Goal: Task Accomplishment & Management: Use online tool/utility

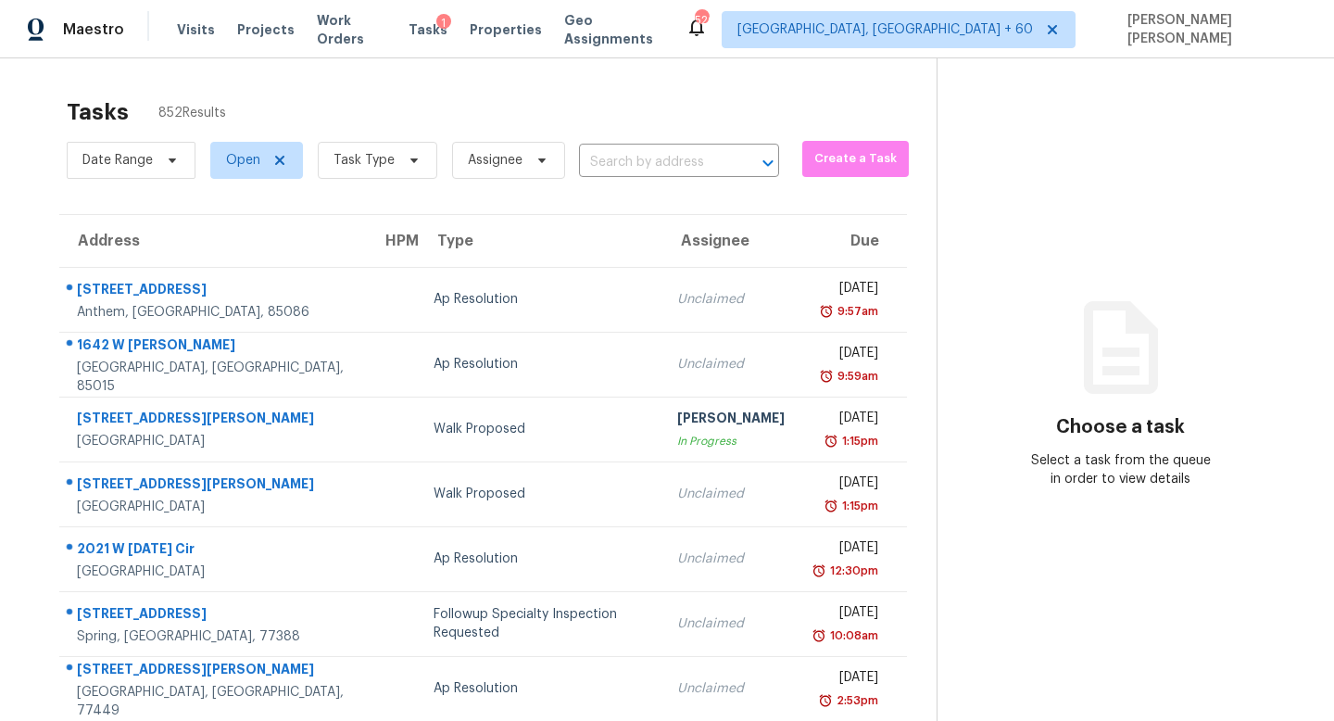
click at [423, 82] on div "Tasks 852 Results Date Range Open Task Type Assignee ​ Create a Task Address HP…" at bounding box center [667, 511] width 1334 height 907
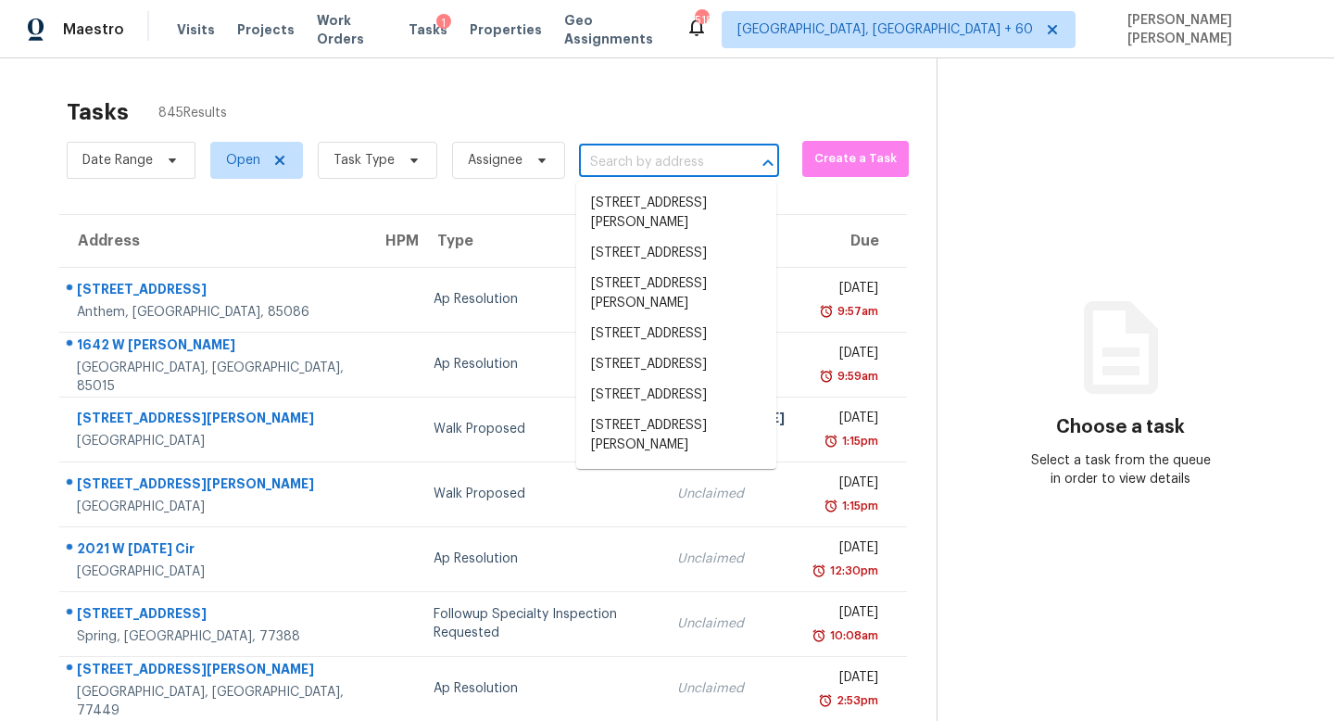
click at [629, 160] on input "text" at bounding box center [653, 162] width 148 height 29
paste input "10144 Hidden Creek Falls Ln, Brookshire, TX 77423"
type input "10144 Hidden Creek Falls Ln, Brookshire, TX 77423"
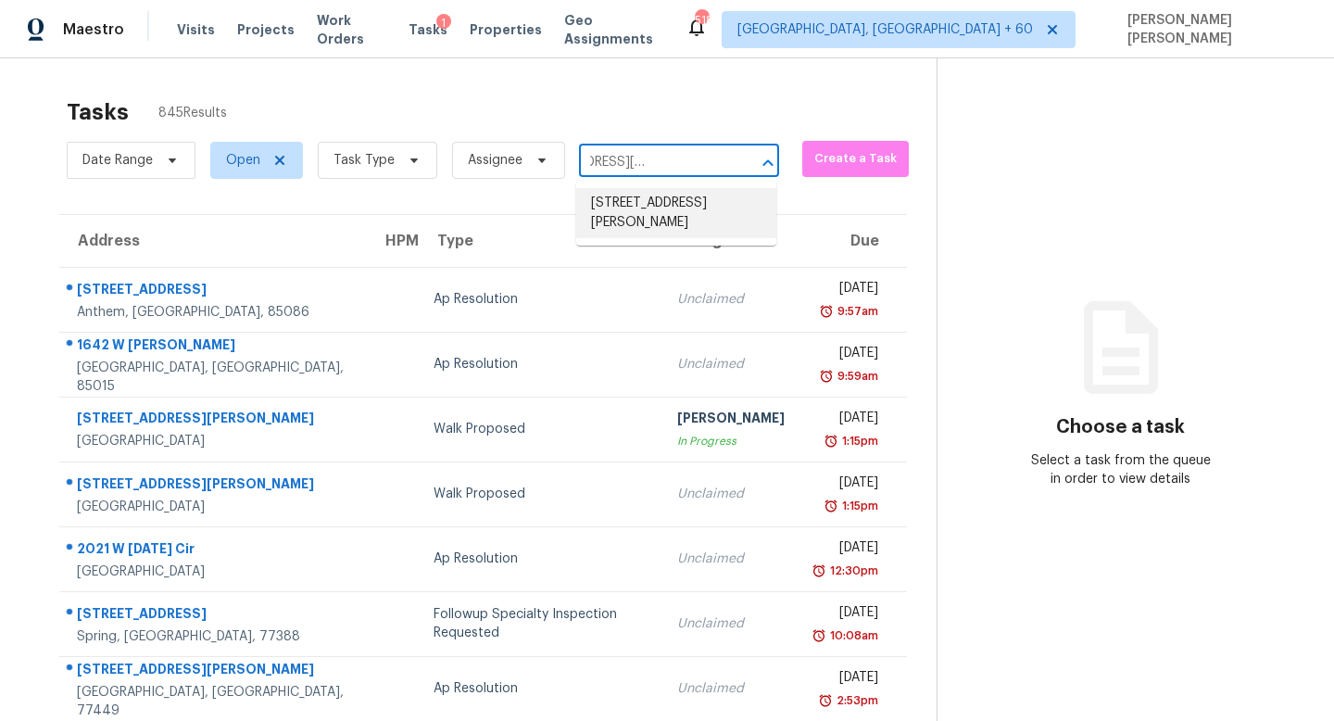
click at [654, 206] on li "10144 Hidden Creek Falls Ln, Brookshire, TX 77423" at bounding box center [676, 213] width 200 height 50
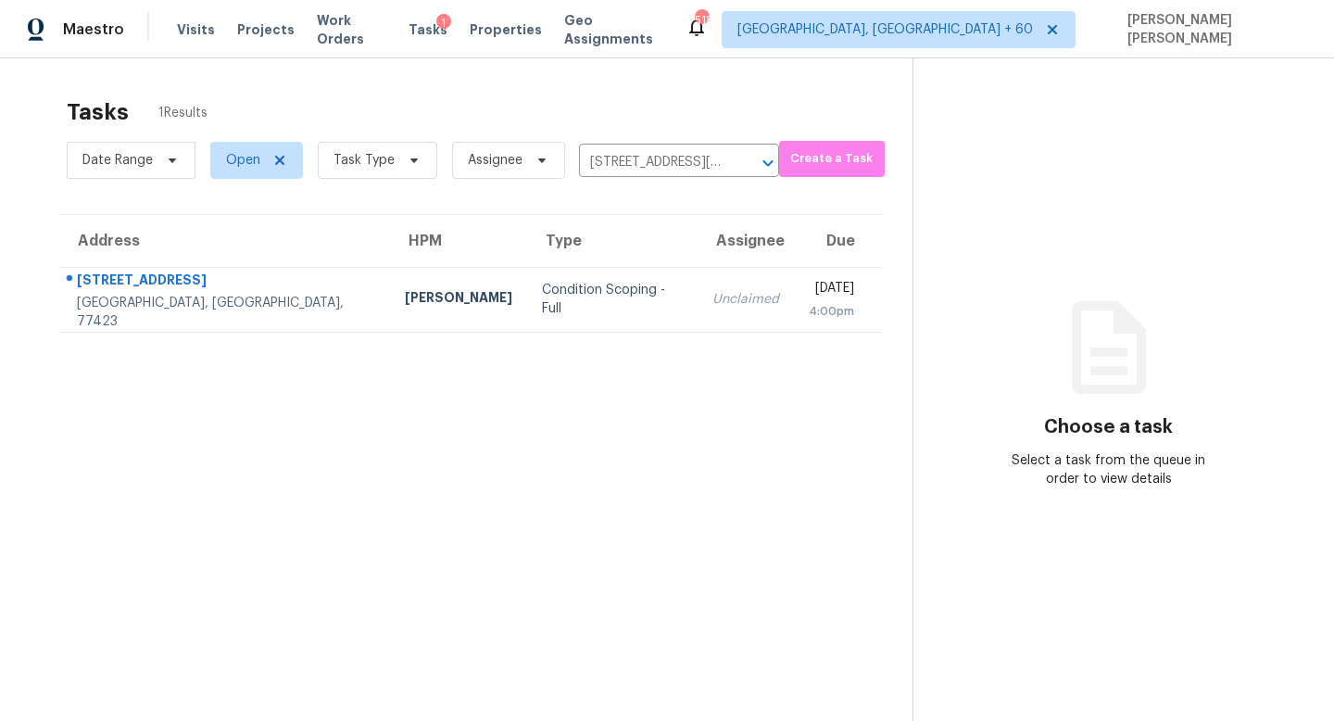
click at [697, 320] on td "Unclaimed" at bounding box center [745, 299] width 96 height 65
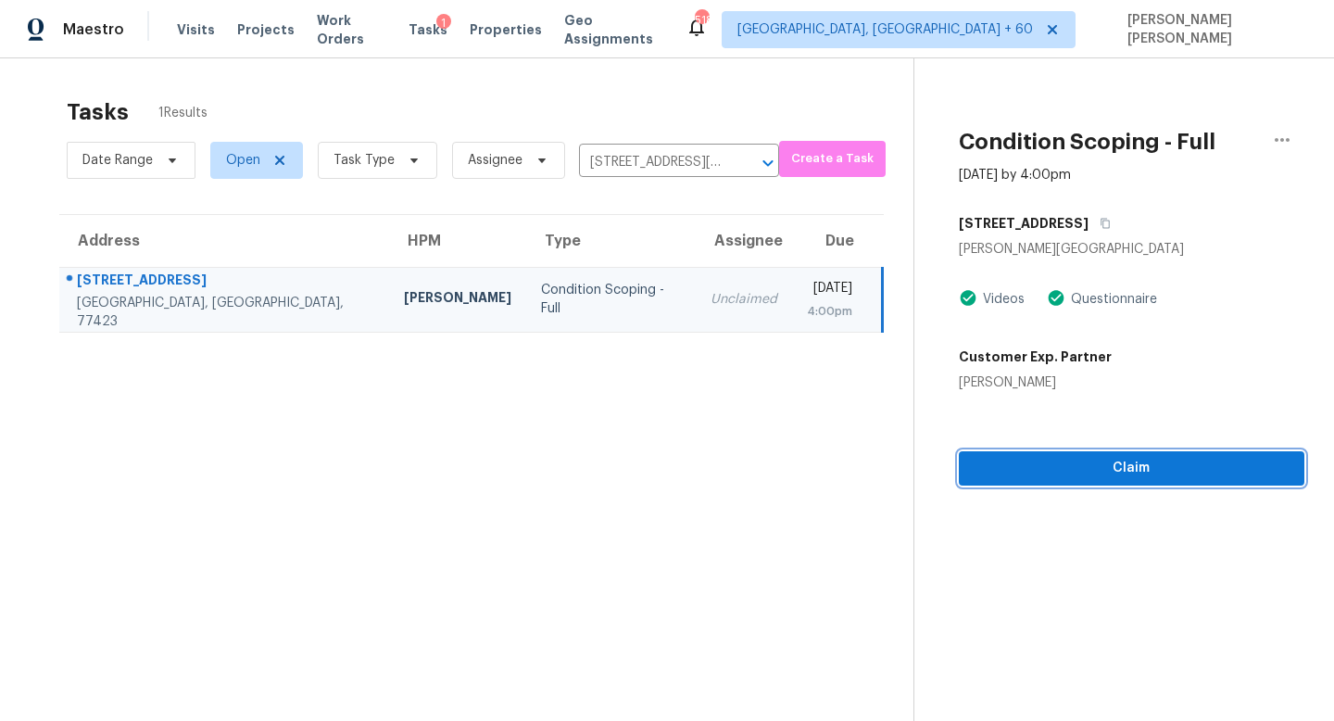
click at [1086, 479] on button "Claim" at bounding box center [1131, 468] width 345 height 34
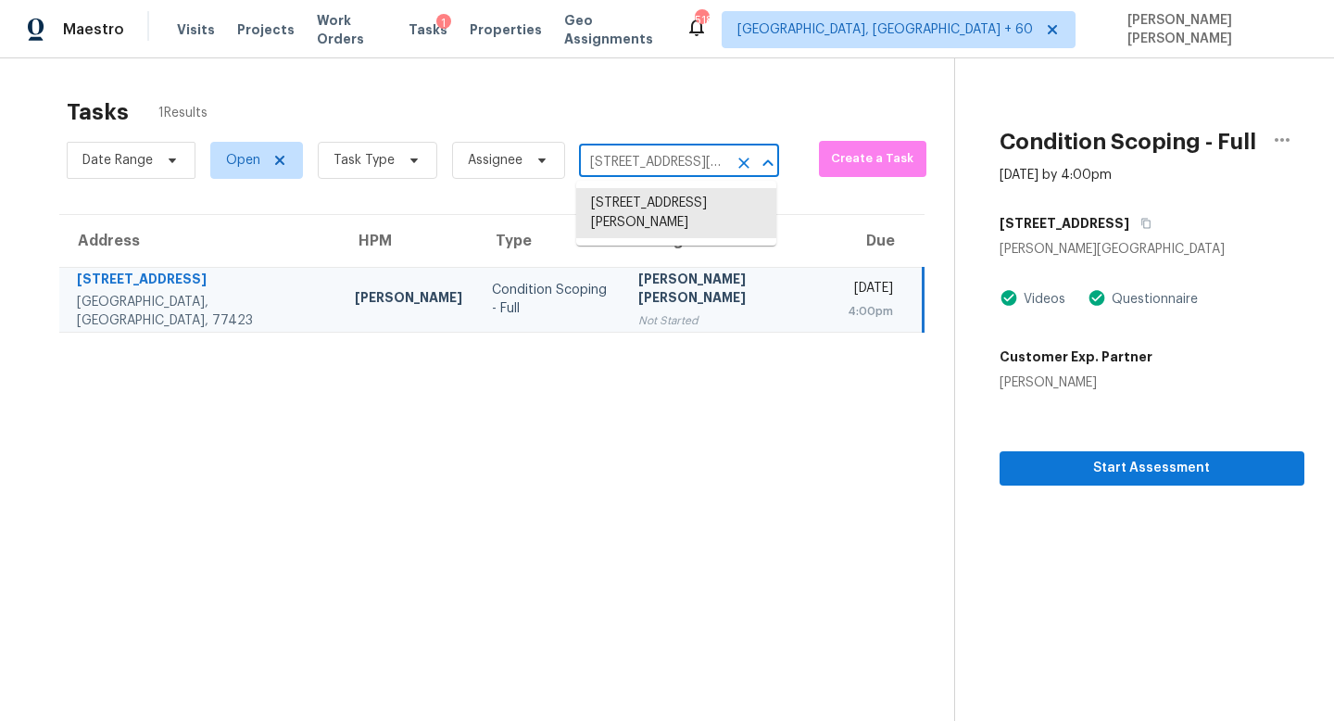
click at [640, 159] on input "10144 Hidden Creek Falls Ln, Brookshire, TX 77423" at bounding box center [653, 162] width 148 height 29
paste input "32931 [PERSON_NAME] Dr"
type input "32931 Franklin Brooks Dr, Brookshire, TX 77423"
click at [710, 215] on li "32931 Franklin Brooks Dr, Brookshire, TX 77423" at bounding box center [676, 222] width 200 height 69
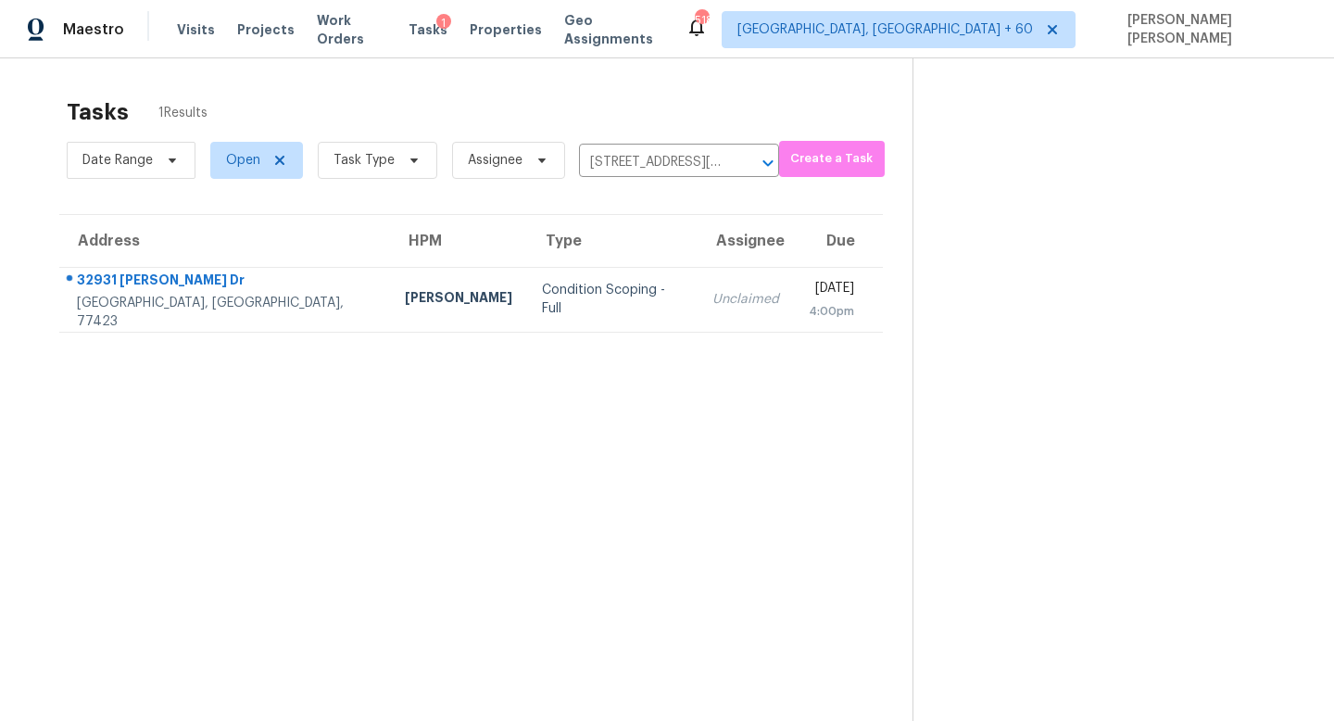
click at [697, 317] on td "Unclaimed" at bounding box center [745, 299] width 96 height 65
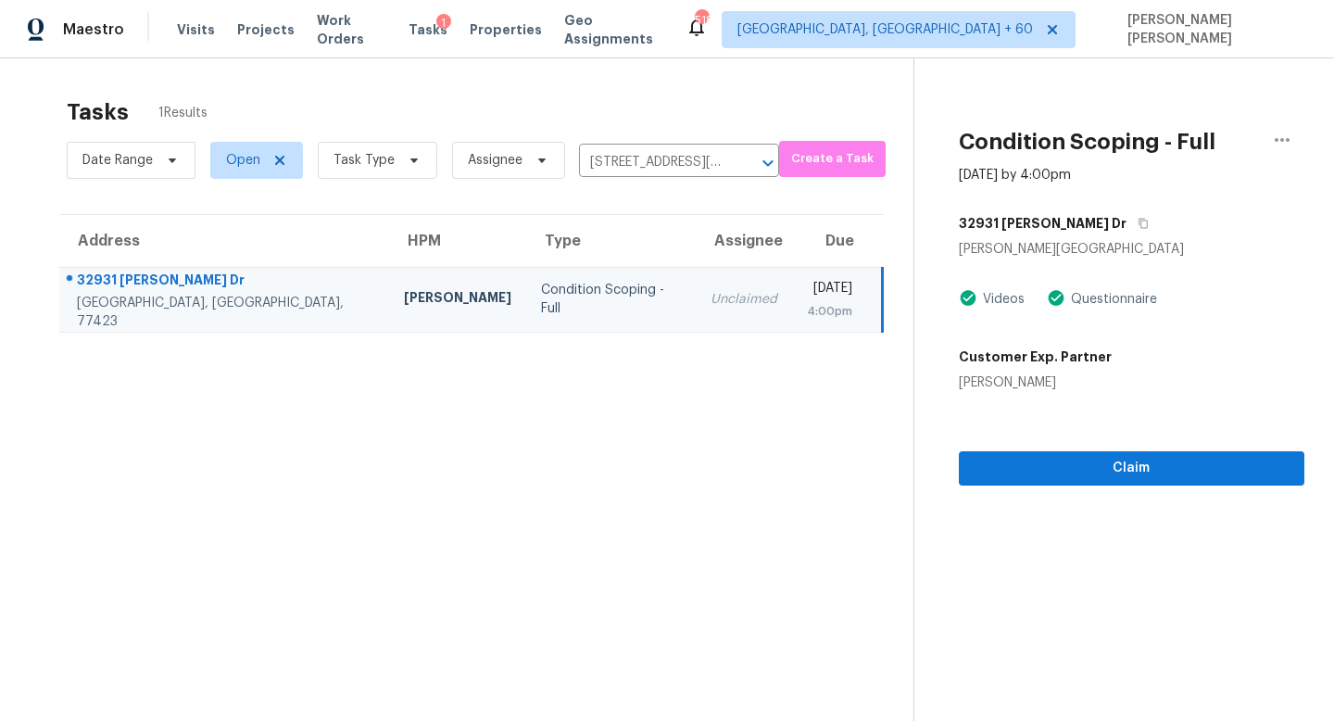
click at [1040, 450] on div "Claim" at bounding box center [1131, 439] width 345 height 94
click at [1047, 492] on section "Condition Scoping - Full Sep 25th 2025 by 4:00pm 32931 Franklin Brooks Dr Brook…" at bounding box center [1108, 418] width 391 height 721
click at [1092, 453] on button "Claim" at bounding box center [1131, 468] width 345 height 34
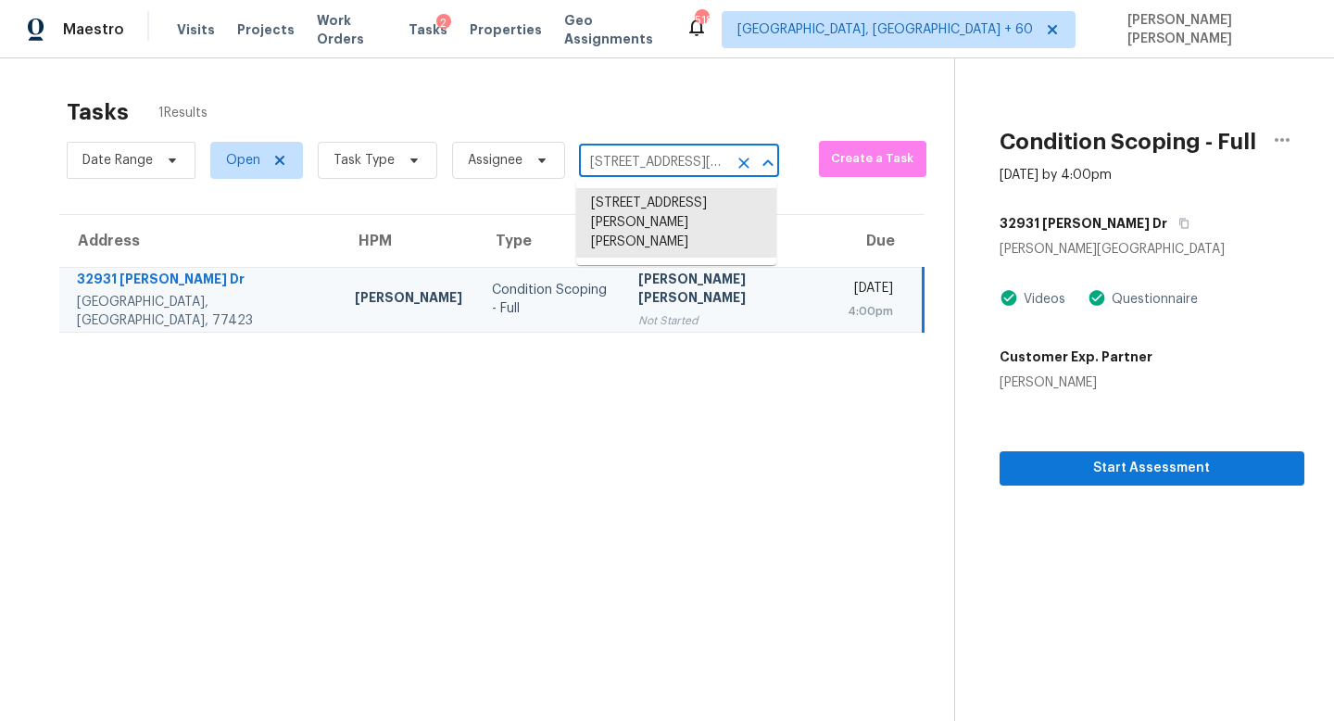
click at [630, 163] on input "32931 Franklin Brooks Dr, Brookshire, TX 77423" at bounding box center [653, 162] width 148 height 29
paste input "6647 Forestland Way, Oakland, CA 94611"
type input "6647 Forestland Way, Oakland, CA 94611"
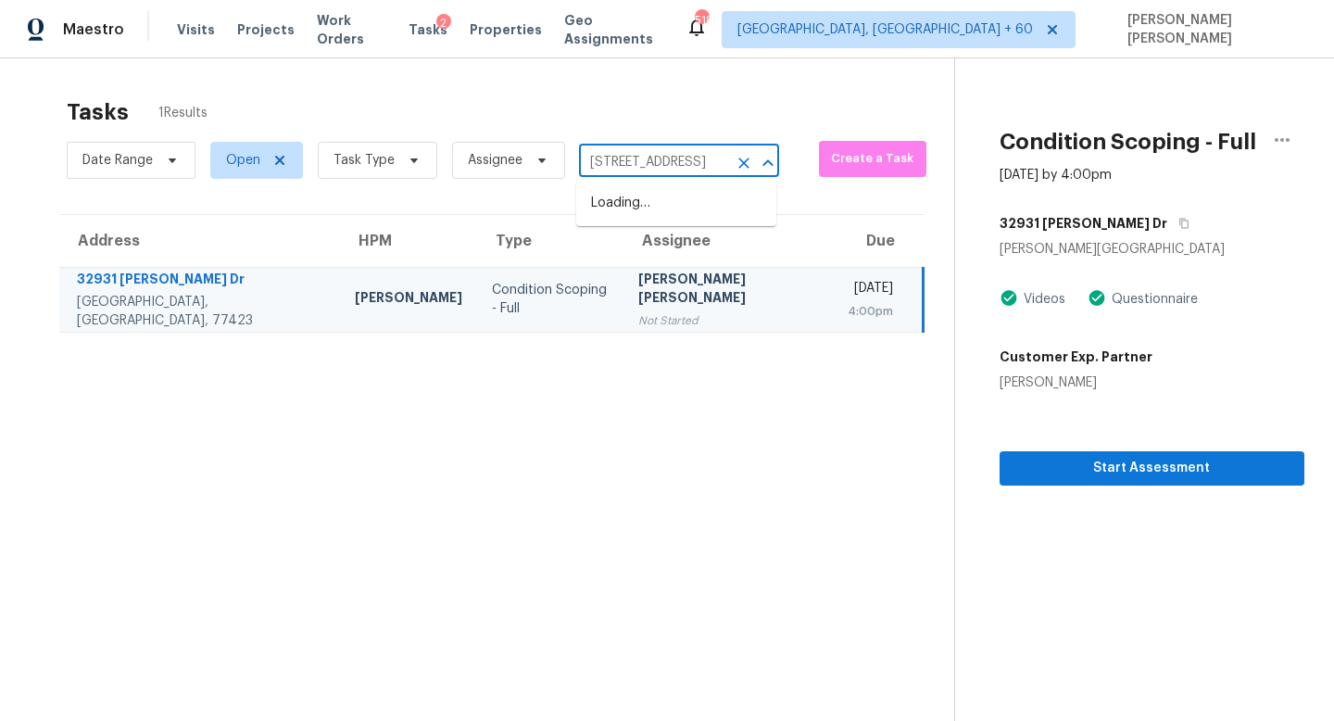
scroll to position [0, 108]
click at [680, 198] on li "6647 Forestland Way, Oakland, CA 94611" at bounding box center [676, 203] width 200 height 31
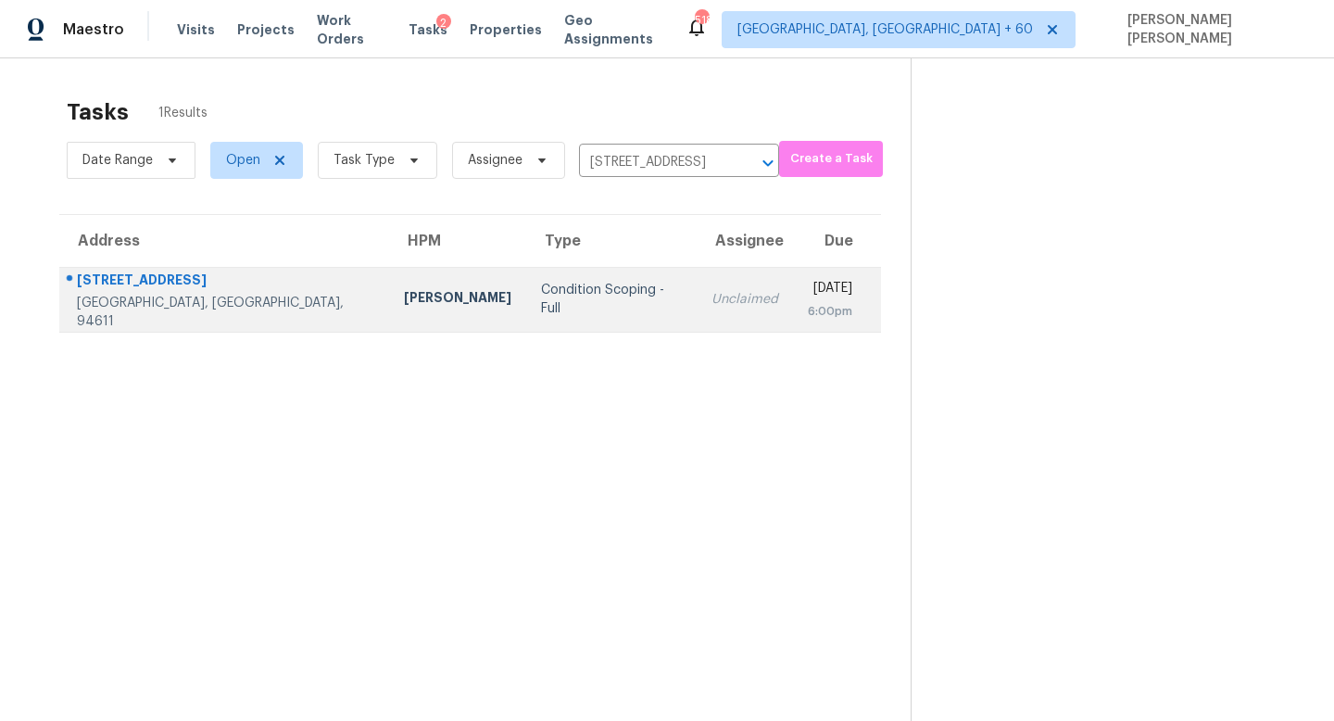
click at [793, 296] on td "Thu, Sep 25th 2025 6:00pm" at bounding box center [837, 299] width 88 height 65
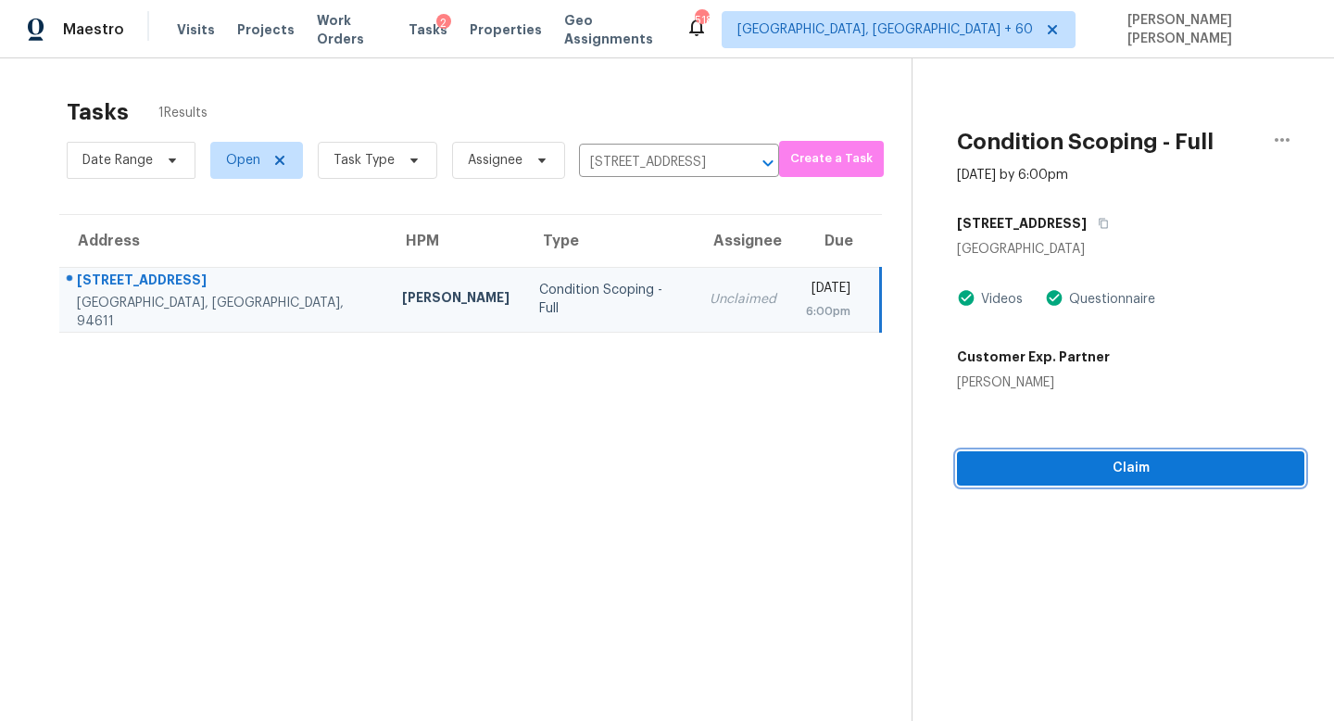
click at [1184, 476] on span "Claim" at bounding box center [1131, 468] width 318 height 23
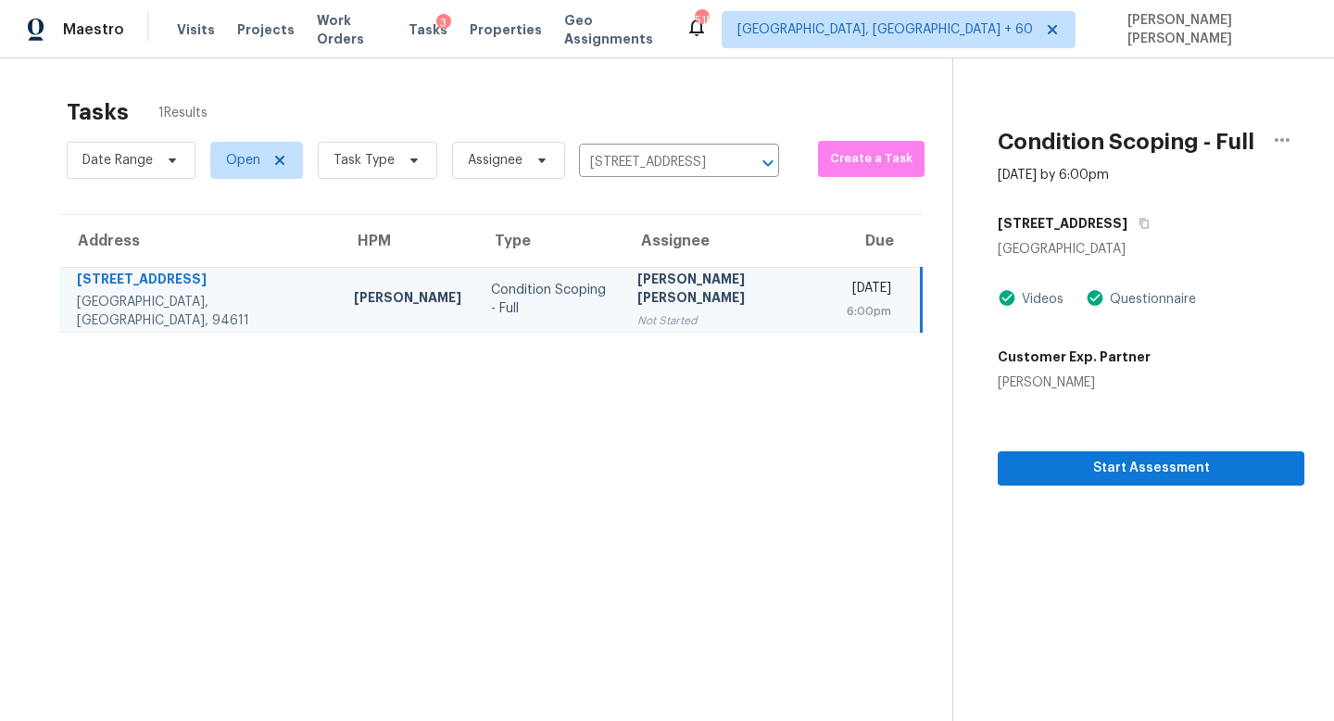
click at [576, 140] on div "Date Range Open Task Type Assignee 6647 Forestland Way, Oakland, CA 94611 ​" at bounding box center [423, 160] width 712 height 48
click at [606, 155] on input "6647 Forestland Way, Oakland, CA 94611" at bounding box center [653, 162] width 148 height 29
paste input "10144 Hidden Creek Falls Ln, Brookshire, TX 77423"
type input "10144 Hidden Creek Falls Ln, Brookshire, TX 77423"
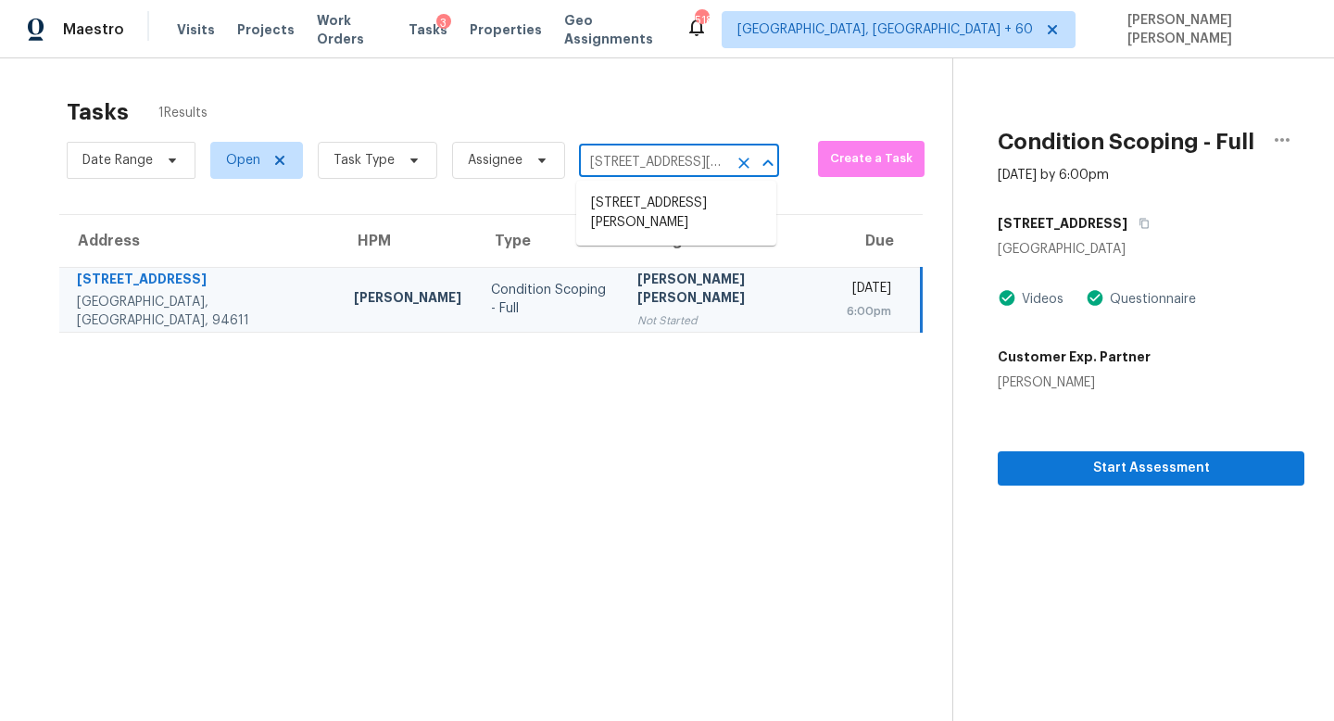
scroll to position [0, 166]
click at [651, 193] on li "10144 Hidden Creek Falls Ln, Brookshire, TX 77423" at bounding box center [676, 213] width 200 height 50
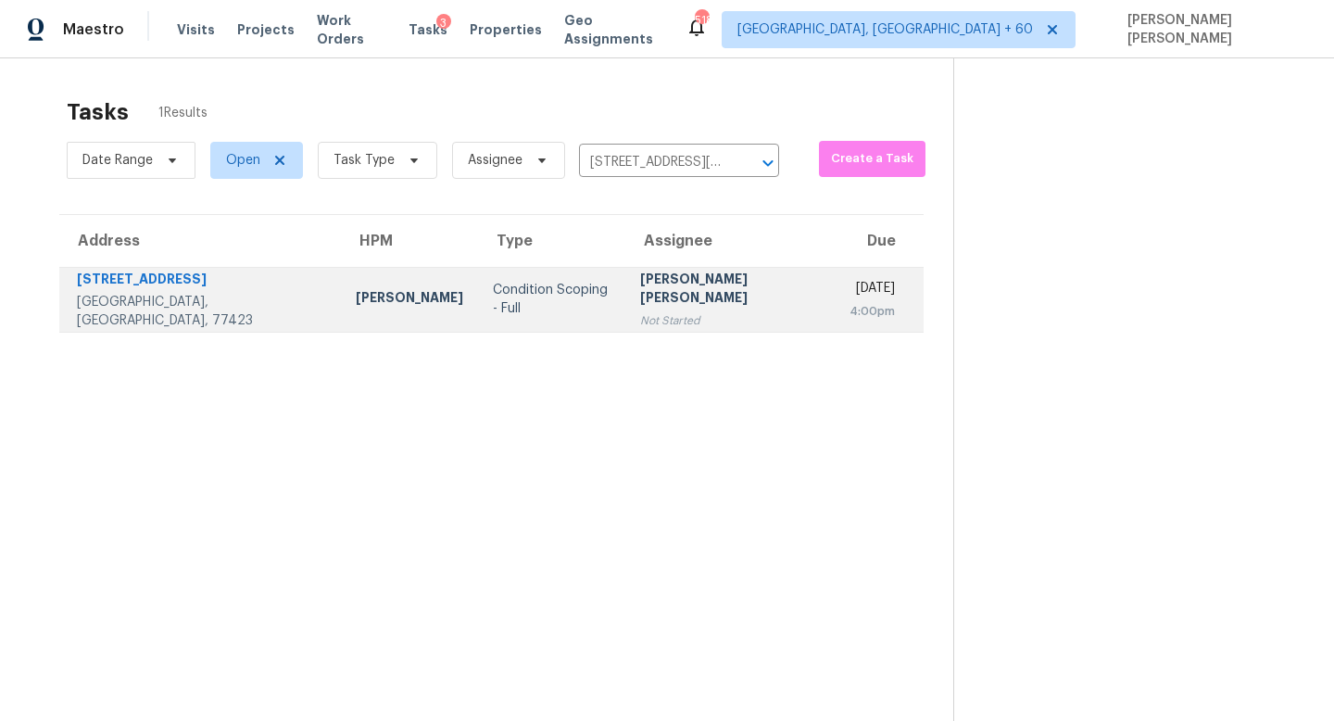
click at [654, 311] on div "Not Started" at bounding box center [730, 320] width 180 height 19
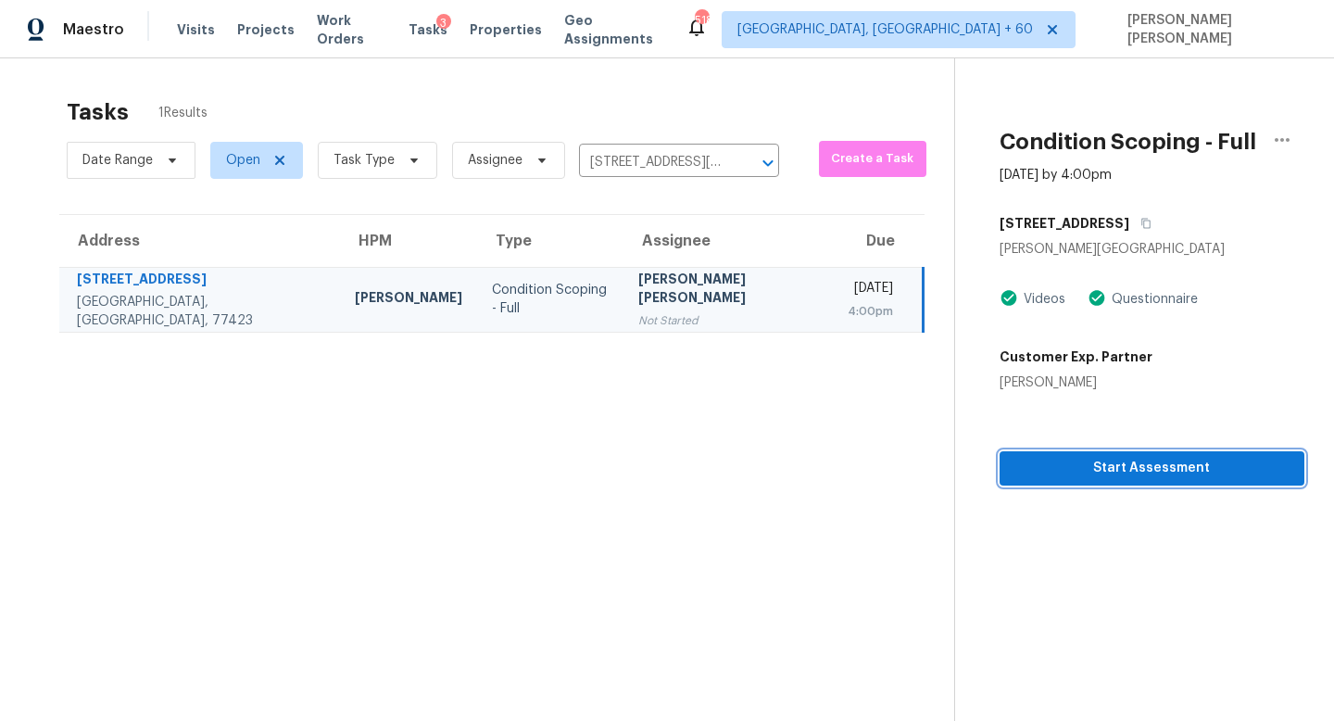
click at [1109, 461] on span "Start Assessment" at bounding box center [1151, 468] width 275 height 23
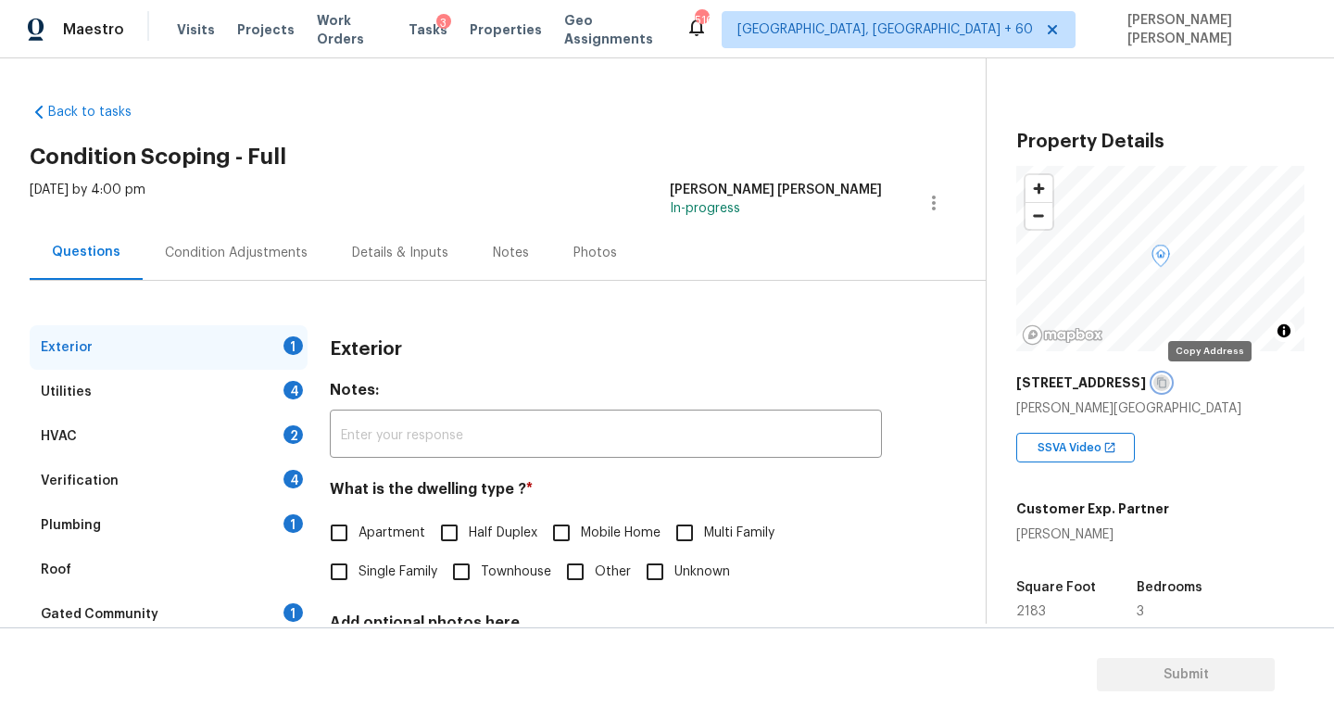
click at [1167, 377] on icon "button" at bounding box center [1161, 382] width 11 height 11
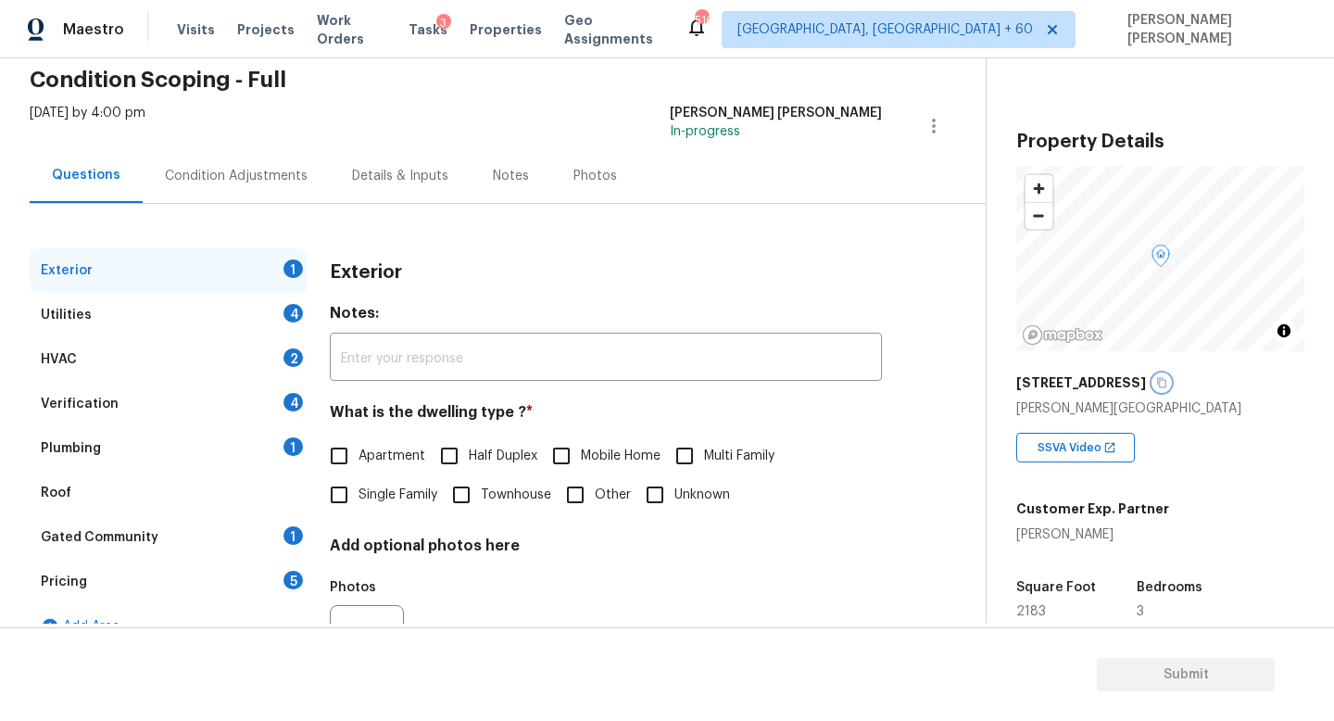
scroll to position [87, 0]
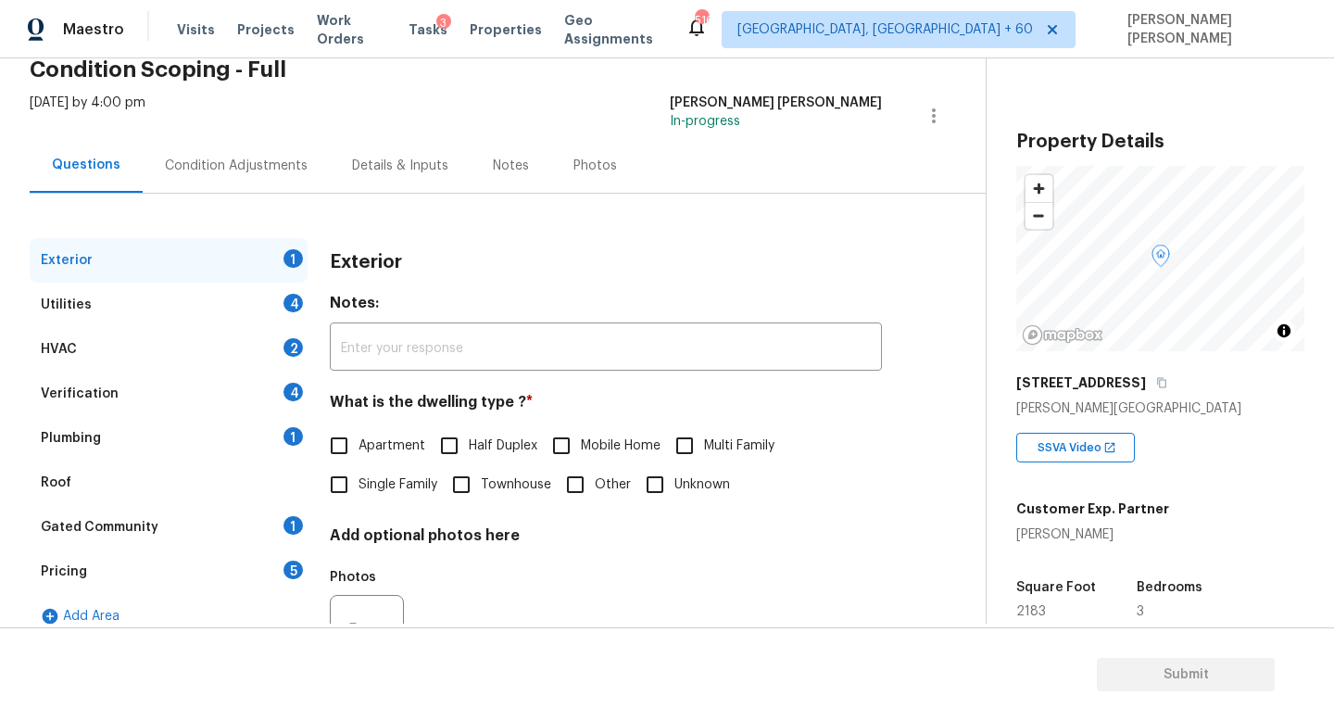
click at [335, 505] on div "Exterior Notes: ​ What is the dwelling type ? * Apartment Half Duplex Mobile Ho…" at bounding box center [606, 470] width 552 height 464
click at [337, 480] on input "Single Family" at bounding box center [339, 484] width 39 height 39
checkbox input "true"
click at [259, 300] on div "Utilities 4" at bounding box center [169, 305] width 278 height 44
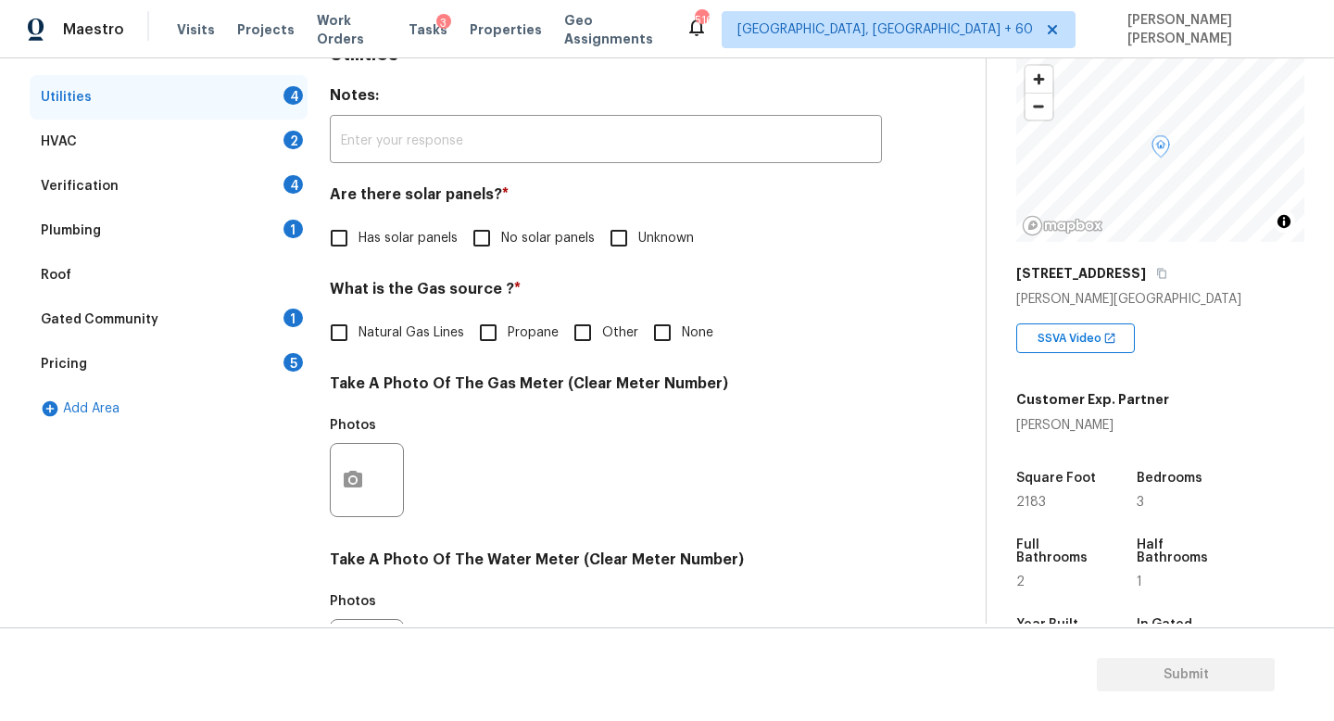
scroll to position [306, 0]
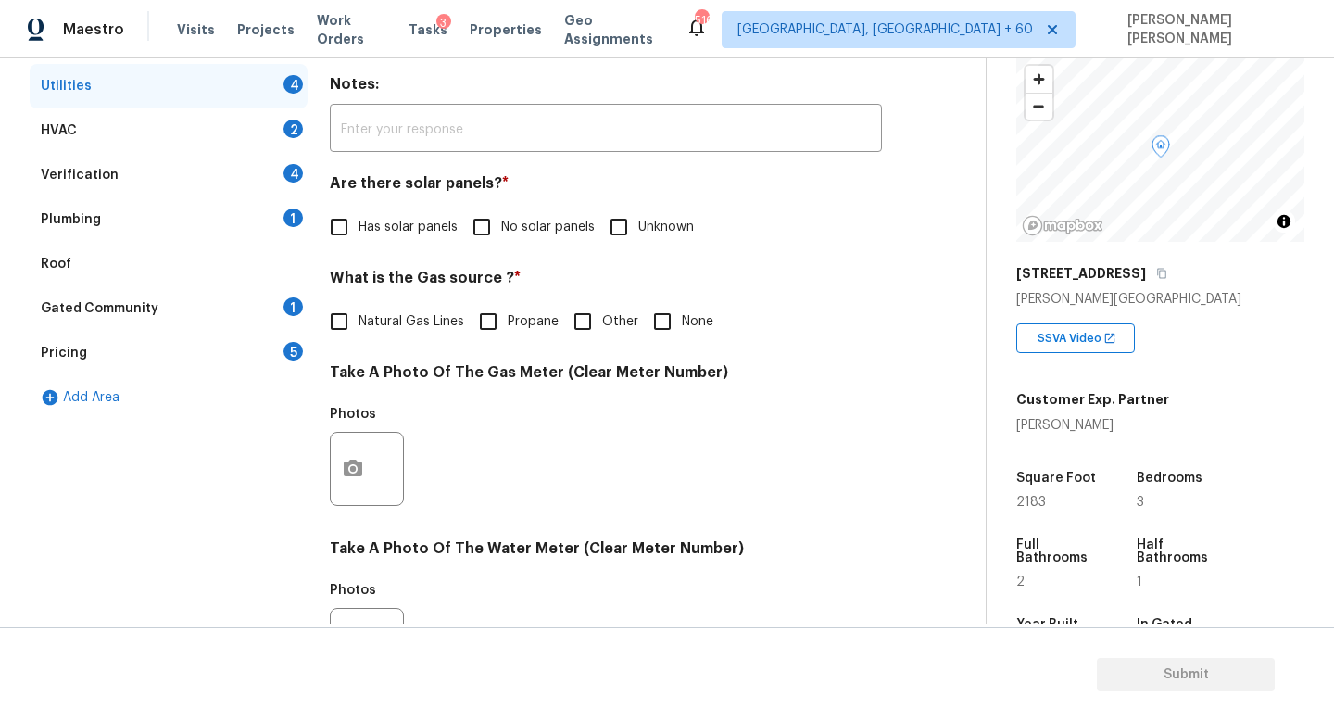
click at [339, 214] on input "Has solar panels" at bounding box center [339, 226] width 39 height 39
checkbox input "true"
click at [469, 243] on input "No solar panels" at bounding box center [481, 226] width 39 height 39
checkbox input "true"
checkbox input "false"
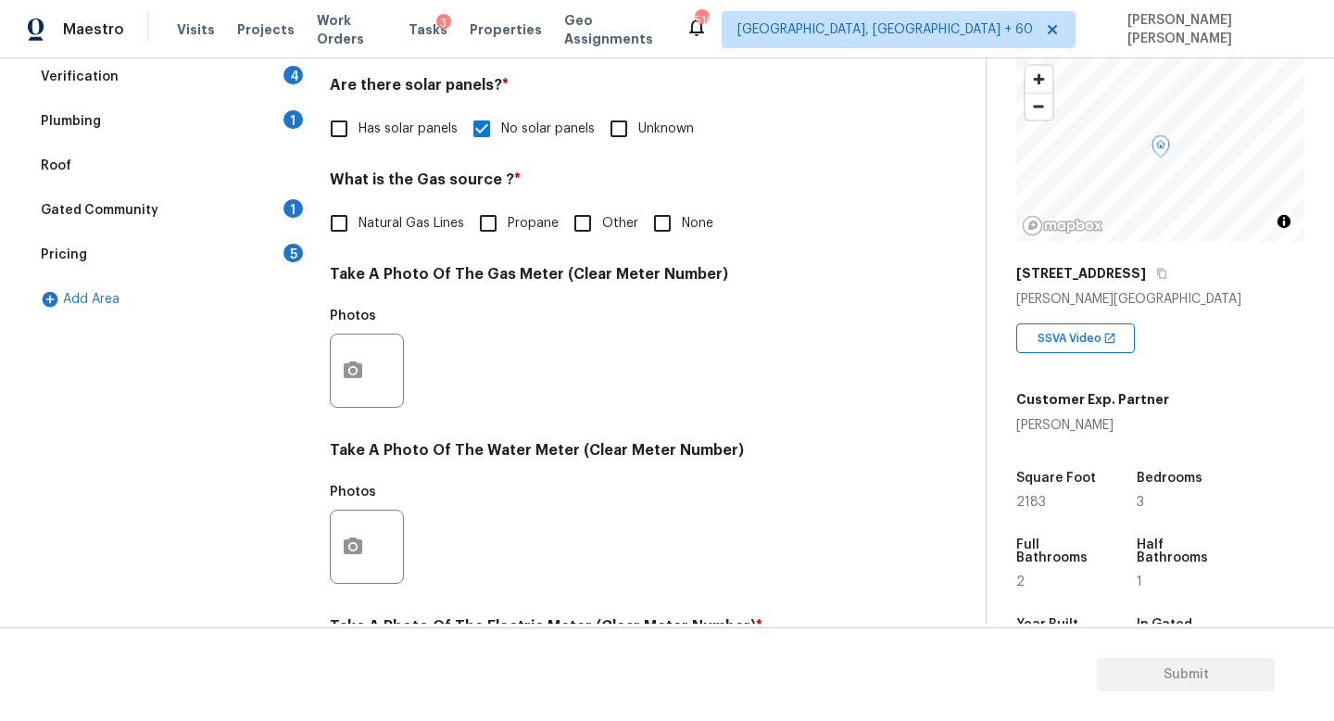
scroll to position [673, 0]
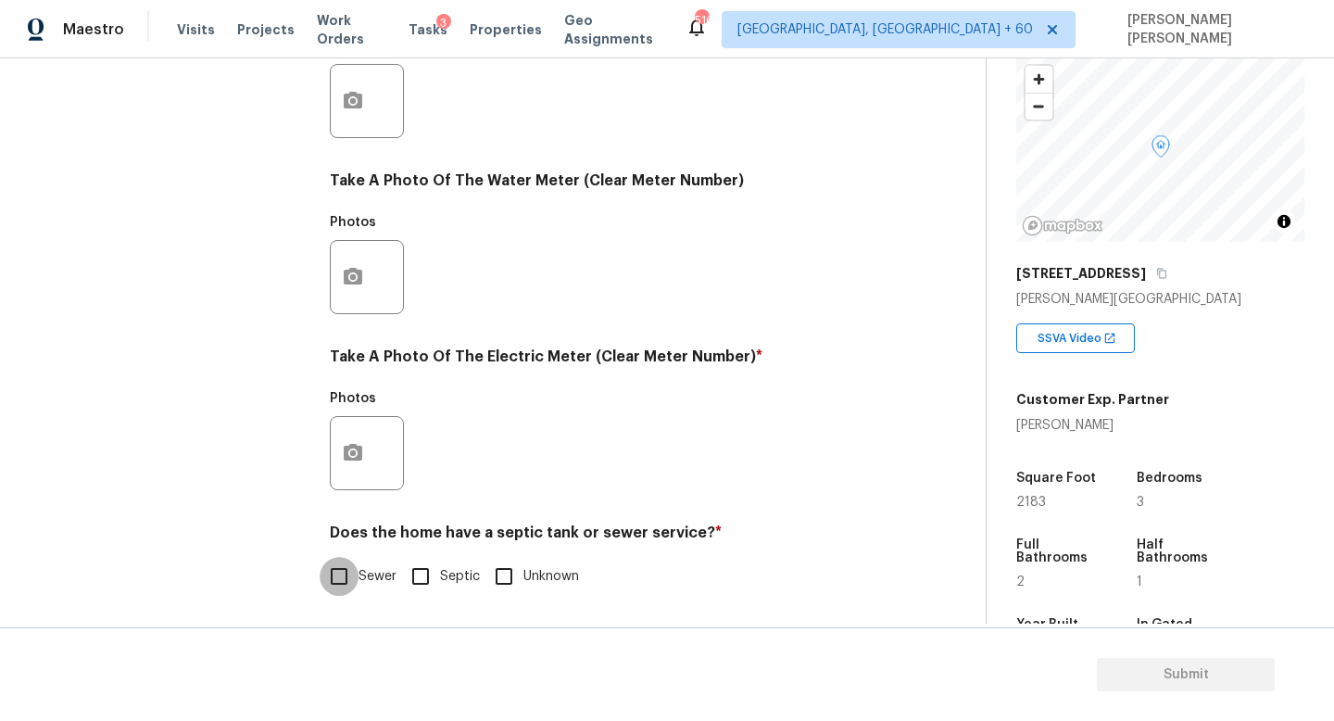
click at [345, 559] on input "Sewer" at bounding box center [339, 576] width 39 height 39
checkbox input "true"
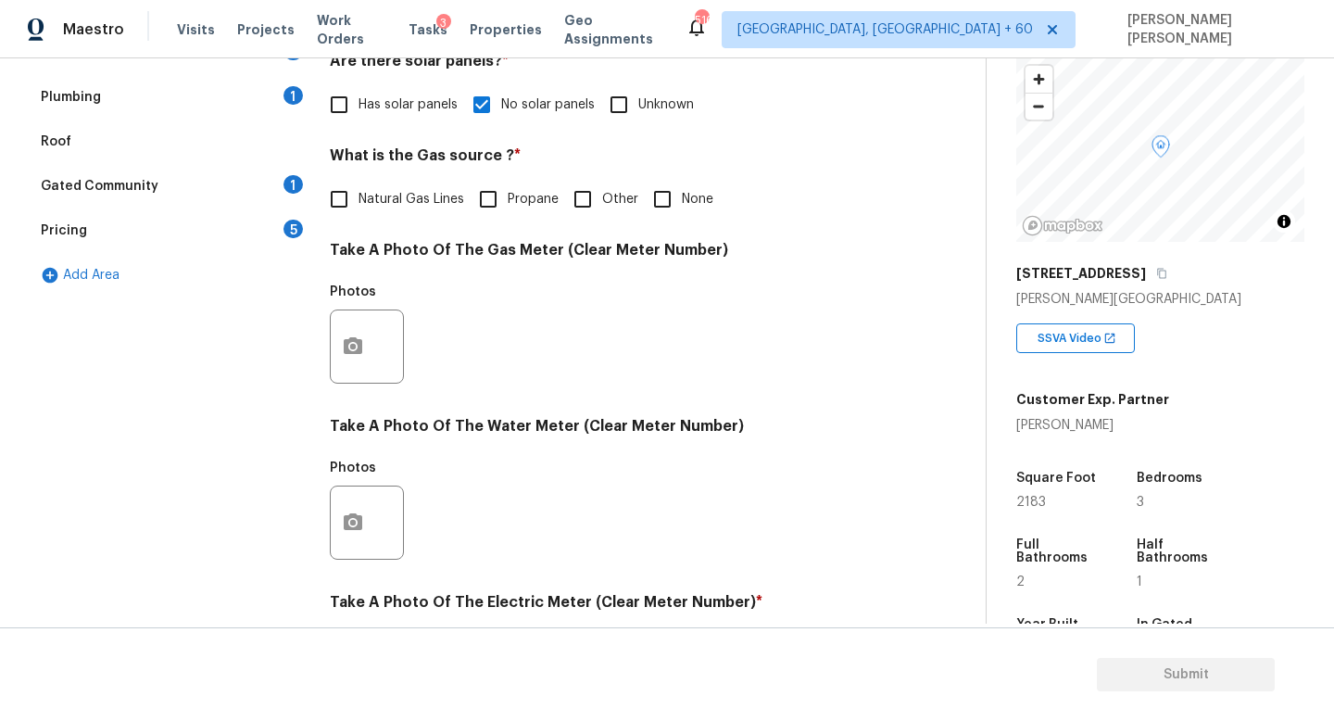
scroll to position [250, 0]
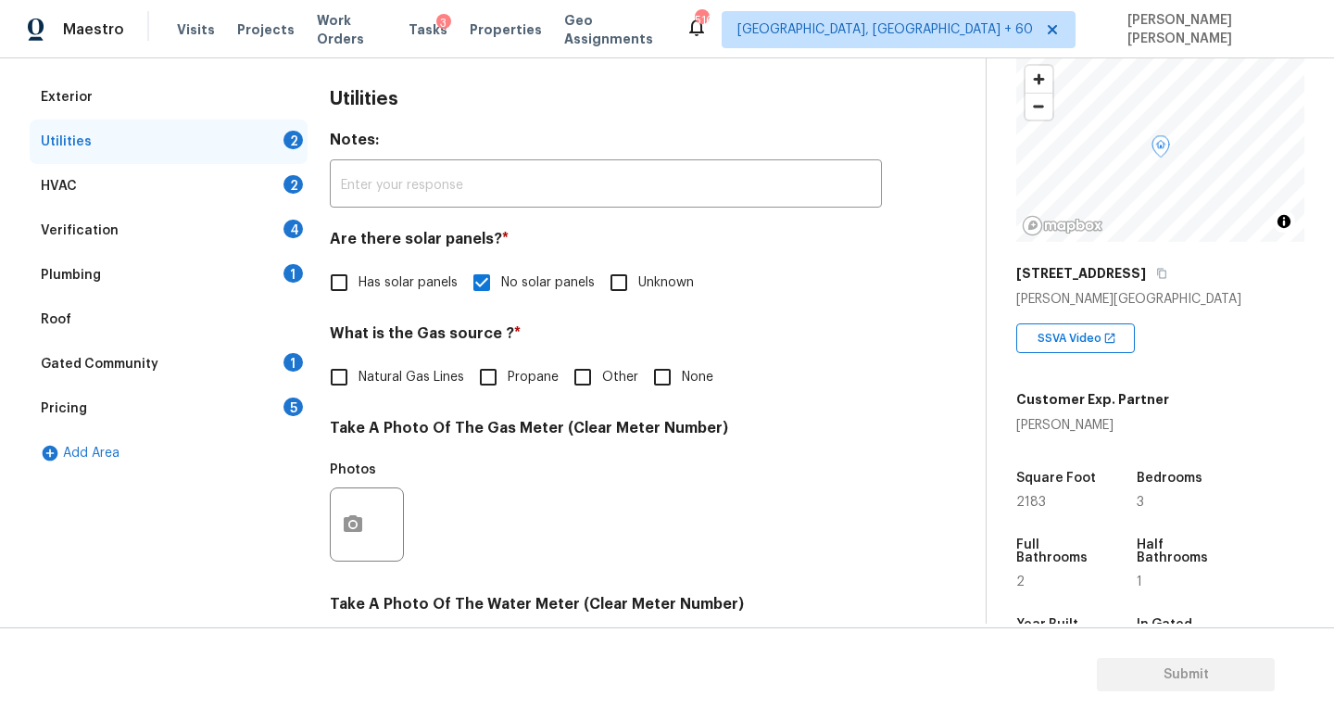
click at [169, 278] on div "Plumbing 1" at bounding box center [169, 275] width 278 height 44
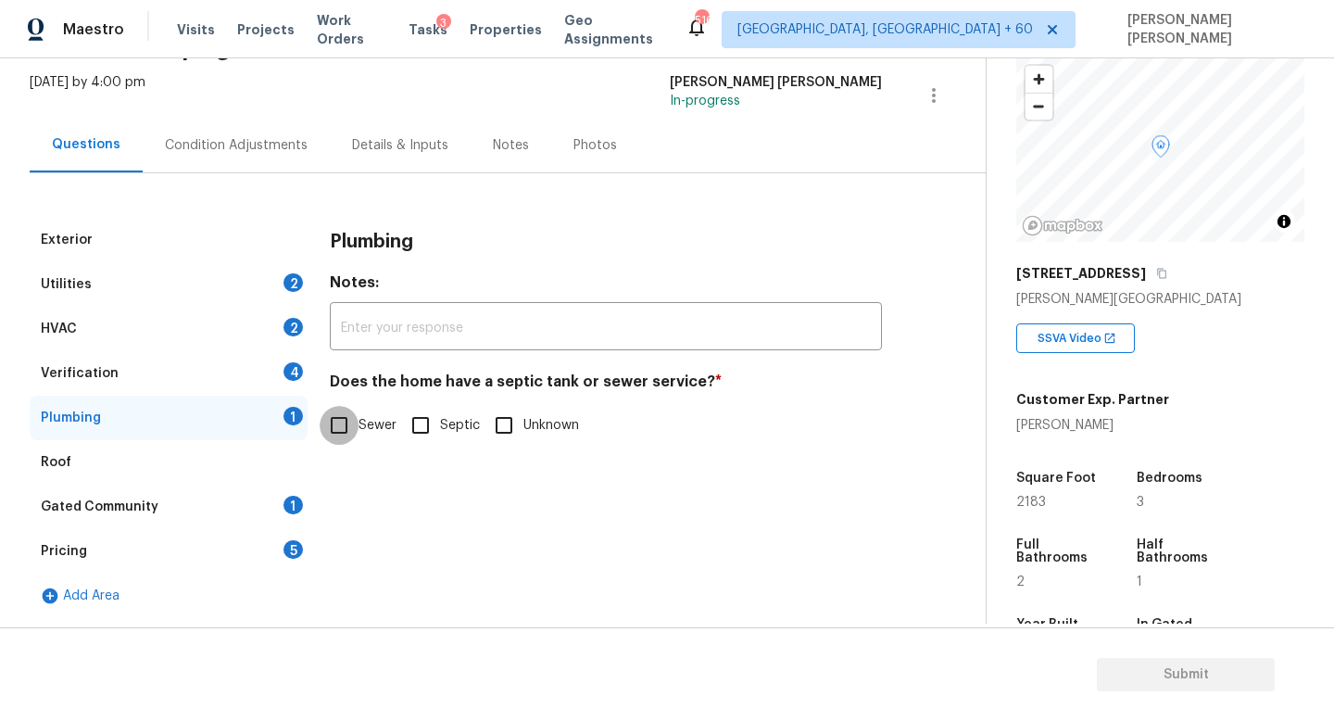
click at [345, 436] on input "Sewer" at bounding box center [339, 425] width 39 height 39
checkbox input "true"
click at [210, 268] on div "Utilities 2" at bounding box center [169, 284] width 278 height 44
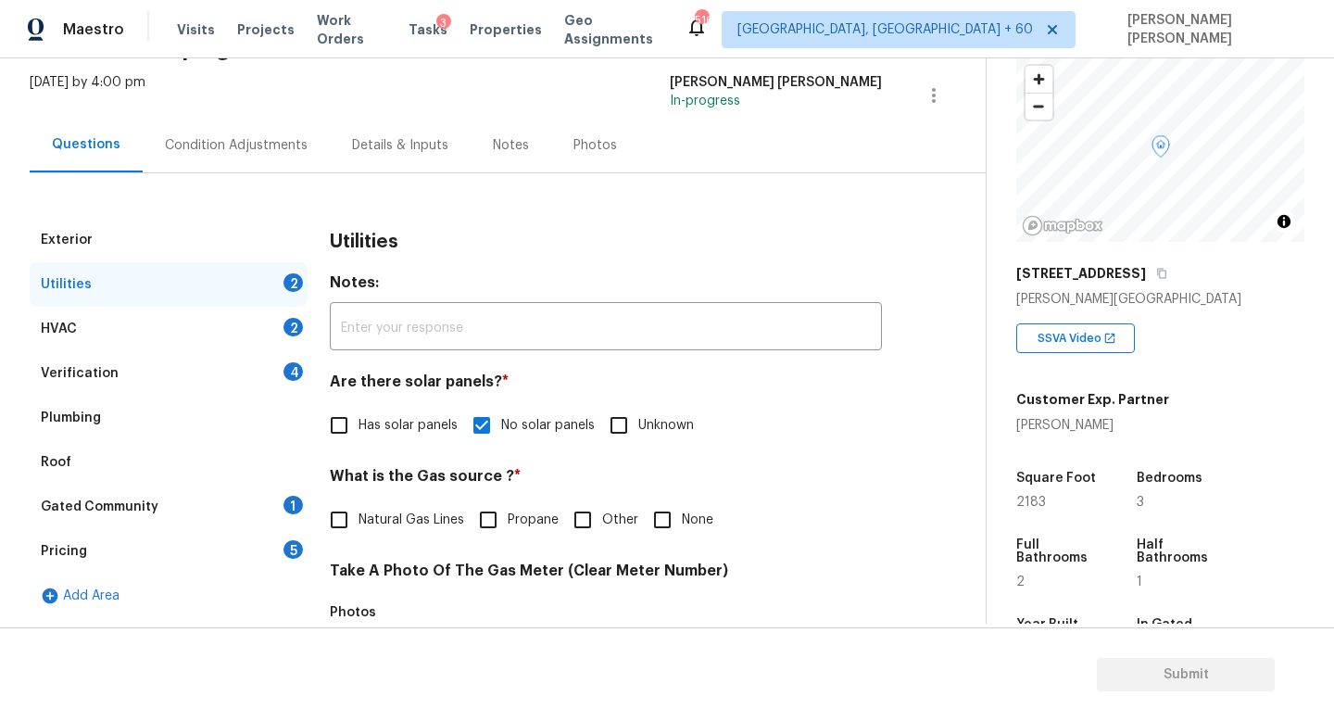
click at [351, 515] on input "Natural Gas Lines" at bounding box center [339, 519] width 39 height 39
checkbox input "true"
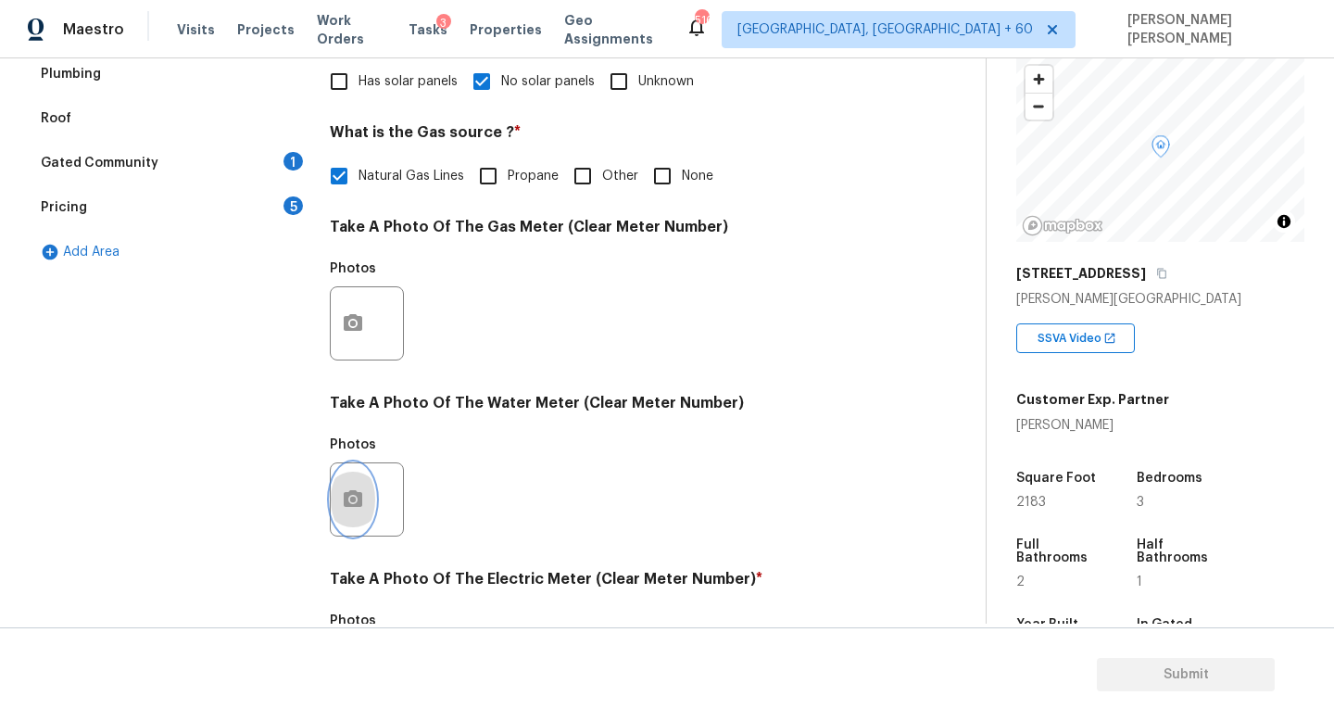
click at [368, 480] on button "button" at bounding box center [353, 499] width 44 height 72
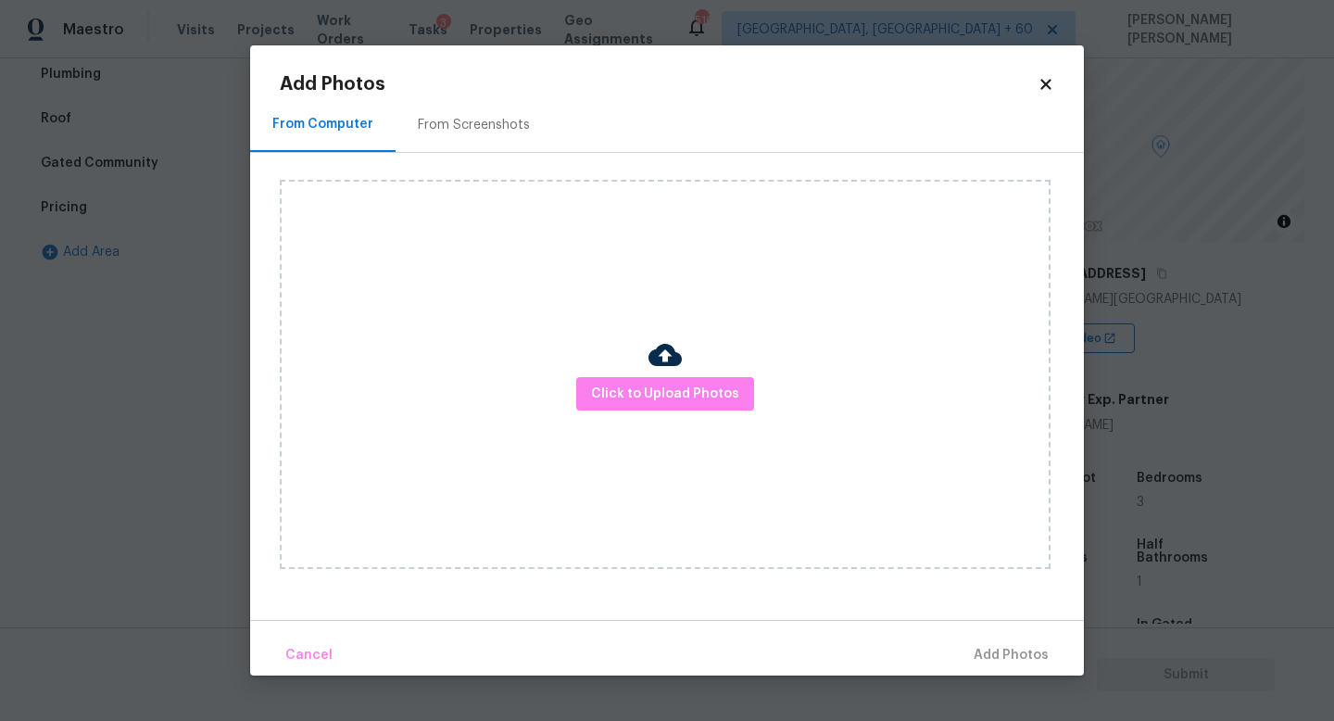
click at [128, 509] on body "Maestro Visits Projects Work Orders Tasks 3 Properties Geo Assignments 516 Knox…" at bounding box center [667, 360] width 1334 height 721
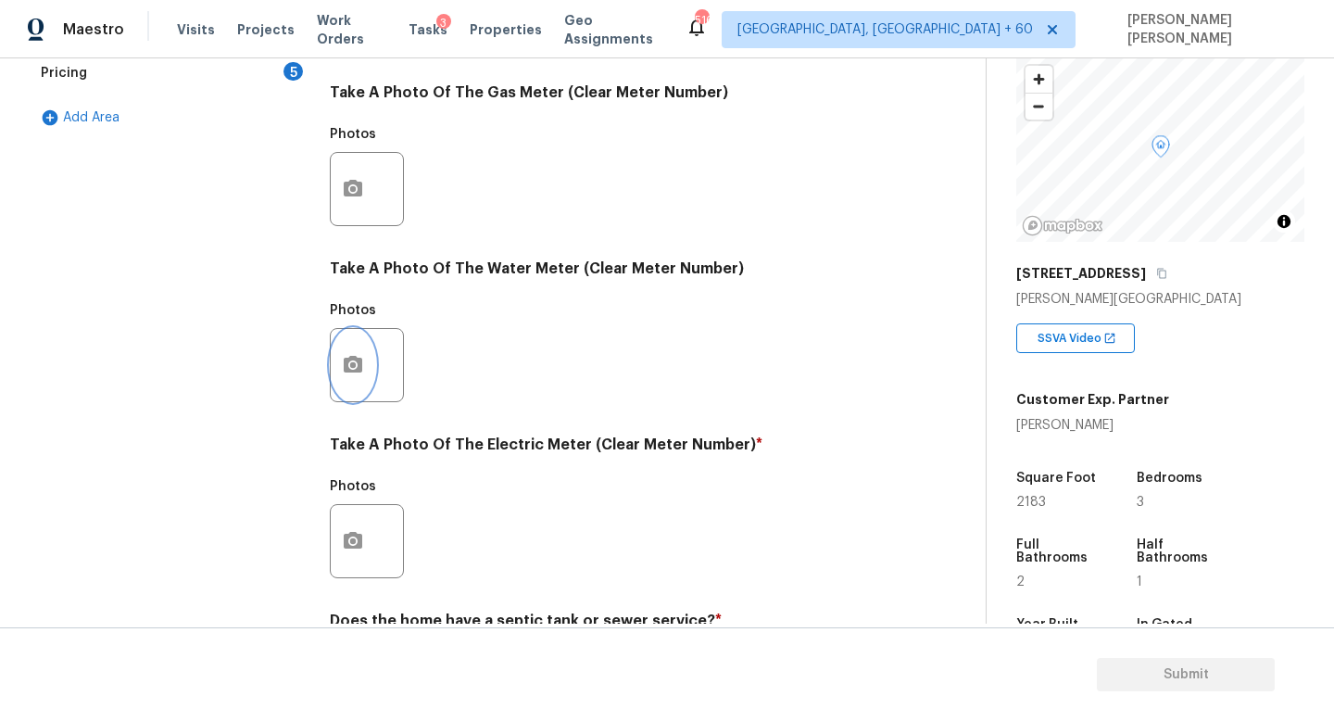
scroll to position [611, 0]
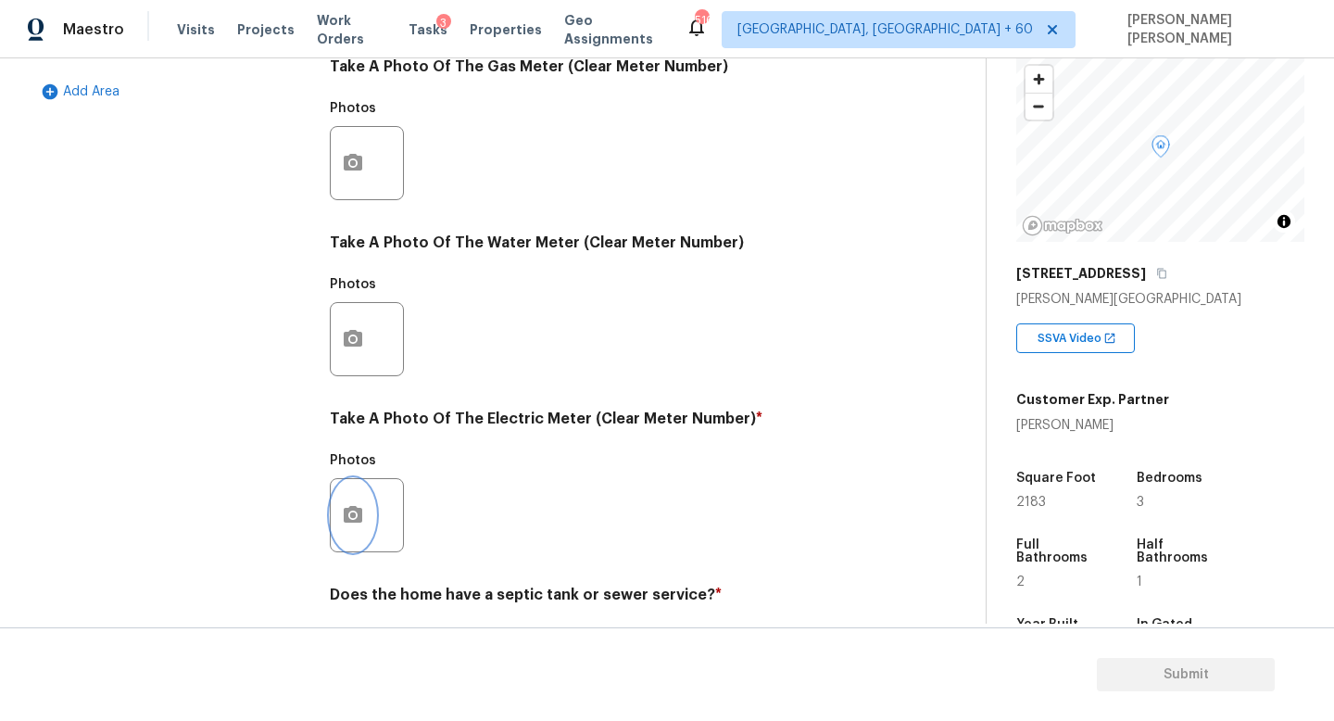
click at [361, 530] on button "button" at bounding box center [353, 515] width 44 height 72
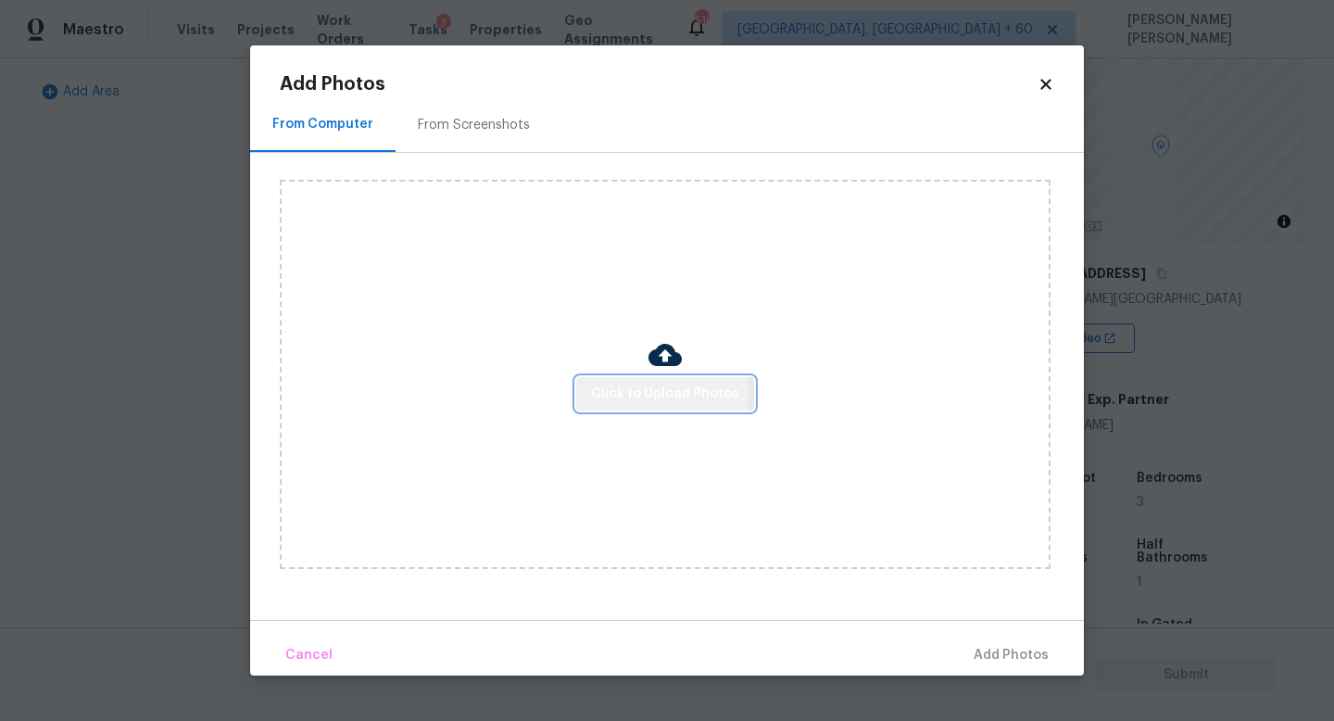
click at [618, 395] on span "Click to Upload Photos" at bounding box center [665, 394] width 148 height 23
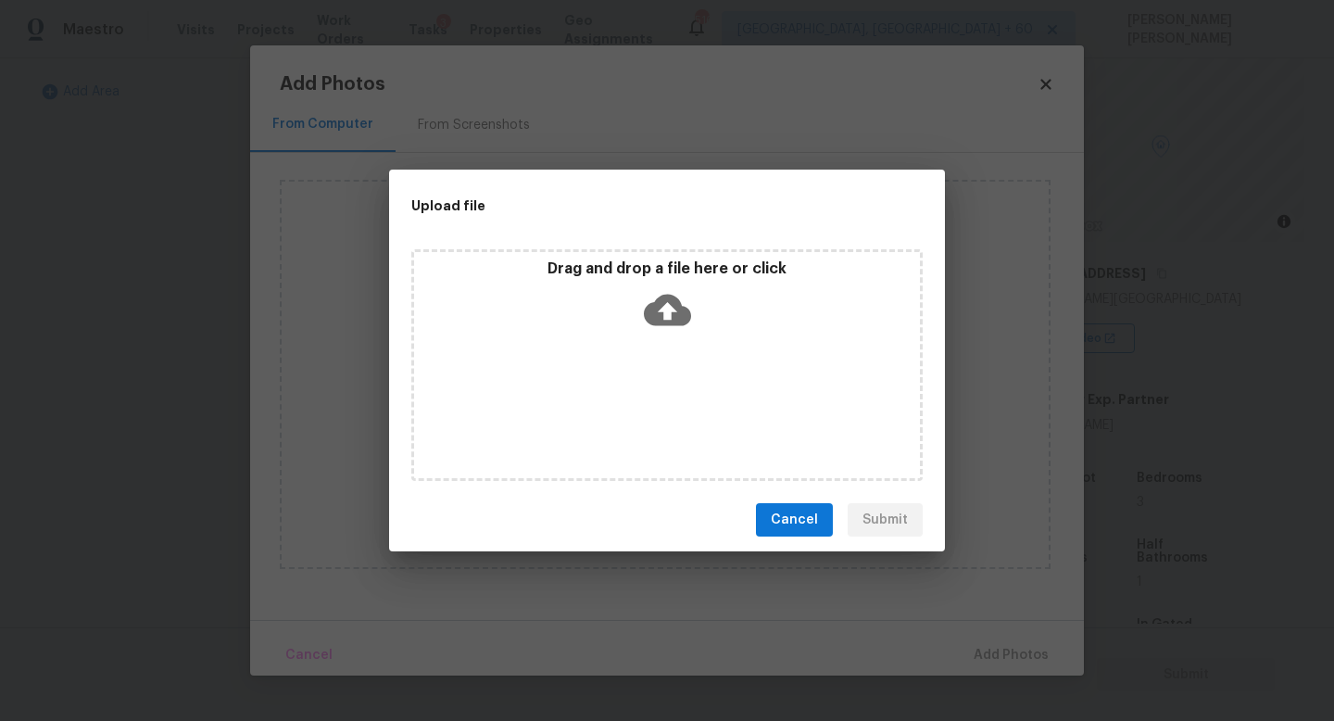
click at [614, 301] on div "Drag and drop a file here or click" at bounding box center [667, 299] width 506 height 80
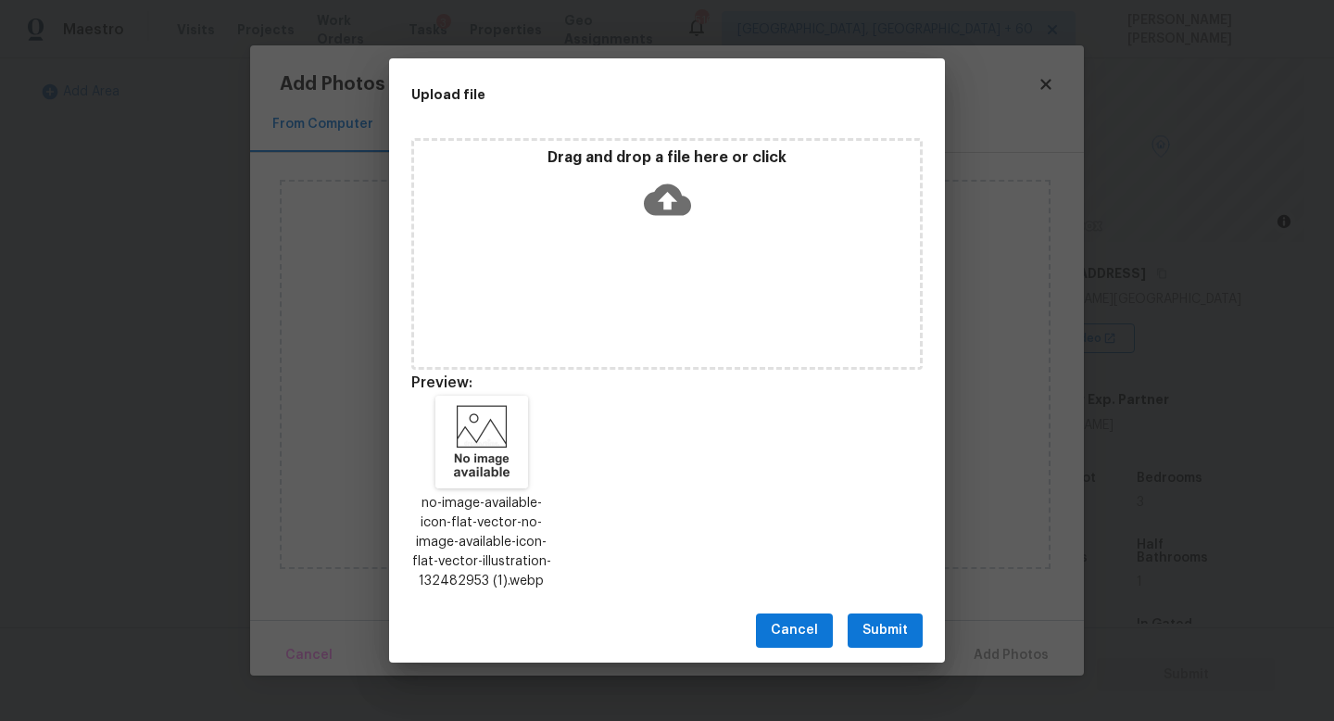
click at [876, 617] on button "Submit" at bounding box center [885, 630] width 75 height 34
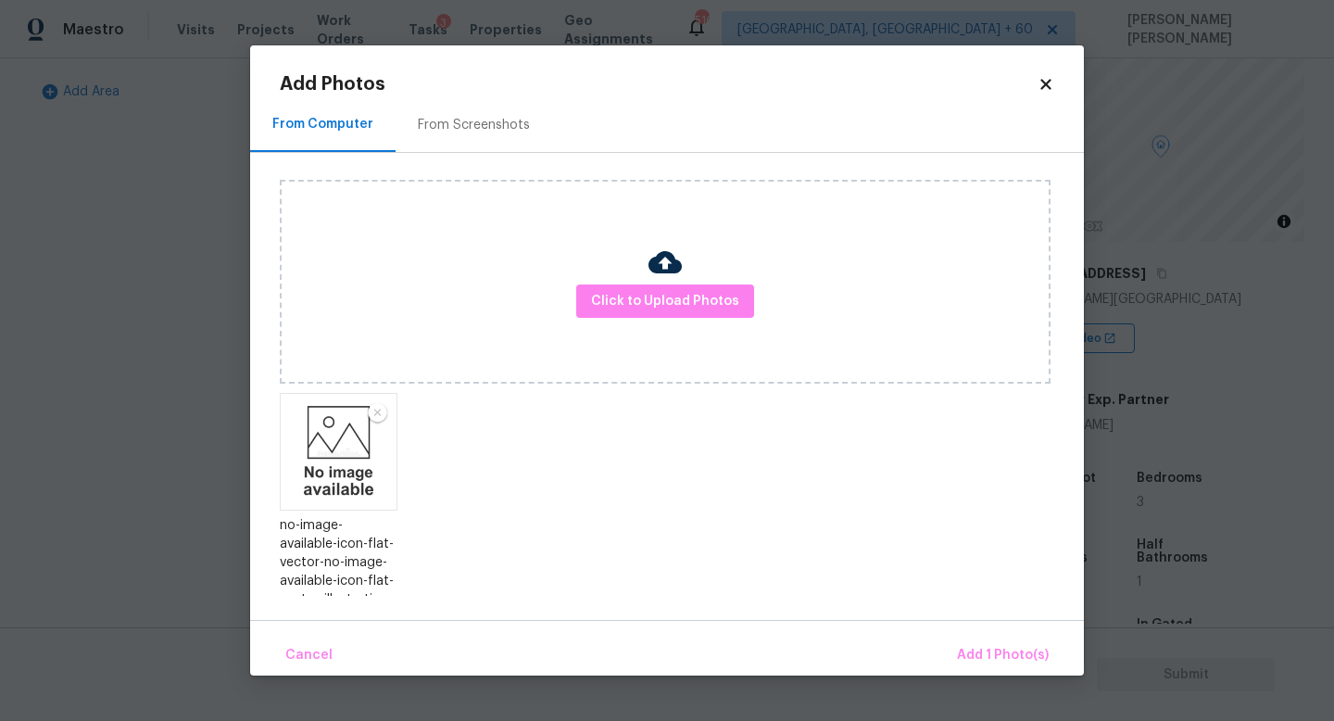
click at [1012, 634] on div "Cancel Add 1 Photo(s)" at bounding box center [667, 648] width 834 height 56
click at [1009, 634] on div "Cancel Add 1 Photo(s)" at bounding box center [667, 648] width 834 height 56
click at [1000, 644] on span "Add 1 Photo(s)" at bounding box center [1003, 655] width 92 height 23
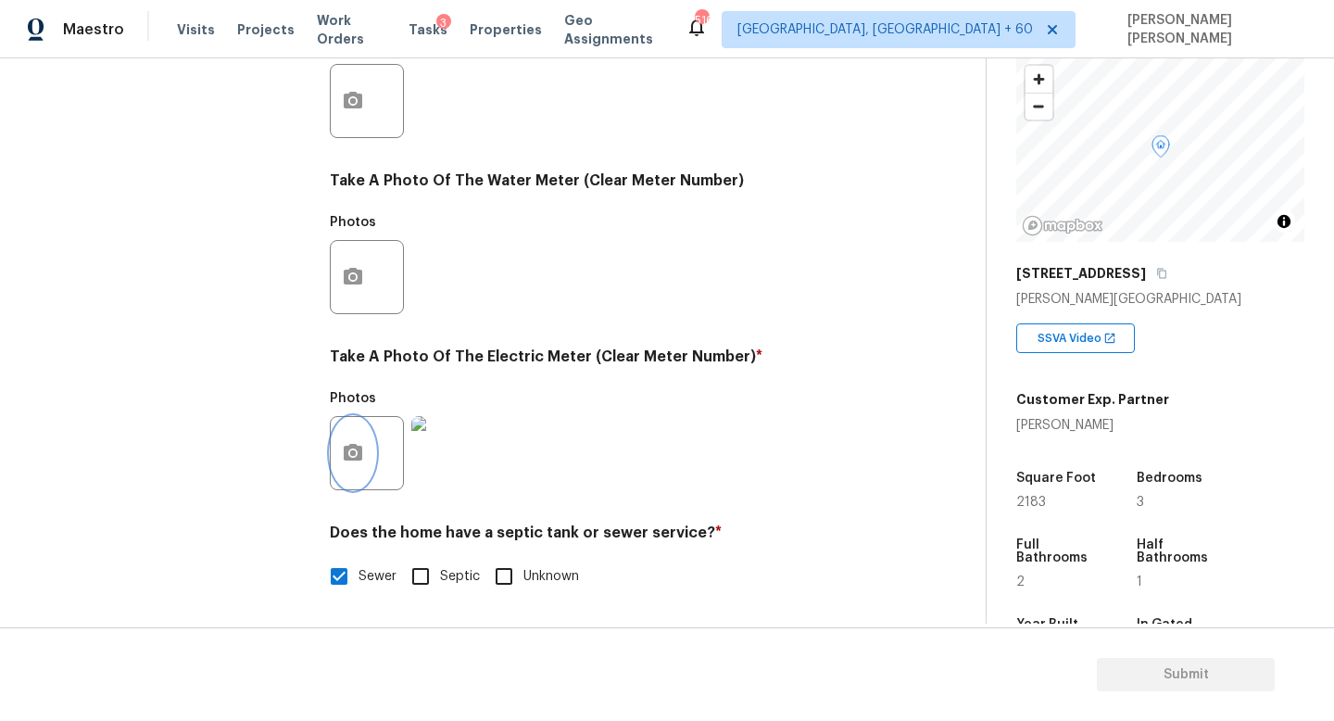
scroll to position [0, 0]
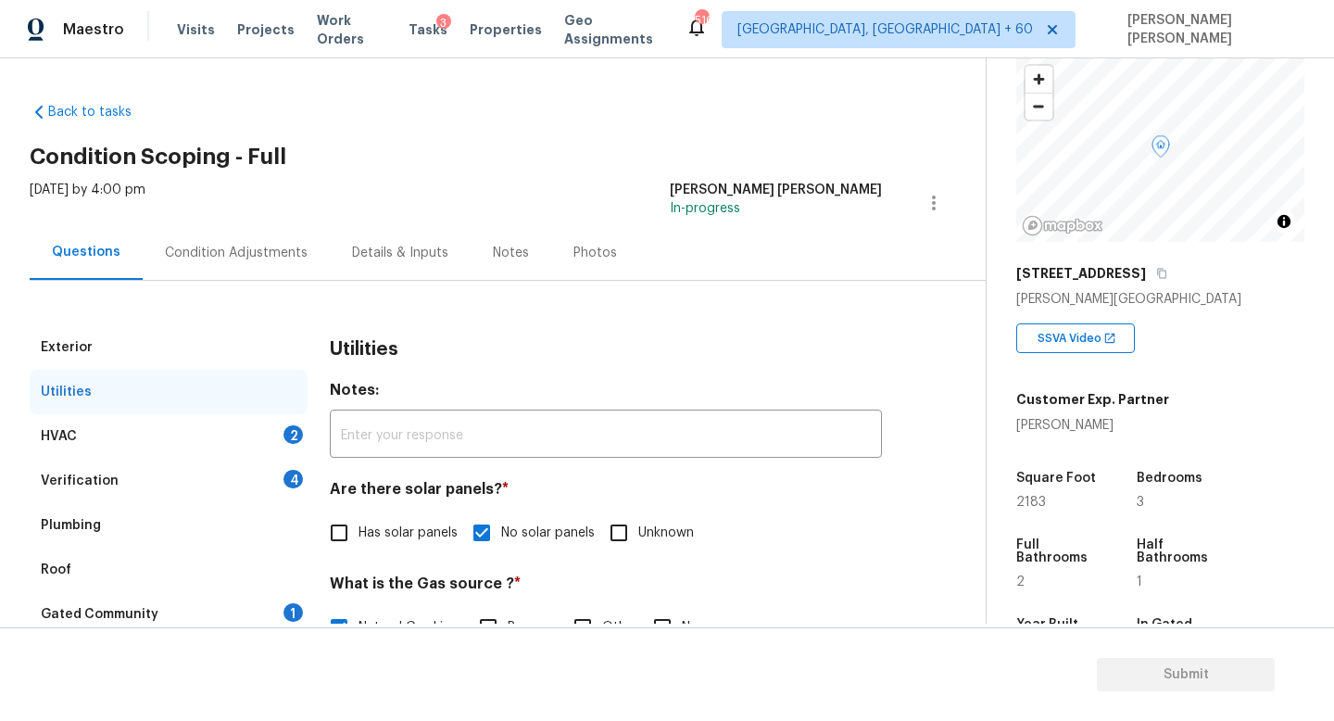
click at [230, 412] on div "Utilities" at bounding box center [169, 392] width 278 height 44
click at [230, 424] on div "HVAC 2" at bounding box center [169, 436] width 278 height 44
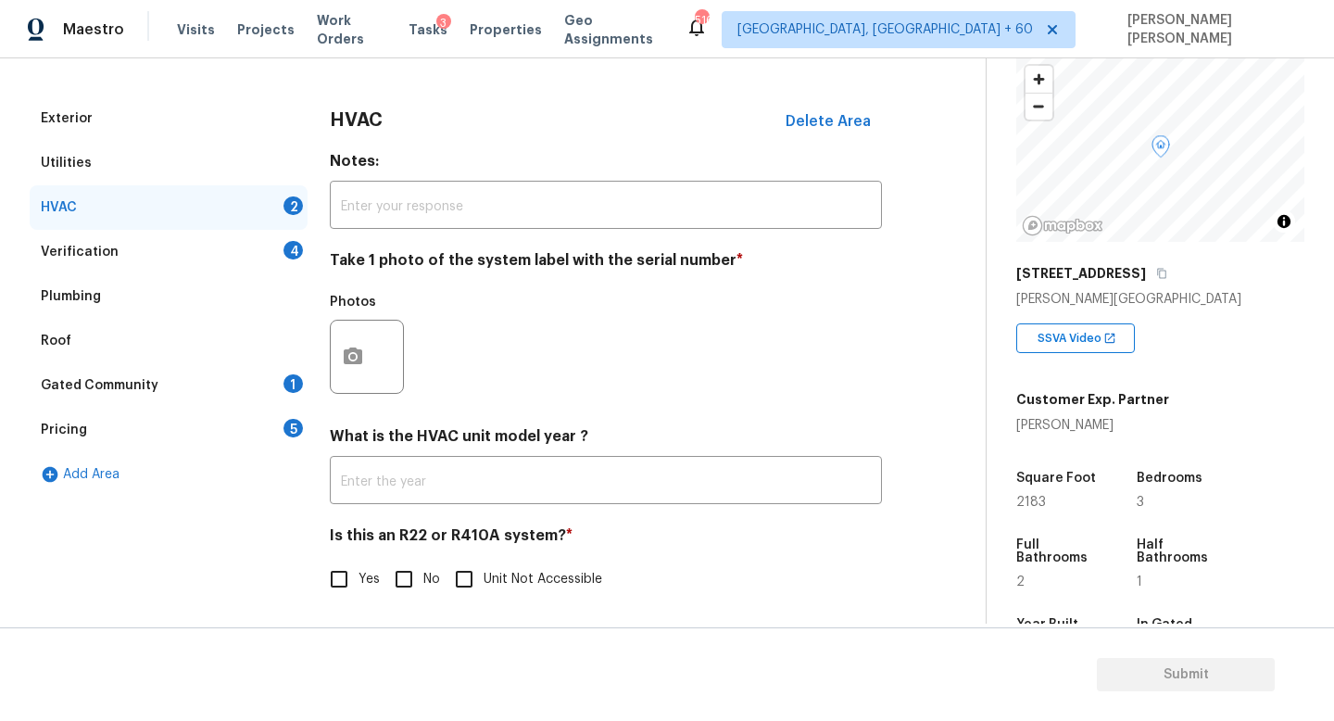
scroll to position [231, 0]
click at [350, 345] on icon "button" at bounding box center [353, 355] width 22 height 22
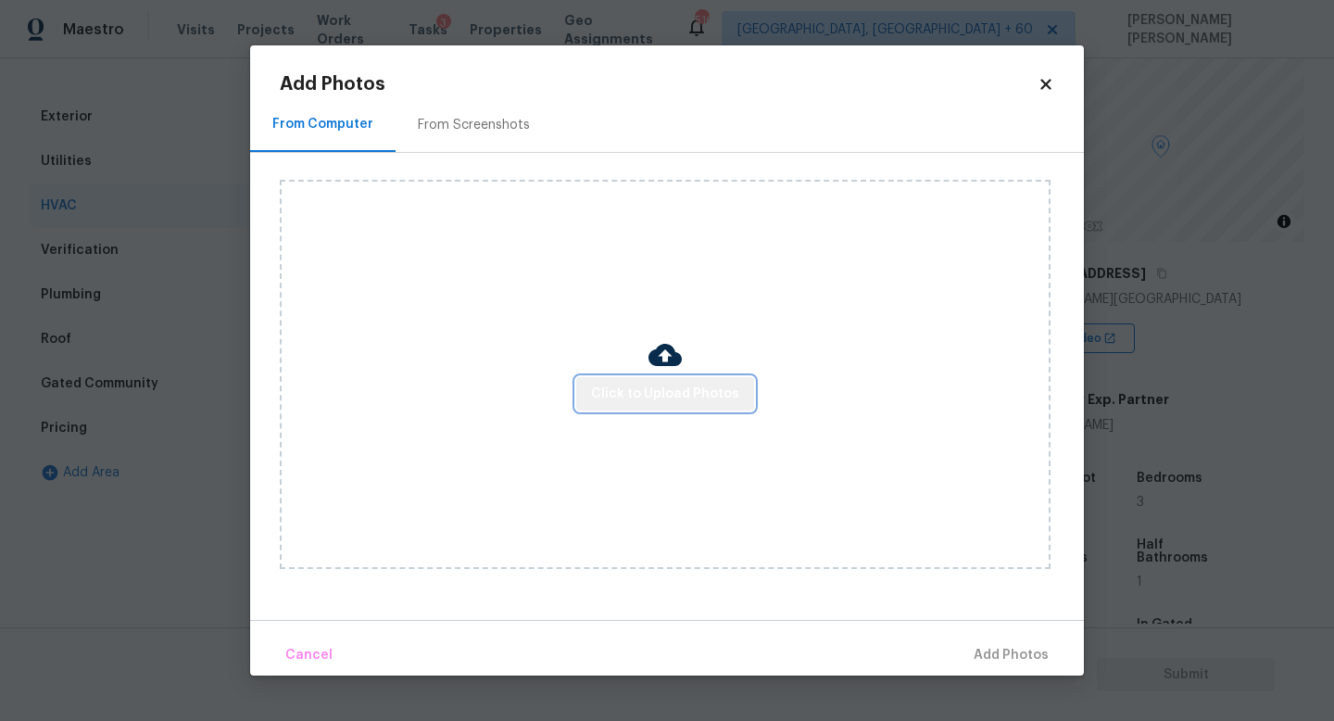
click at [671, 387] on span "Click to Upload Photos" at bounding box center [665, 394] width 148 height 23
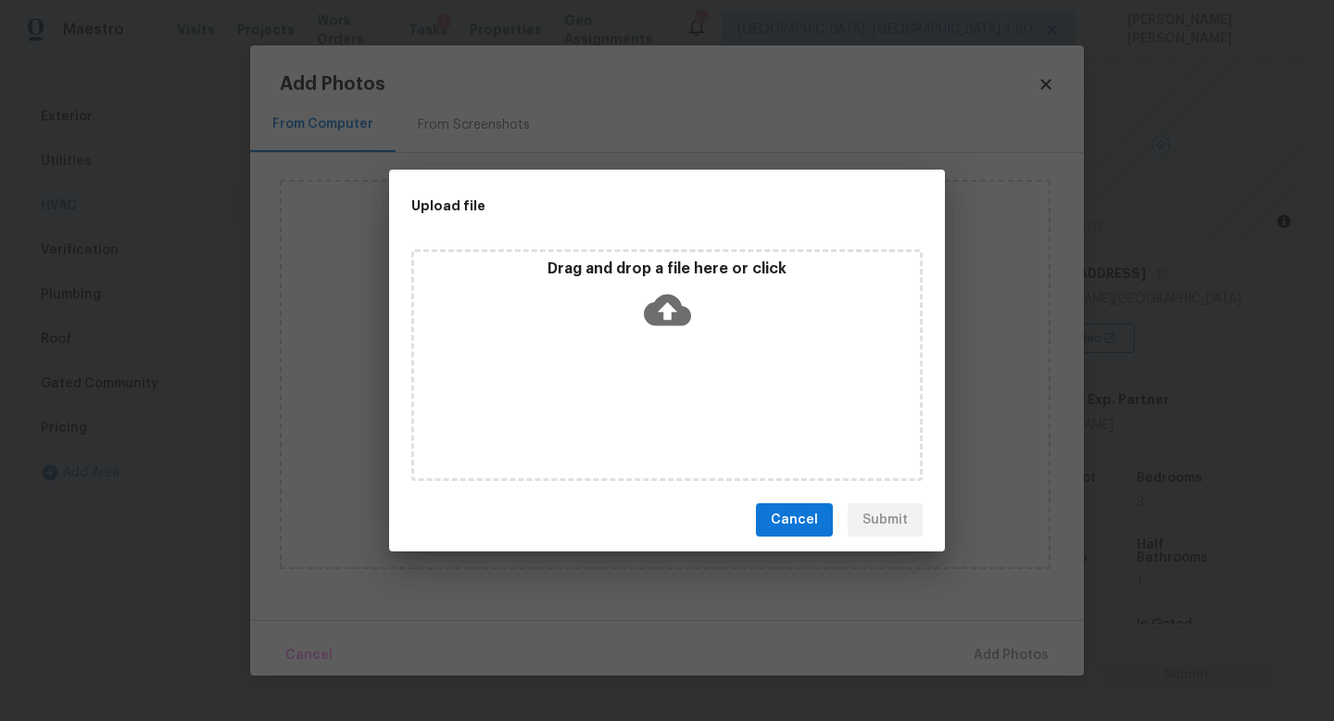
click at [692, 337] on div "Drag and drop a file here or click" at bounding box center [666, 365] width 511 height 232
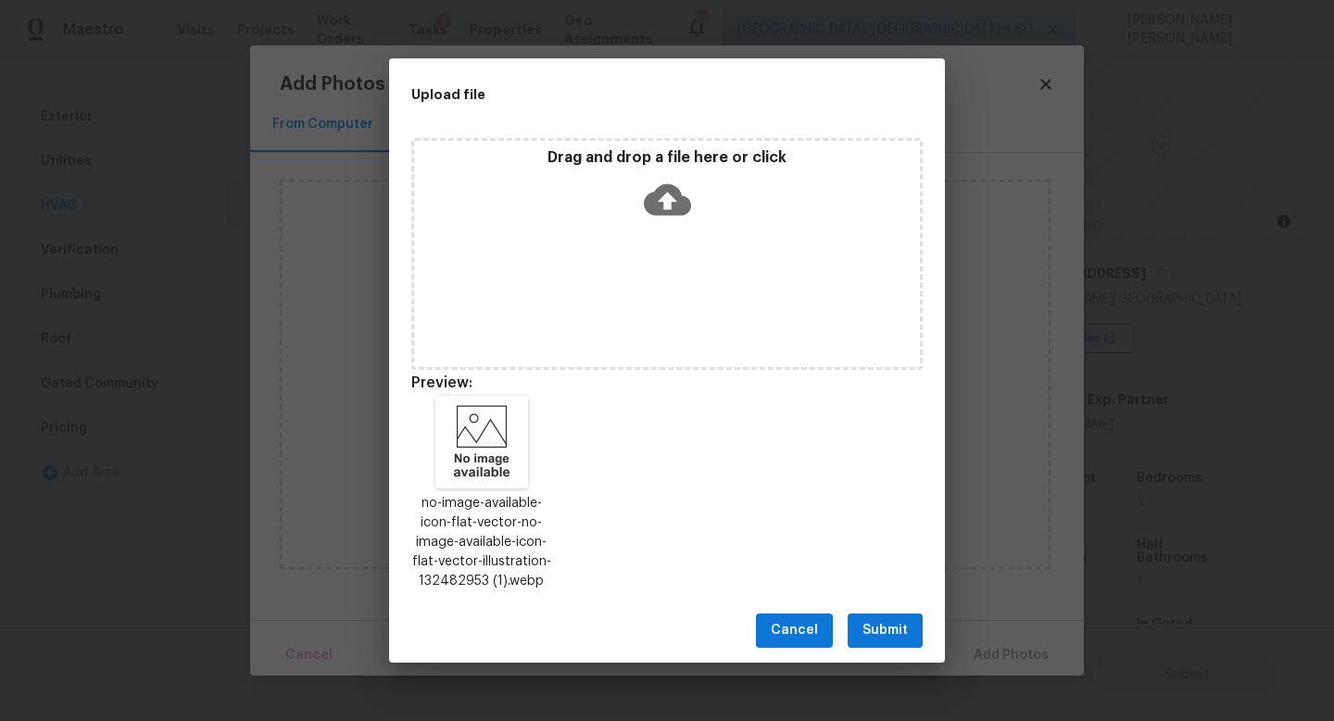
click at [885, 626] on span "Submit" at bounding box center [884, 630] width 45 height 23
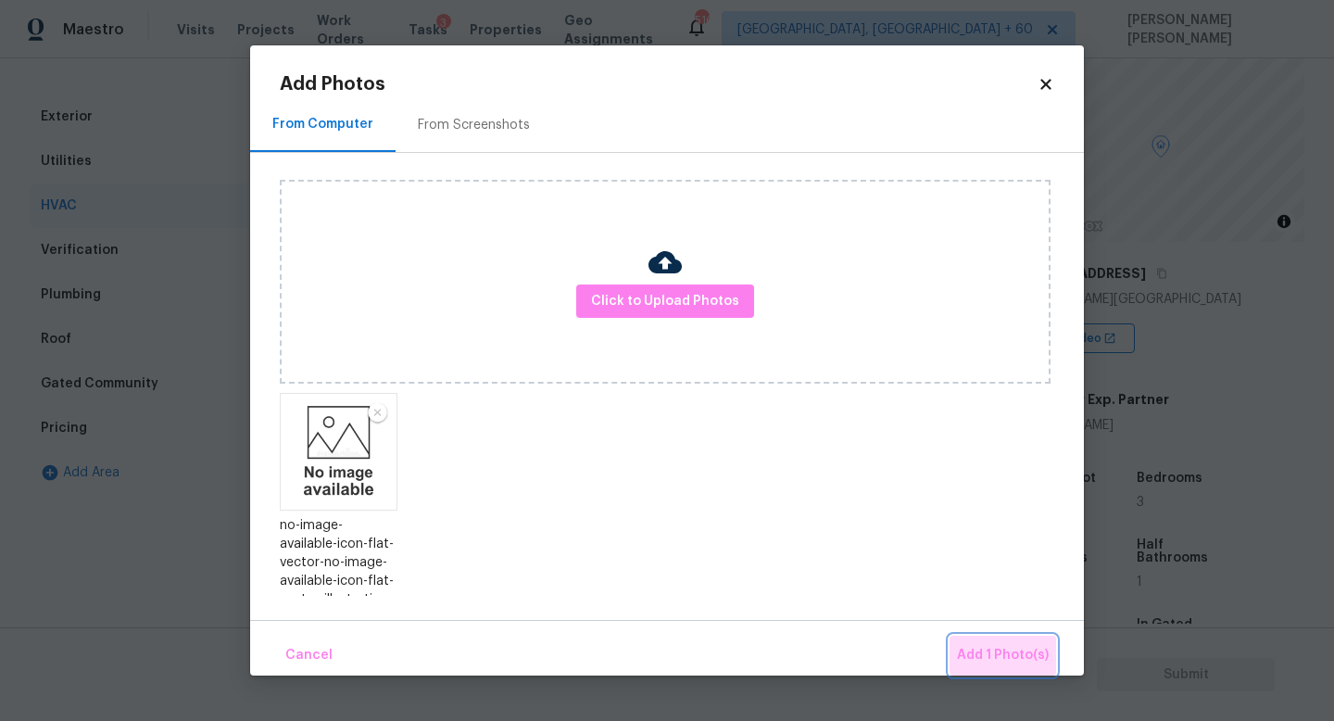
click at [1021, 657] on span "Add 1 Photo(s)" at bounding box center [1003, 655] width 92 height 23
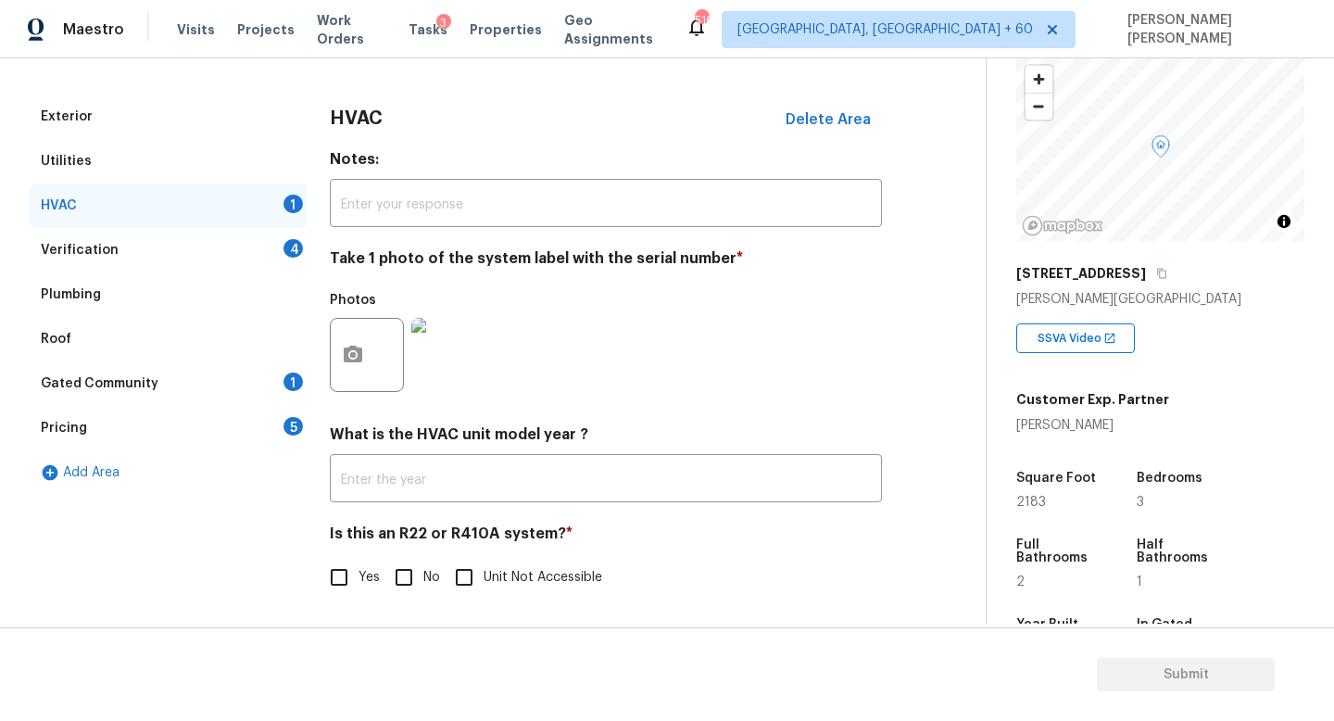
click at [407, 575] on input "No" at bounding box center [403, 577] width 39 height 39
checkbox input "true"
click at [187, 245] on div "Verification 4" at bounding box center [169, 250] width 278 height 44
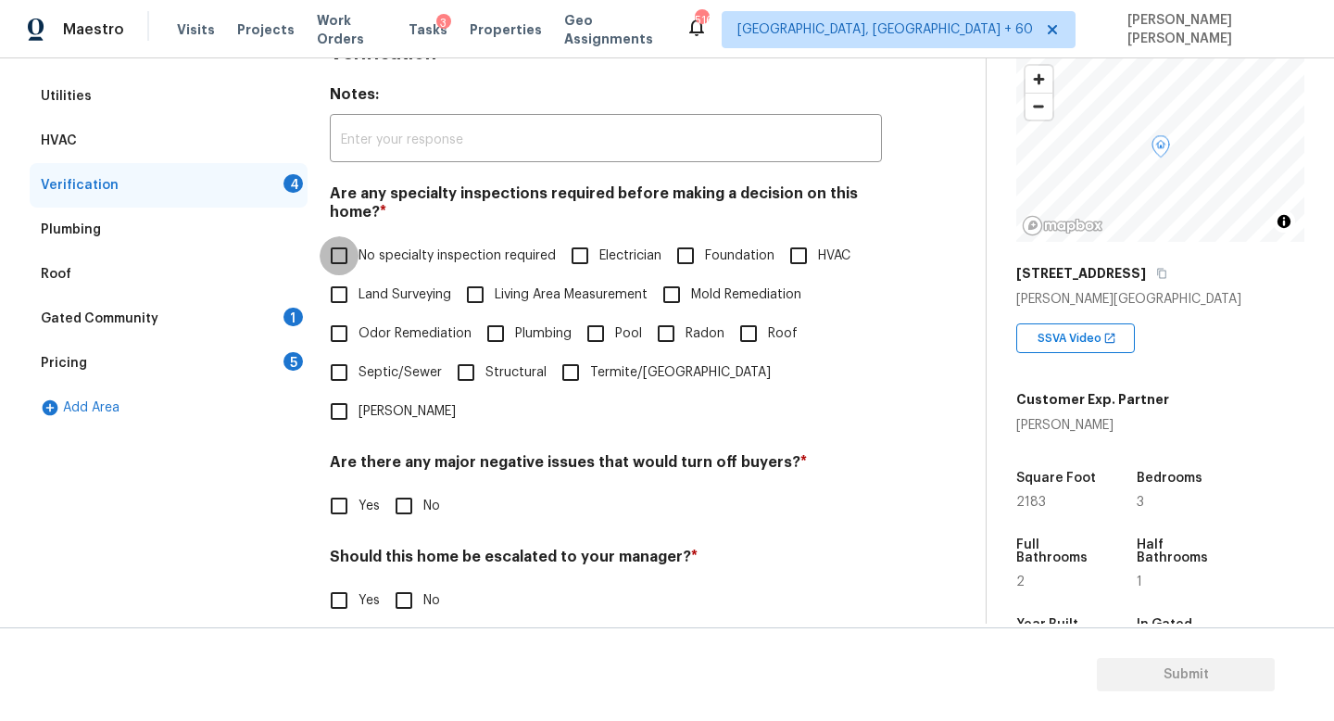
click at [340, 258] on input "No specialty inspection required" at bounding box center [339, 255] width 39 height 39
checkbox input "true"
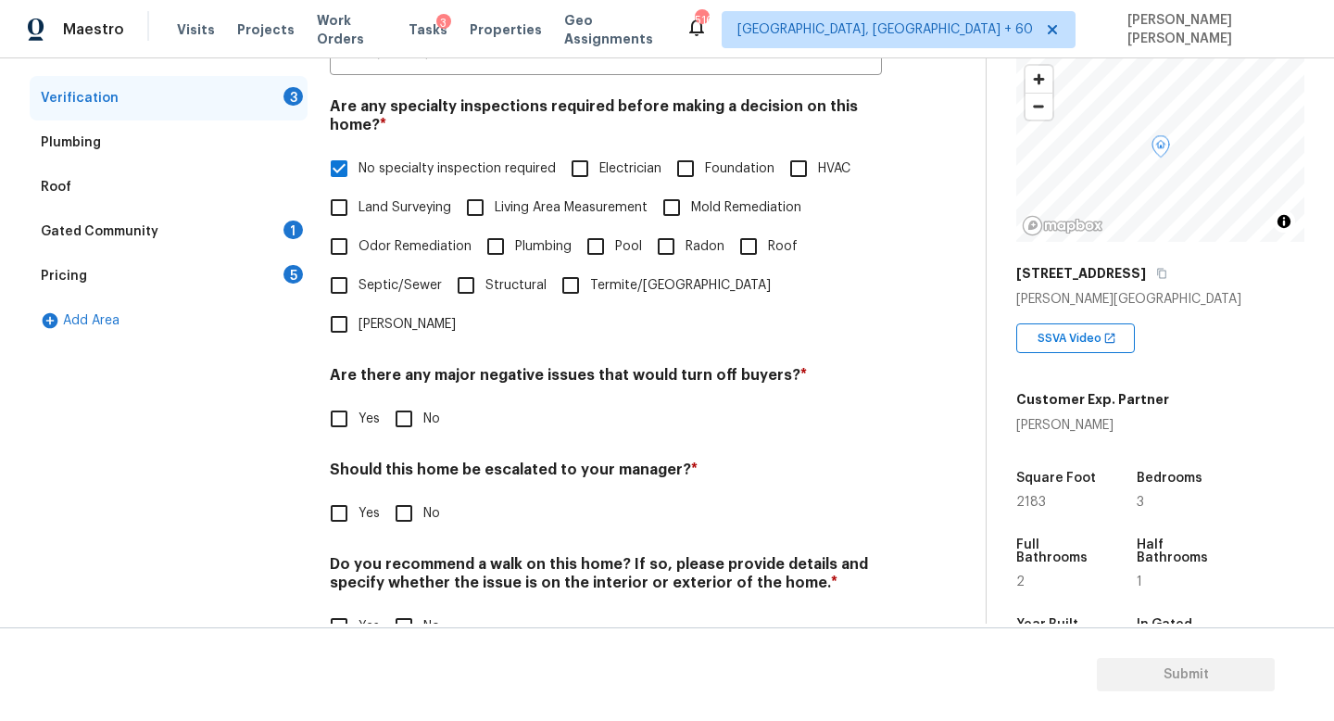
scroll to position [384, 0]
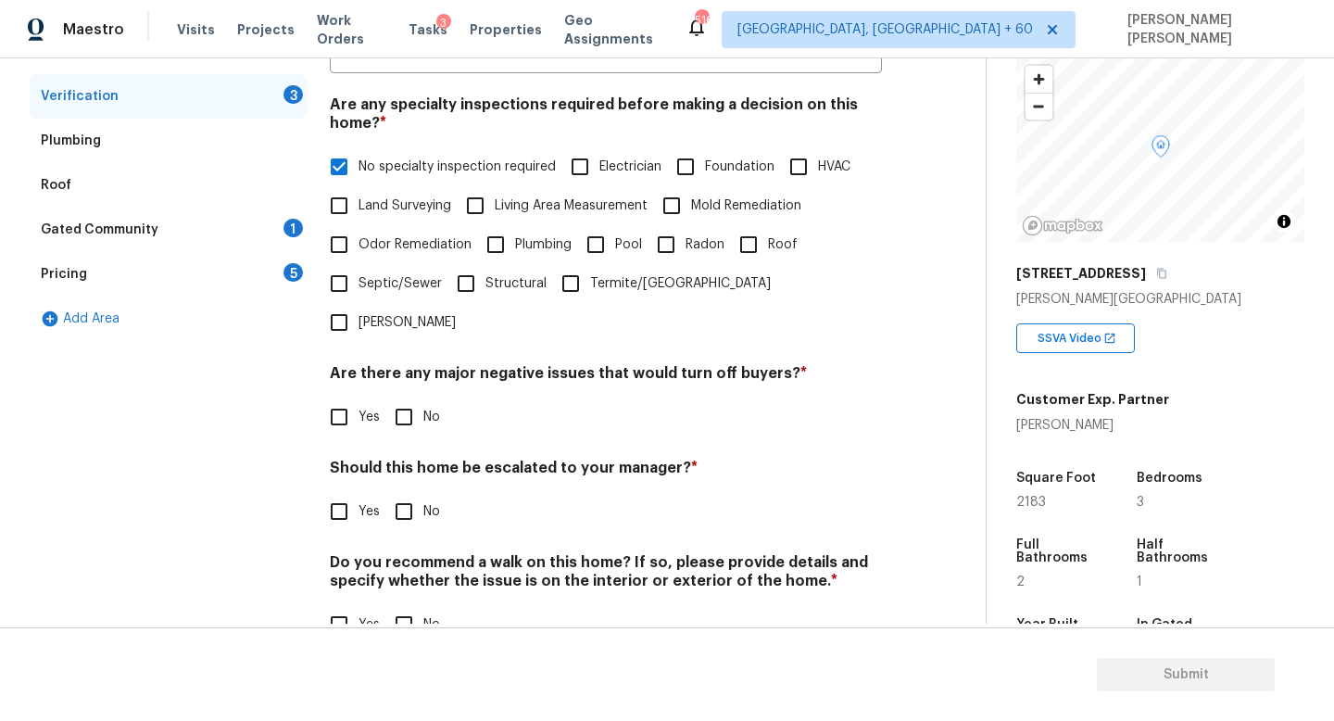
click at [394, 397] on input "No" at bounding box center [403, 416] width 39 height 39
checkbox input "true"
click at [346, 494] on input "Yes" at bounding box center [339, 513] width 39 height 39
checkbox input "true"
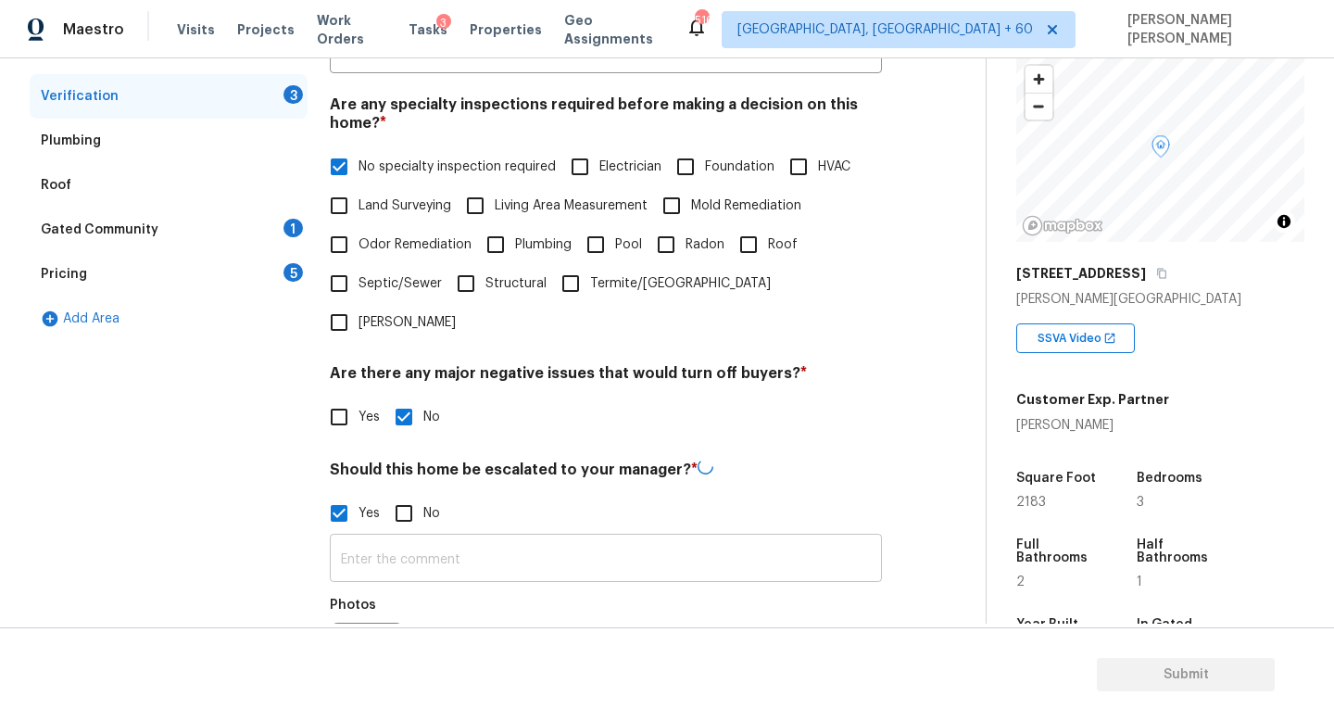
click at [452, 538] on input "text" at bounding box center [606, 560] width 552 height 44
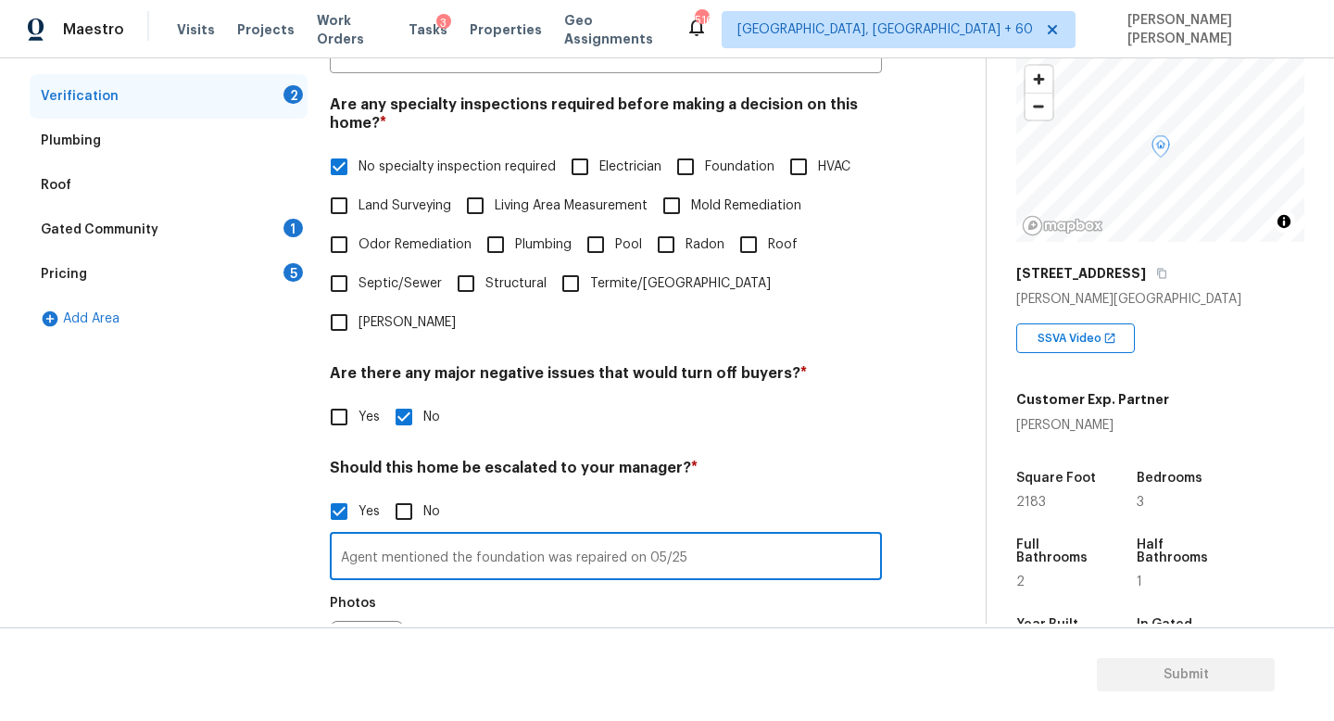
type input "Agent mentioned the foundation was repaired on 05/25"
click at [808, 397] on div "Yes No" at bounding box center [606, 416] width 552 height 39
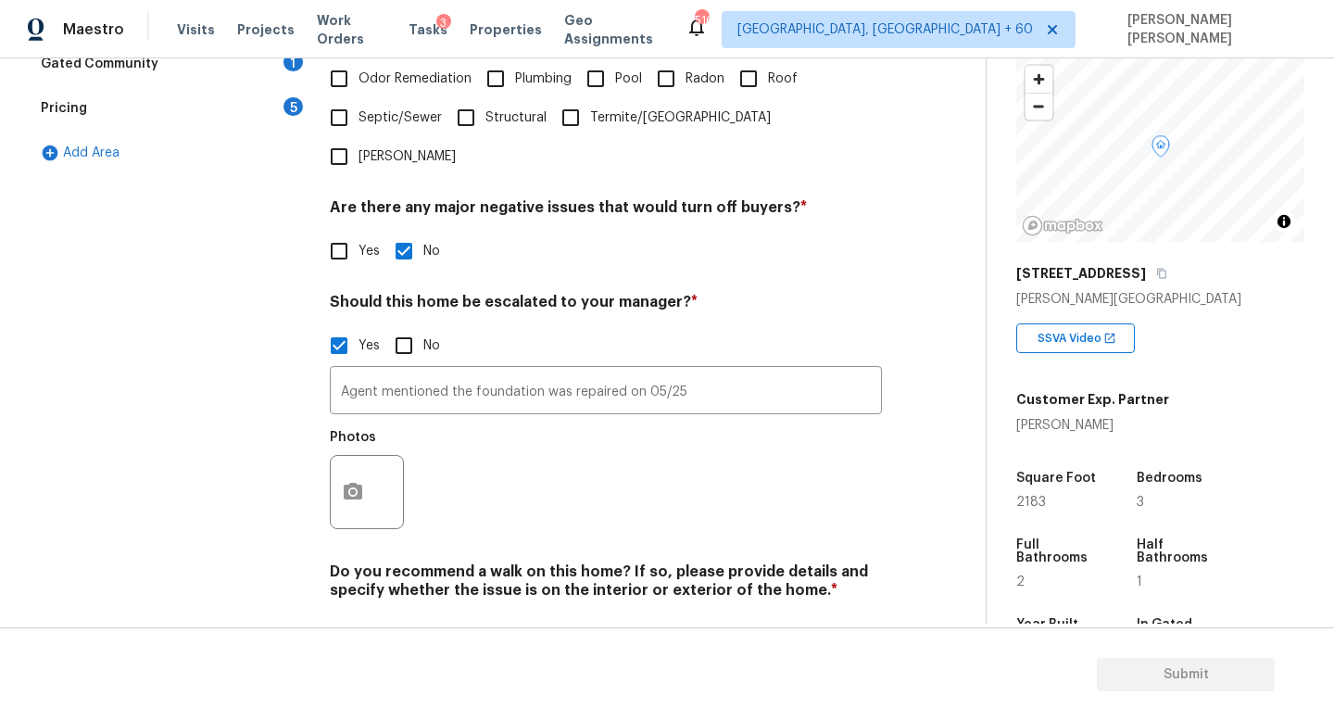
scroll to position [570, 0]
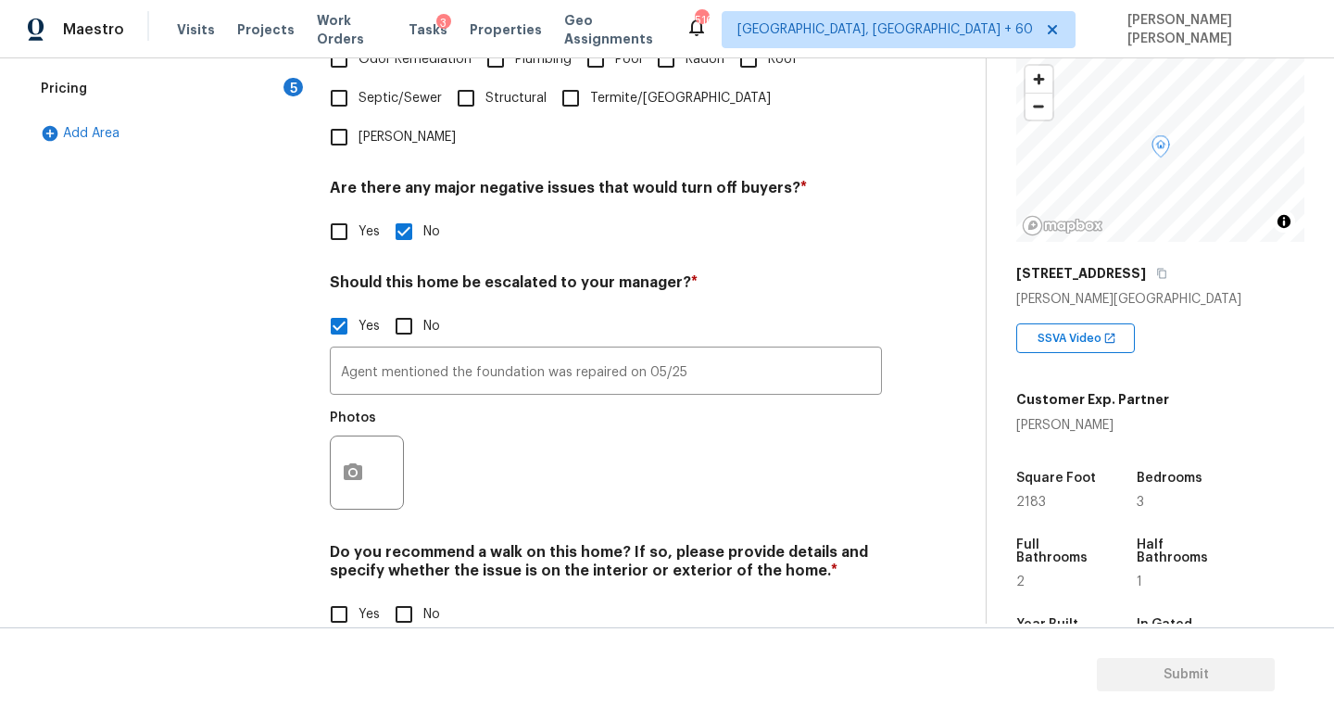
click at [420, 595] on input "No" at bounding box center [403, 614] width 39 height 39
checkbox input "true"
click at [351, 470] on circle "button" at bounding box center [353, 473] width 6 height 6
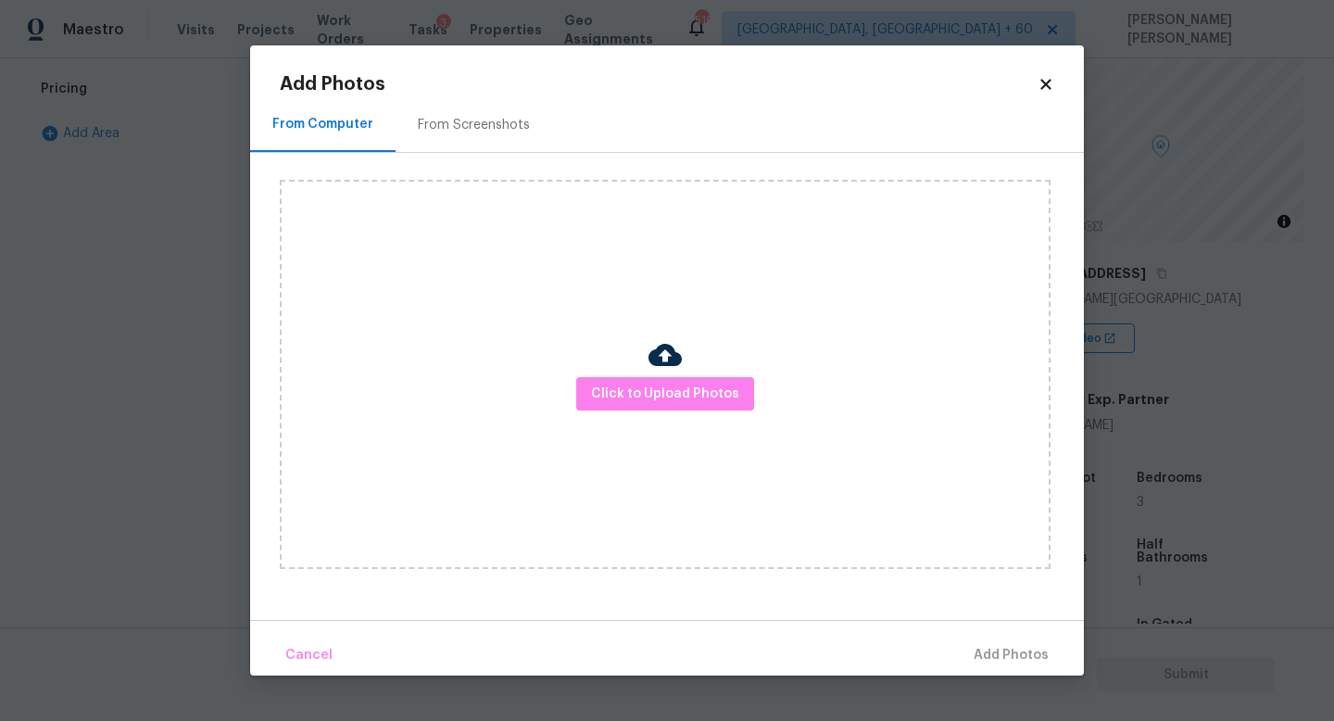
click at [650, 354] on img at bounding box center [664, 354] width 33 height 33
click at [650, 356] on img at bounding box center [664, 354] width 33 height 33
click at [647, 377] on button "Click to Upload Photos" at bounding box center [665, 394] width 178 height 34
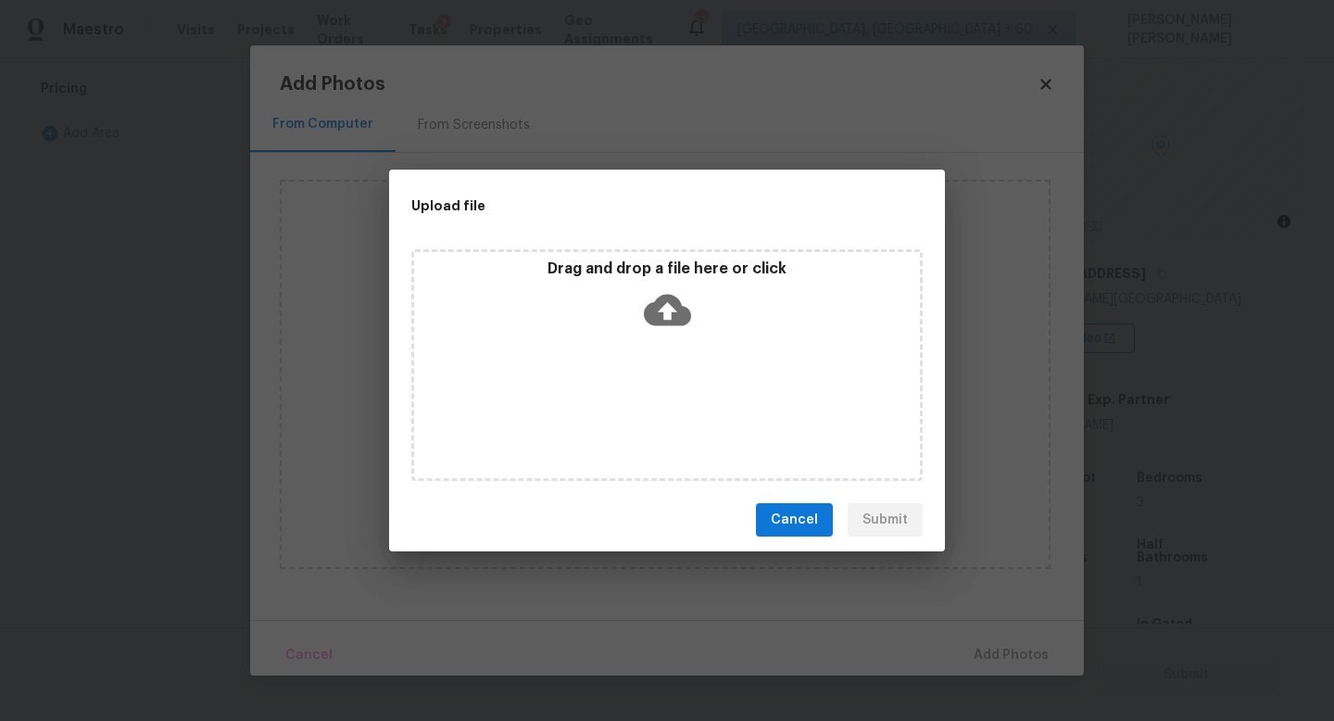
click at [654, 286] on icon at bounding box center [667, 309] width 47 height 47
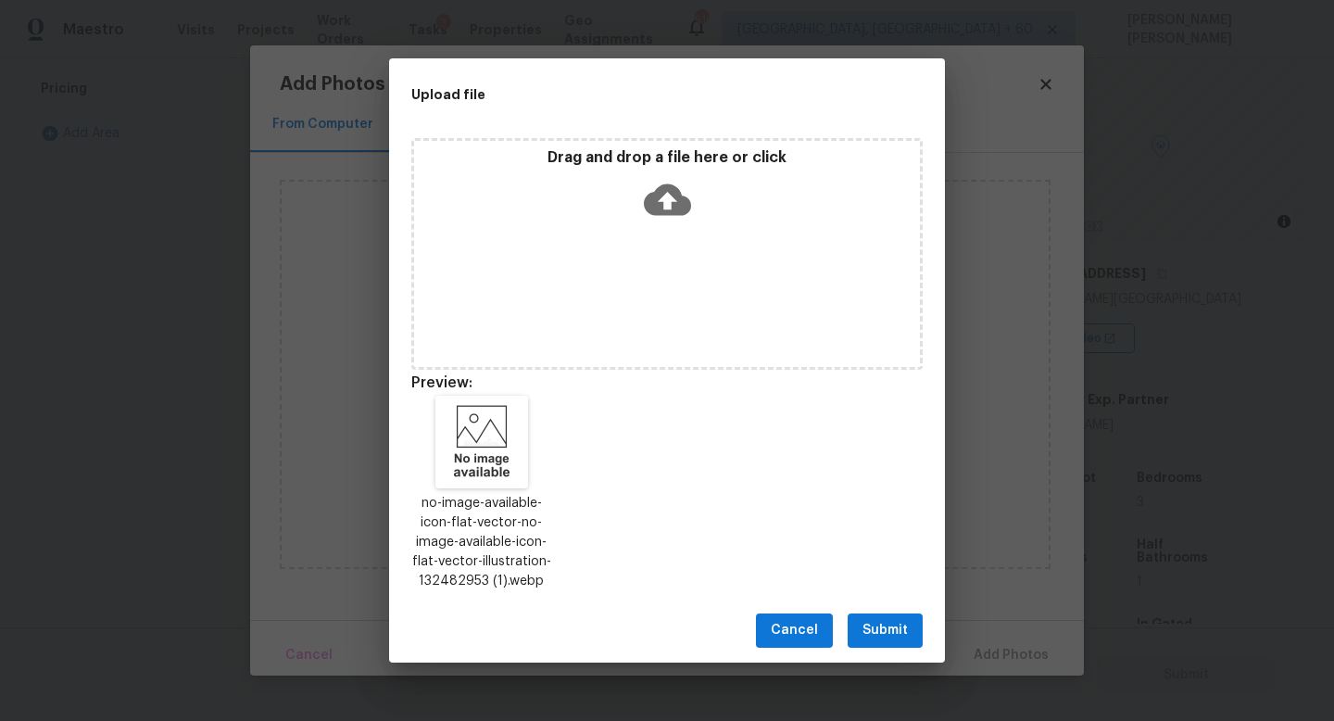
click at [881, 626] on span "Submit" at bounding box center [884, 630] width 45 height 23
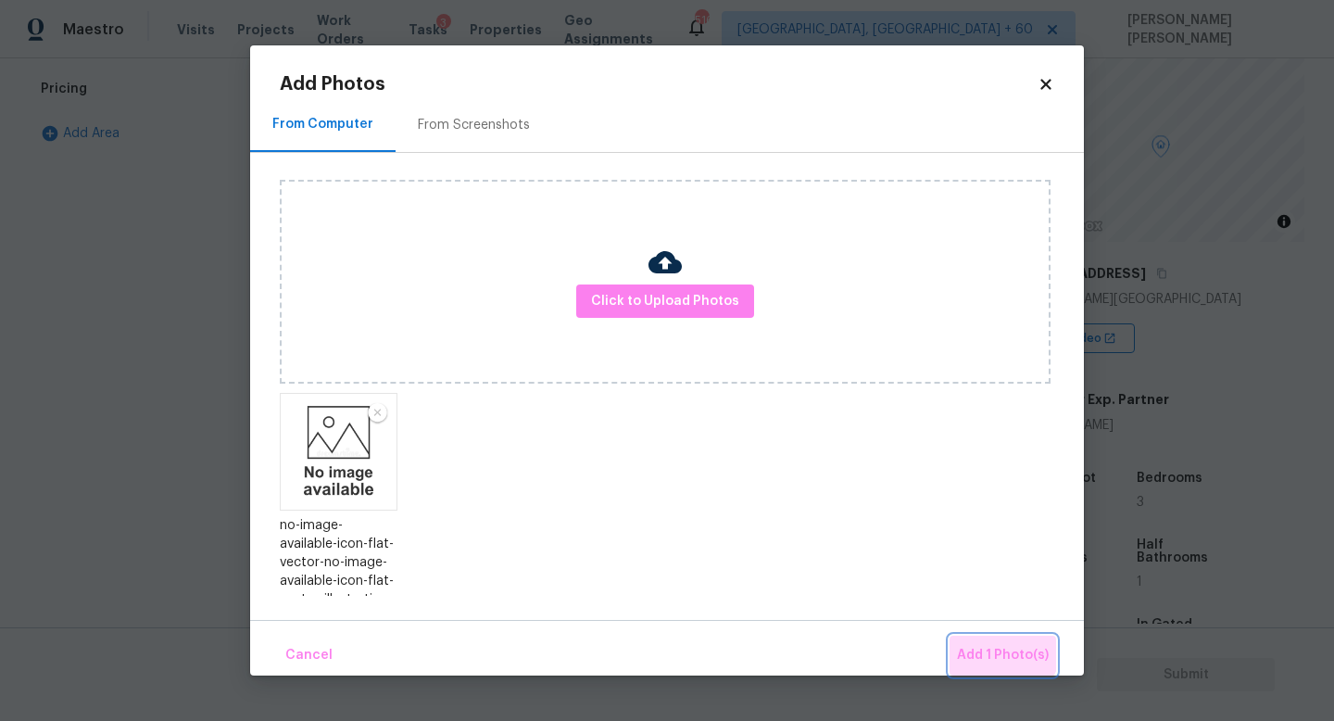
click at [997, 644] on span "Add 1 Photo(s)" at bounding box center [1003, 655] width 92 height 23
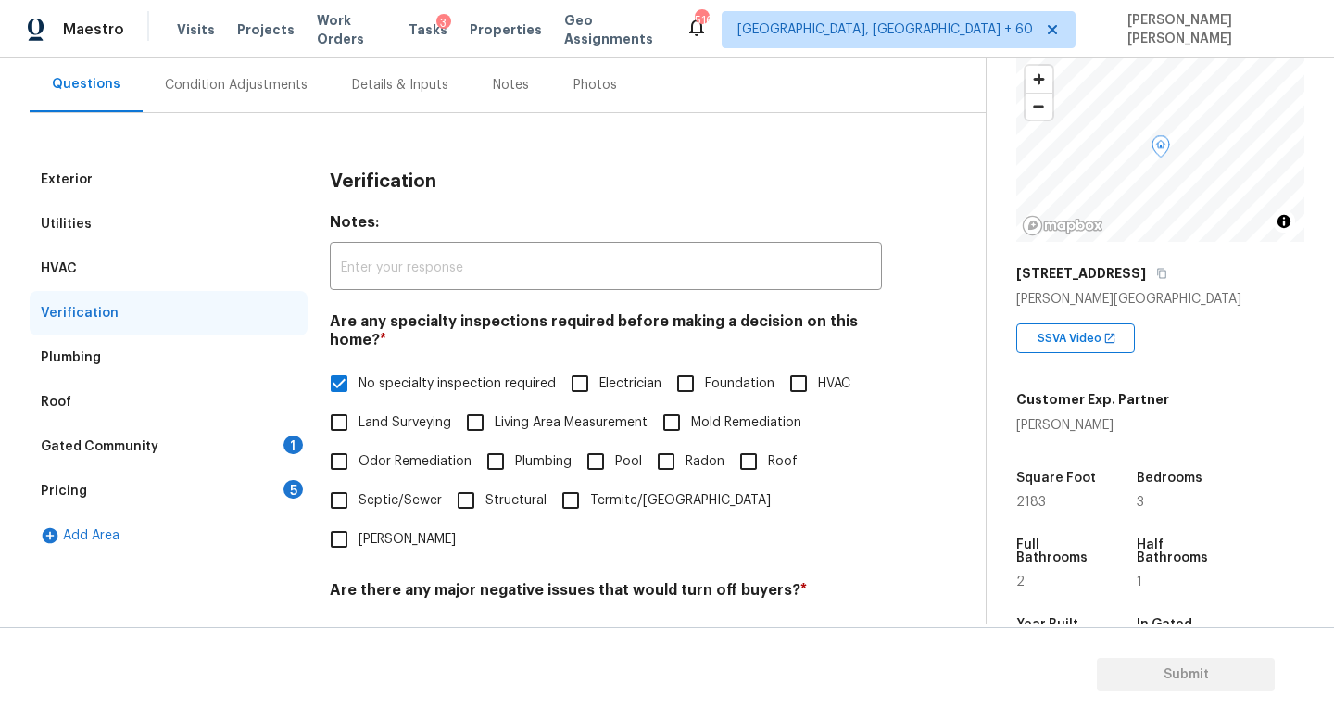
click at [197, 446] on div "Gated Community 1" at bounding box center [169, 446] width 278 height 44
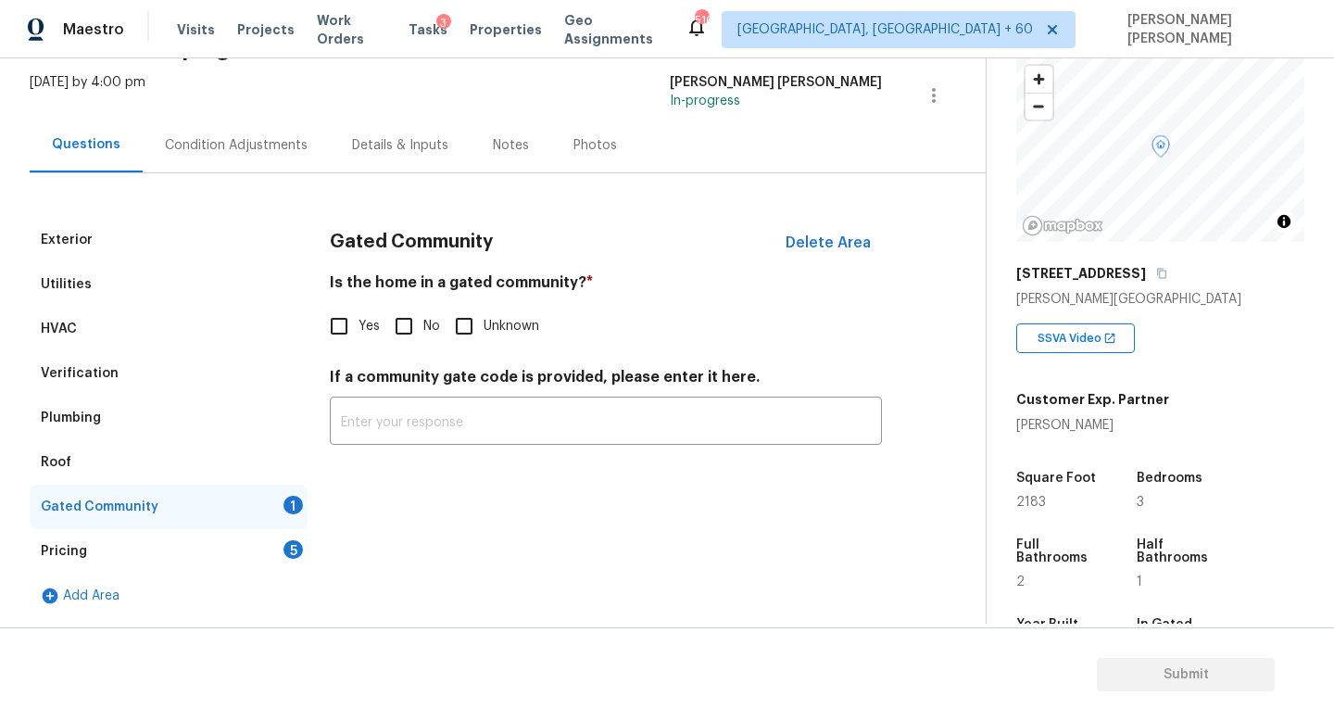
scroll to position [107, 0]
click at [419, 312] on input "No" at bounding box center [403, 326] width 39 height 39
checkbox input "true"
click at [247, 553] on div "Pricing 5" at bounding box center [169, 551] width 278 height 44
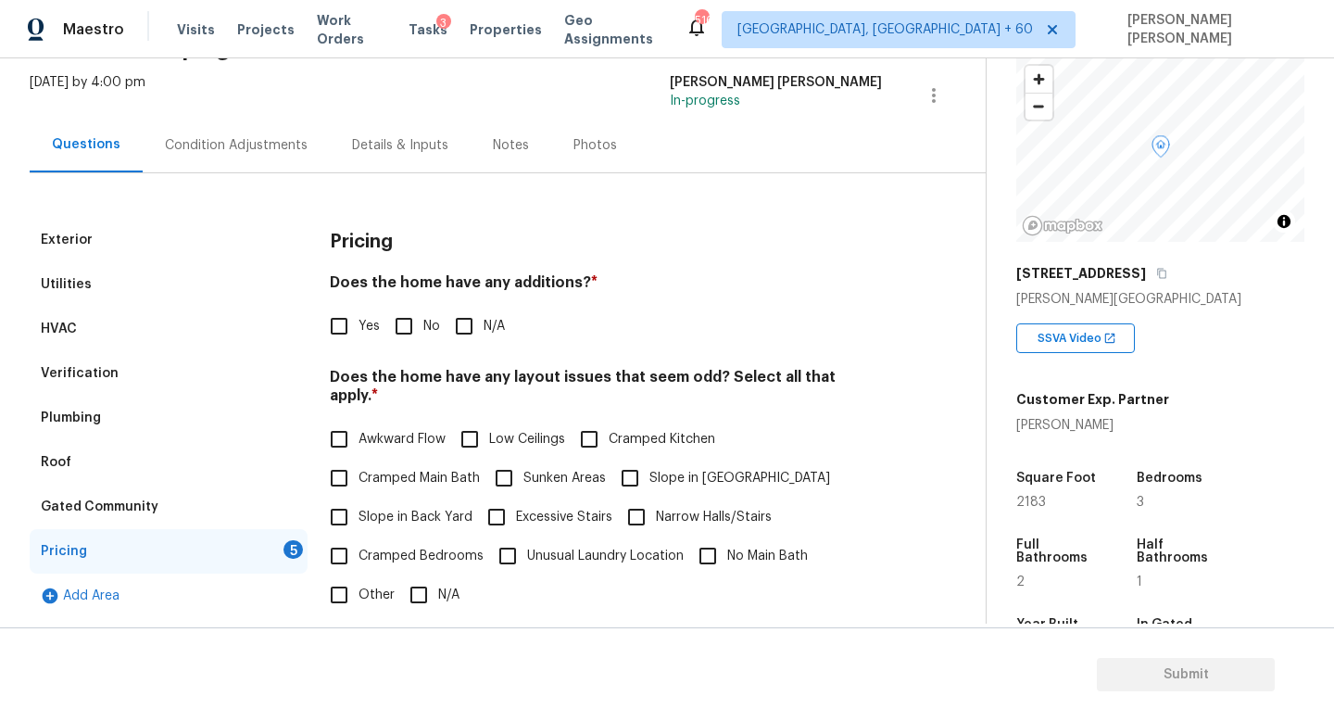
click at [403, 287] on h4 "Does the home have any additions? *" at bounding box center [606, 286] width 552 height 26
click at [403, 310] on input "No" at bounding box center [403, 326] width 39 height 39
checkbox input "true"
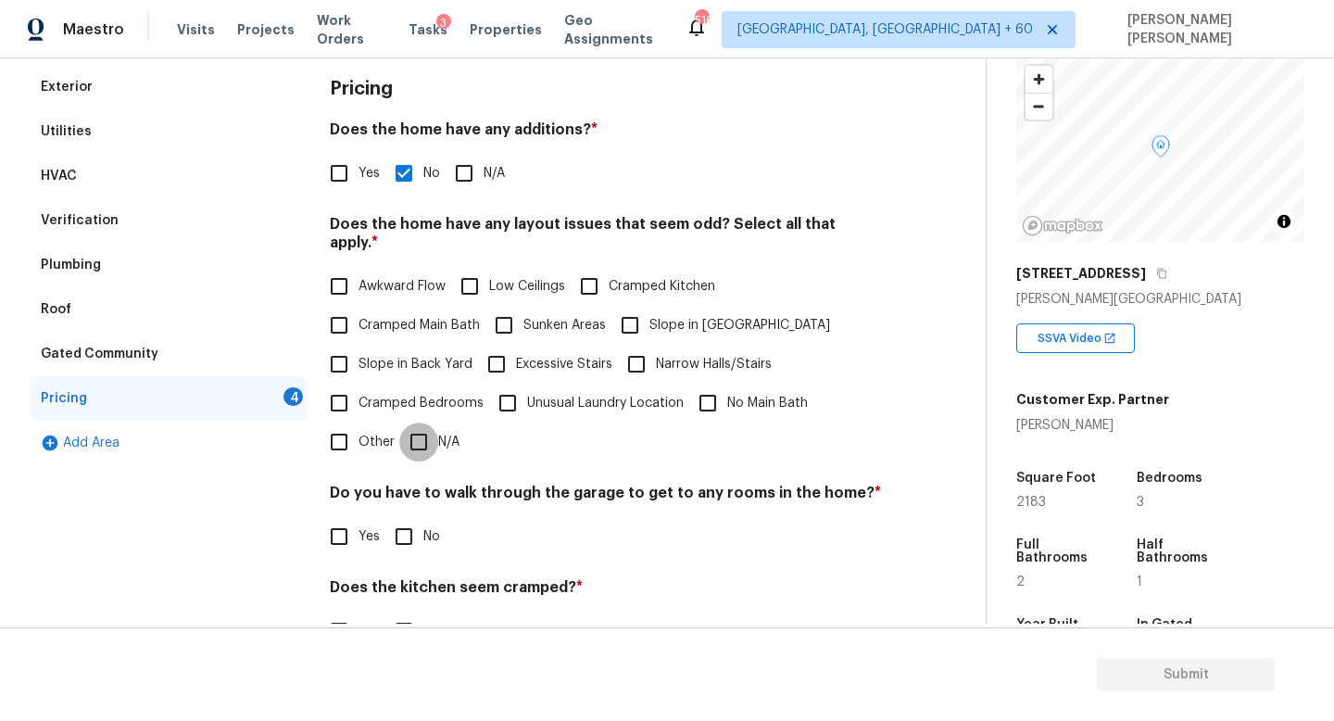
click at [417, 432] on input "N/A" at bounding box center [418, 441] width 39 height 39
checkbox input "true"
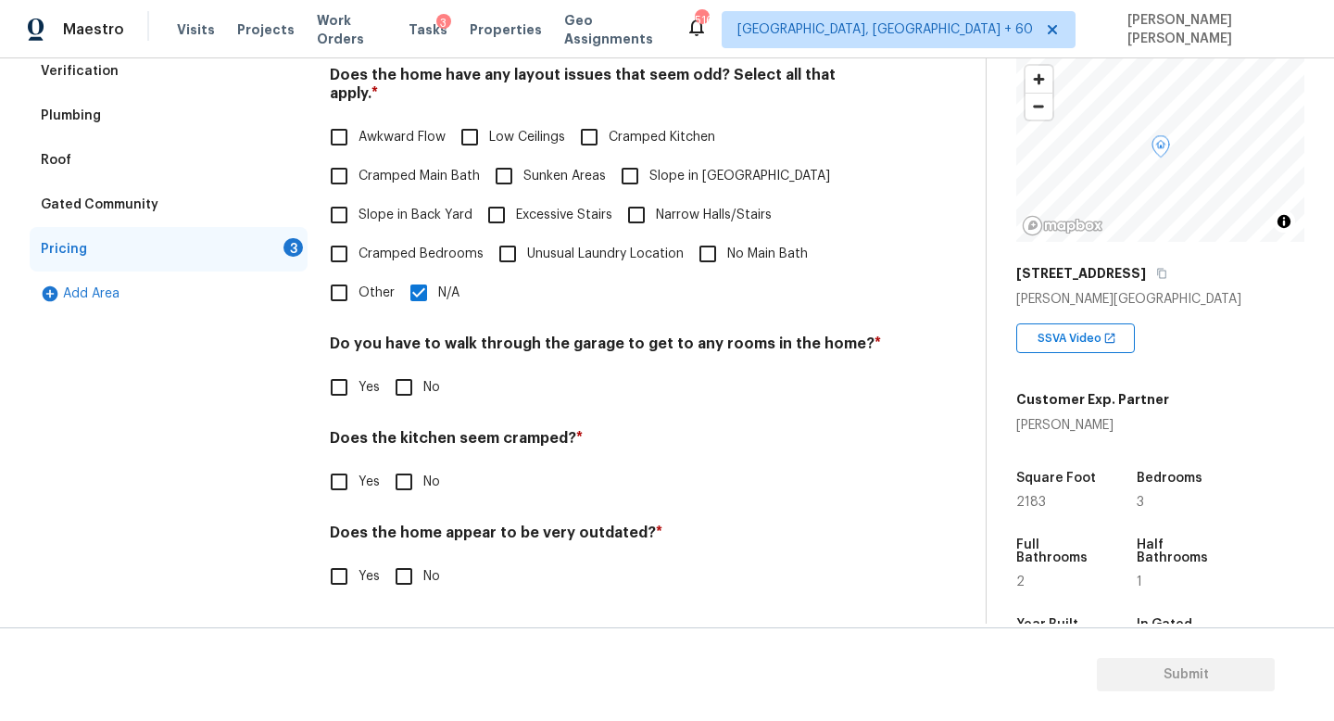
scroll to position [391, 0]
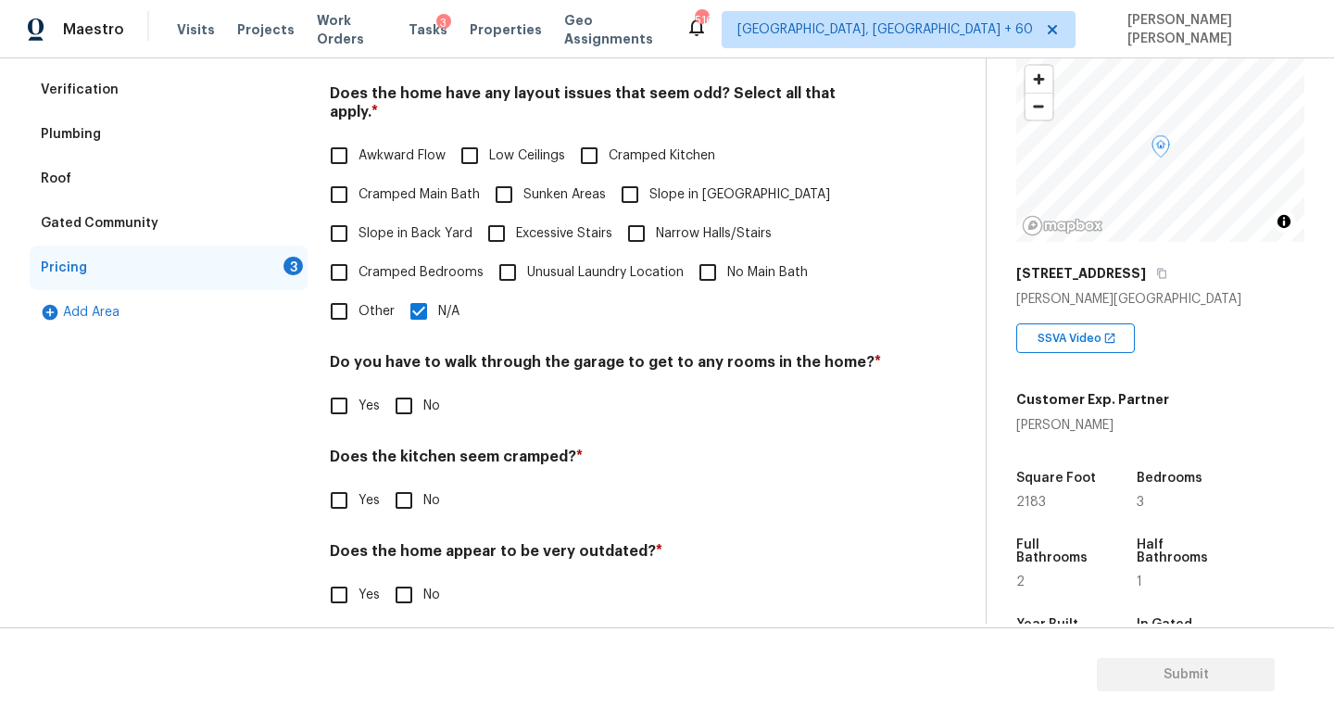
click at [400, 386] on input "No" at bounding box center [403, 405] width 39 height 39
checkbox input "true"
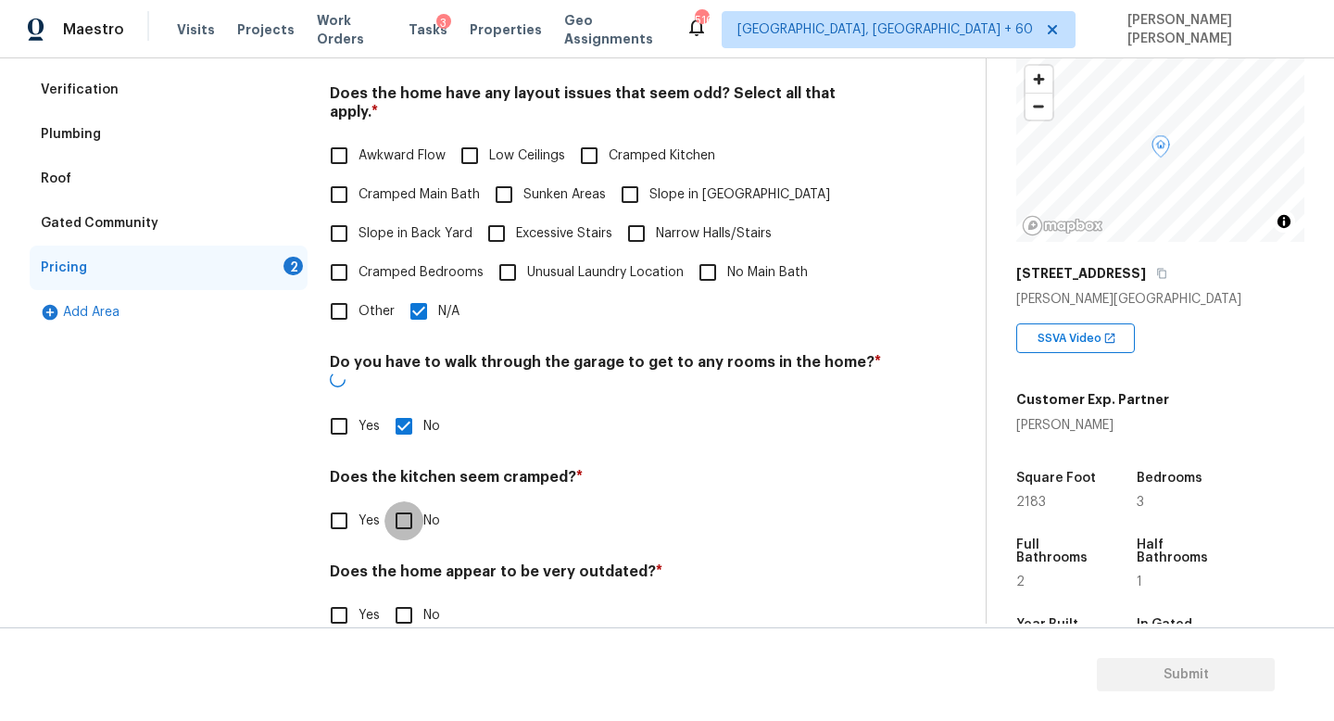
click at [410, 501] on input "No" at bounding box center [403, 520] width 39 height 39
checkbox input "true"
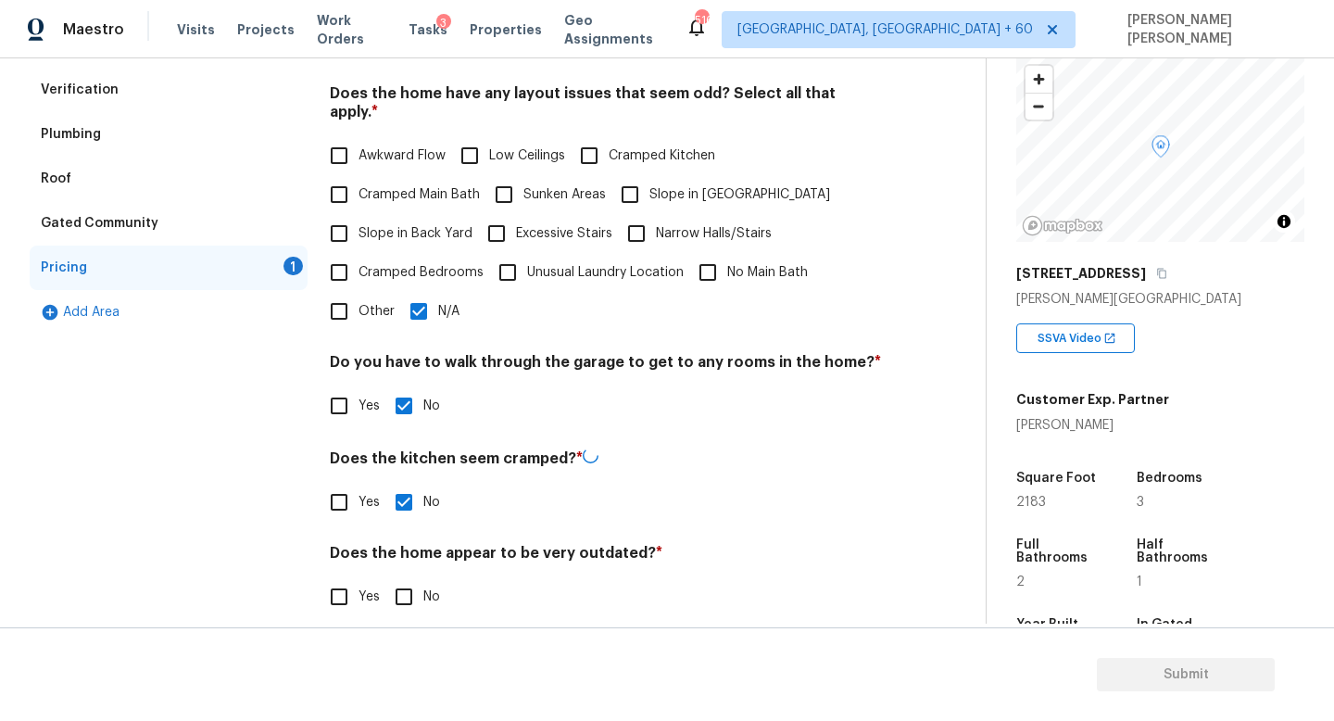
click at [412, 603] on div "Pricing Does the home have any additions? * Yes No N/A Does the home have any l…" at bounding box center [606, 286] width 552 height 704
click at [412, 586] on input "No" at bounding box center [403, 594] width 39 height 39
checkbox input "true"
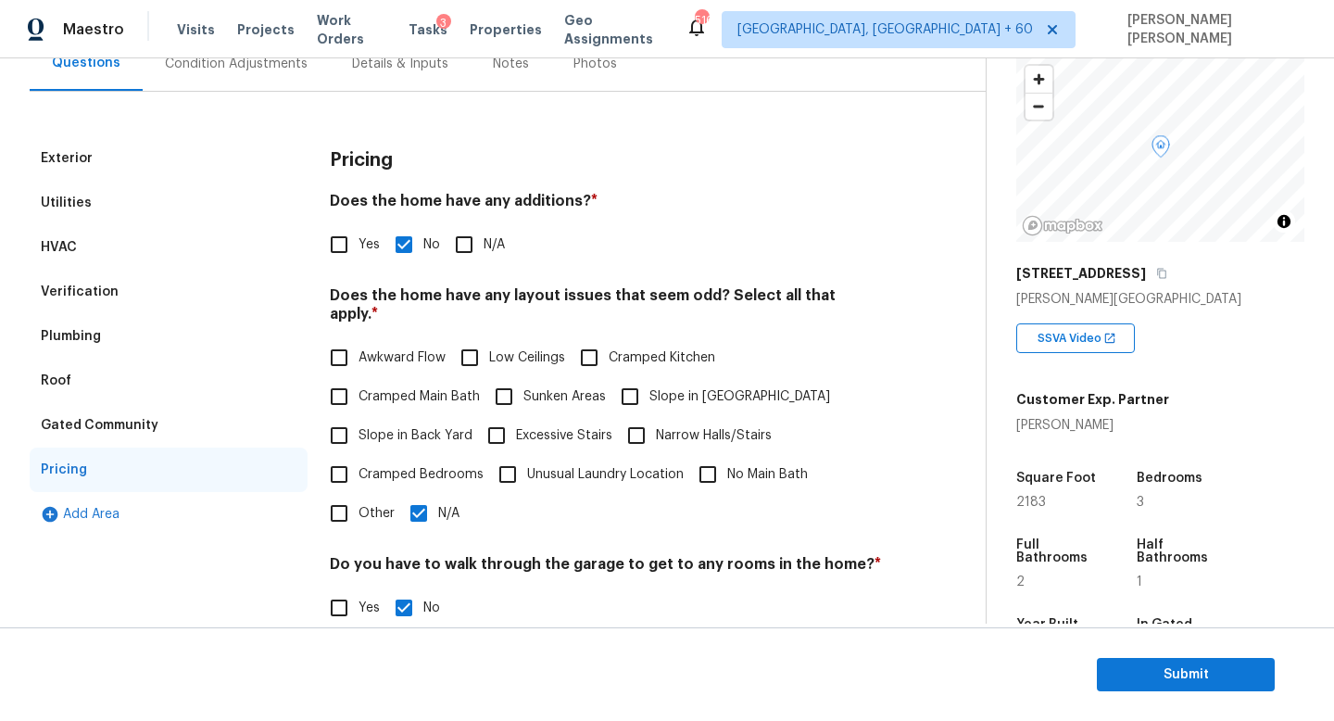
scroll to position [136, 0]
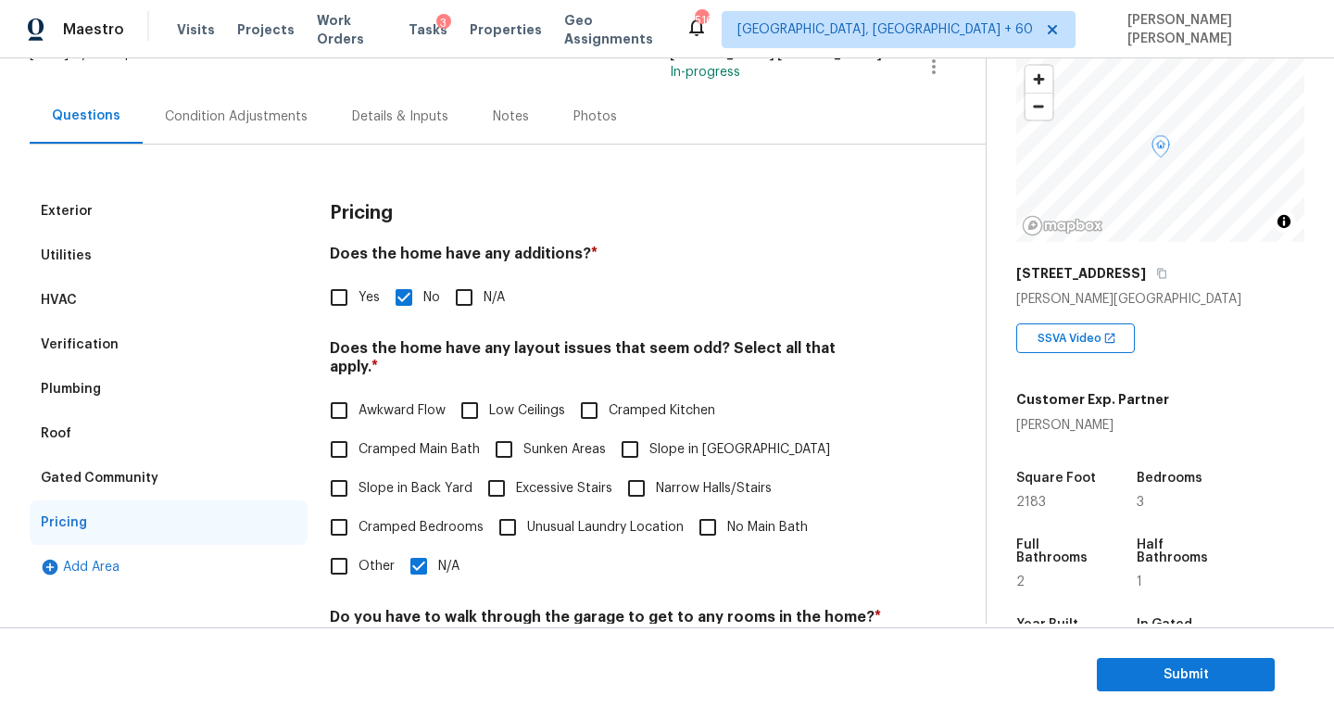
click at [252, 136] on div "Condition Adjustments" at bounding box center [236, 116] width 187 height 55
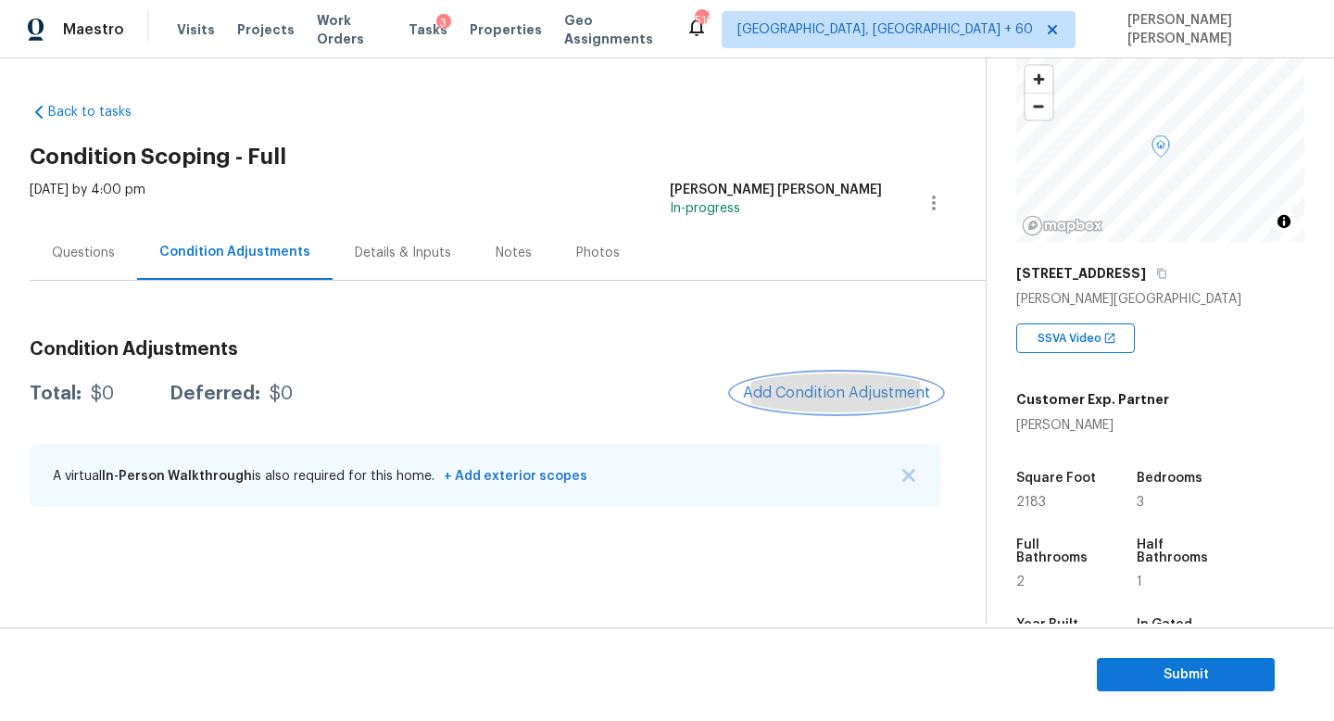
click at [833, 393] on span "Add Condition Adjustment" at bounding box center [836, 392] width 187 height 17
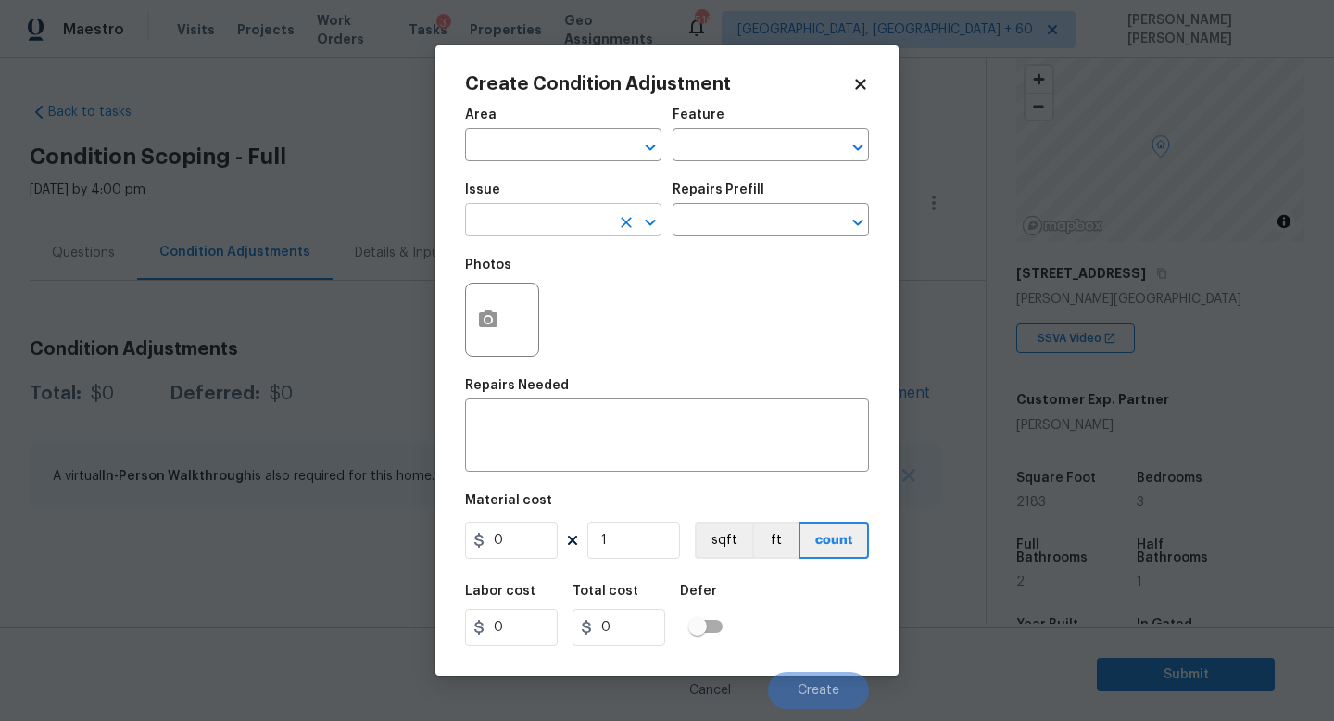
click at [557, 220] on input "text" at bounding box center [537, 221] width 144 height 29
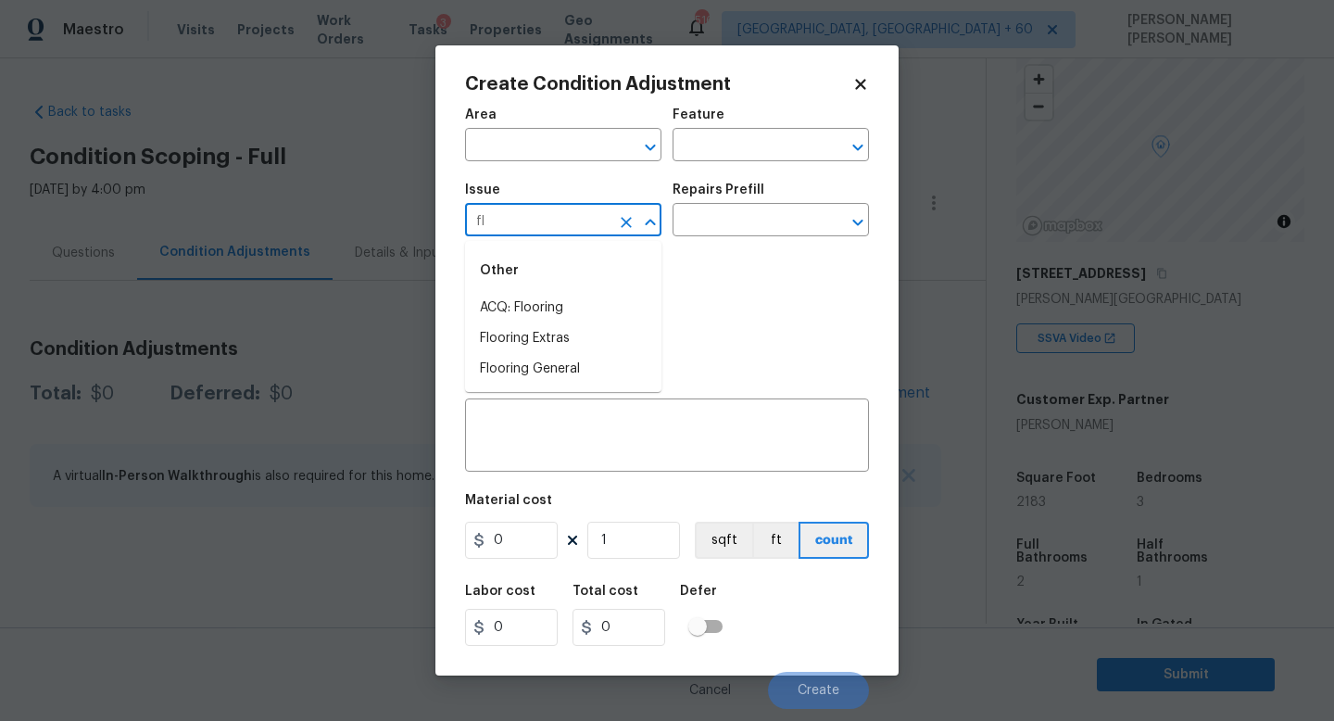
type input "flo"
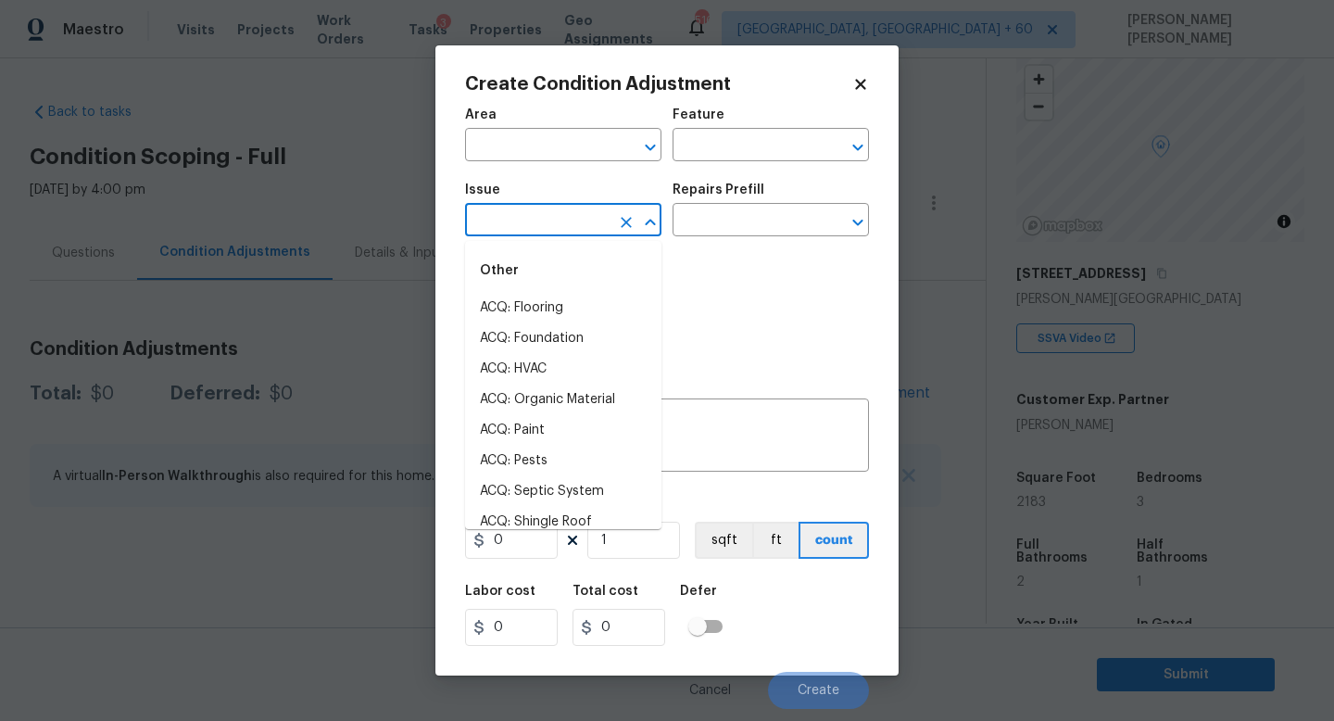
click at [566, 297] on li "ACQ: Flooring" at bounding box center [563, 308] width 196 height 31
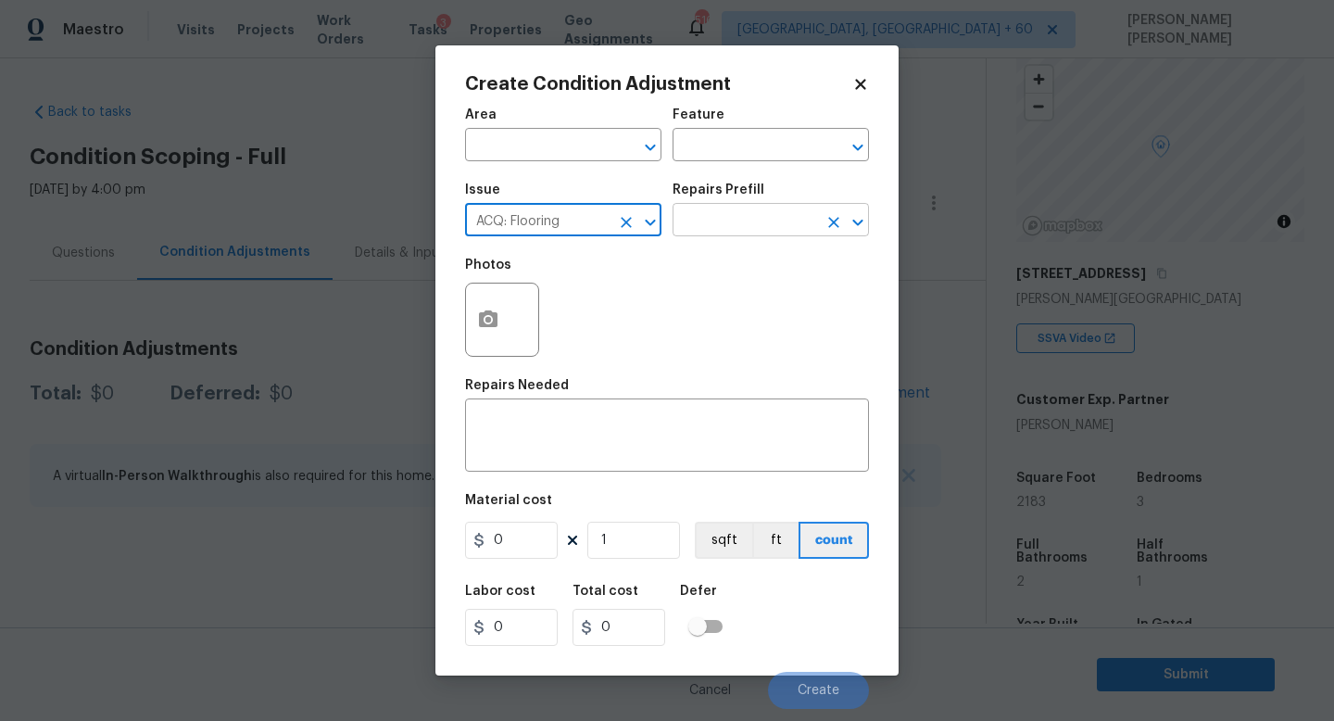
type input "ACQ: Flooring"
click at [741, 217] on input "text" at bounding box center [744, 221] width 144 height 29
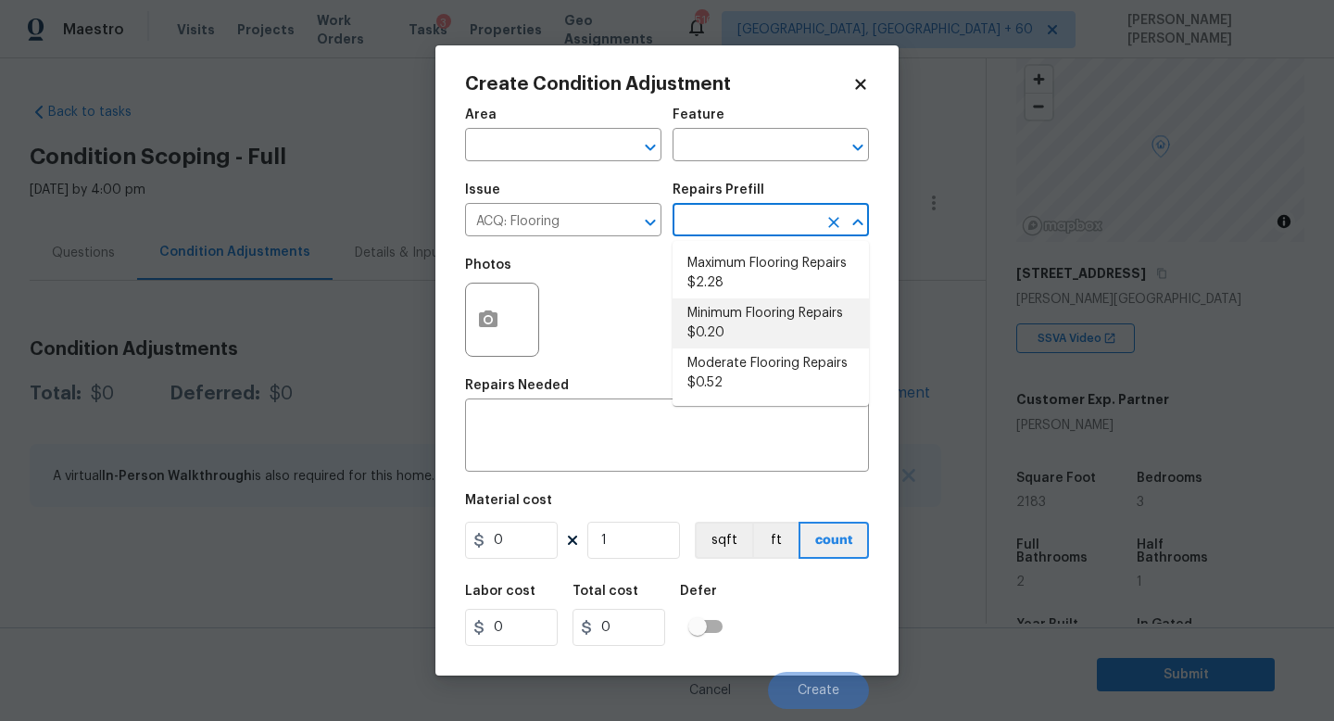
click at [772, 314] on li "Minimum Flooring Repairs $0.20" at bounding box center [770, 323] width 196 height 50
type input "Acquisition"
type textarea "Acquisition Scope: Minimum flooring repairs"
type input "0.2"
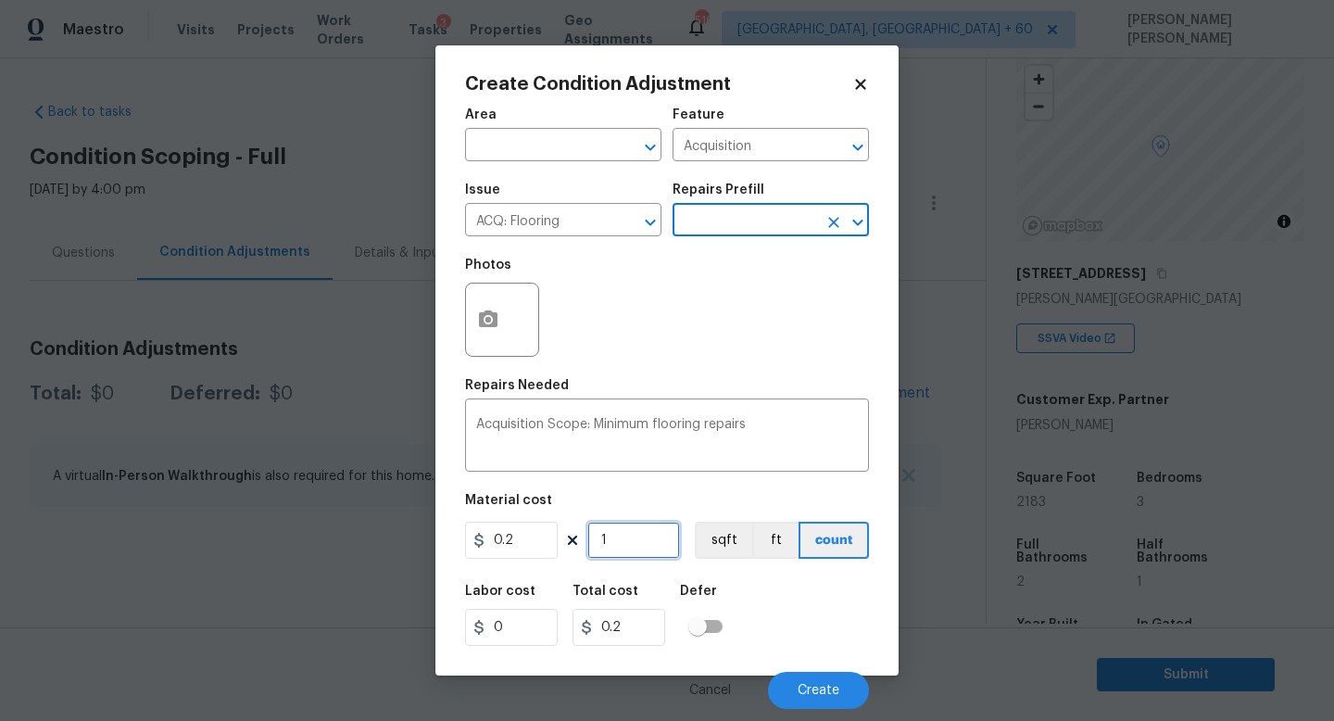
click at [645, 539] on input "1" at bounding box center [633, 539] width 93 height 37
type input "0"
type input "2"
type input "0.4"
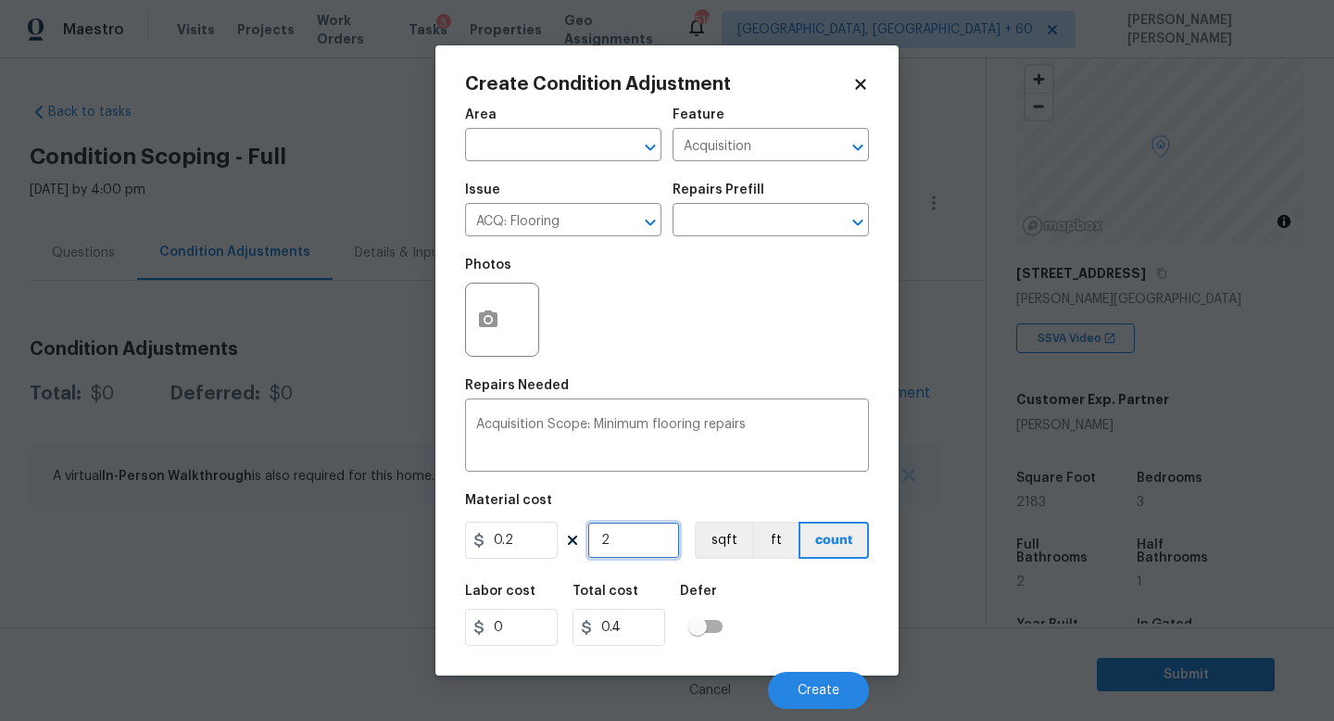
type input "21"
type input "4.2"
type input "218"
type input "43.6"
type input "2183"
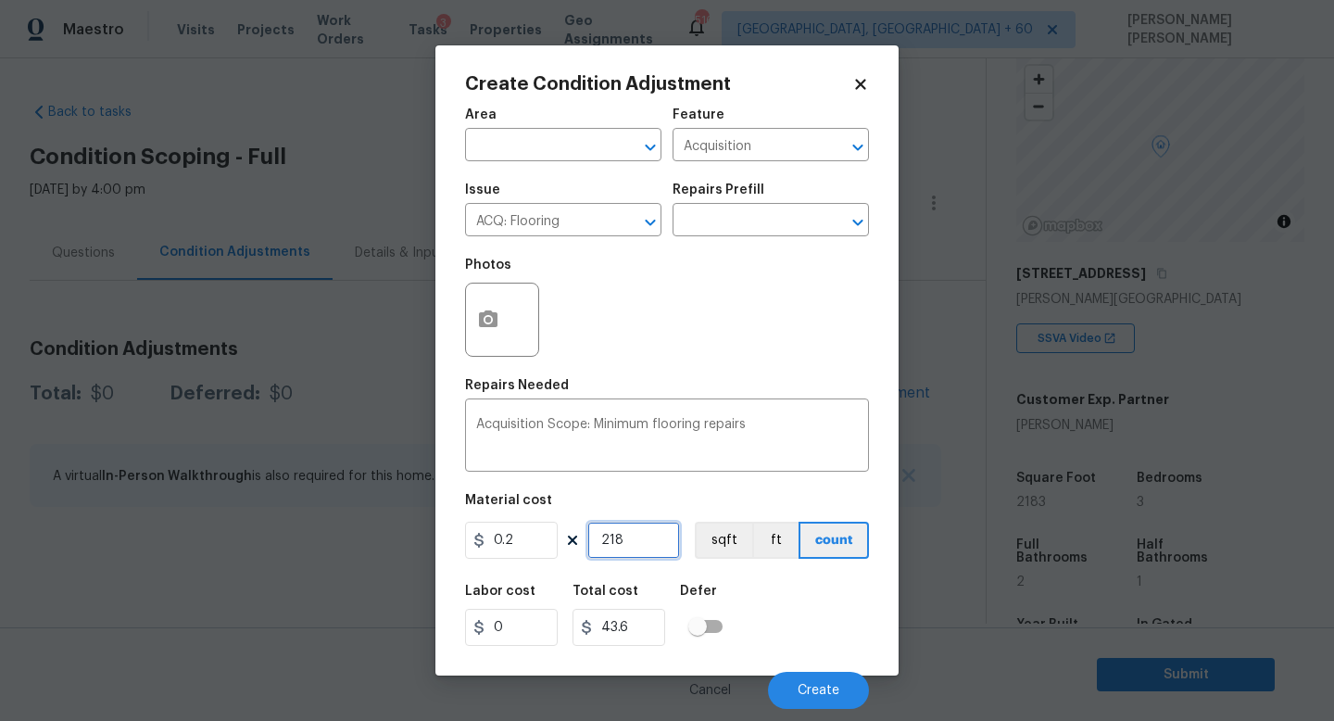
type input "436.6"
type input "2183"
click at [491, 336] on button "button" at bounding box center [488, 319] width 44 height 72
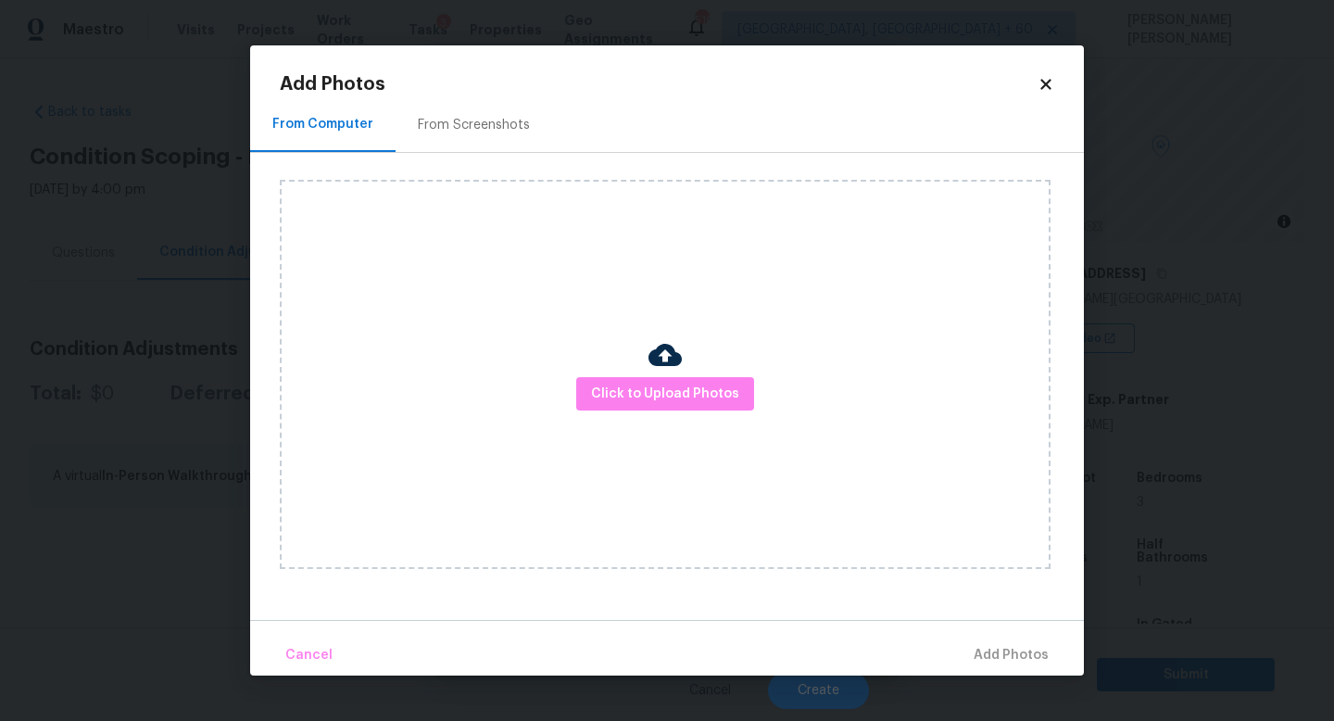
click at [1046, 82] on icon at bounding box center [1045, 84] width 17 height 17
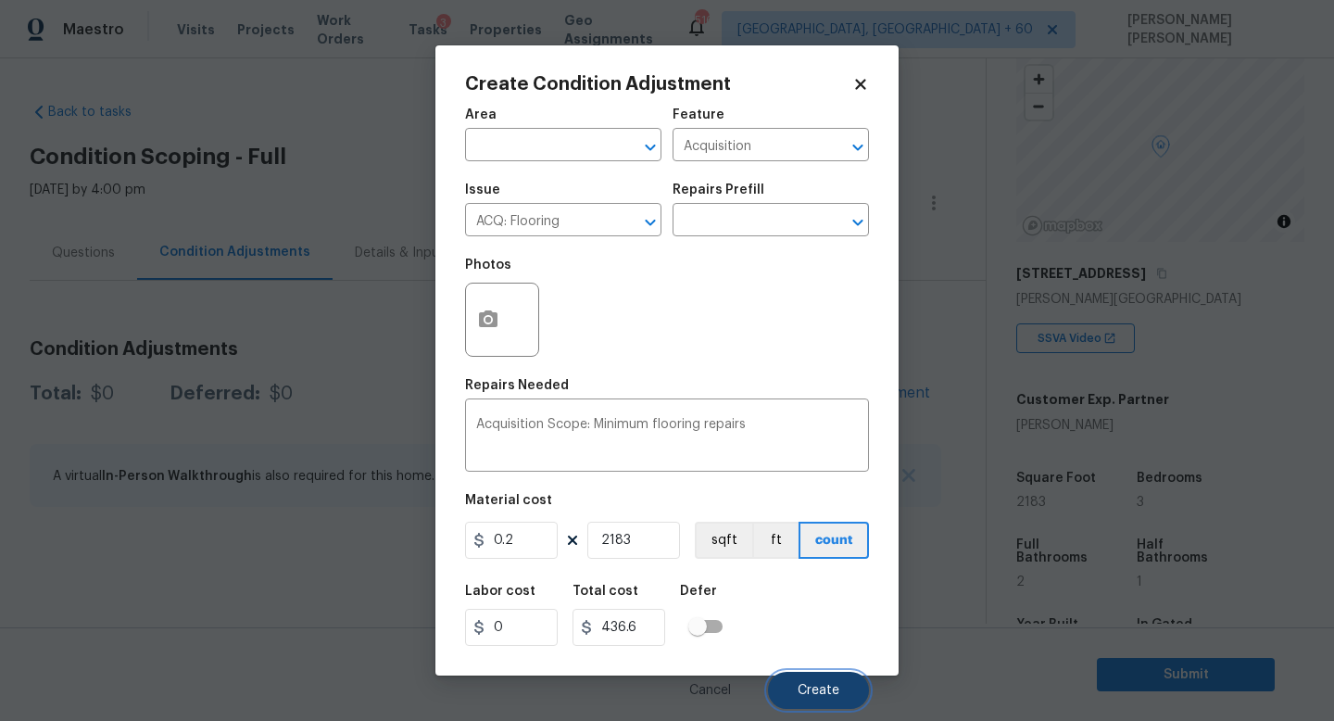
click at [824, 703] on button "Create" at bounding box center [818, 690] width 101 height 37
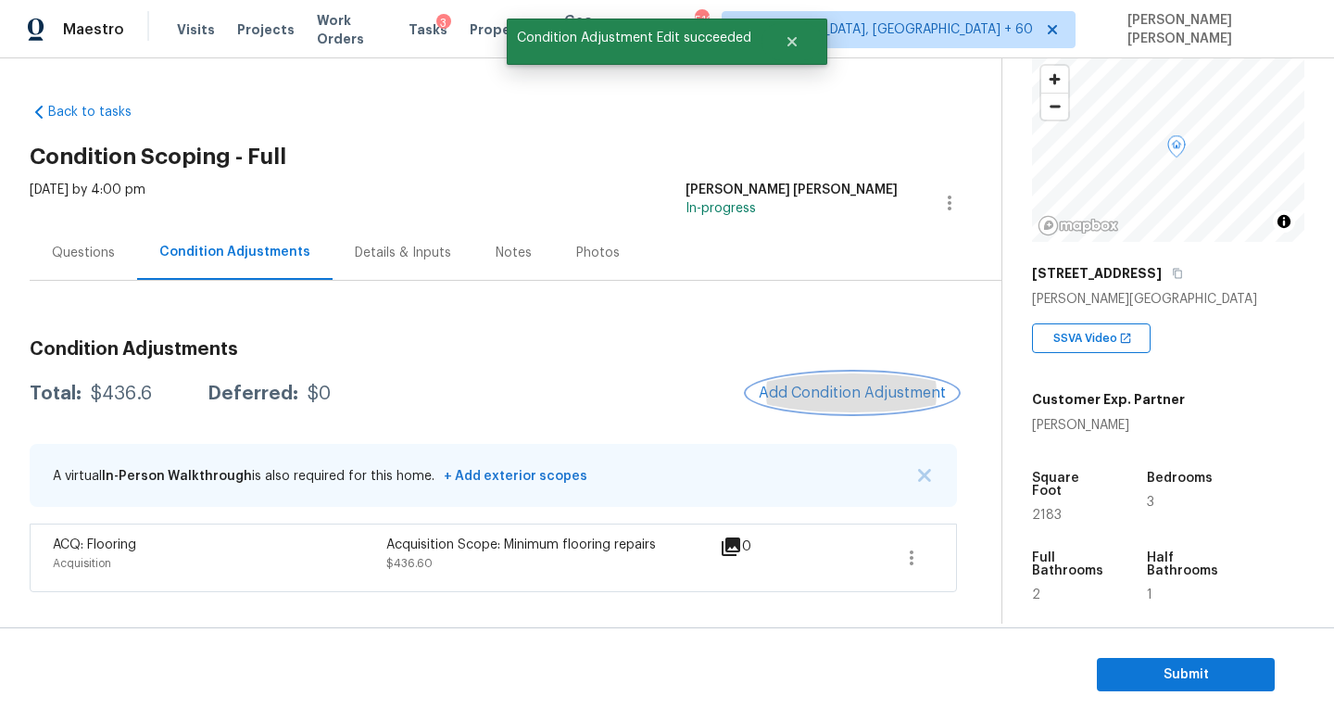
click at [841, 398] on span "Add Condition Adjustment" at bounding box center [852, 392] width 187 height 17
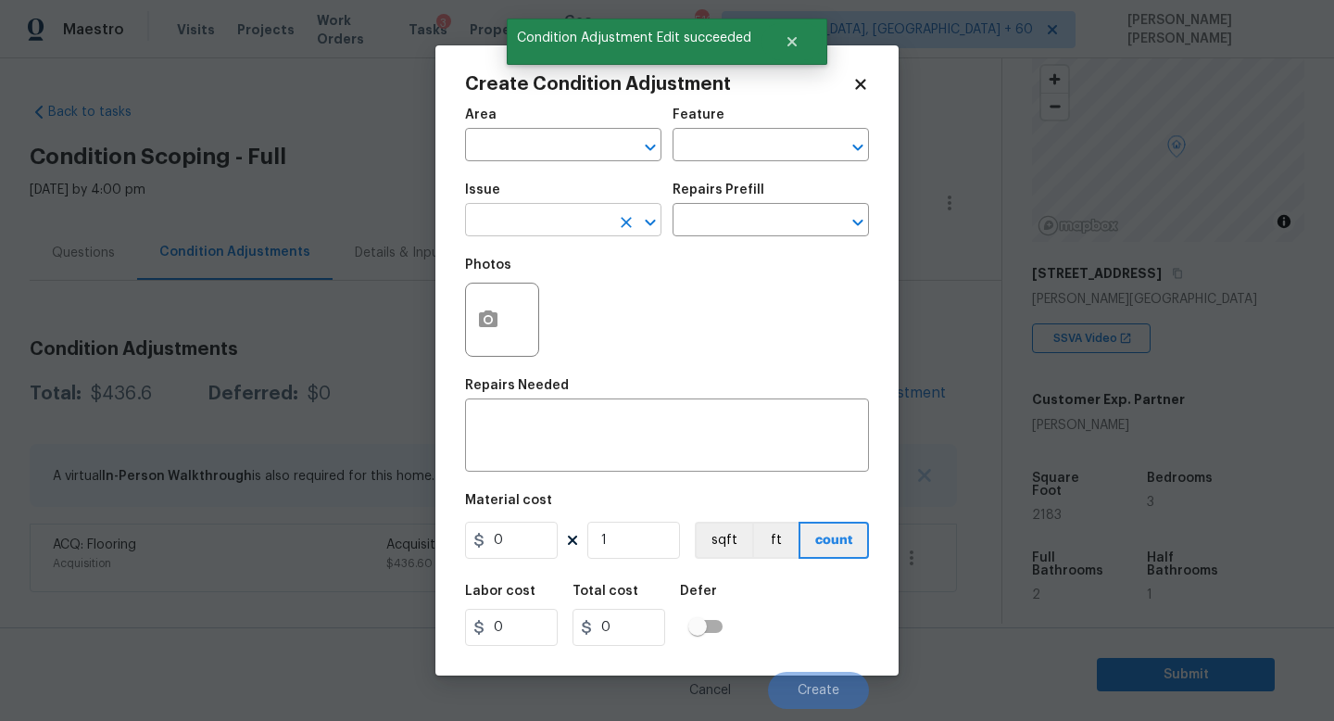
click at [538, 222] on input "text" at bounding box center [537, 221] width 144 height 29
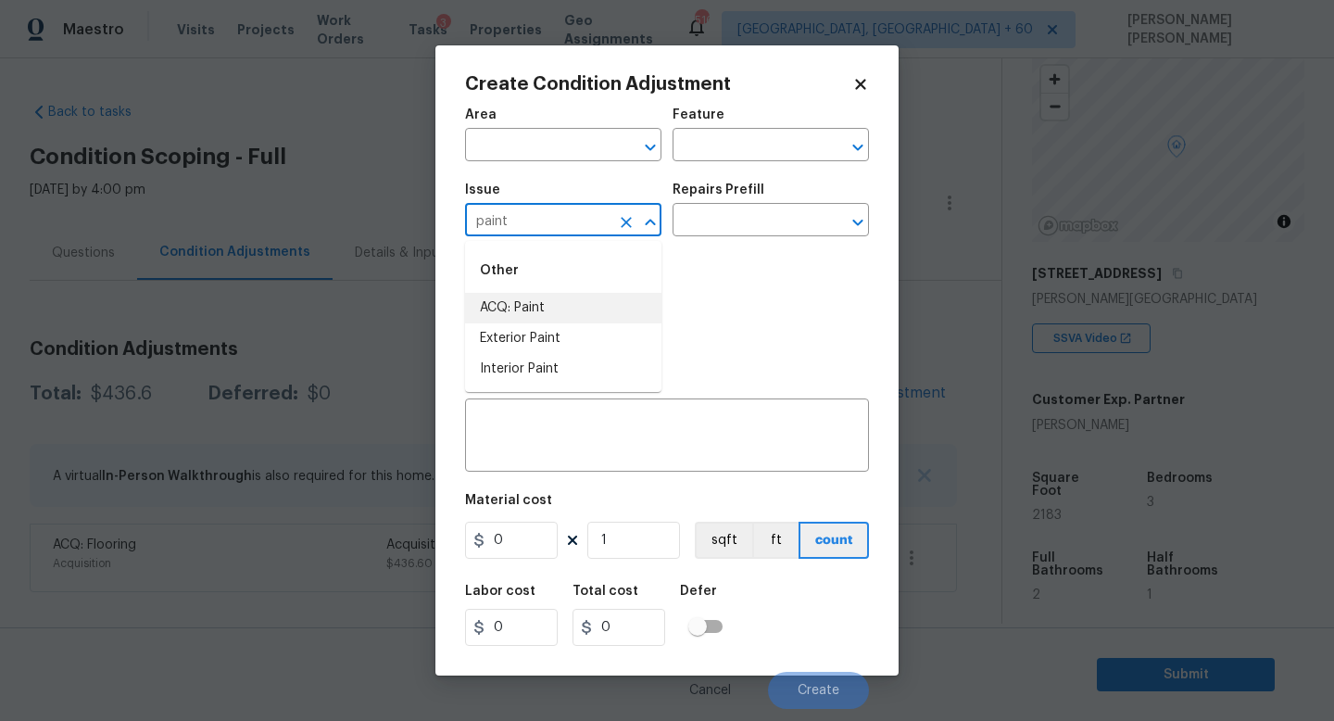
drag, startPoint x: 531, startPoint y: 329, endPoint x: 567, endPoint y: 306, distance: 42.9
click at [567, 306] on ul "ACQ: Paint Exterior Paint Interior Paint" at bounding box center [563, 339] width 196 height 92
click at [567, 306] on li "ACQ: Paint" at bounding box center [563, 308] width 196 height 31
type input "ACQ: Paint"
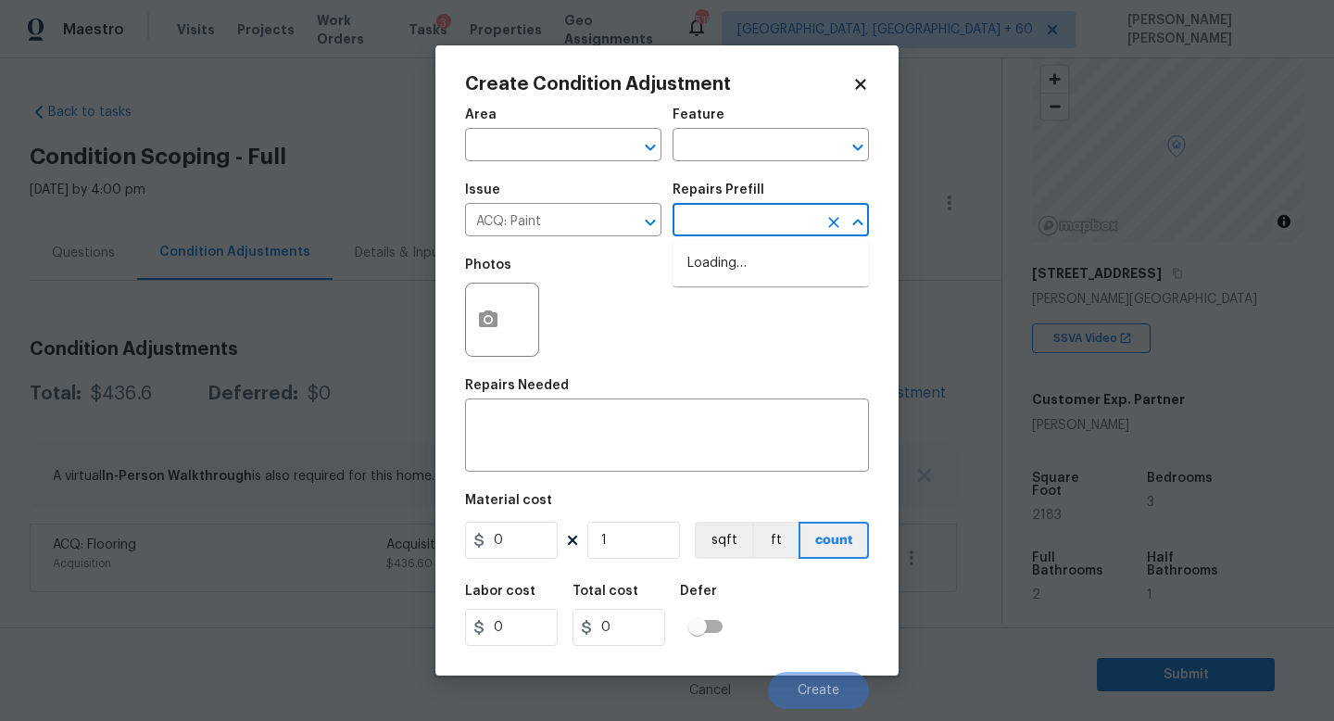
click at [732, 211] on input "text" at bounding box center [744, 221] width 144 height 29
click at [732, 212] on input "text" at bounding box center [744, 221] width 144 height 29
click at [732, 229] on input "text" at bounding box center [744, 221] width 144 height 29
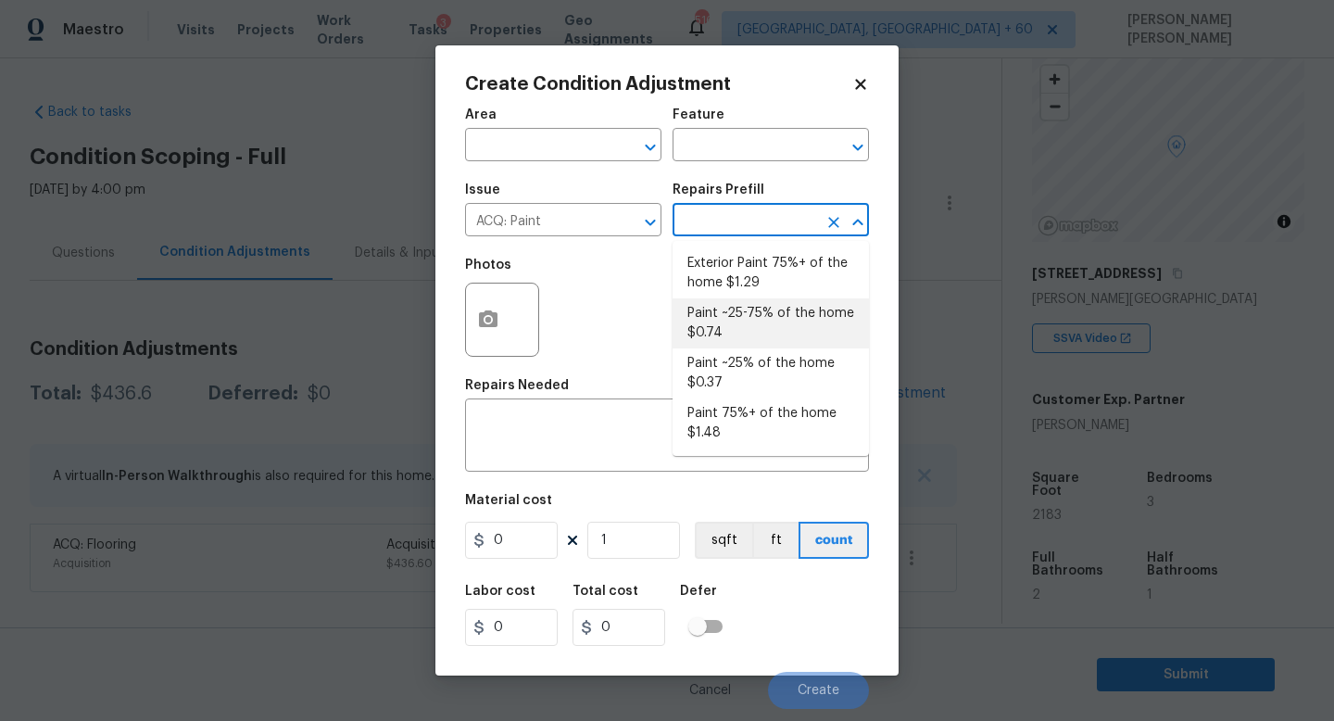
click at [736, 310] on li "Paint ~25-75% of the home $0.74" at bounding box center [770, 323] width 196 height 50
type input "Acquisition"
type textarea "Acquisition Scope: ~25 - 75% of the home needs interior paint"
type input "0.74"
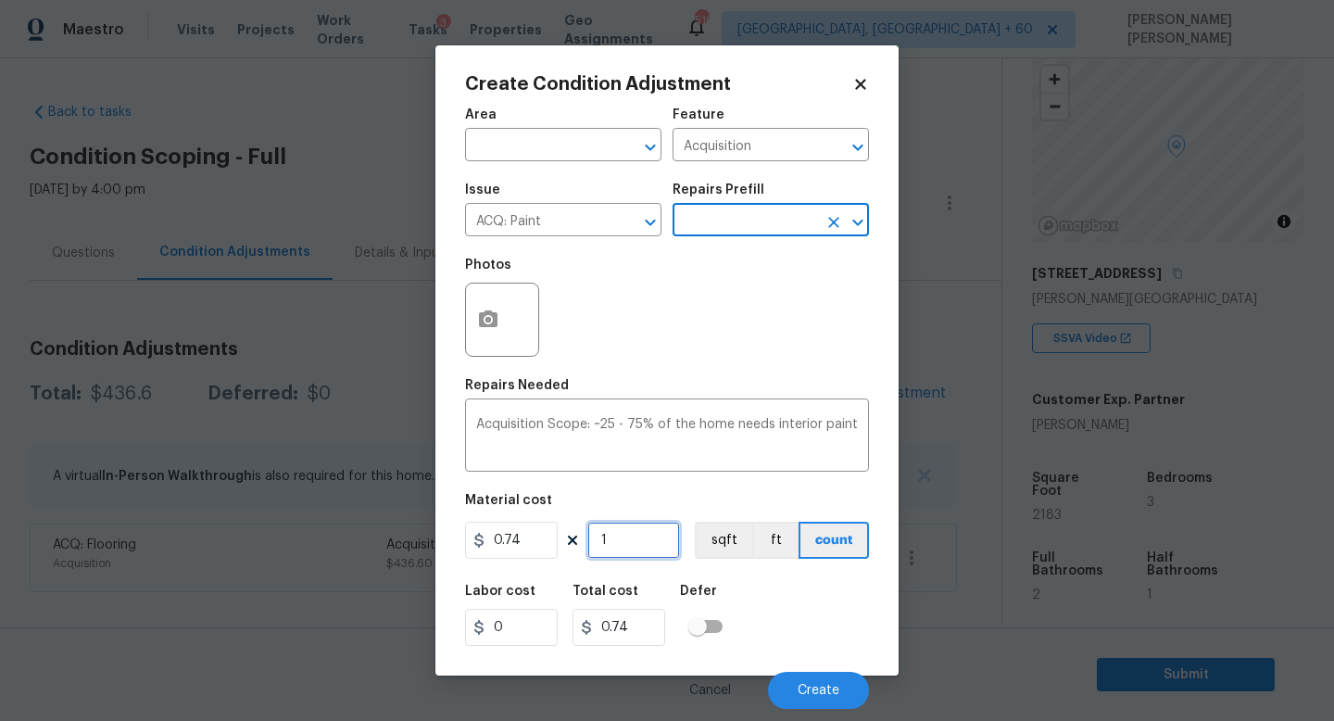
click at [625, 543] on input "1" at bounding box center [633, 539] width 93 height 37
type input "0"
type input "2"
type input "1.48"
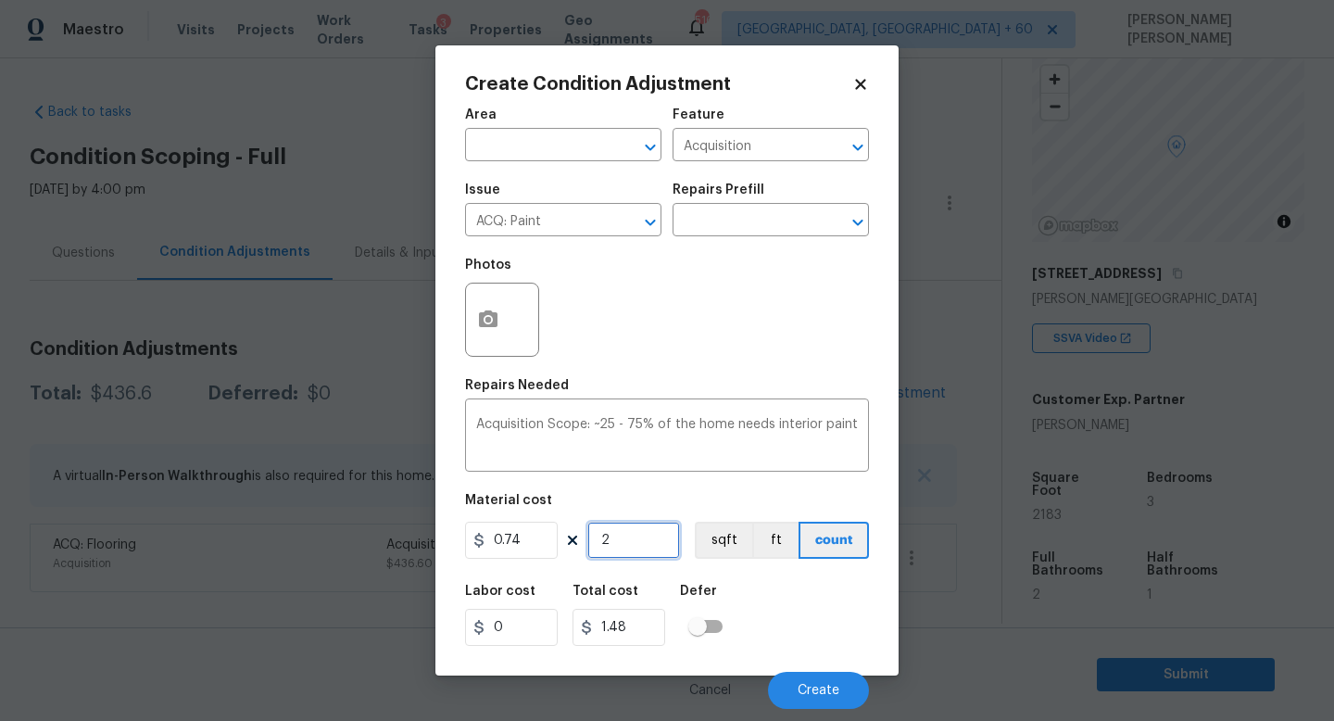
type input "21"
type input "15.54"
type input "218"
type input "161.32"
type input "2183"
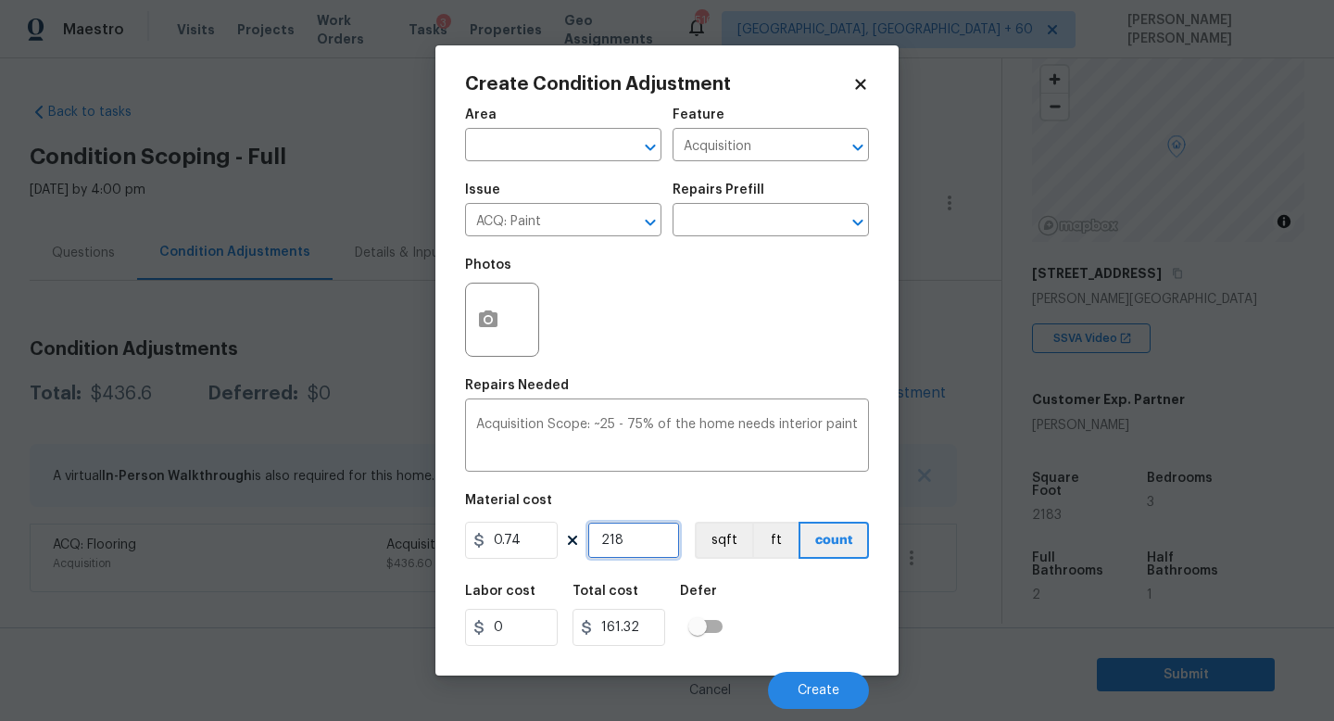
type input "1615.42"
type input "2183"
click at [495, 329] on icon "button" at bounding box center [488, 319] width 22 height 22
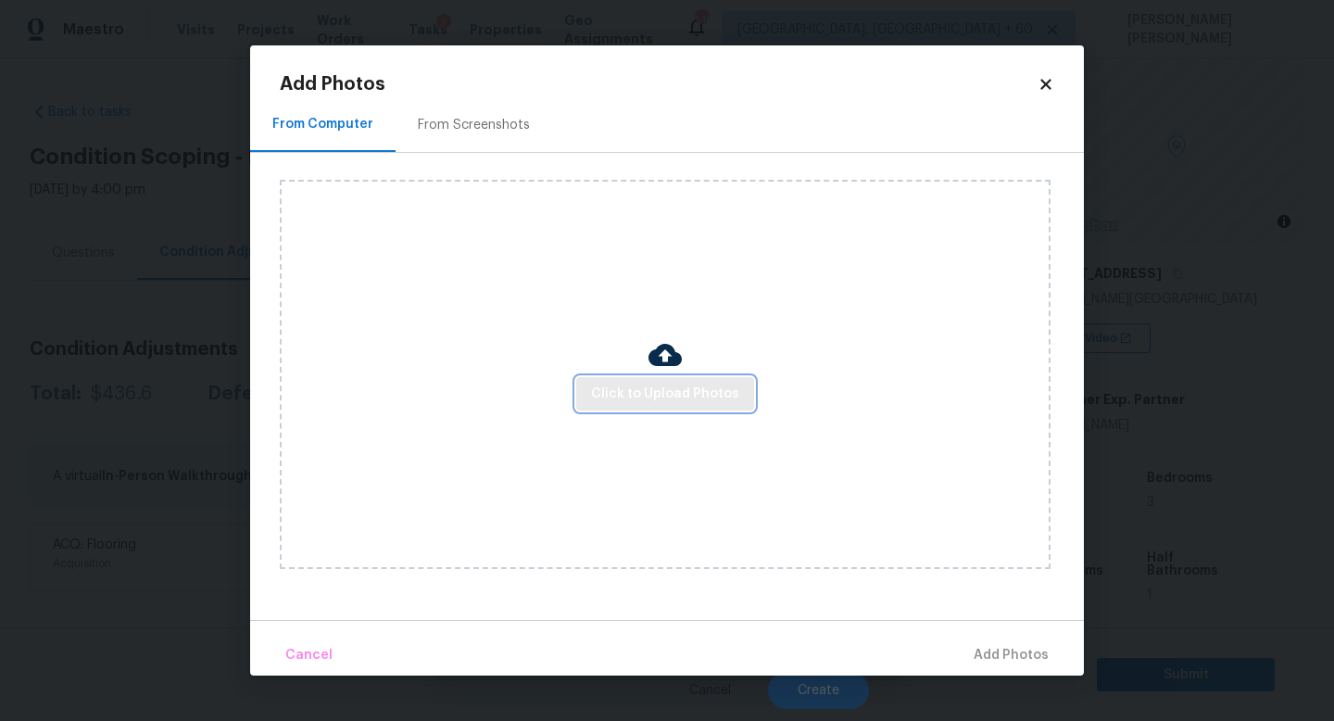
click at [640, 388] on span "Click to Upload Photos" at bounding box center [665, 394] width 148 height 23
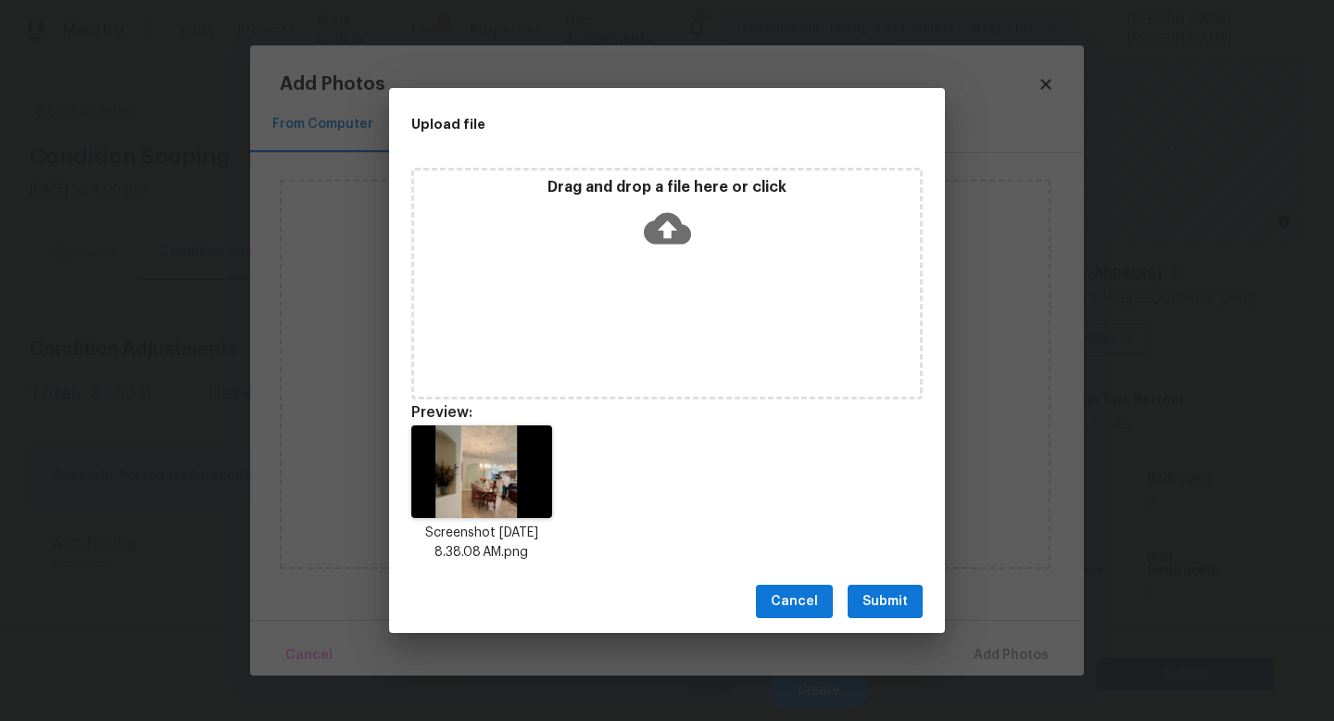
click at [889, 596] on span "Submit" at bounding box center [884, 601] width 45 height 23
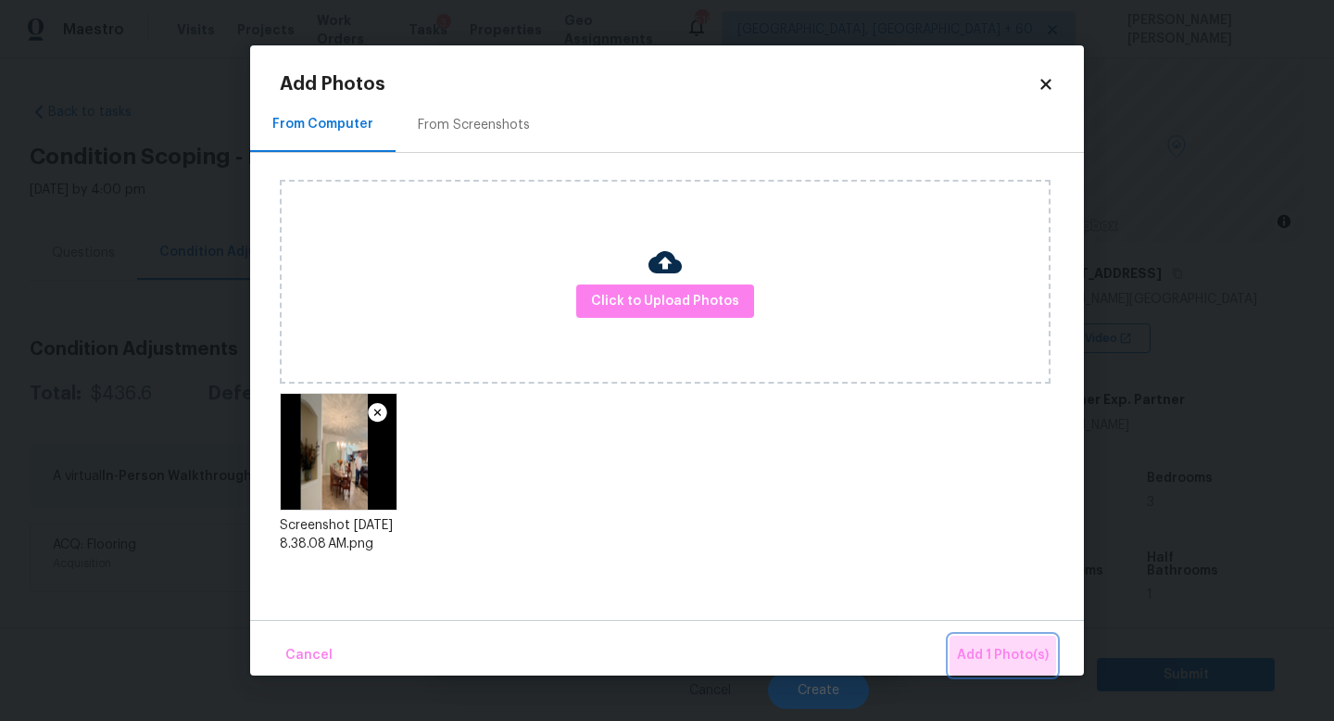
click at [989, 636] on button "Add 1 Photo(s)" at bounding box center [1002, 655] width 107 height 40
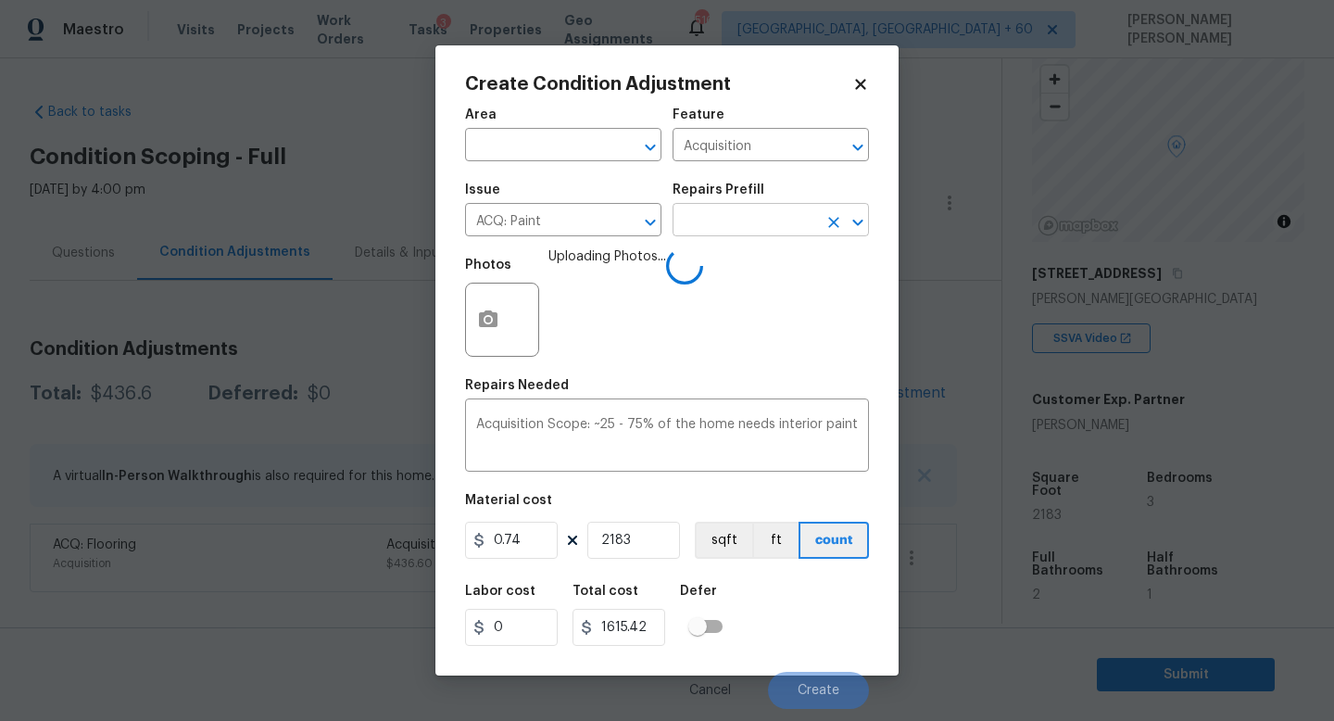
click at [756, 232] on input "text" at bounding box center [744, 221] width 144 height 29
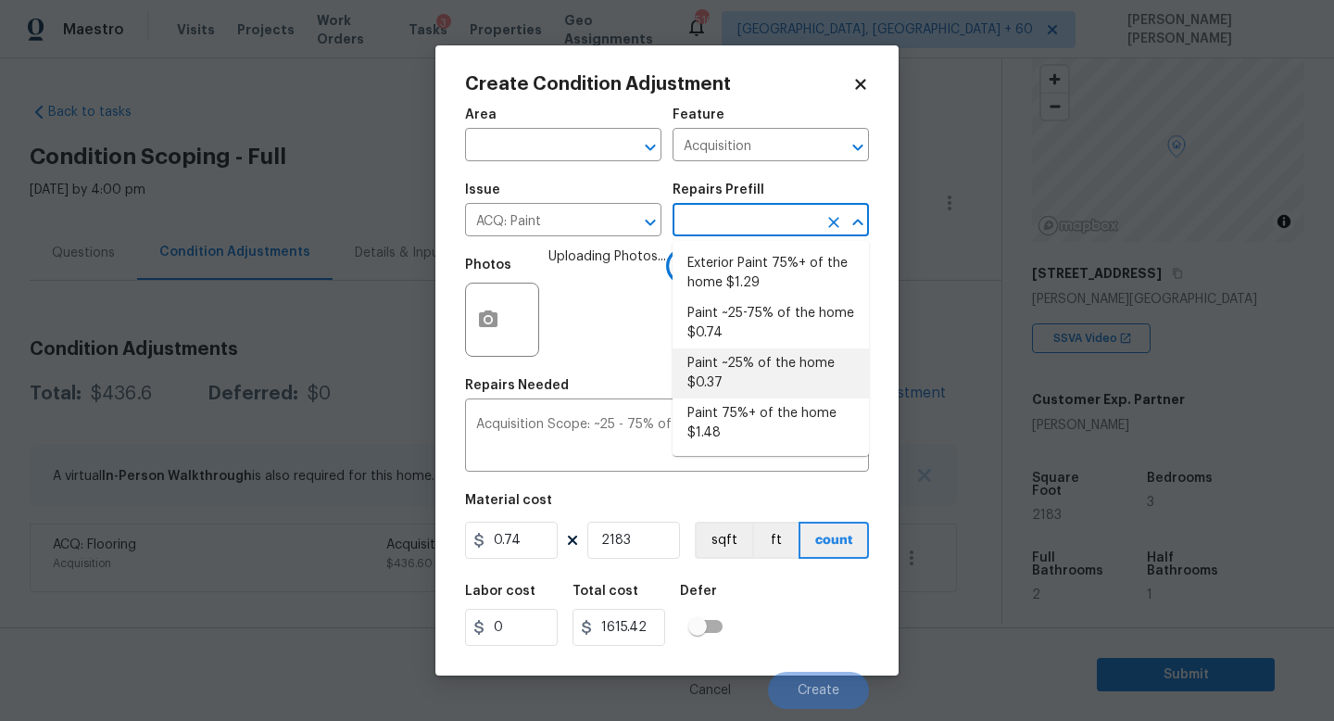
click at [749, 360] on li "Paint ~25% of the home $0.37" at bounding box center [770, 373] width 196 height 50
type textarea "Acquisition Scope: ~25% of the home needs interior paint"
type input "0.37"
type input "807.71"
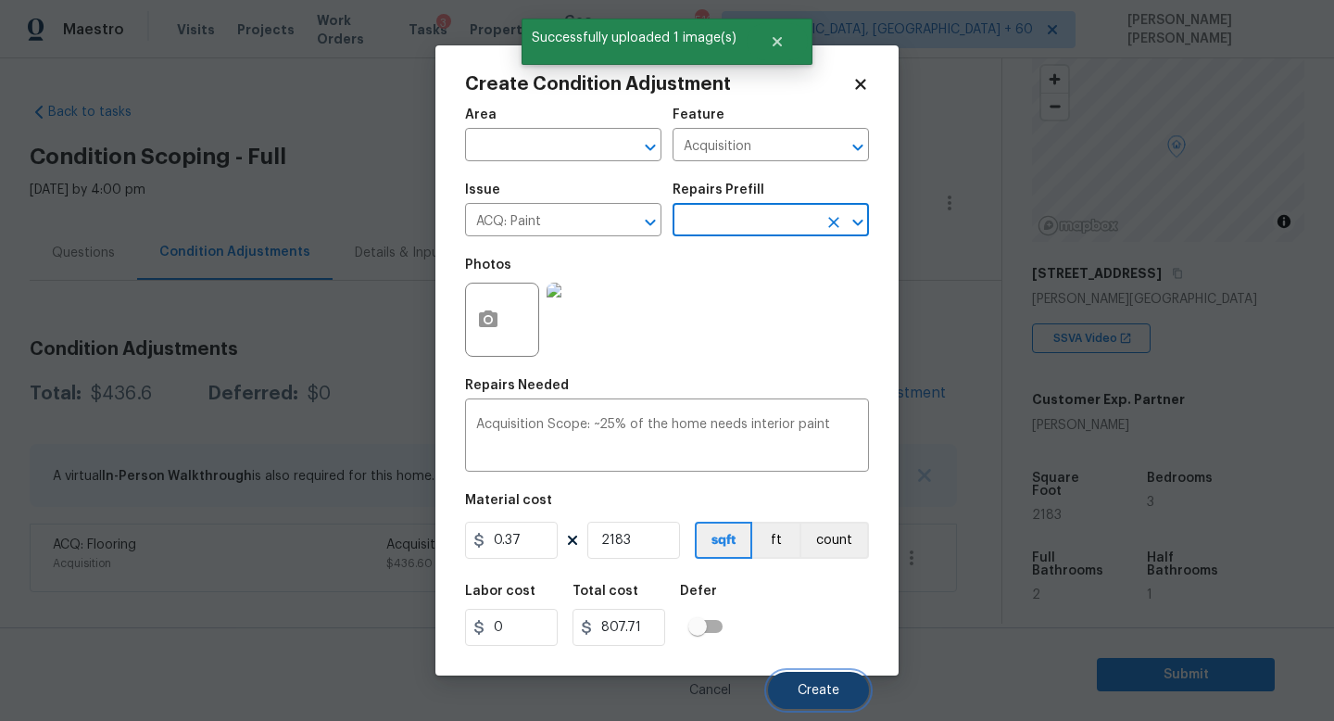
click at [821, 686] on span "Create" at bounding box center [818, 691] width 42 height 14
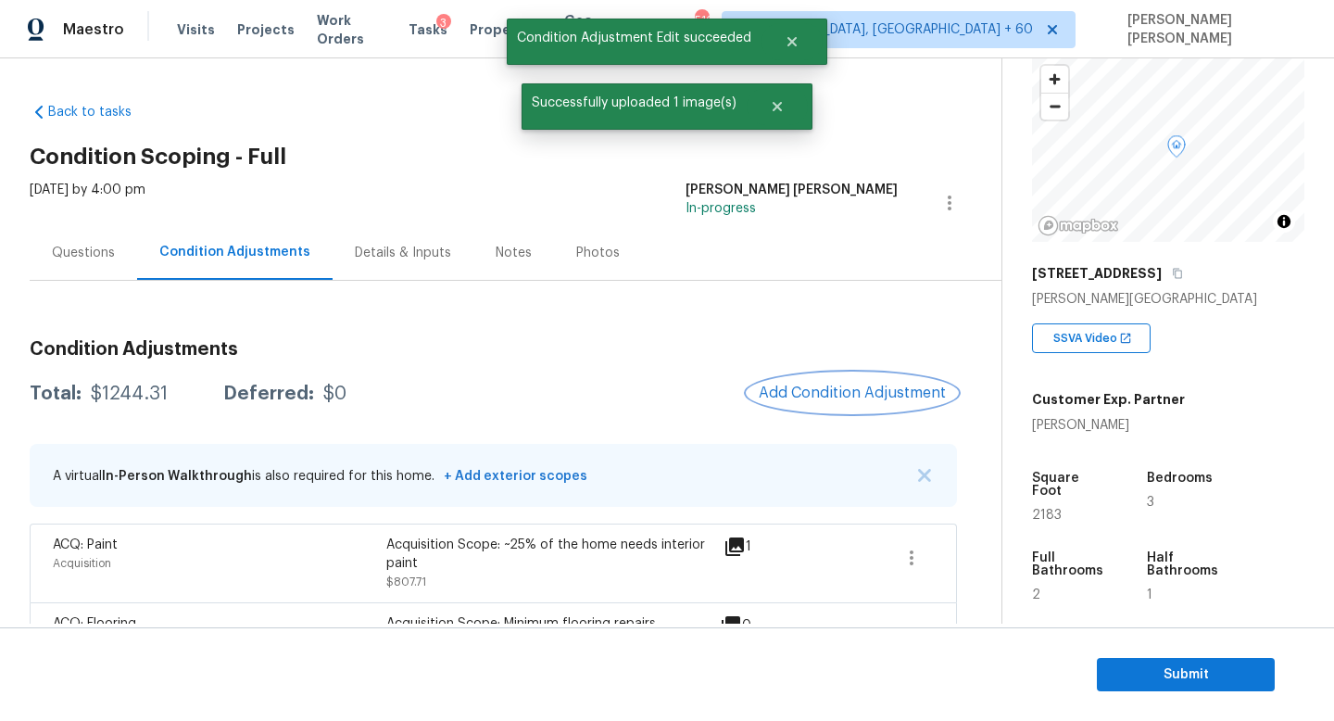
scroll to position [53, 0]
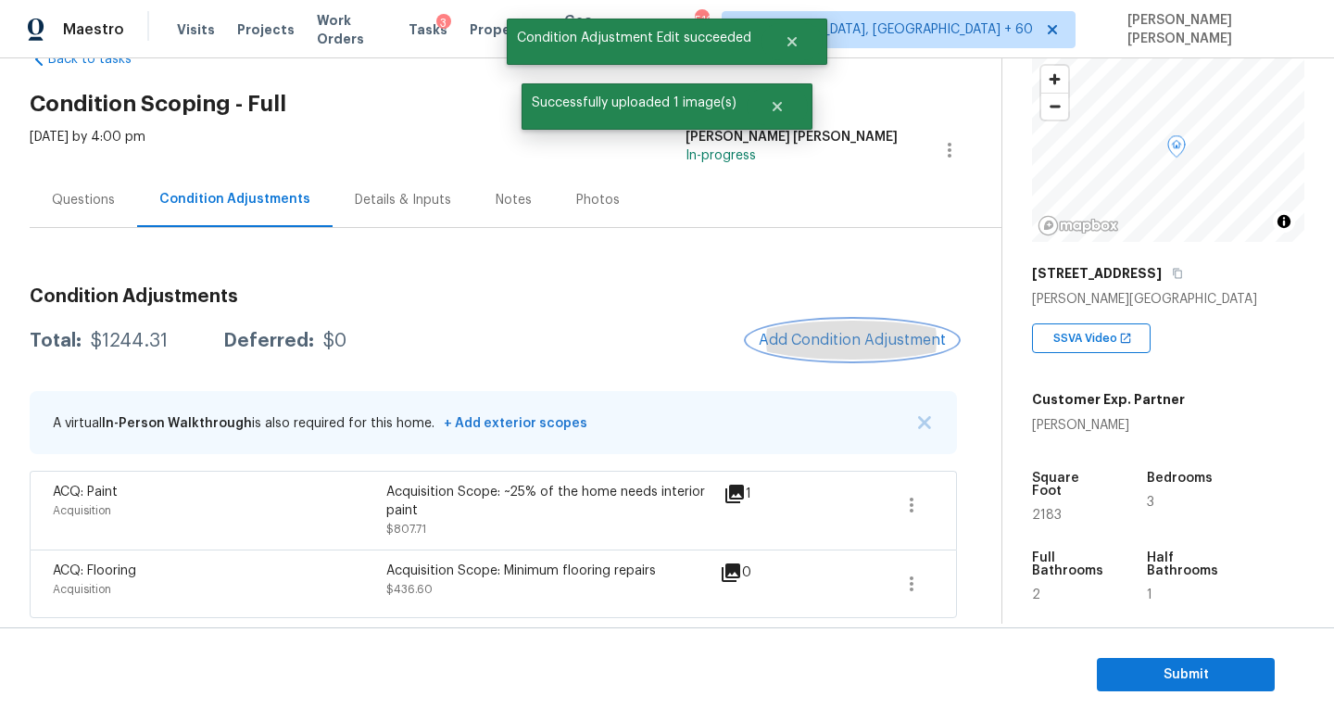
click at [875, 333] on span "Add Condition Adjustment" at bounding box center [852, 340] width 187 height 17
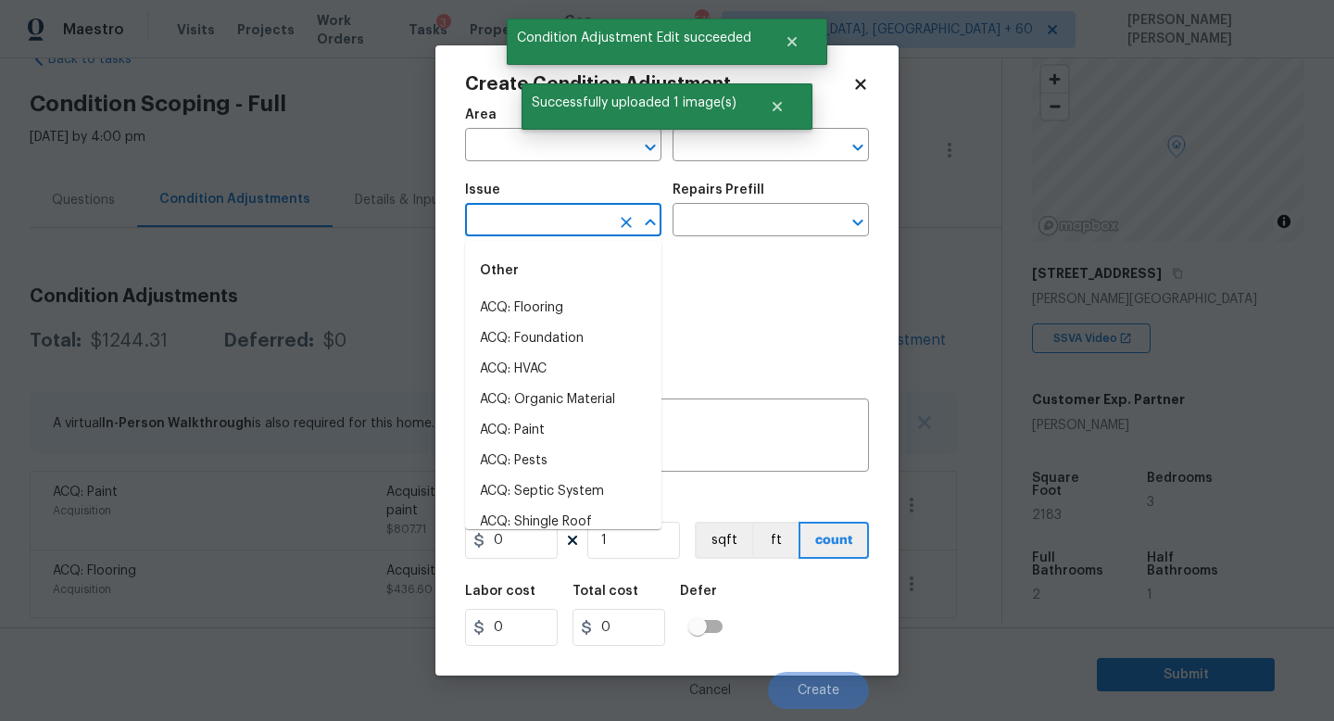
click at [547, 220] on input "text" at bounding box center [537, 221] width 144 height 29
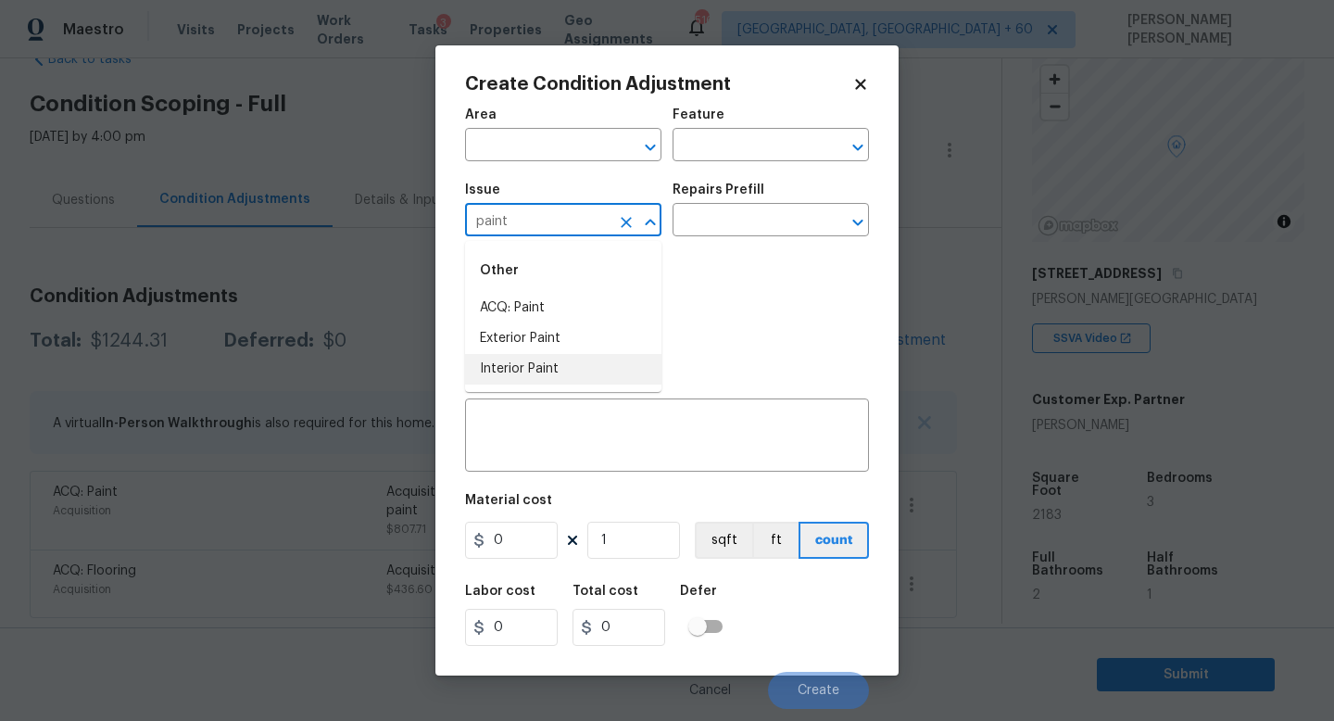
drag, startPoint x: 570, startPoint y: 317, endPoint x: 583, endPoint y: 370, distance: 55.3
click at [583, 370] on ul "ACQ: Paint Exterior Paint Interior Paint" at bounding box center [563, 339] width 196 height 92
click at [582, 370] on li "Interior Paint" at bounding box center [563, 369] width 196 height 31
type input "Interior Paint"
click at [702, 232] on input "text" at bounding box center [744, 221] width 144 height 29
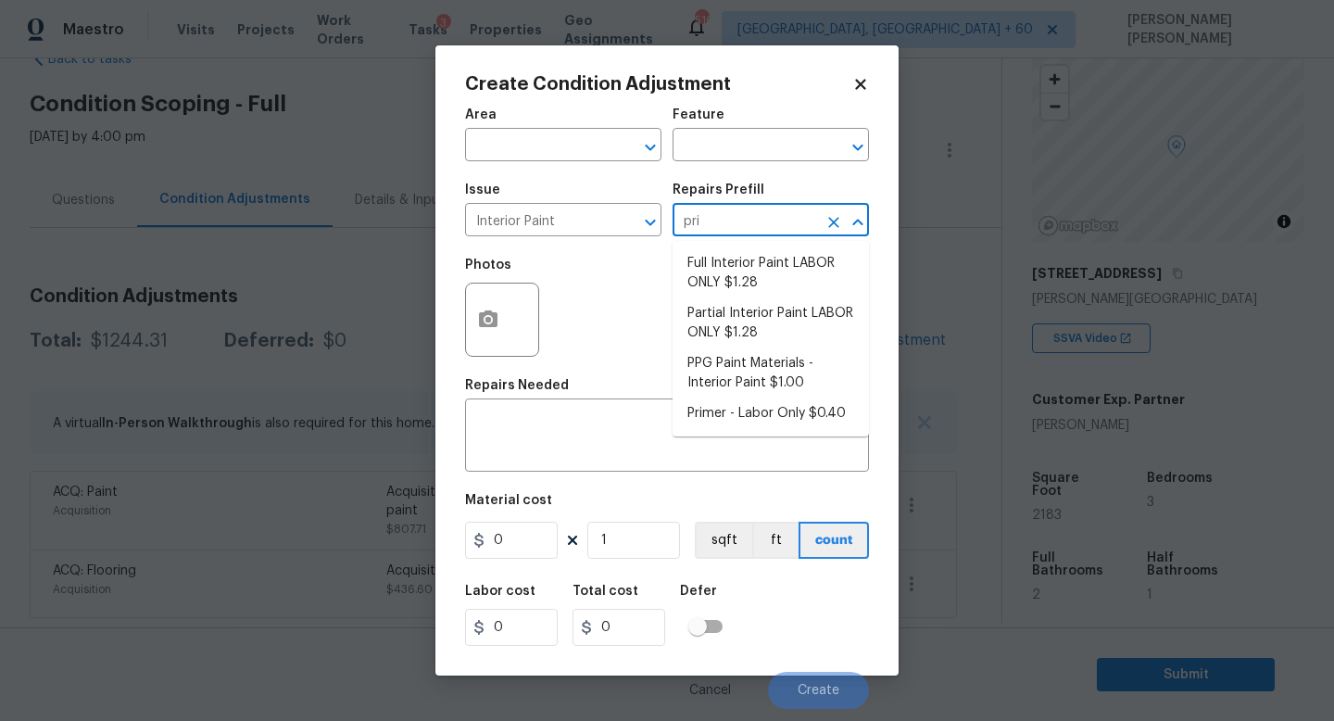
type input "prim"
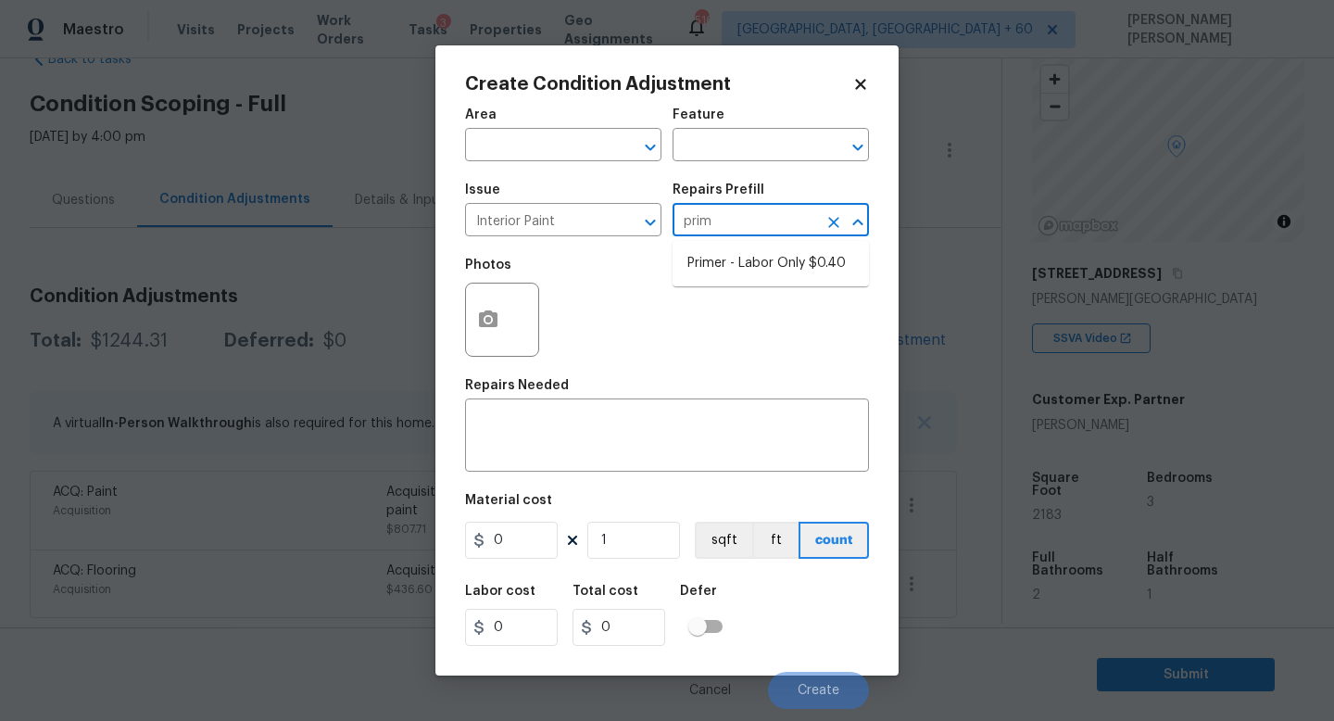
click at [754, 266] on li "Primer - Labor Only $0.40" at bounding box center [770, 263] width 196 height 31
type input "Overall Paint"
type textarea "Interior primer - PRIMER PROVIDED BY OPENDOOR - All nails, screws, drywall anch…"
type input "0.4"
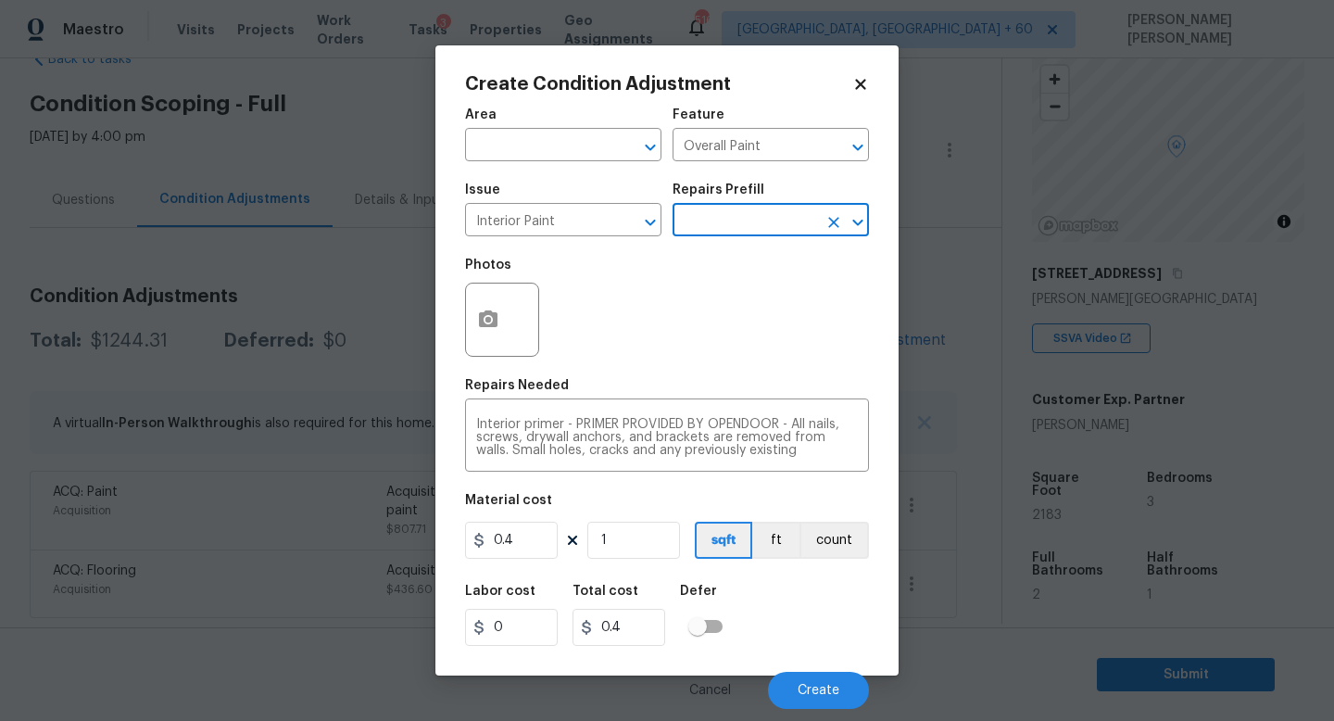
click at [464, 308] on div "Create Condition Adjustment Area ​ Feature Overall Paint ​ Issue Interior Paint…" at bounding box center [666, 360] width 463 height 630
click at [497, 310] on icon "button" at bounding box center [488, 319] width 22 height 22
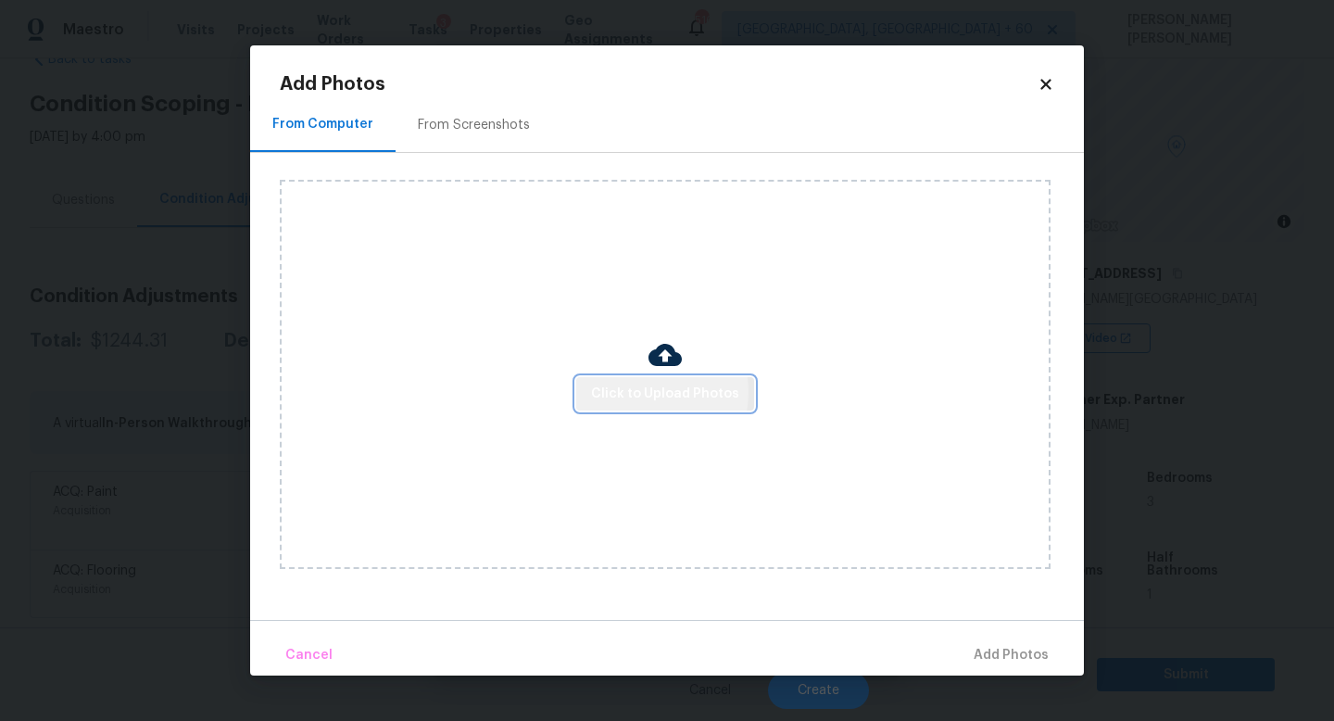
click at [637, 391] on span "Click to Upload Photos" at bounding box center [665, 394] width 148 height 23
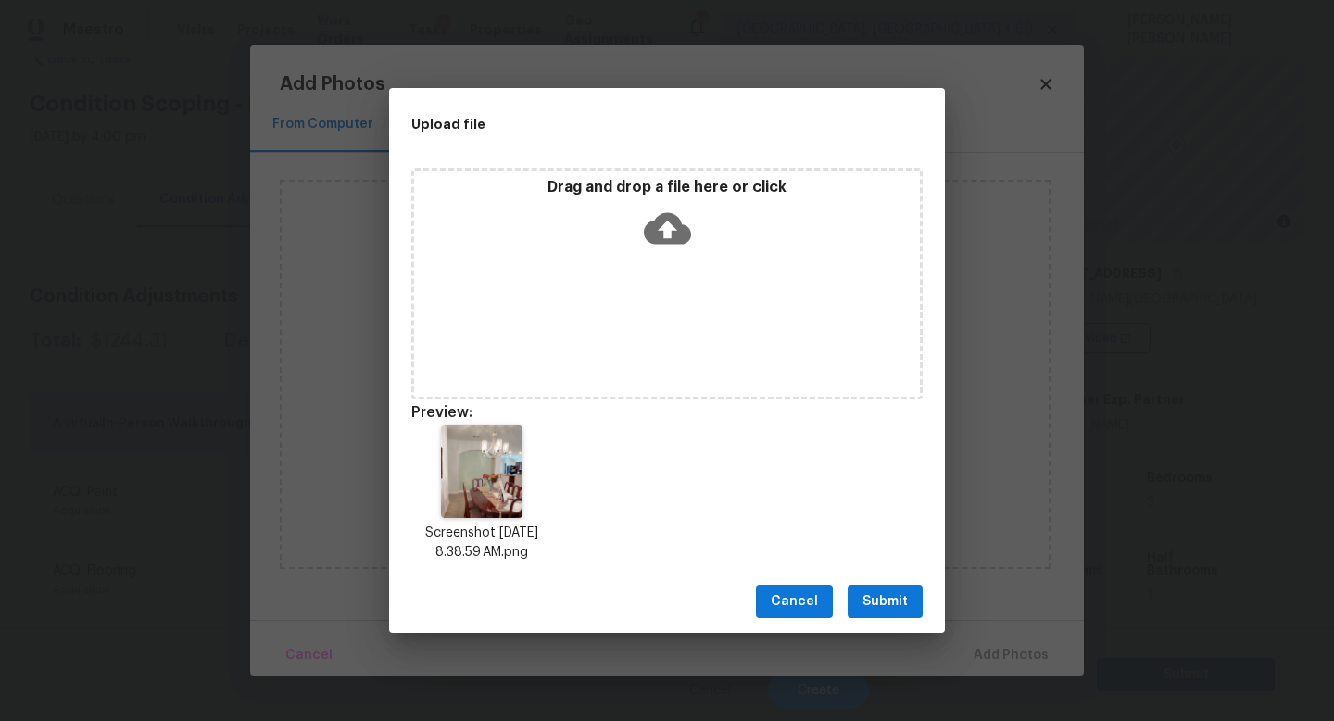
click at [893, 598] on span "Submit" at bounding box center [884, 601] width 45 height 23
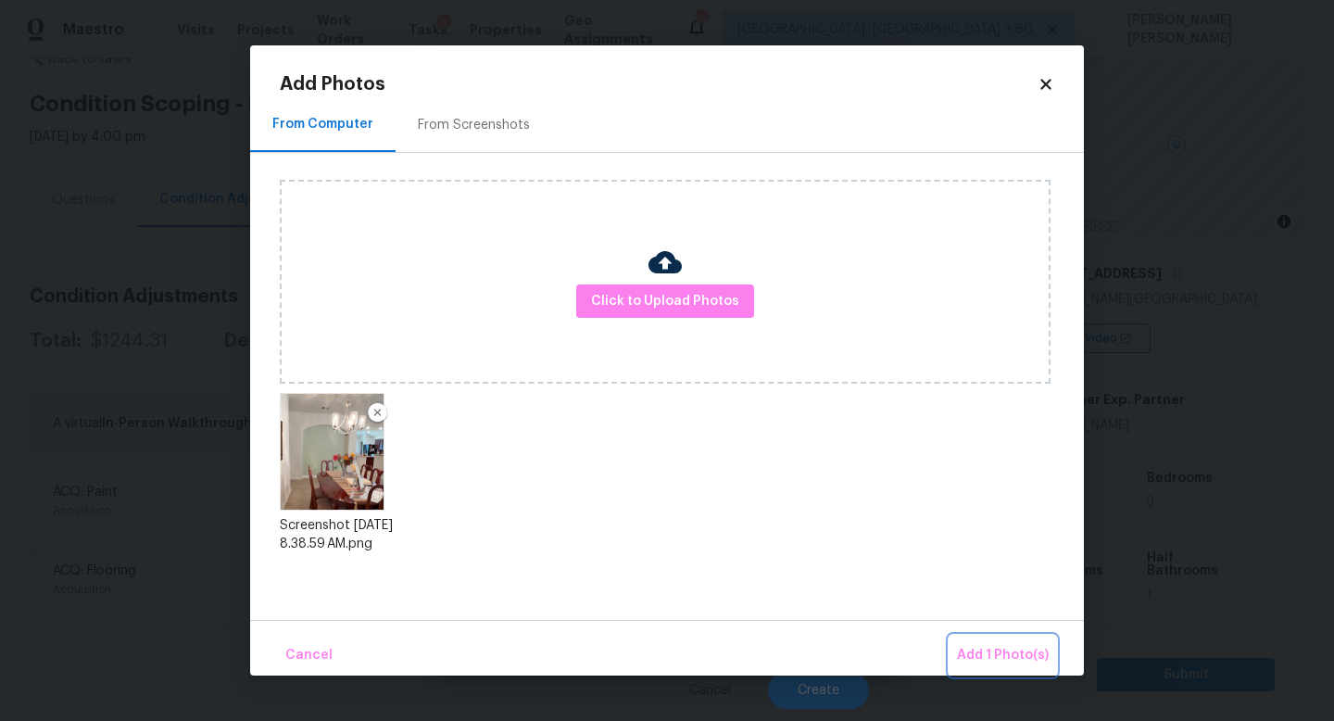
click at [996, 647] on span "Add 1 Photo(s)" at bounding box center [1003, 655] width 92 height 23
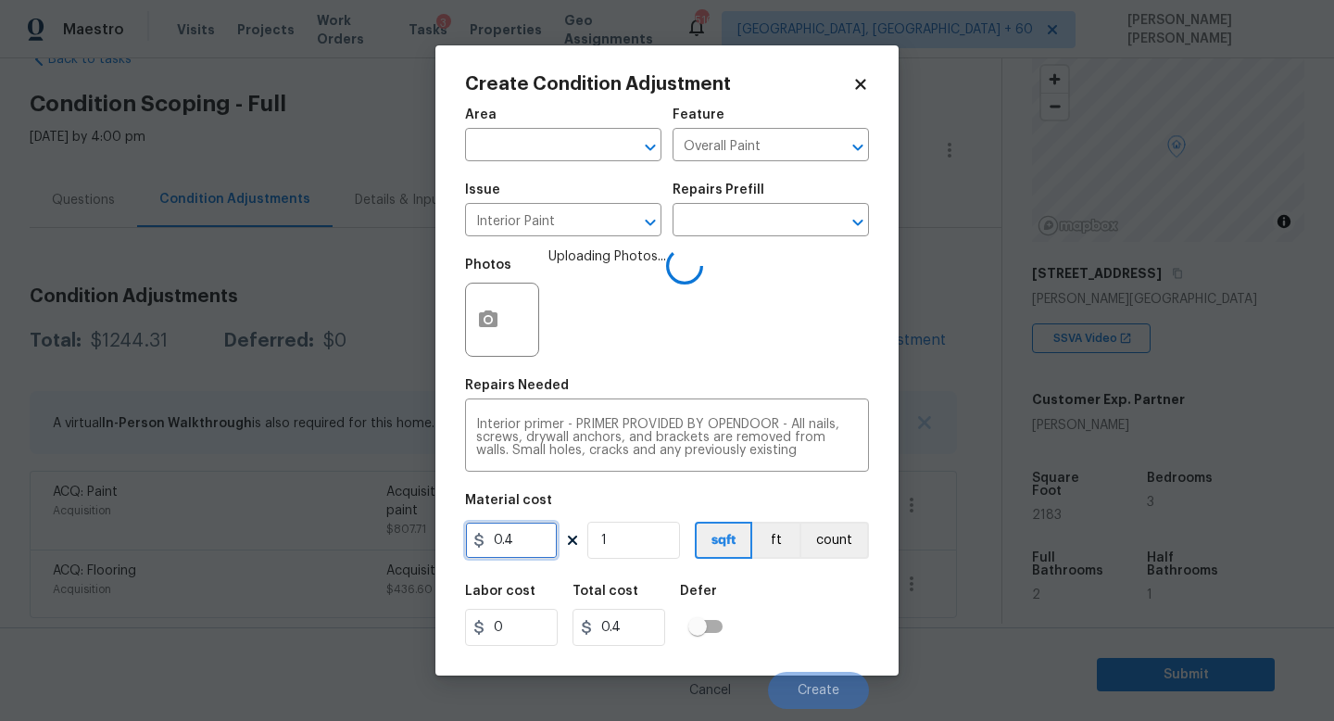
drag, startPoint x: 536, startPoint y: 545, endPoint x: 288, endPoint y: 515, distance: 250.0
click at [288, 515] on div "Create Condition Adjustment Area ​ Feature Overall Paint ​ Issue Interior Paint…" at bounding box center [667, 360] width 1334 height 721
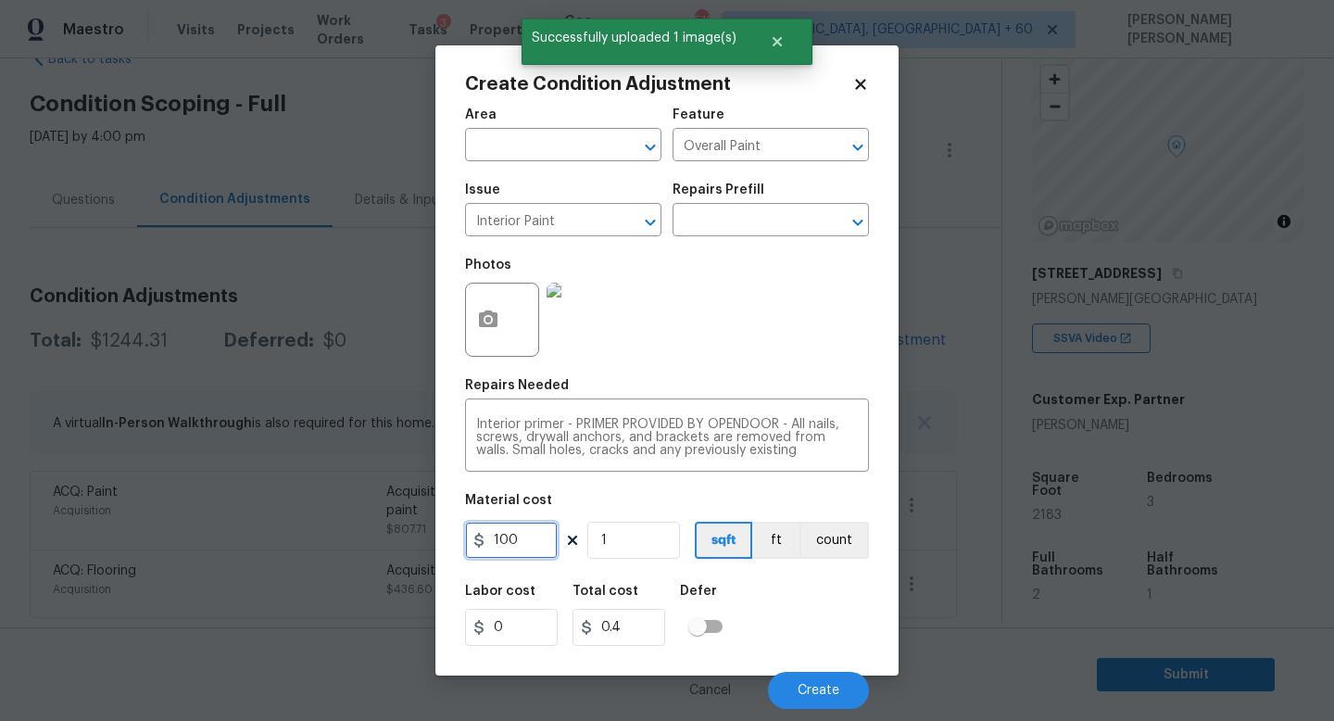
type input "100"
click at [786, 650] on div "Labor cost 0 Total cost 100 Defer" at bounding box center [667, 614] width 404 height 83
click at [808, 687] on span "Create" at bounding box center [818, 691] width 42 height 14
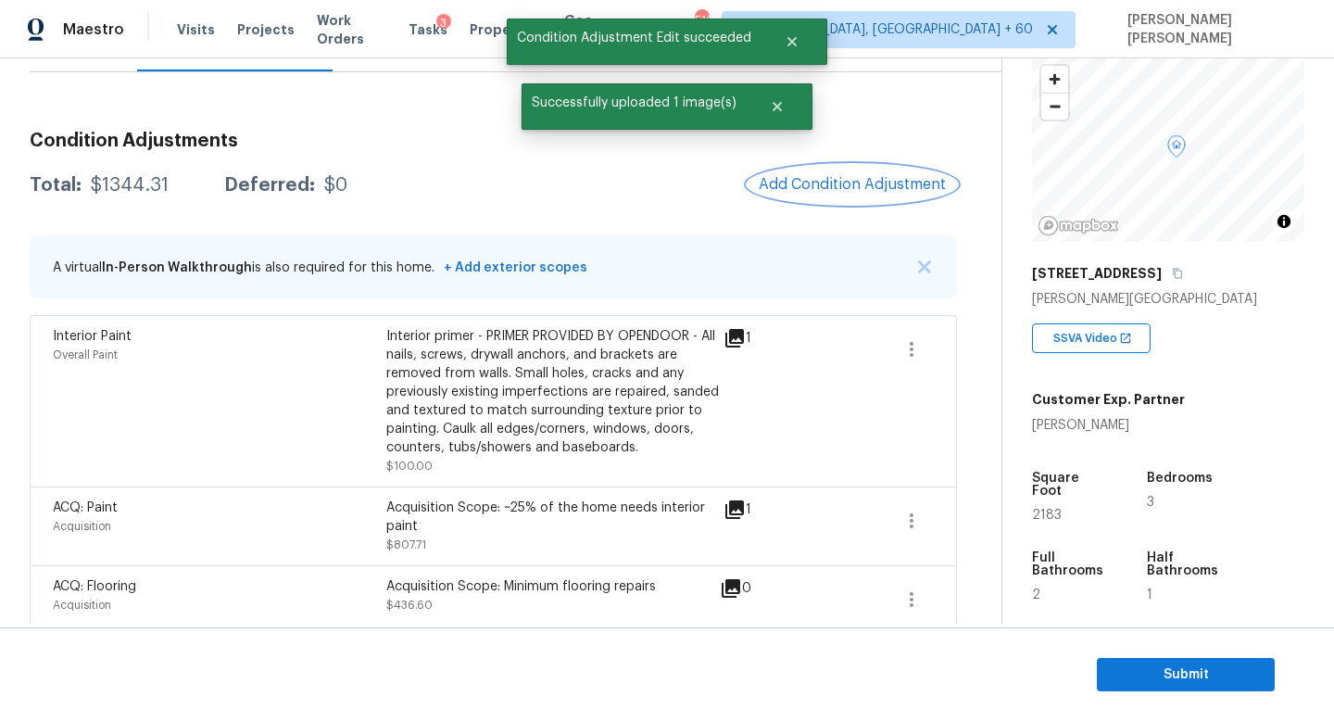
scroll to position [225, 0]
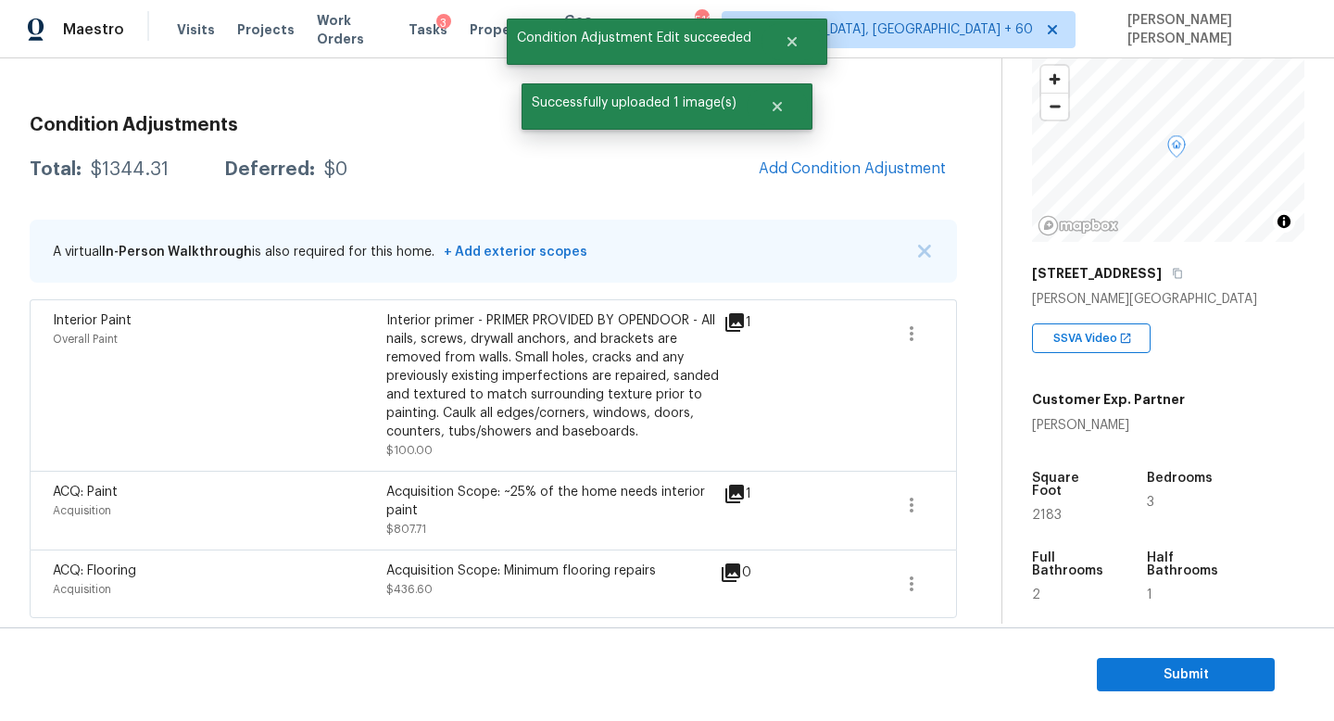
click at [916, 151] on span "Add Condition Adjustment" at bounding box center [851, 169] width 209 height 41
click at [882, 163] on span "Add Condition Adjustment" at bounding box center [852, 168] width 187 height 17
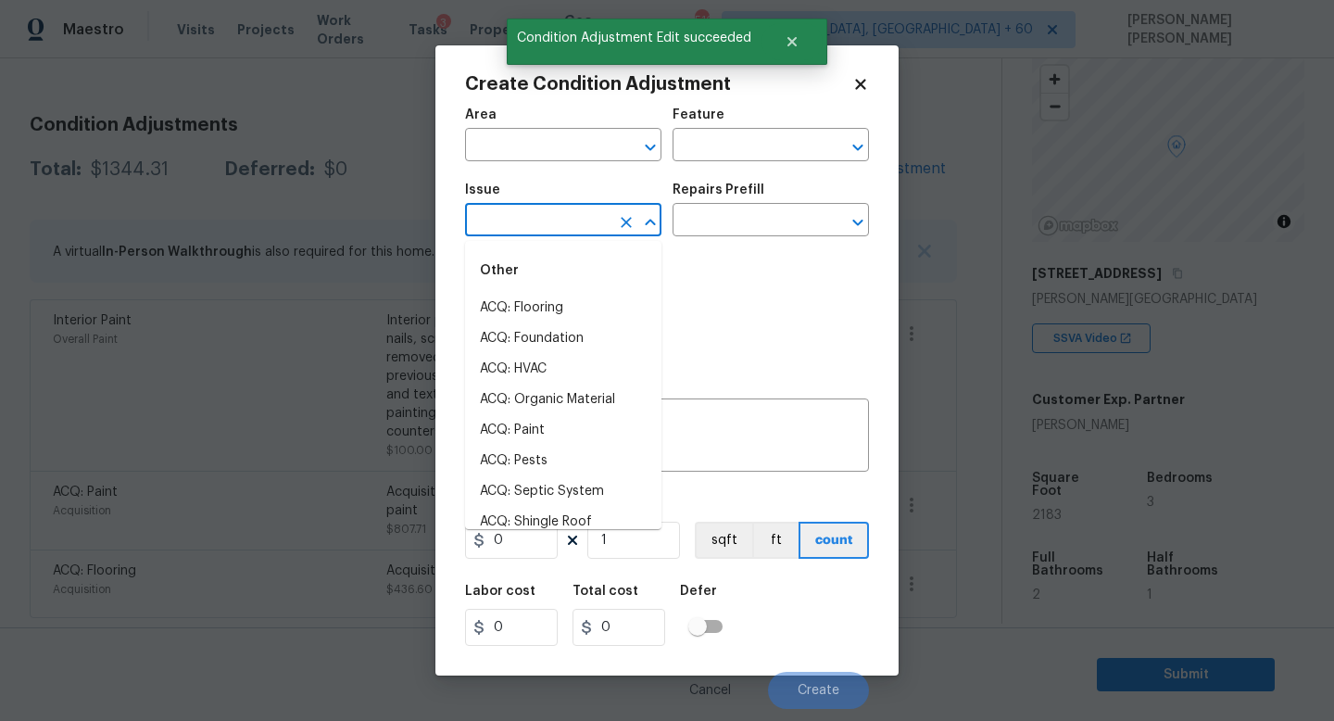
click at [508, 220] on input "text" at bounding box center [537, 221] width 144 height 29
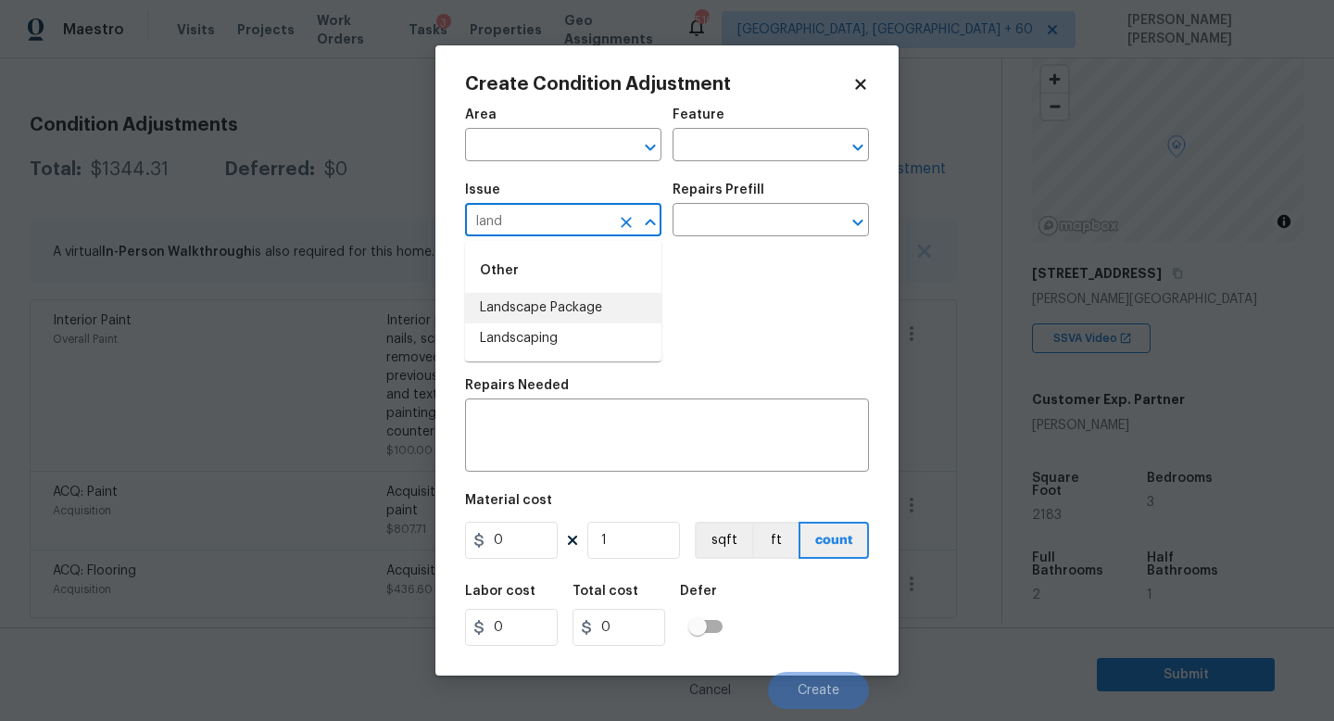
click at [571, 313] on li "Landscape Package" at bounding box center [563, 308] width 196 height 31
type input "Landscape Package"
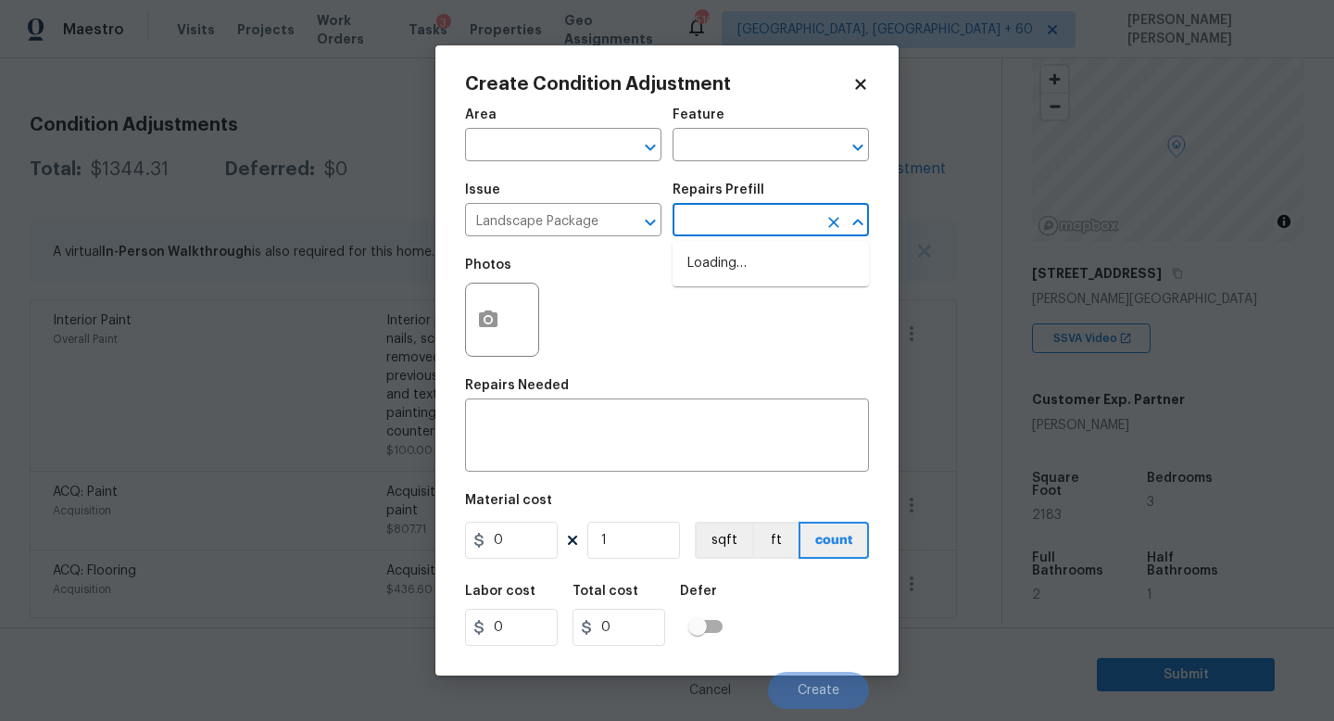
click at [743, 224] on input "text" at bounding box center [744, 221] width 144 height 29
click at [765, 270] on li "Initial landscaping package $50.00" at bounding box center [770, 273] width 196 height 50
type input "Home Readiness Packages"
type textarea "Mowing of grass up to 6" in height. Mow, edge along driveways & sidewalks, trim…"
type input "50"
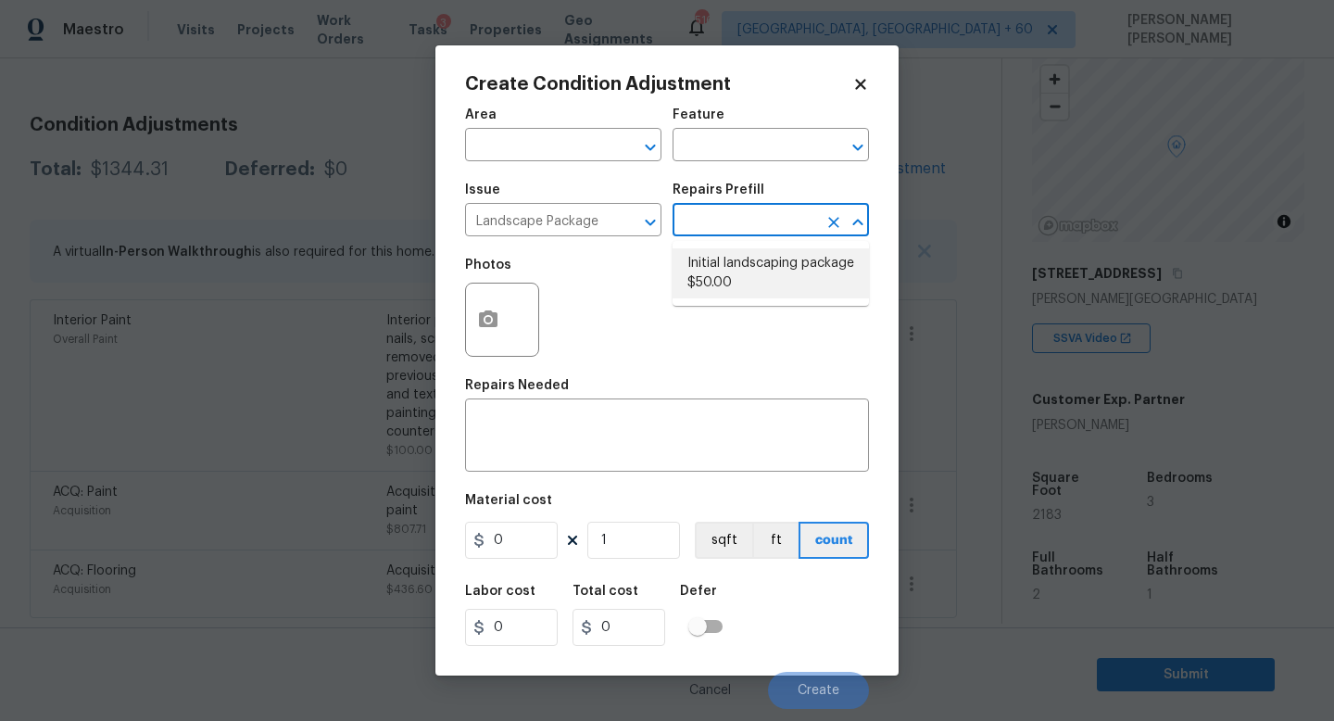
type input "50"
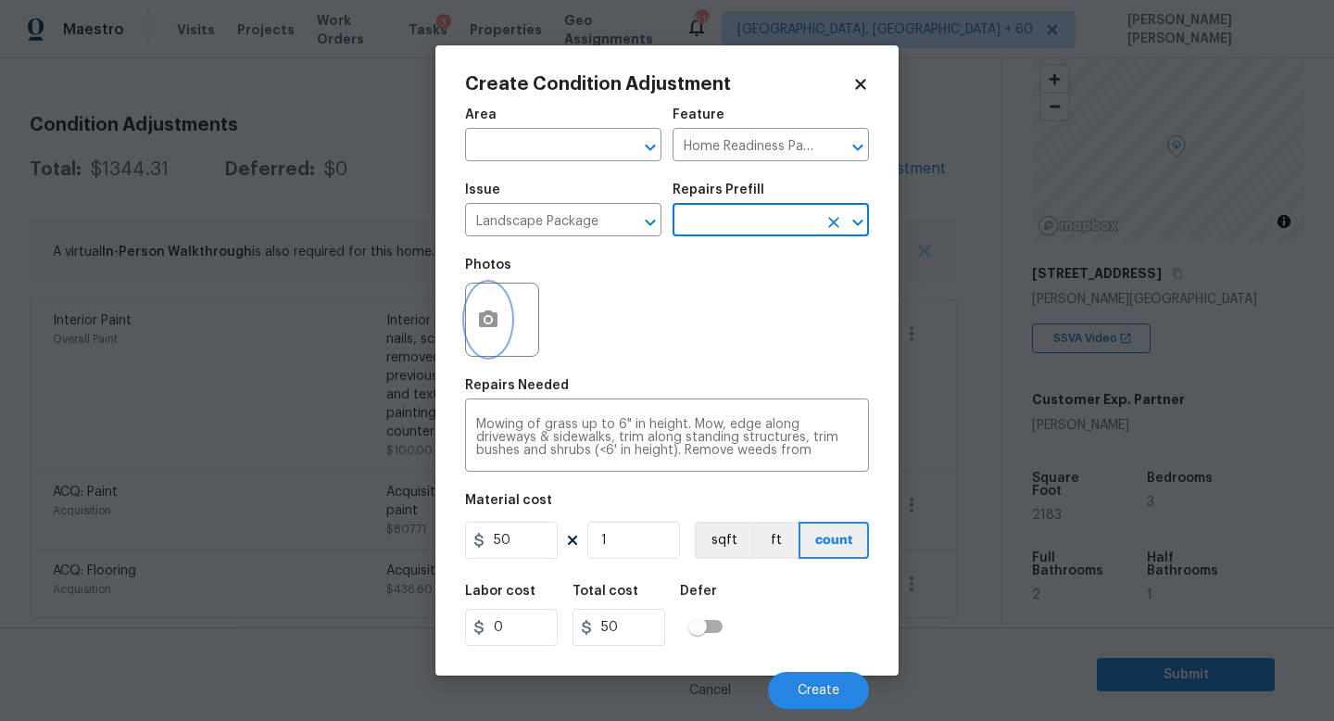
click at [495, 321] on icon "button" at bounding box center [488, 318] width 19 height 17
click at [54, 483] on body "Maestro Visits Projects Work Orders Tasks 3 Properties Geo Assignments 516 Knox…" at bounding box center [667, 360] width 1334 height 721
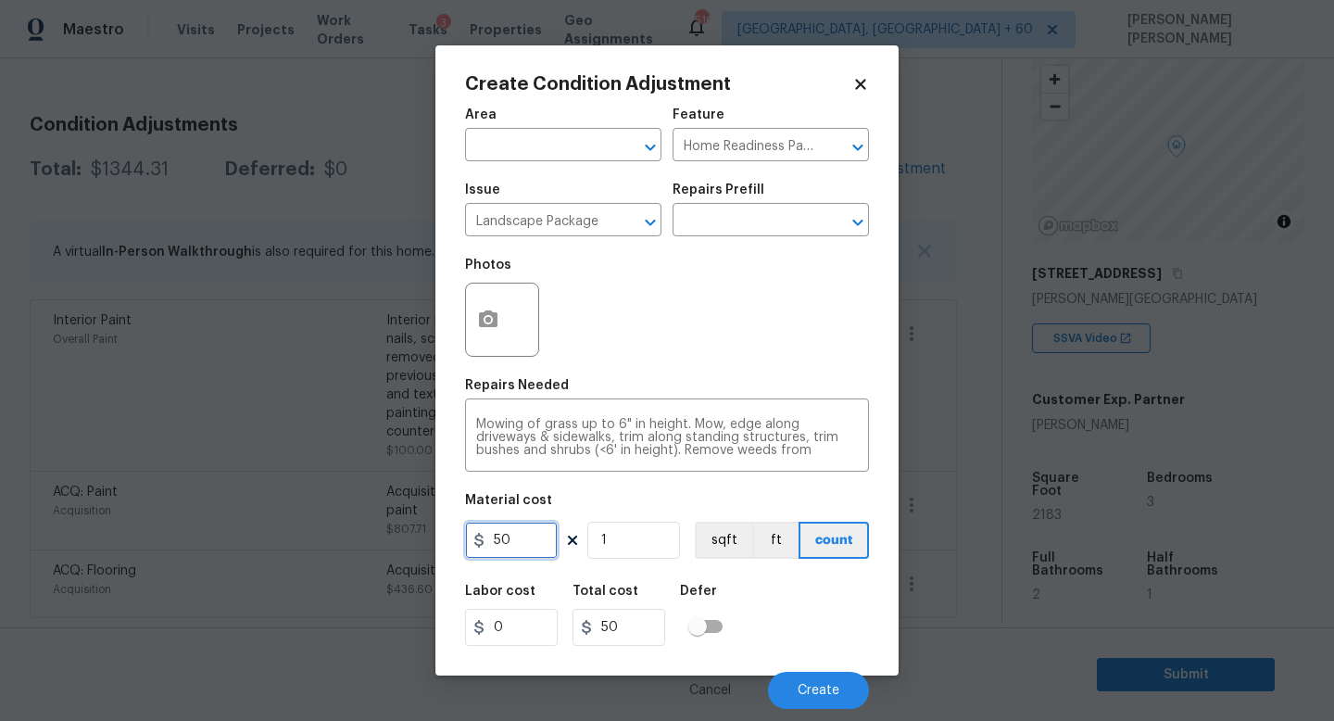
drag, startPoint x: 522, startPoint y: 543, endPoint x: 375, endPoint y: 534, distance: 147.5
click at [386, 538] on div "Create Condition Adjustment Area ​ Feature Home Readiness Packages ​ Issue Land…" at bounding box center [667, 360] width 1334 height 721
type input "300"
click at [818, 693] on span "Create" at bounding box center [818, 691] width 42 height 14
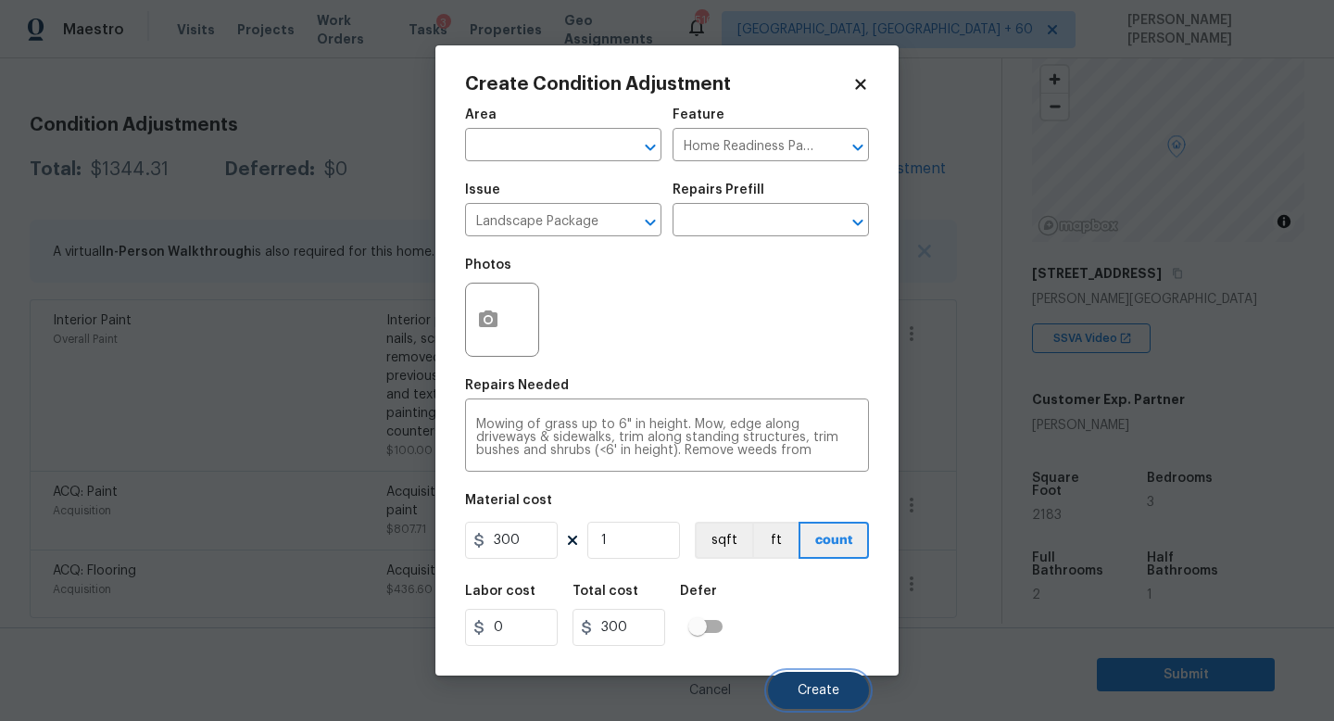
click at [818, 693] on span "Create" at bounding box center [818, 691] width 42 height 14
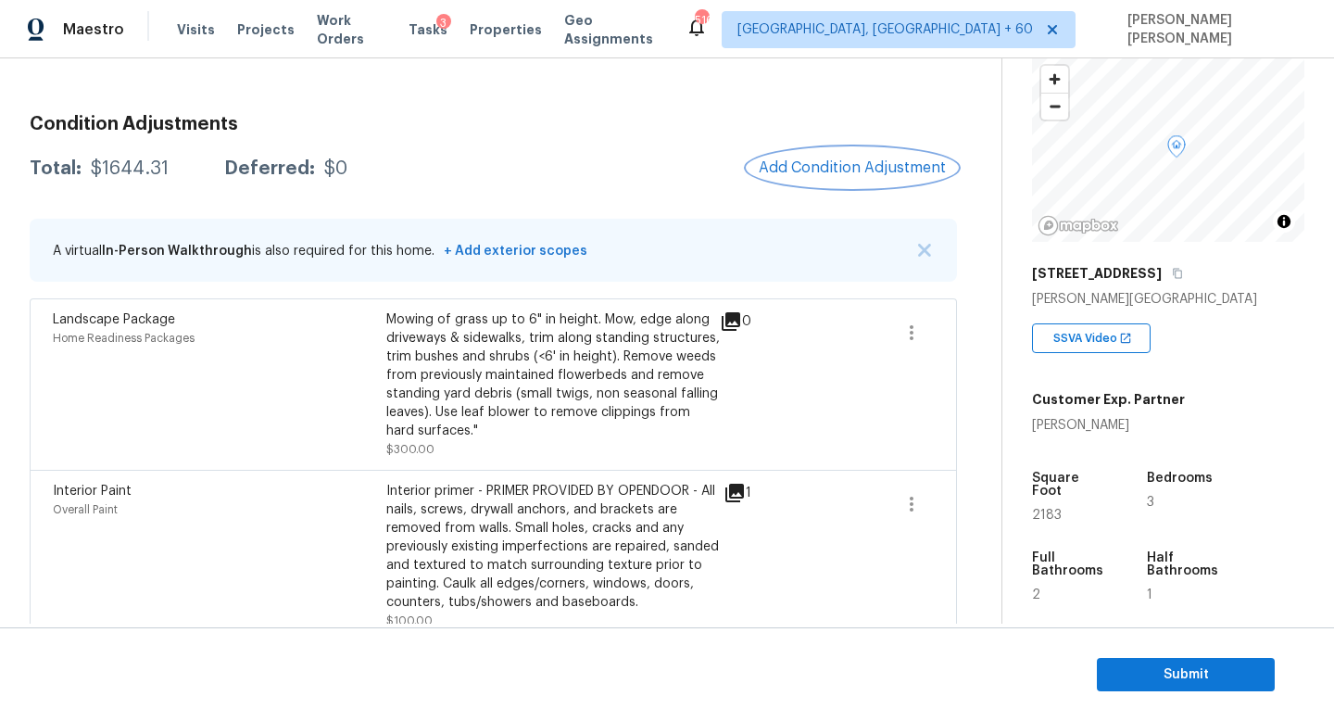
scroll to position [274, 0]
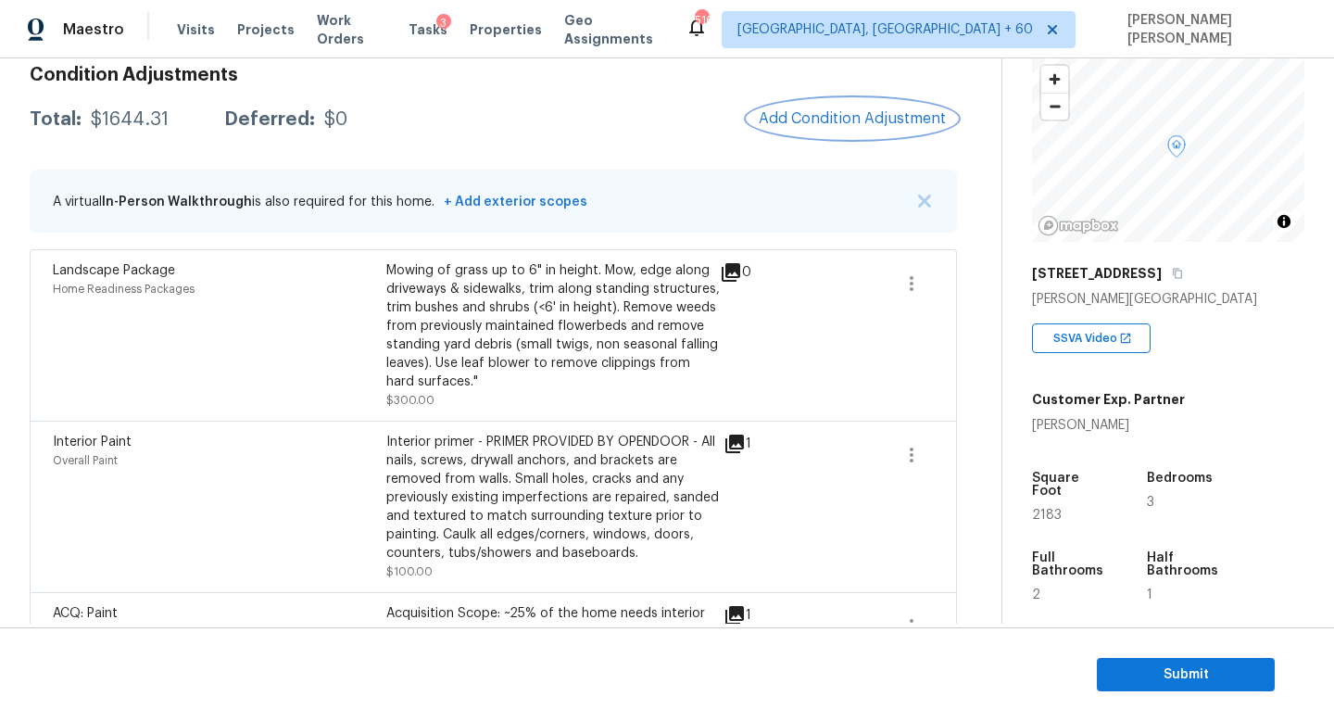
click at [835, 131] on button "Add Condition Adjustment" at bounding box center [851, 118] width 209 height 39
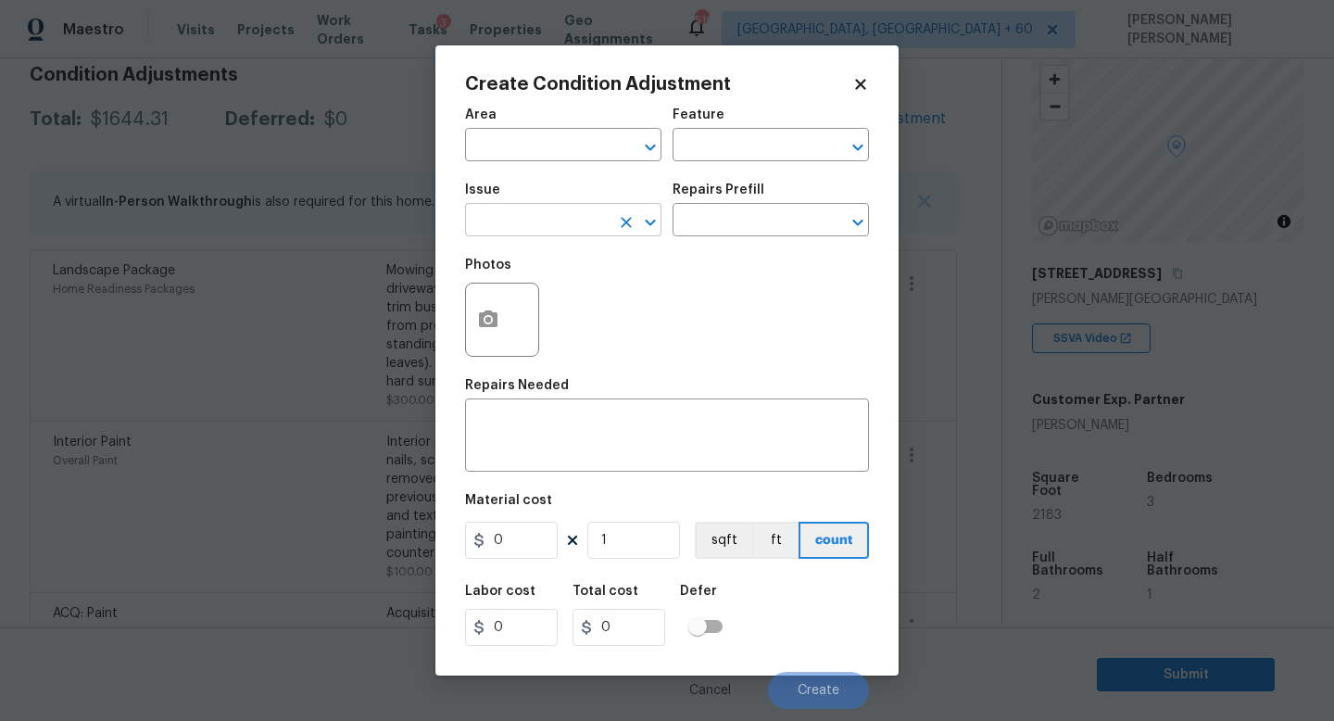
click at [529, 234] on input "text" at bounding box center [537, 221] width 144 height 29
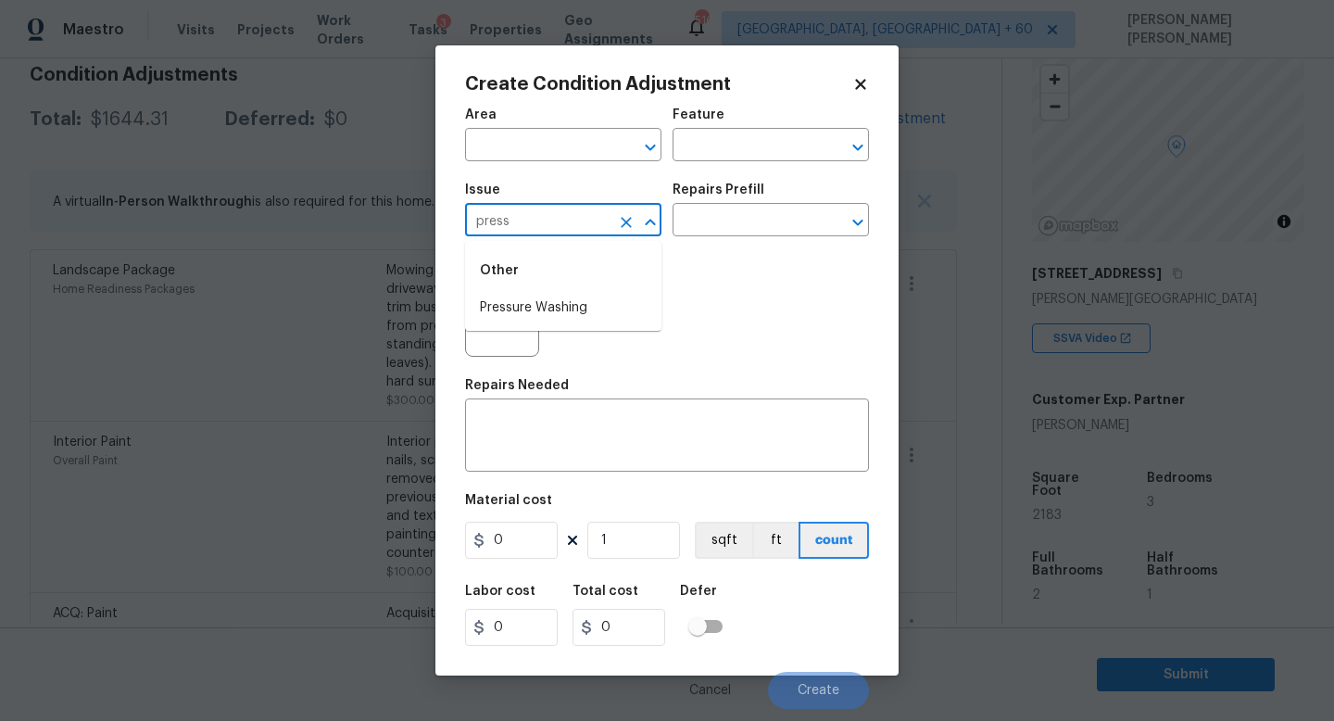
click at [534, 293] on li "Pressure Washing" at bounding box center [563, 308] width 196 height 31
type input "Pressure Washing"
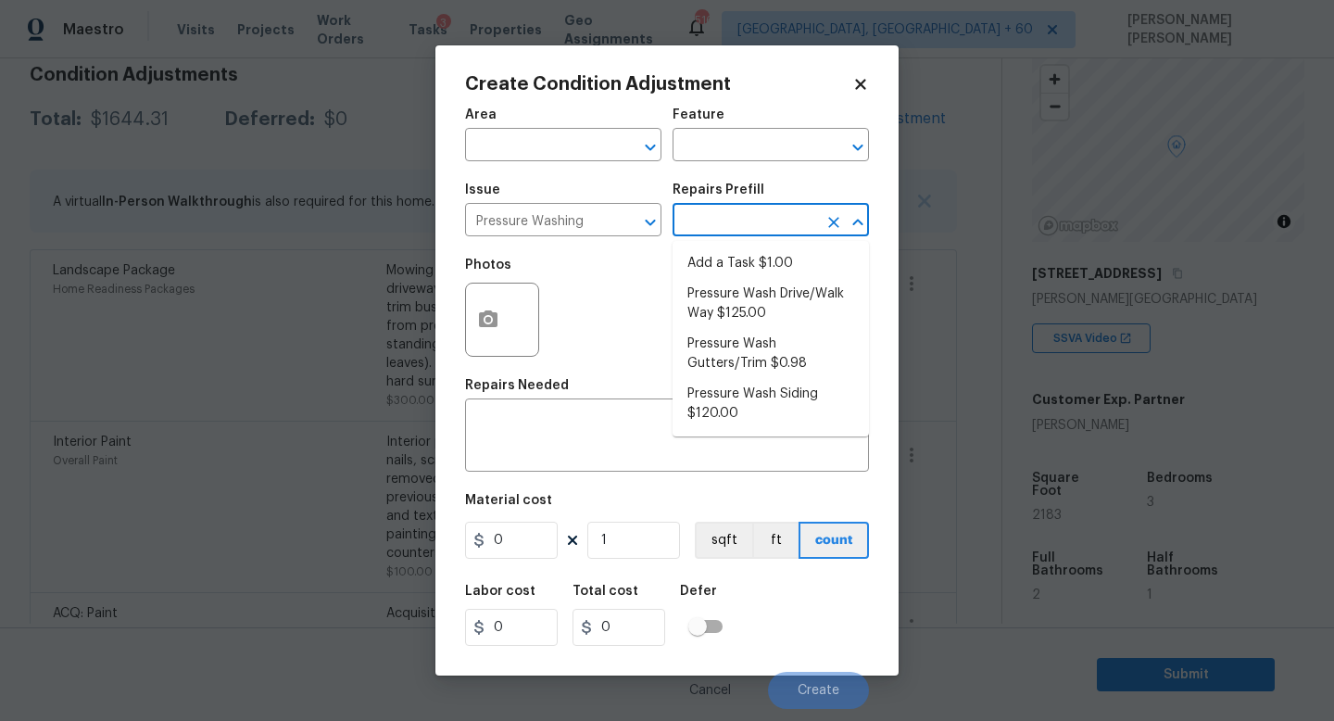
click at [734, 222] on input "text" at bounding box center [744, 221] width 144 height 29
click at [743, 309] on li "Pressure Wash Drive/Walk Way $125.00" at bounding box center [770, 304] width 196 height 50
type input "Siding"
type textarea "Pressure wash the driveways/walkways as directed by the PM. Ensure that all deb…"
type input "125"
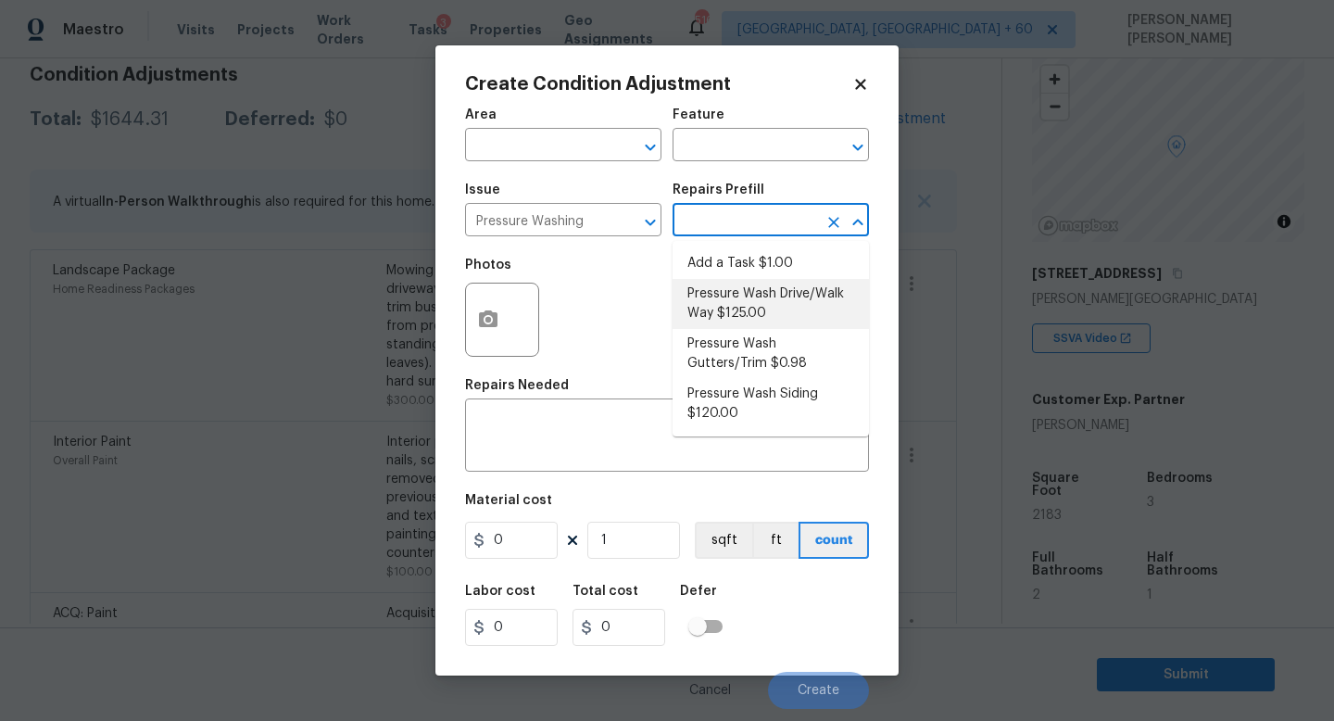
type input "125"
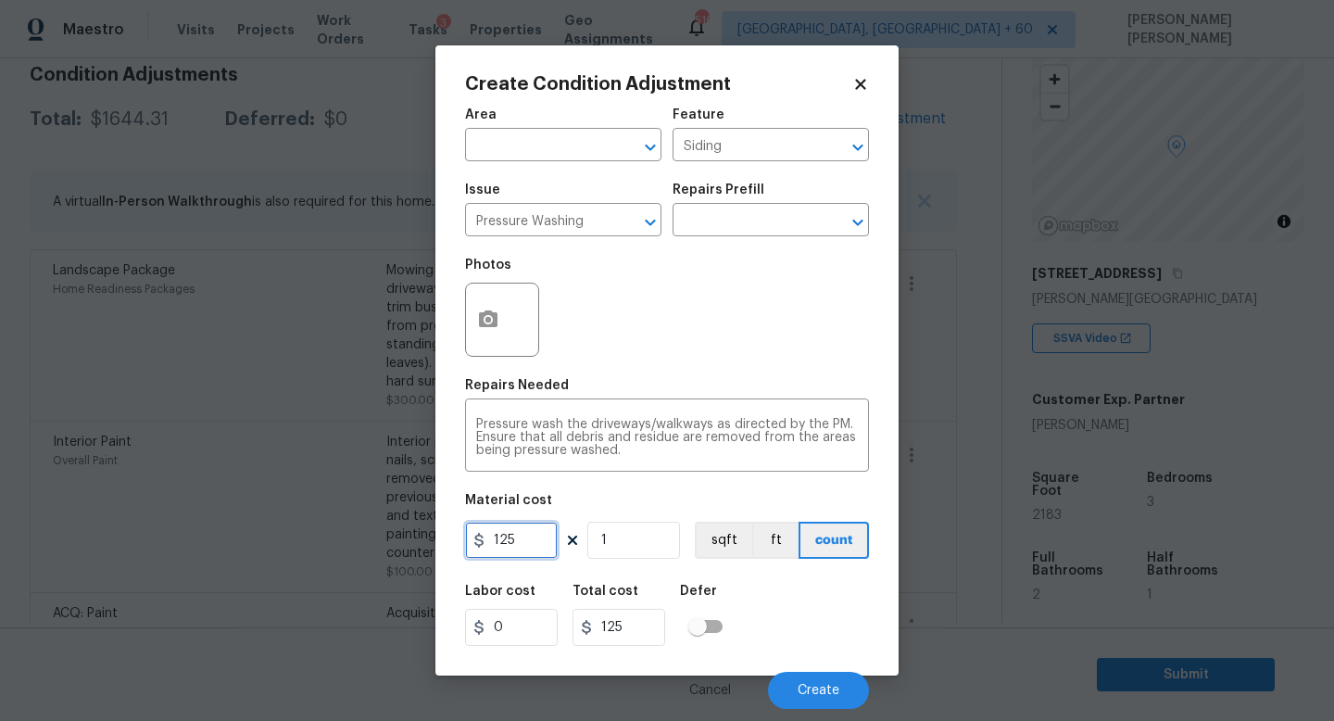
drag, startPoint x: 542, startPoint y: 543, endPoint x: 412, endPoint y: 543, distance: 129.7
click at [443, 543] on div "Create Condition Adjustment Area ​ Feature Siding ​ Issue Pressure Washing ​ Re…" at bounding box center [666, 360] width 463 height 630
type input "200"
click at [828, 693] on span "Create" at bounding box center [818, 691] width 42 height 14
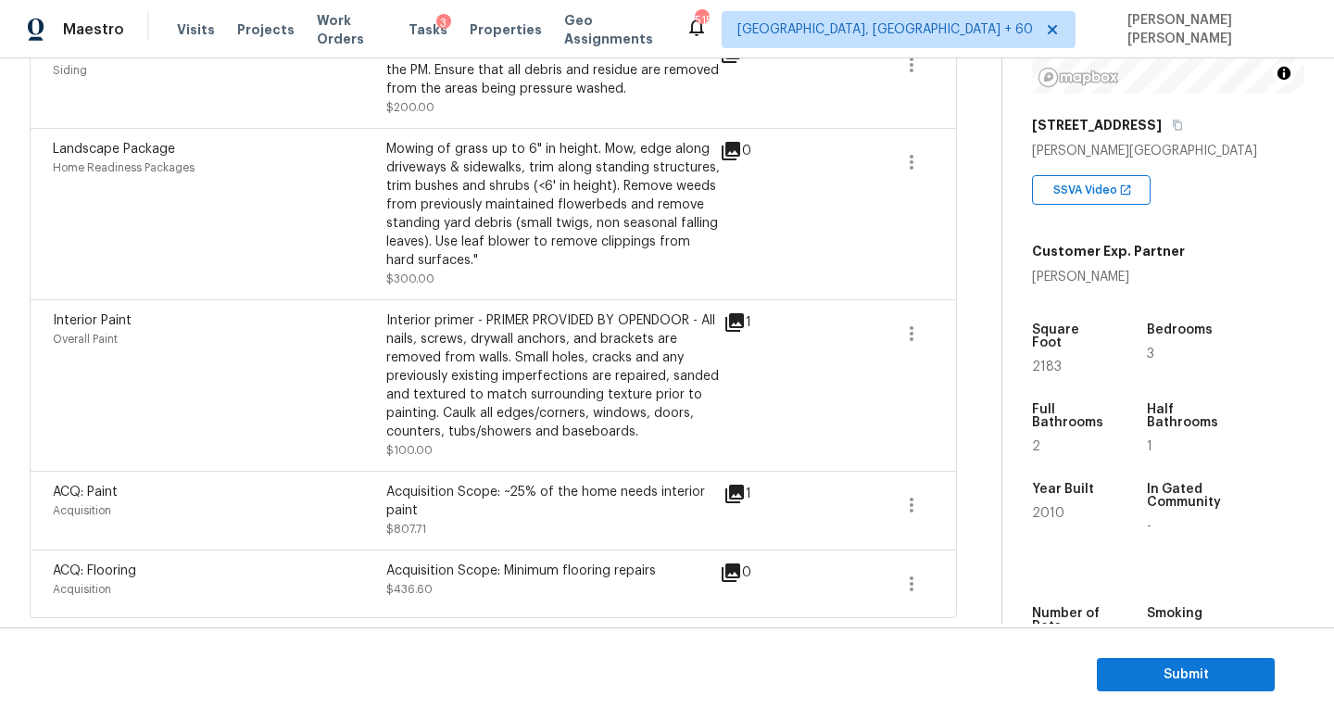
scroll to position [0, 0]
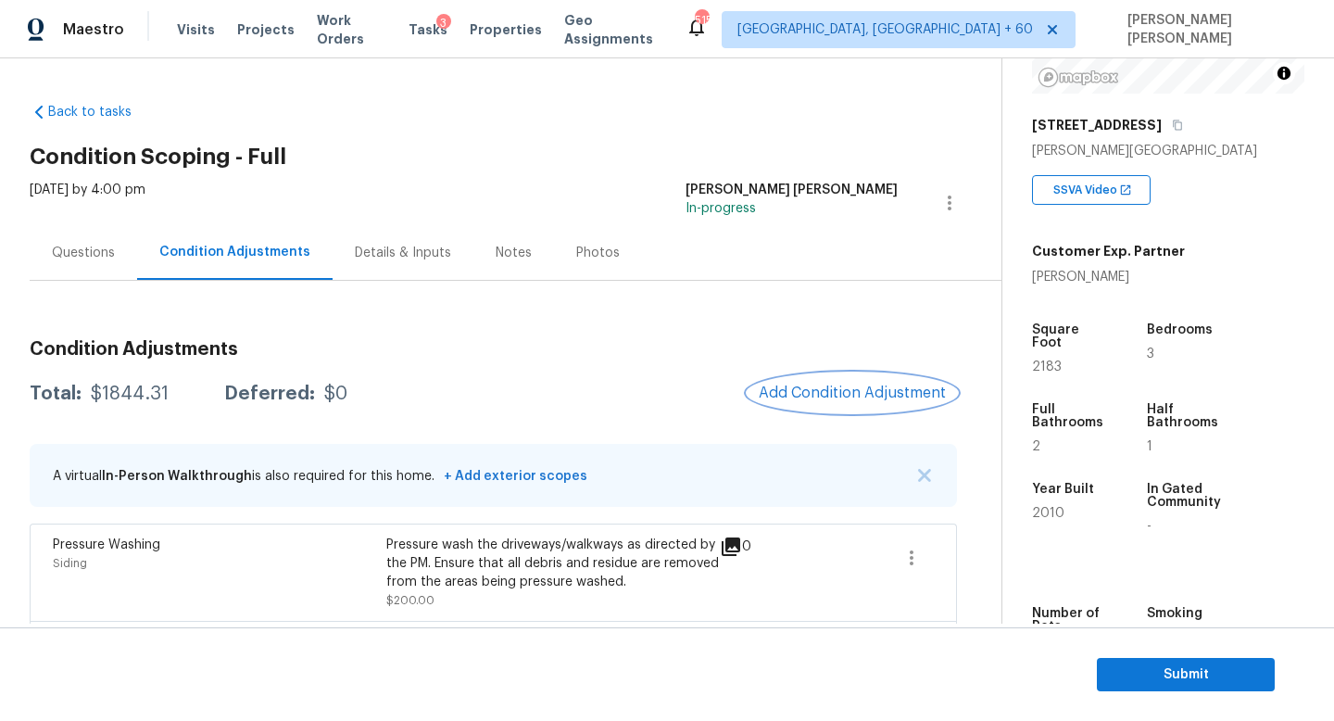
click at [835, 391] on span "Add Condition Adjustment" at bounding box center [852, 392] width 187 height 17
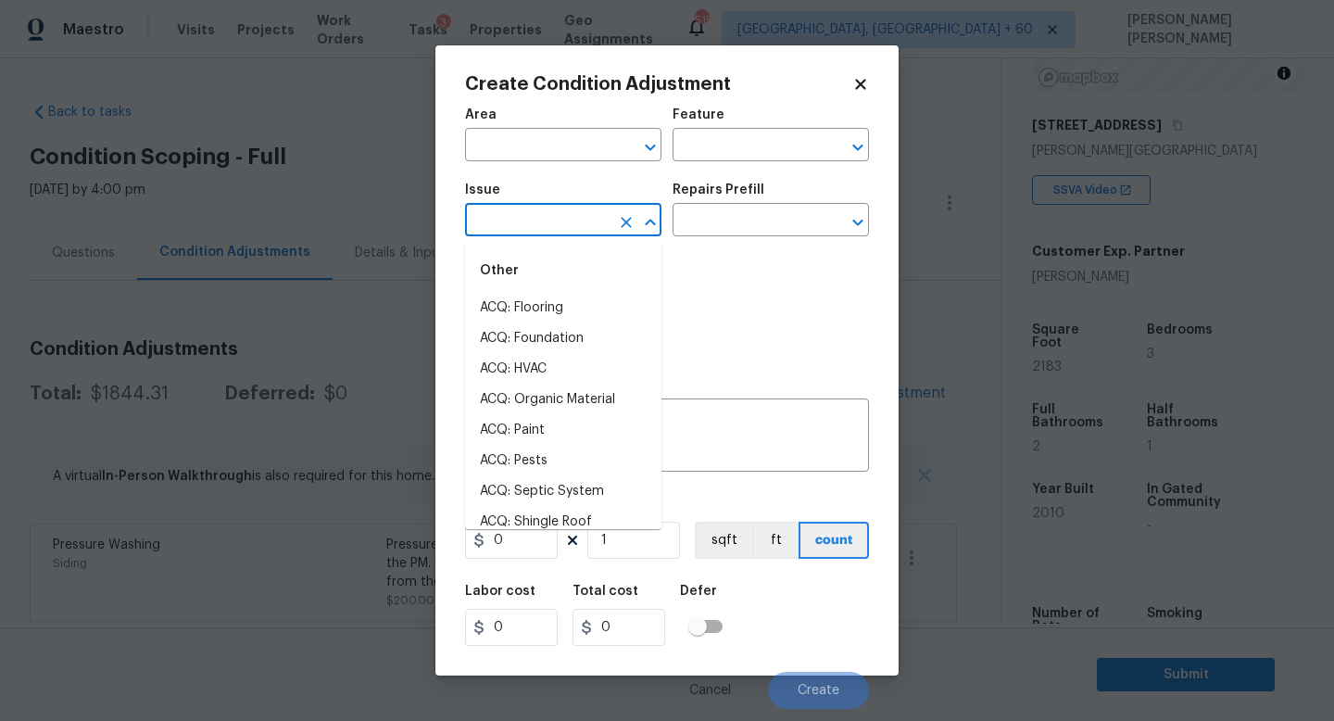
click at [546, 229] on input "text" at bounding box center [537, 221] width 144 height 29
type input "d"
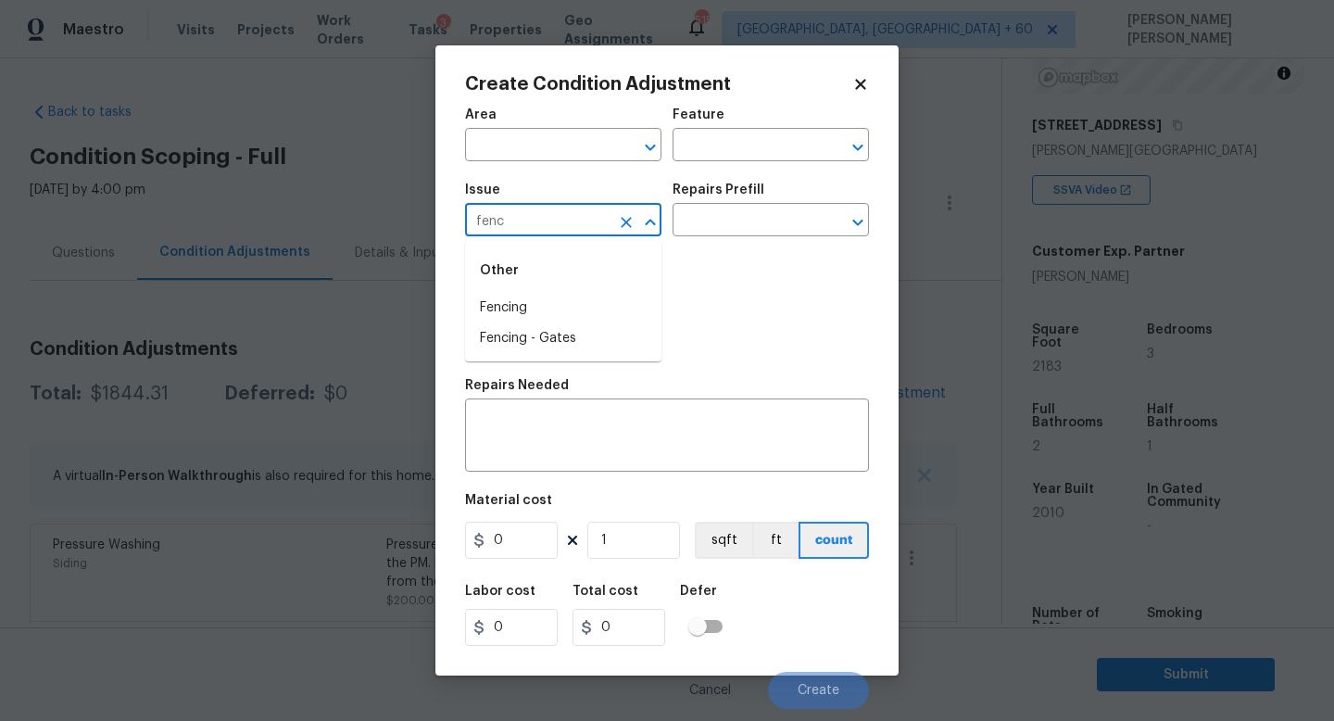
click at [534, 315] on li "Fencing" at bounding box center [563, 308] width 196 height 31
type input "Fencing"
click at [546, 448] on textarea at bounding box center [667, 437] width 382 height 39
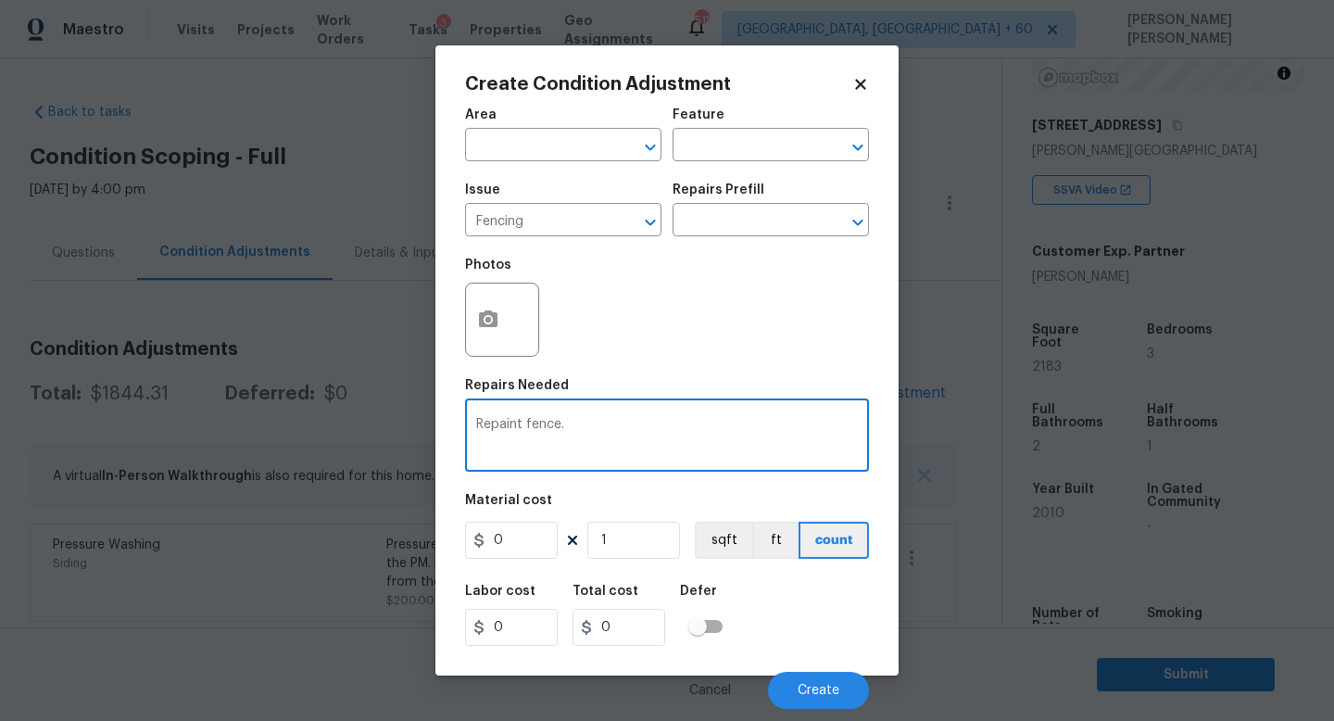
type textarea "Repaint fence."
click at [511, 334] on div at bounding box center [502, 320] width 74 height 74
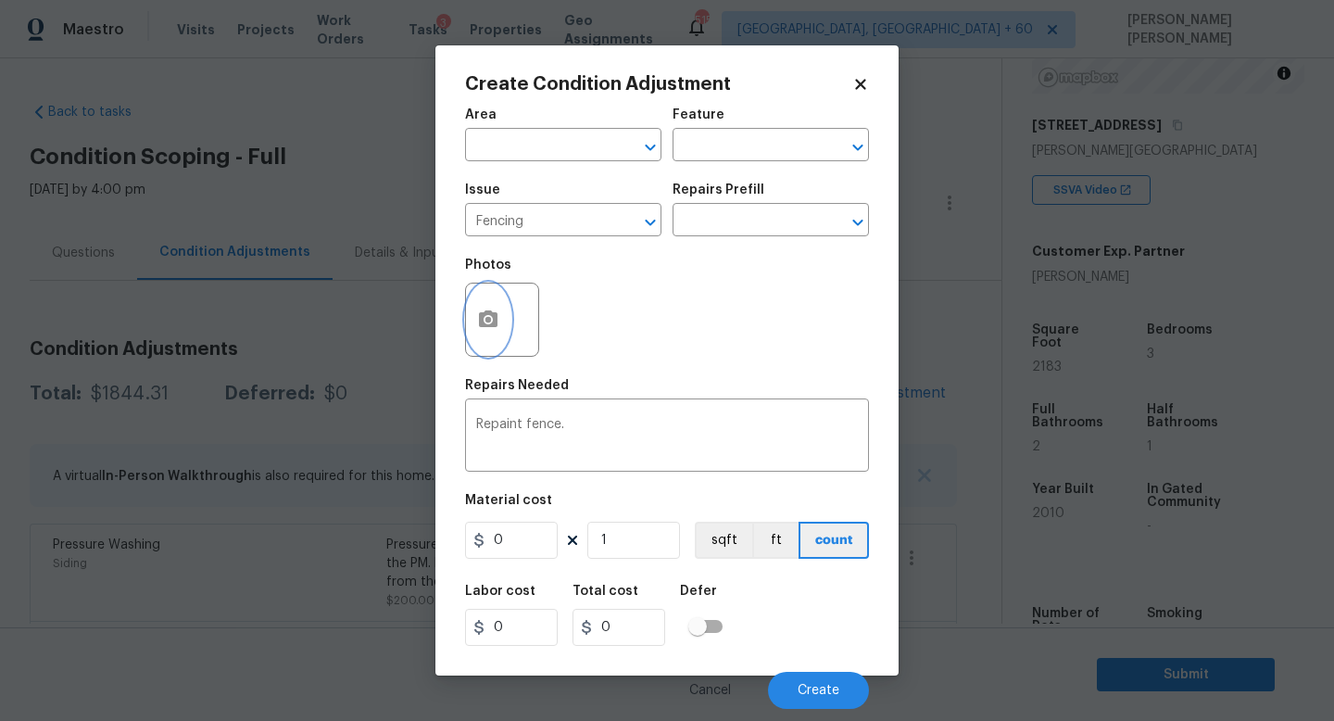
click at [506, 329] on button "button" at bounding box center [488, 319] width 44 height 72
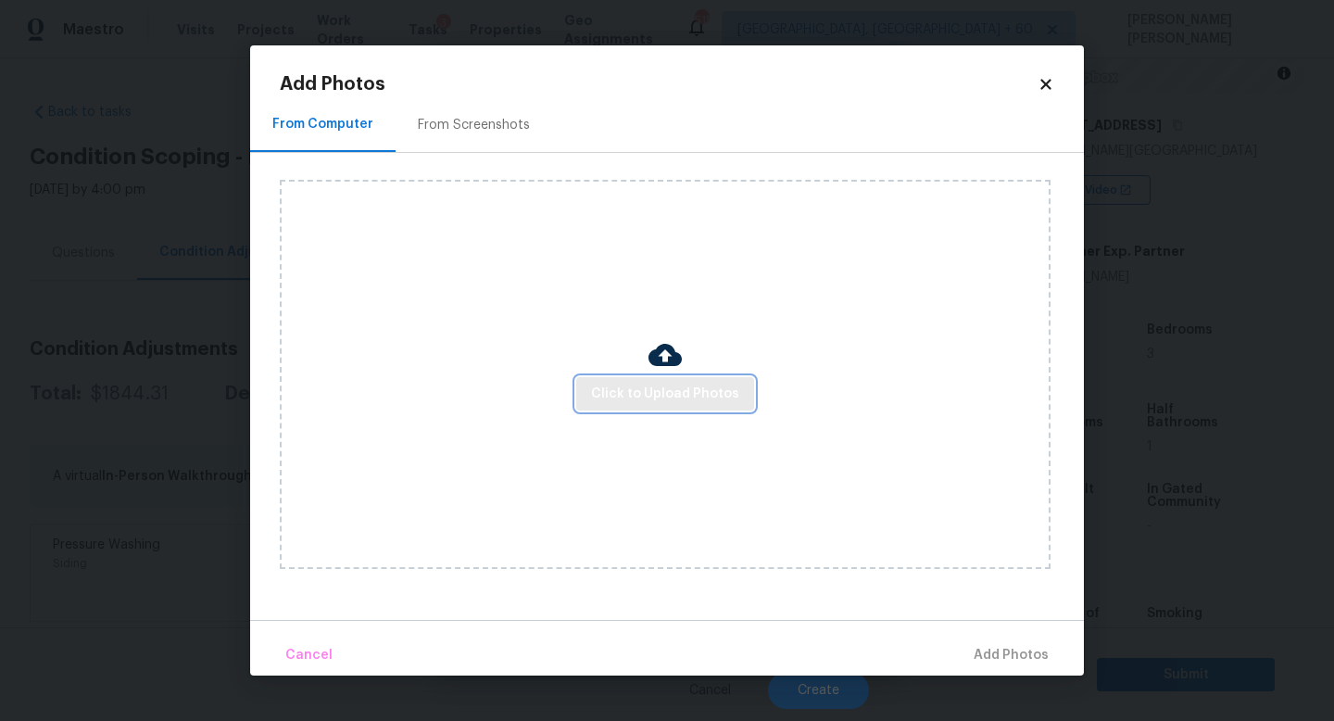
click at [684, 397] on span "Click to Upload Photos" at bounding box center [665, 394] width 148 height 23
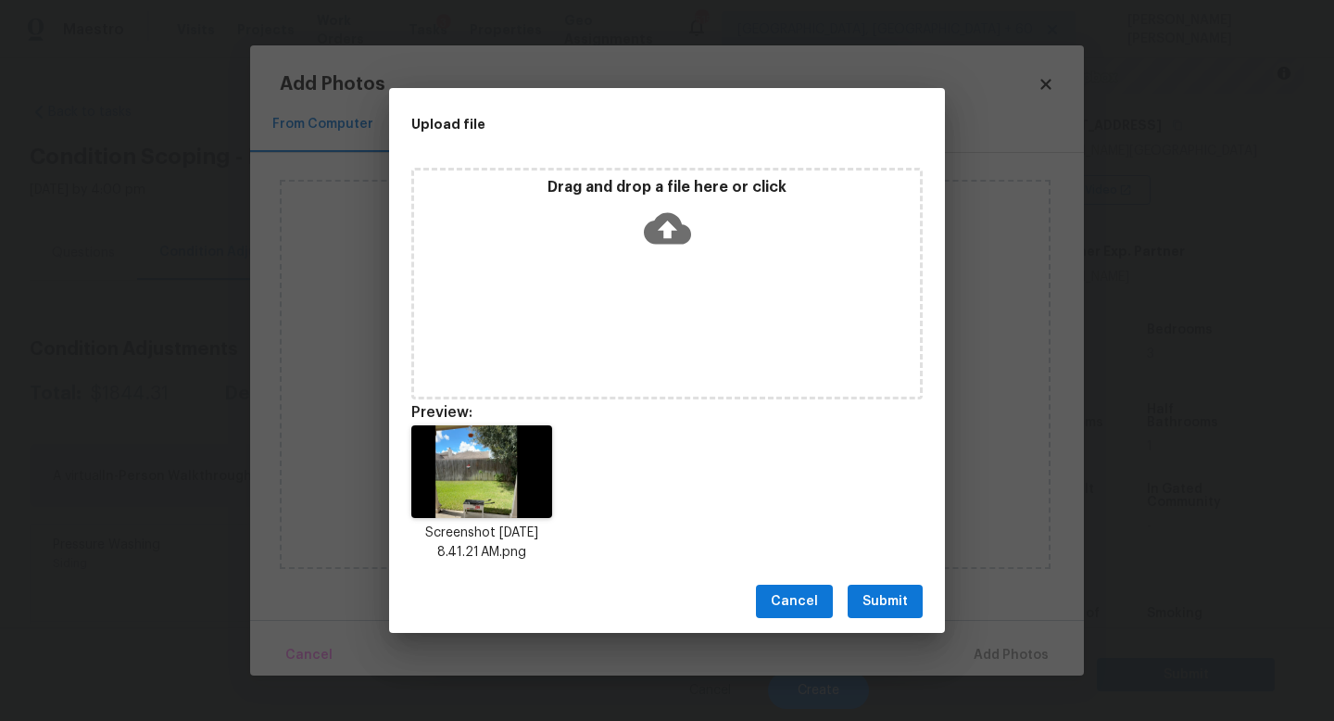
click at [895, 596] on span "Submit" at bounding box center [884, 601] width 45 height 23
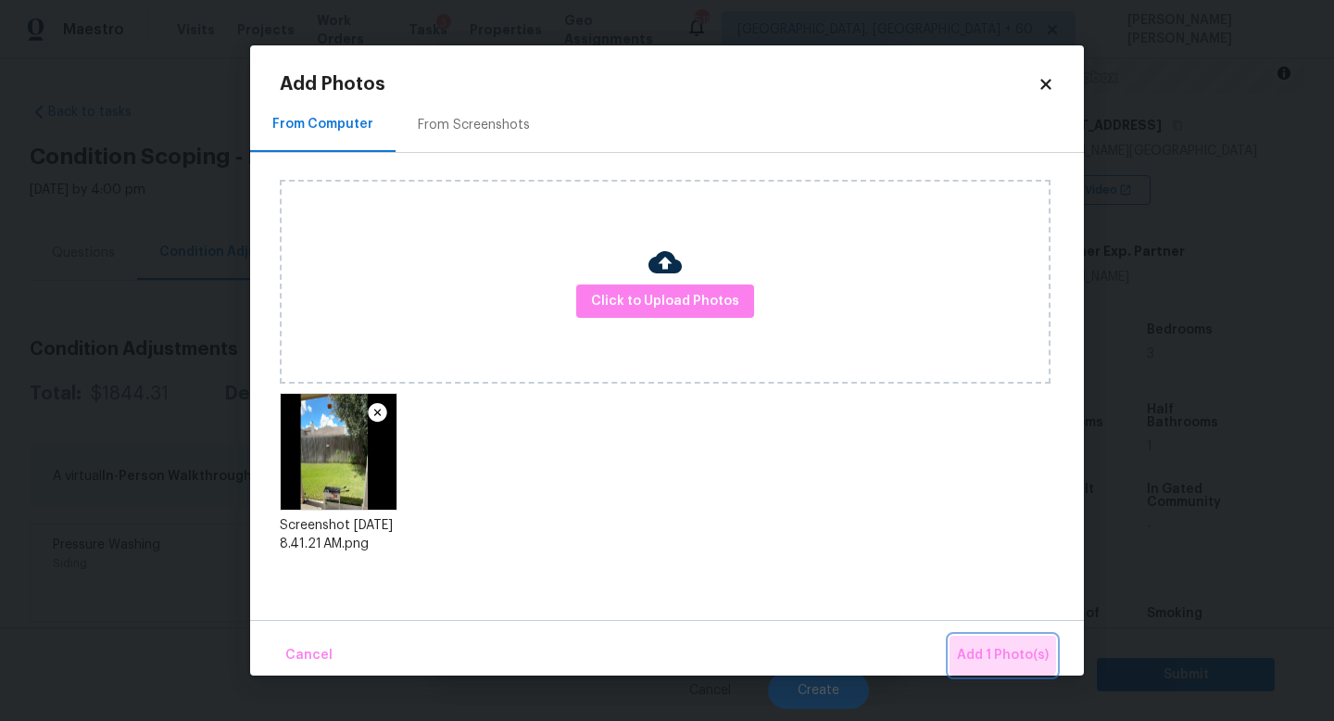
click at [985, 641] on button "Add 1 Photo(s)" at bounding box center [1002, 655] width 107 height 40
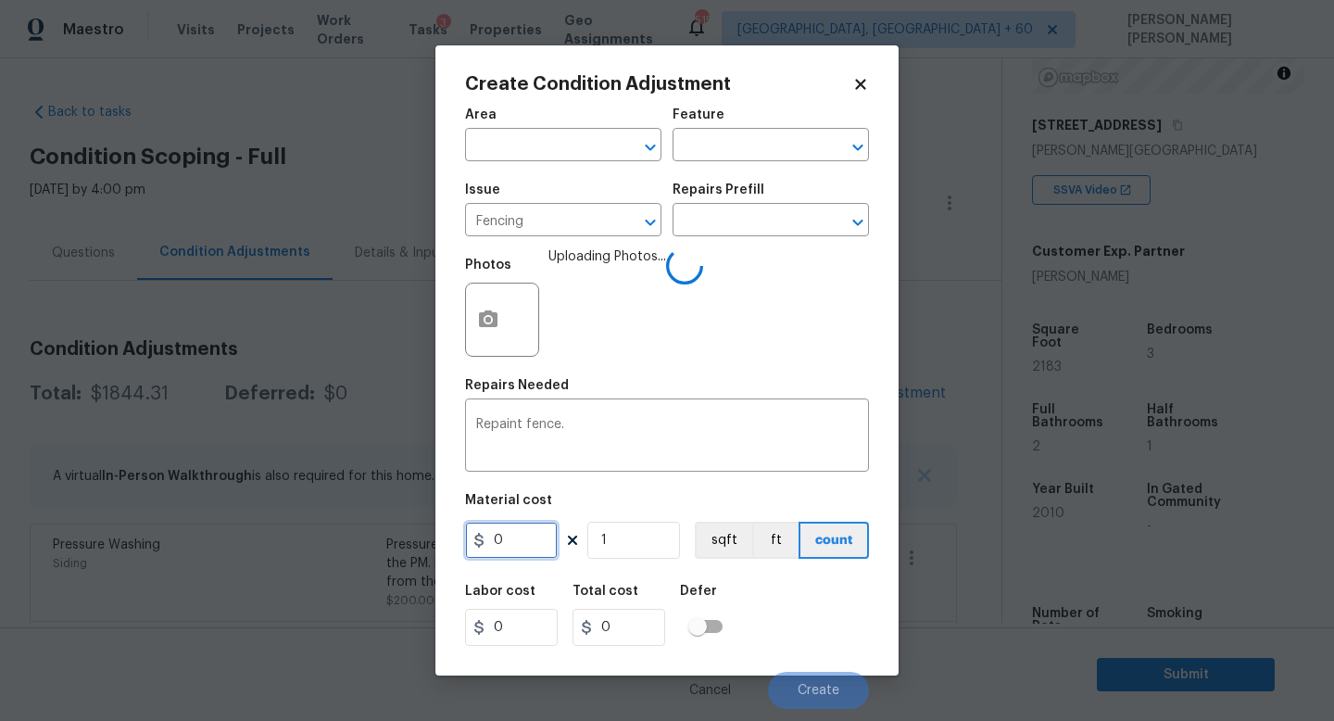
drag, startPoint x: 526, startPoint y: 526, endPoint x: 373, endPoint y: 496, distance: 155.7
click at [411, 518] on div "Create Condition Adjustment Area ​ Feature ​ Issue Fencing ​ Repairs Prefill ​ …" at bounding box center [667, 360] width 1334 height 721
type input "800"
click at [816, 598] on div "Labor cost 0 Total cost 800 Defer" at bounding box center [667, 614] width 404 height 83
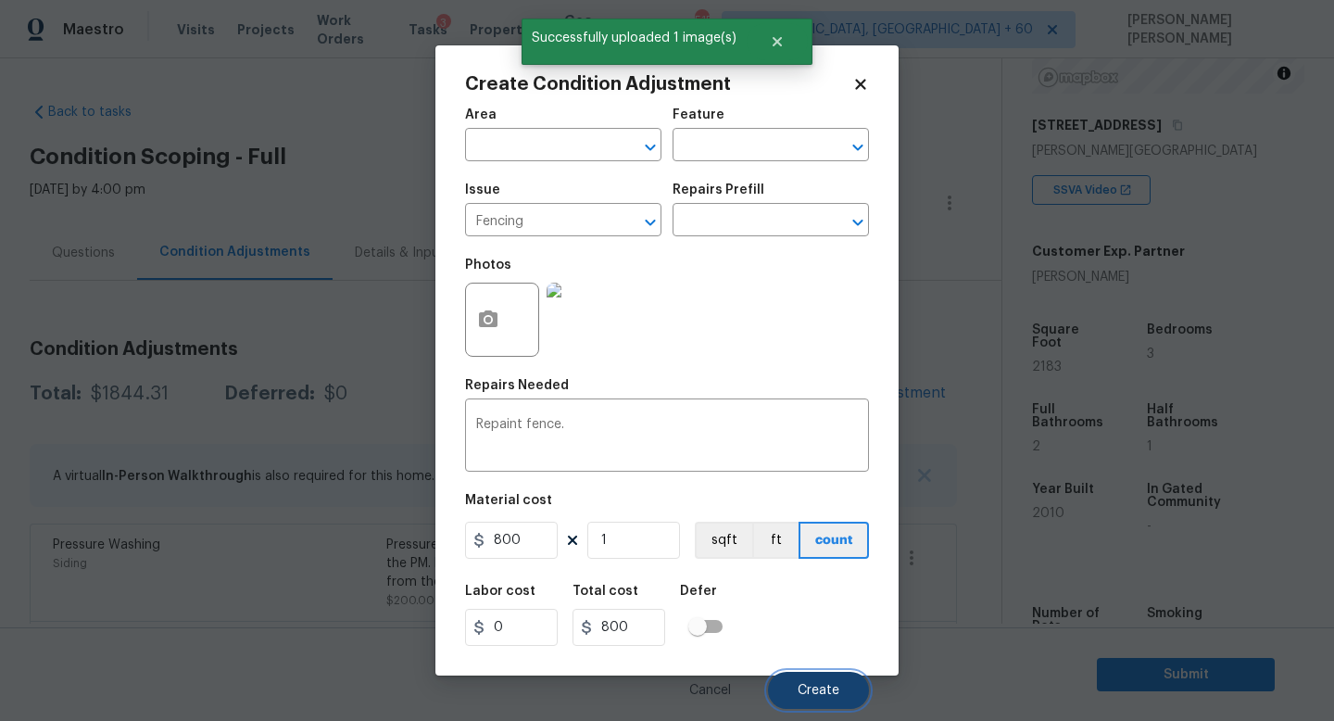
click at [842, 691] on button "Create" at bounding box center [818, 690] width 101 height 37
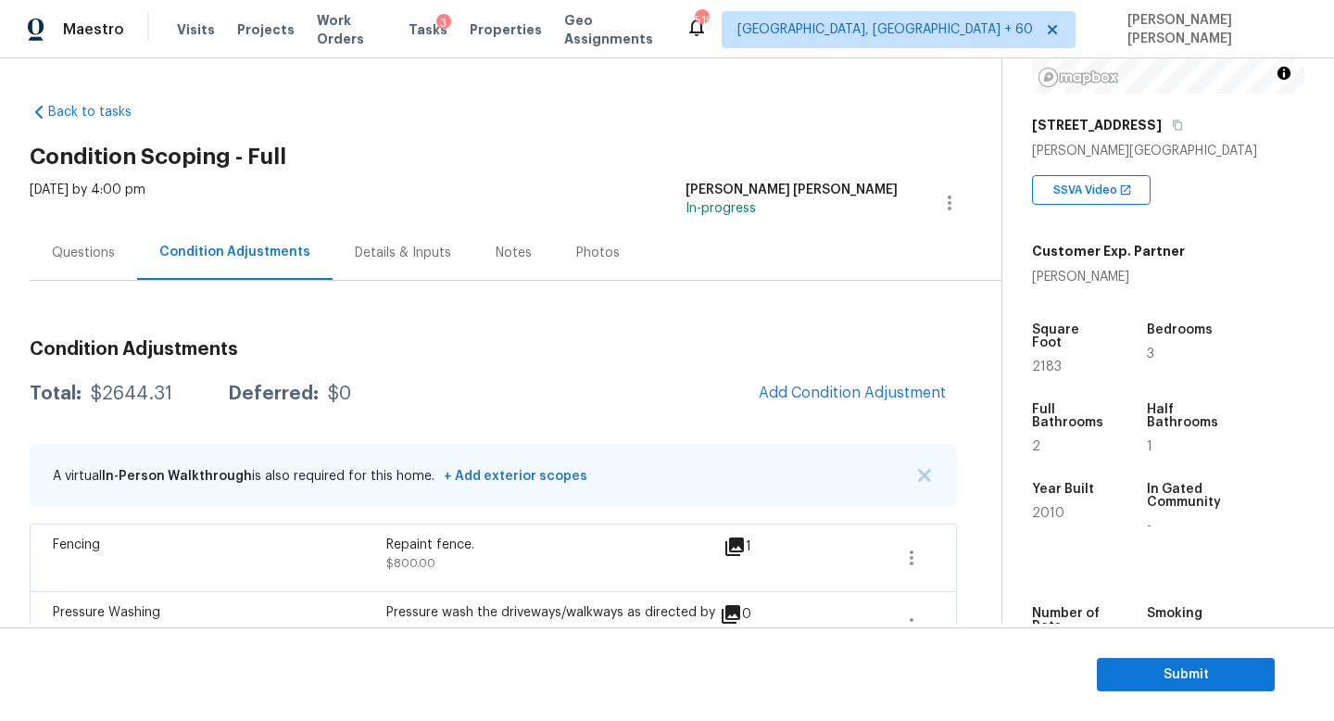
click at [79, 252] on div "Questions" at bounding box center [83, 253] width 63 height 19
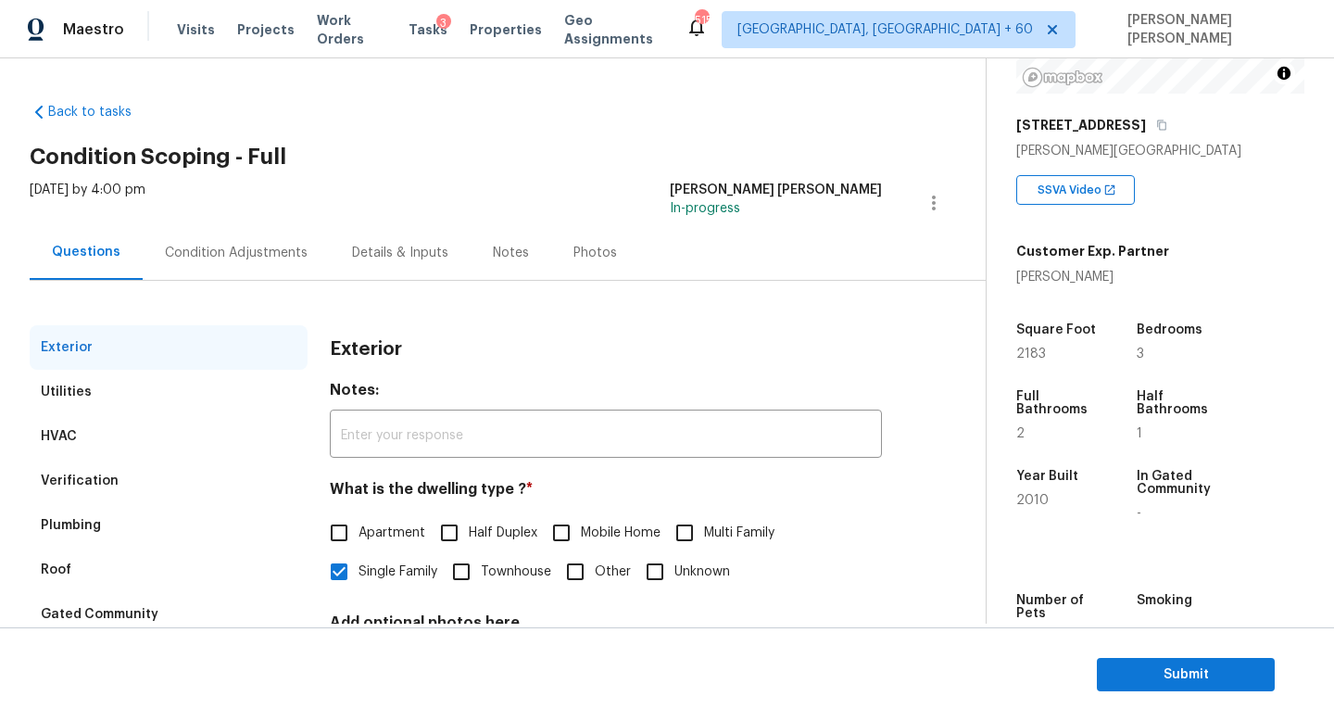
click at [223, 274] on div "Condition Adjustments" at bounding box center [236, 252] width 187 height 55
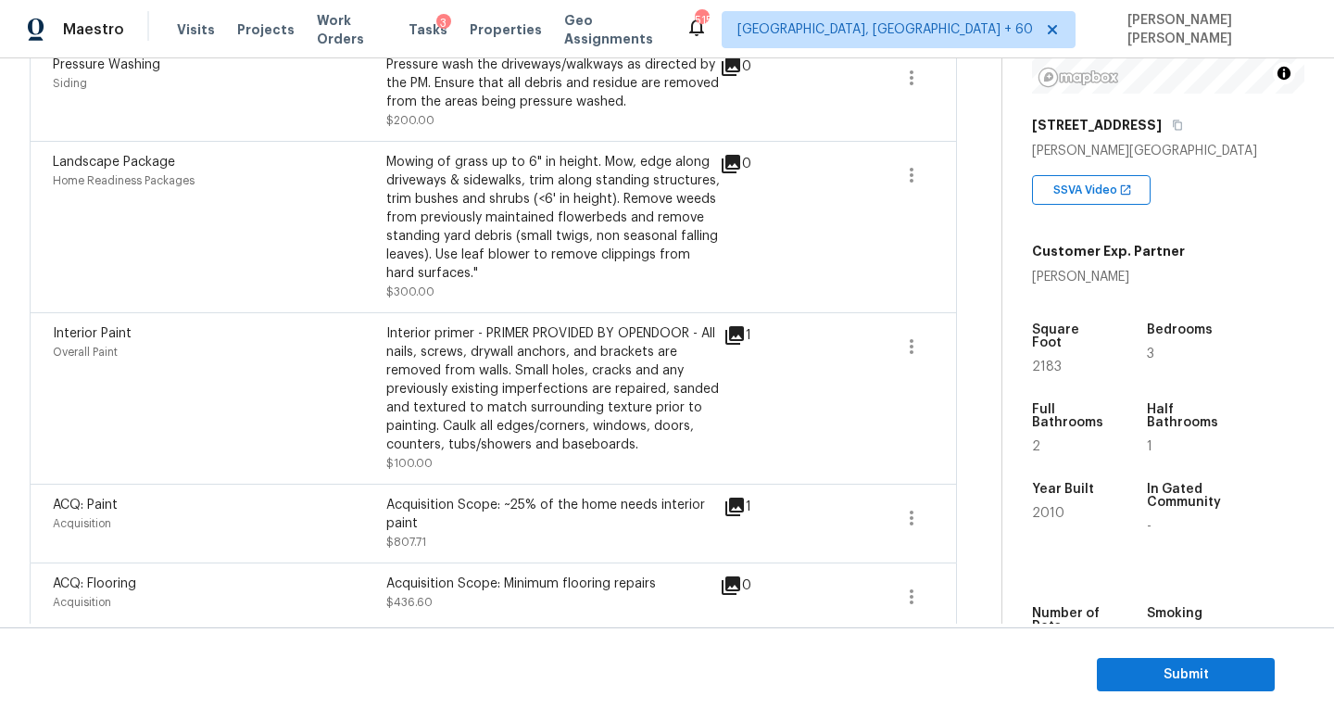
scroll to position [562, 0]
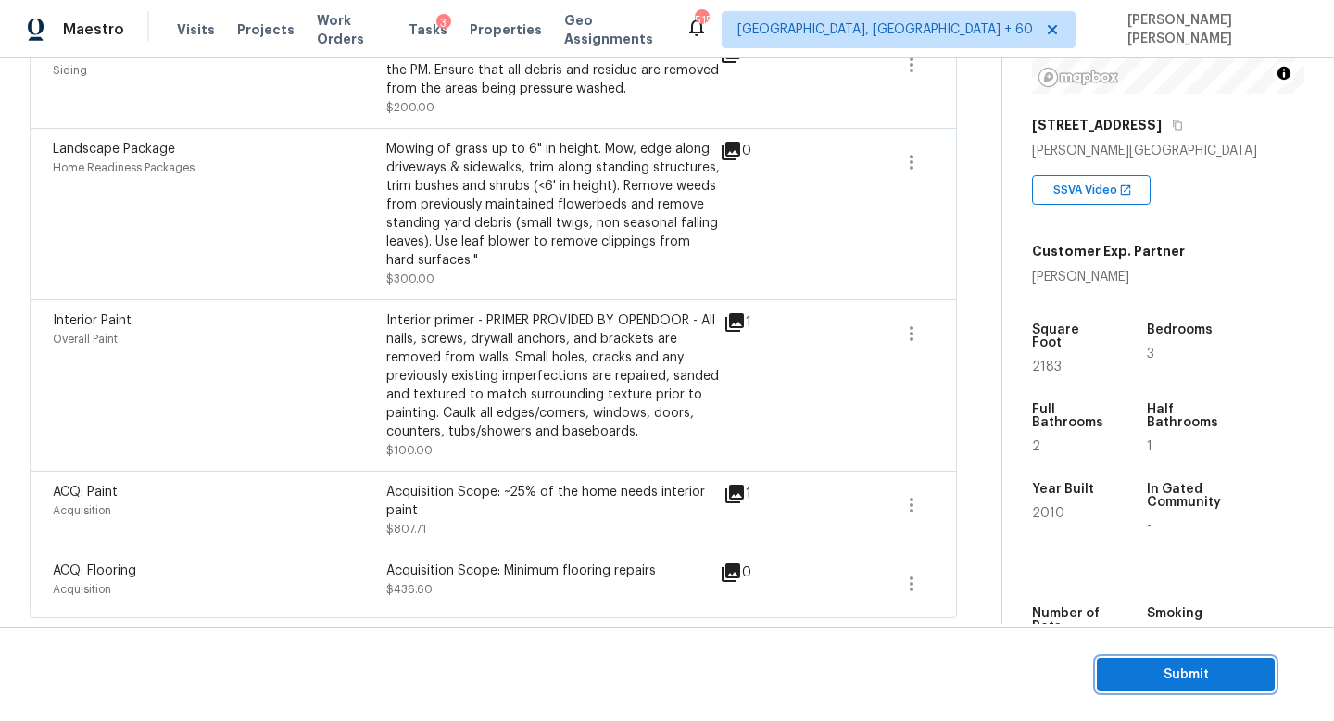
click at [1208, 681] on span "Submit" at bounding box center [1185, 674] width 148 height 23
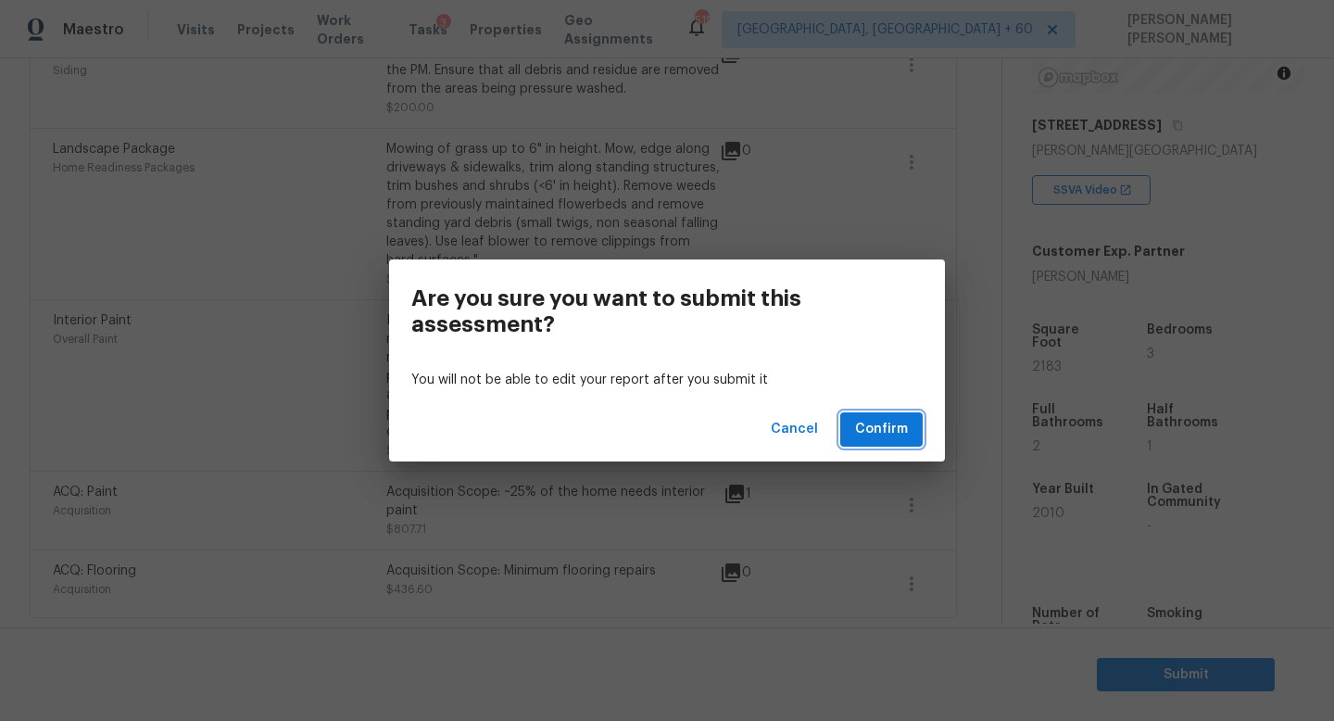
click at [875, 431] on span "Confirm" at bounding box center [881, 429] width 53 height 23
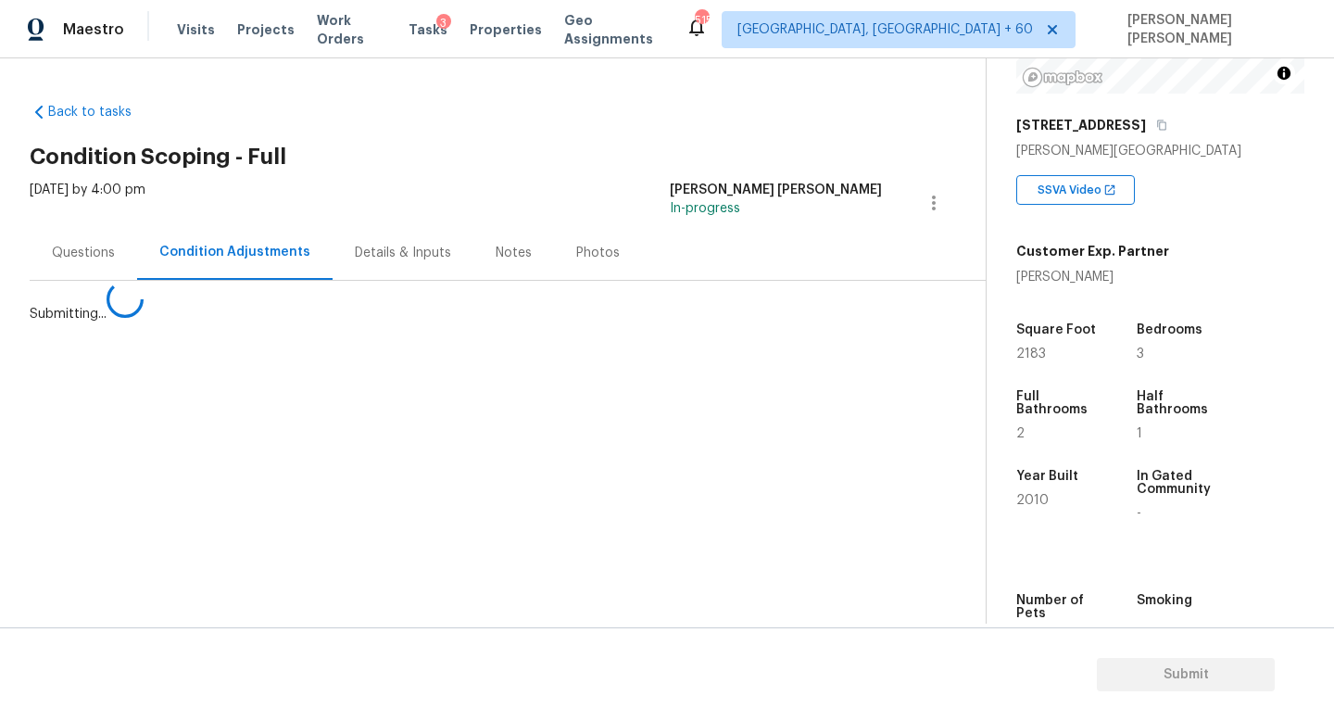
scroll to position [0, 0]
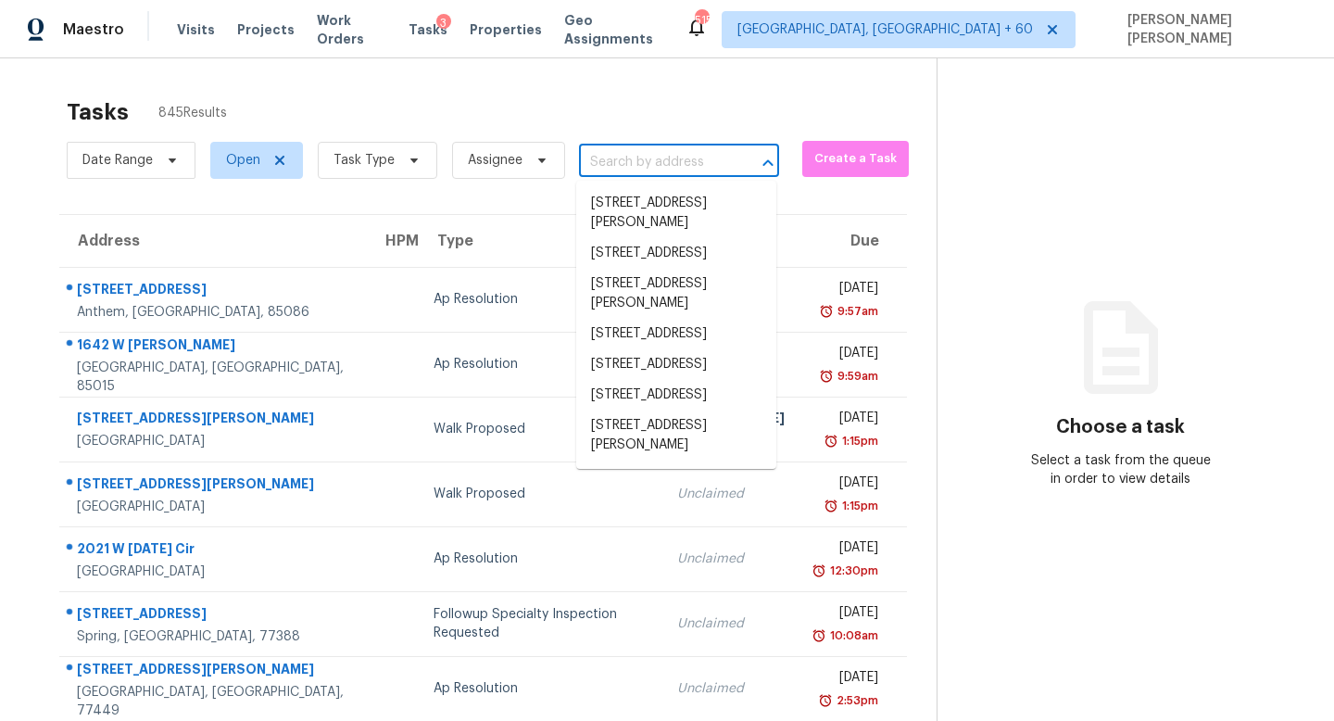
click at [703, 164] on input "text" at bounding box center [653, 162] width 148 height 29
paste input "32931 Franklin Brooks Dr, Brookshire, TX 77423"
type input "32931 Franklin Brooks Dr, Brookshire, TX 77423"
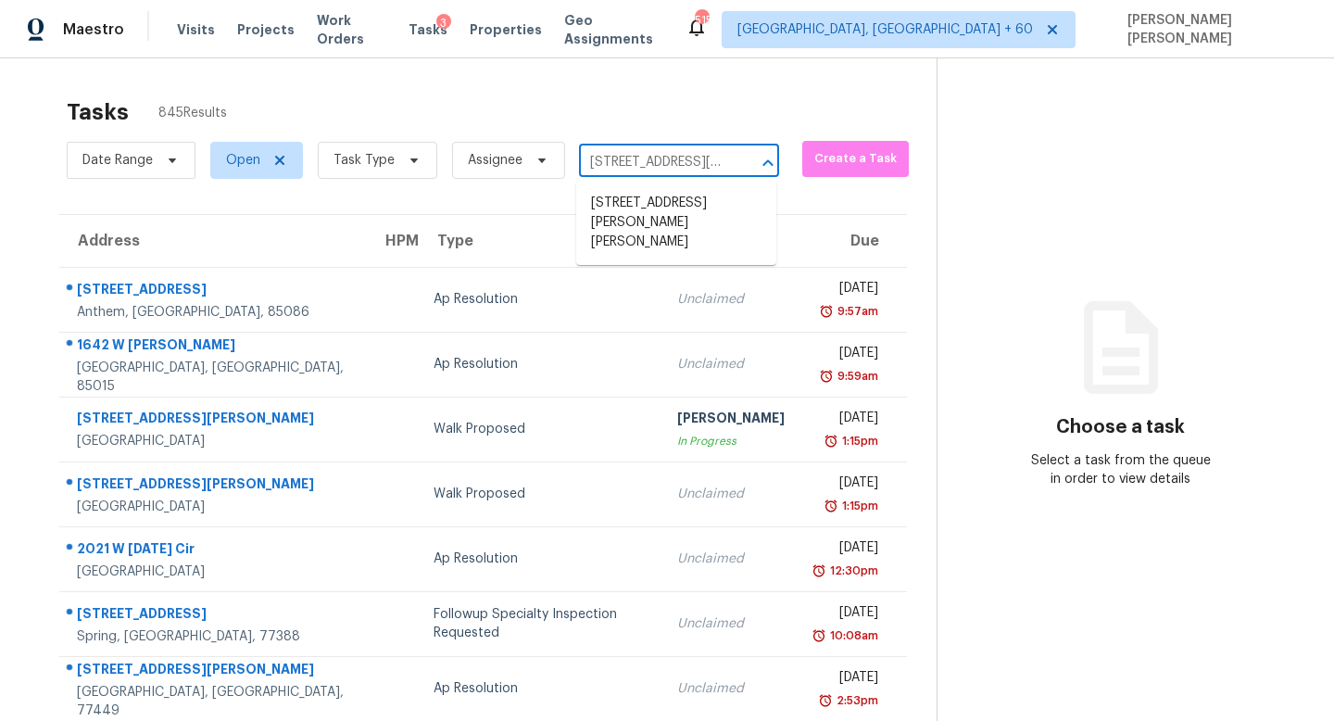
scroll to position [0, 144]
click at [702, 186] on ul "32931 Franklin Brooks Dr, Brookshire, TX 77423" at bounding box center [676, 223] width 200 height 84
click at [697, 226] on li "32931 Franklin Brooks Dr, Brookshire, TX 77423" at bounding box center [676, 222] width 200 height 69
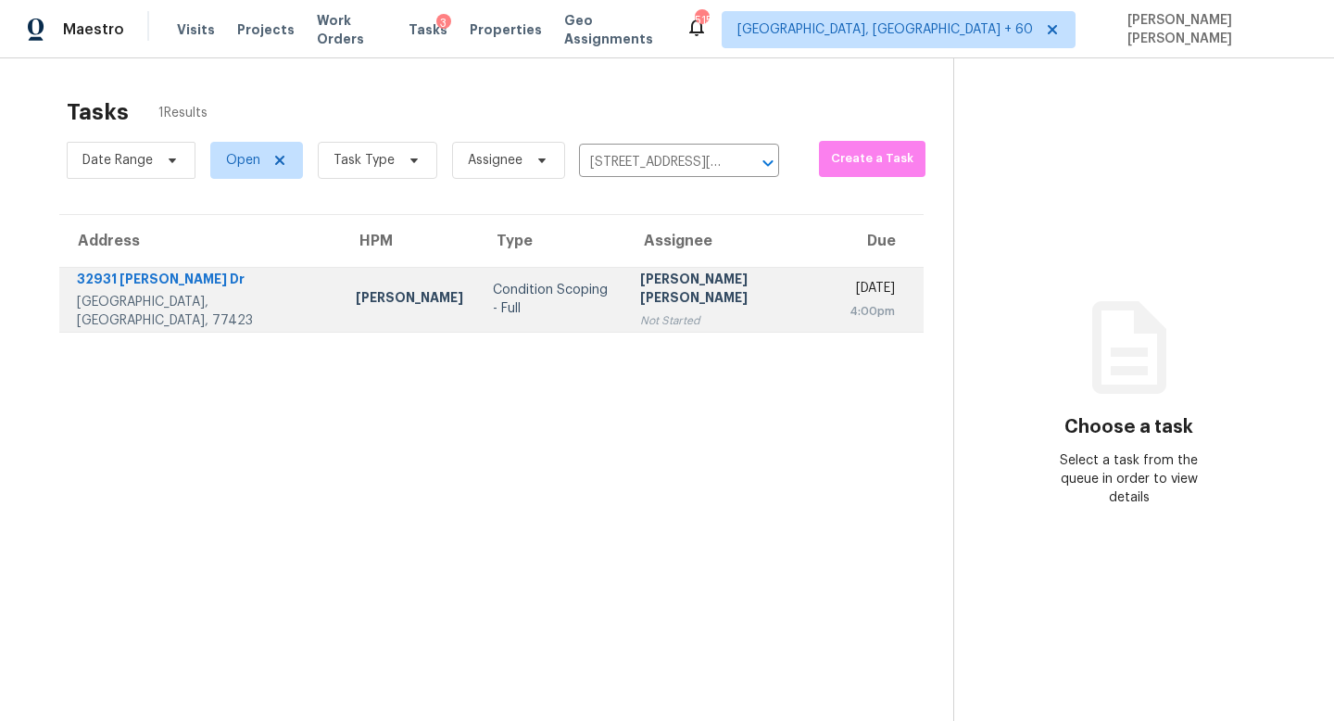
click at [668, 313] on div "Not Started" at bounding box center [730, 320] width 180 height 19
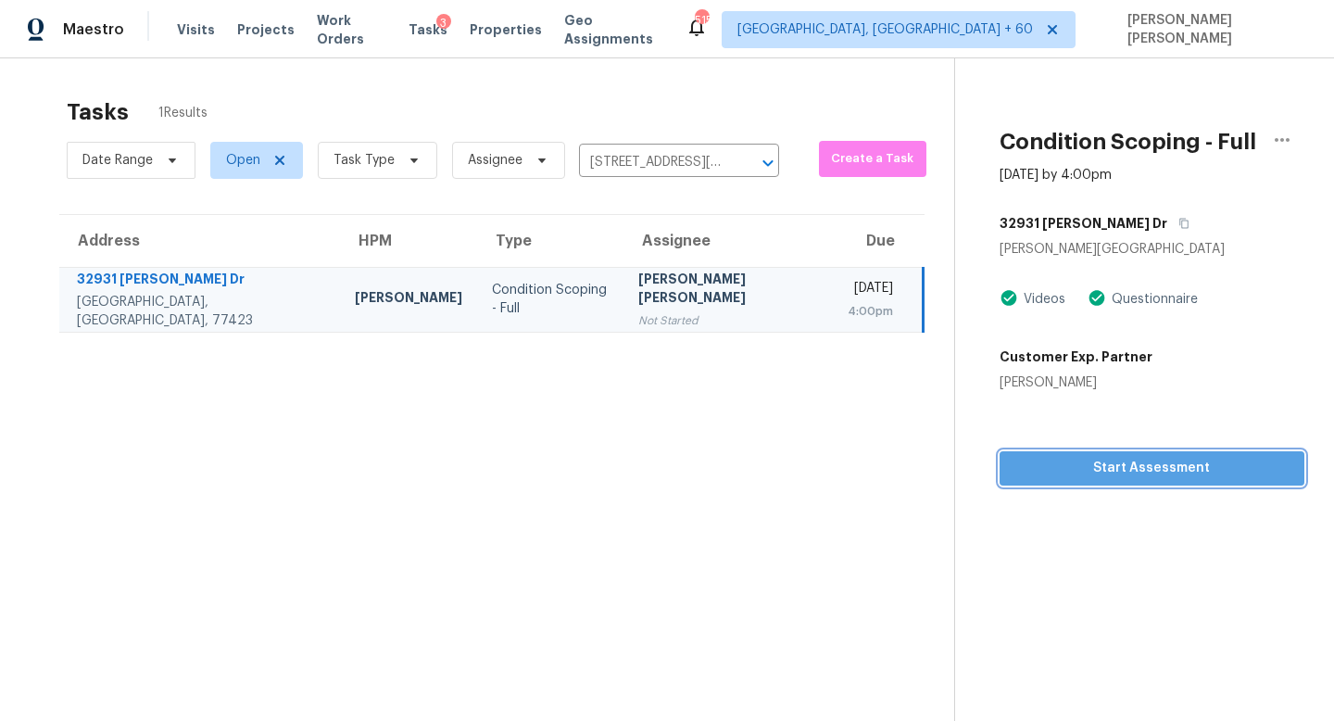
click at [1073, 478] on span "Start Assessment" at bounding box center [1151, 468] width 275 height 23
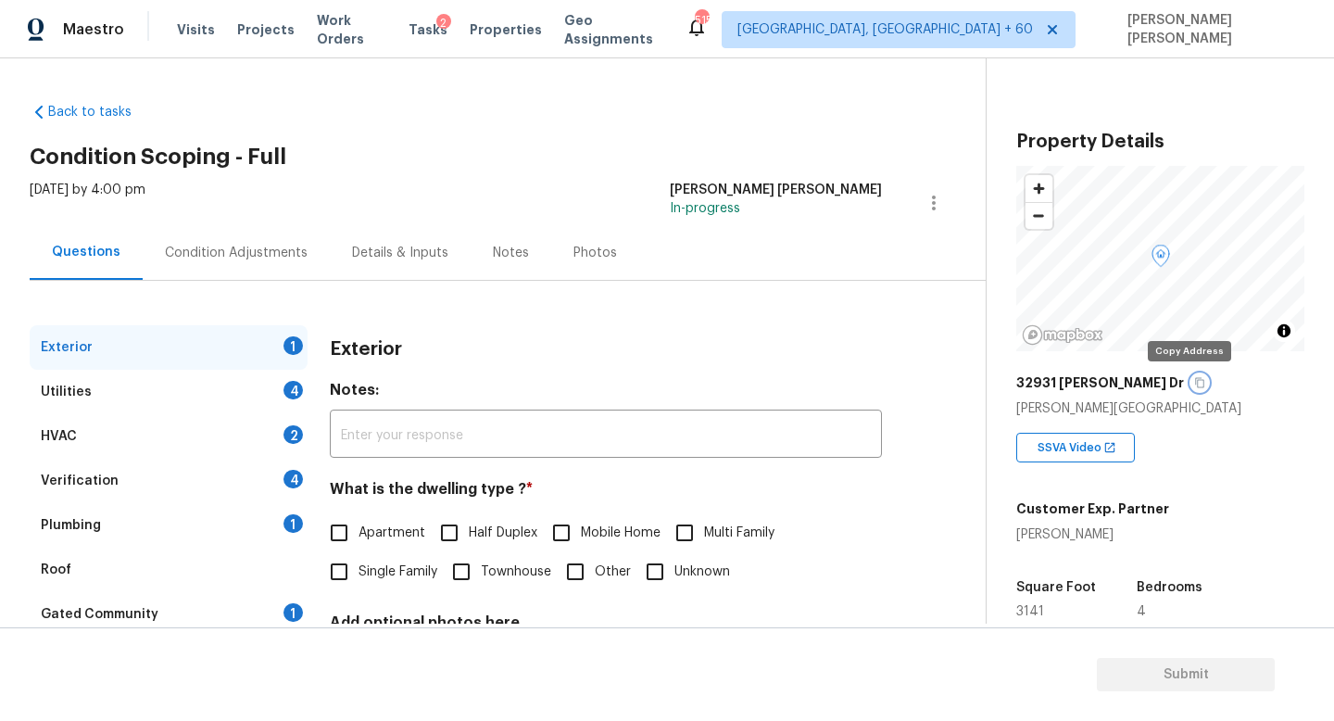
click at [1194, 383] on icon "button" at bounding box center [1199, 382] width 11 height 11
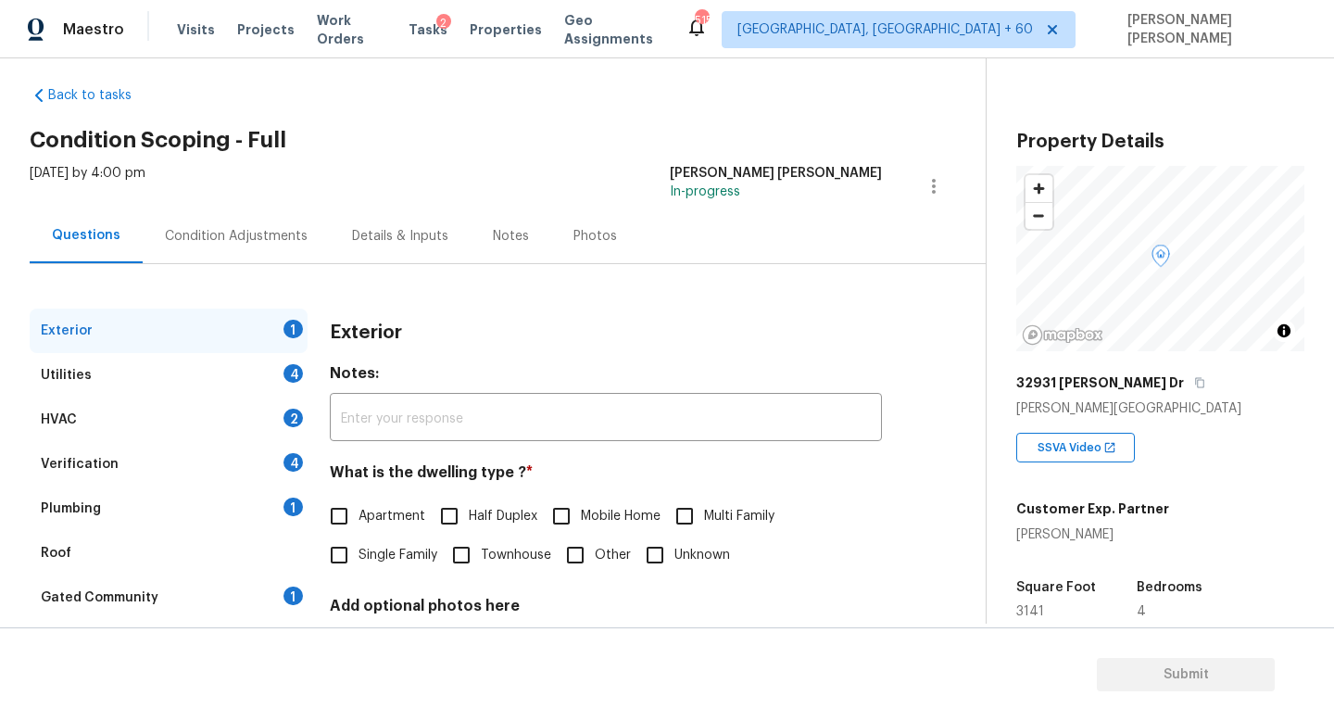
click at [357, 550] on input "Single Family" at bounding box center [339, 554] width 39 height 39
checkbox input "true"
click at [272, 379] on div "Utilities 4" at bounding box center [169, 375] width 278 height 44
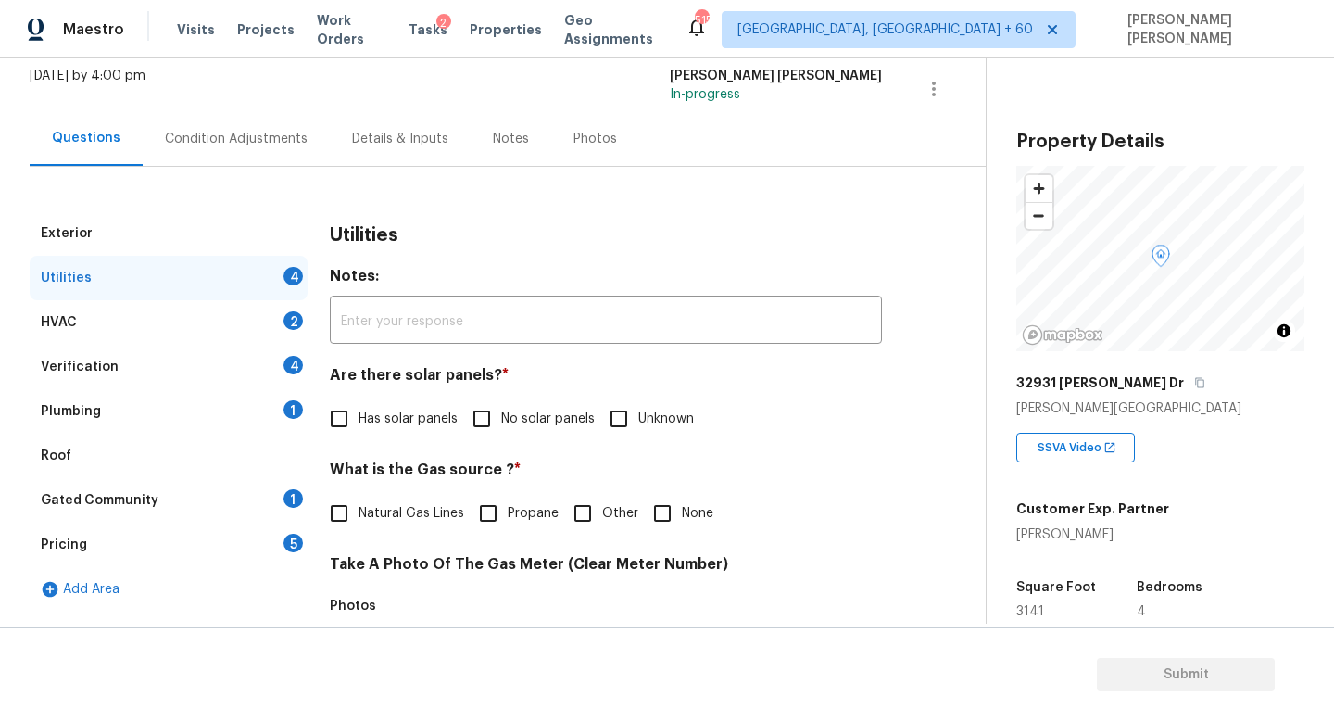
scroll to position [121, 0]
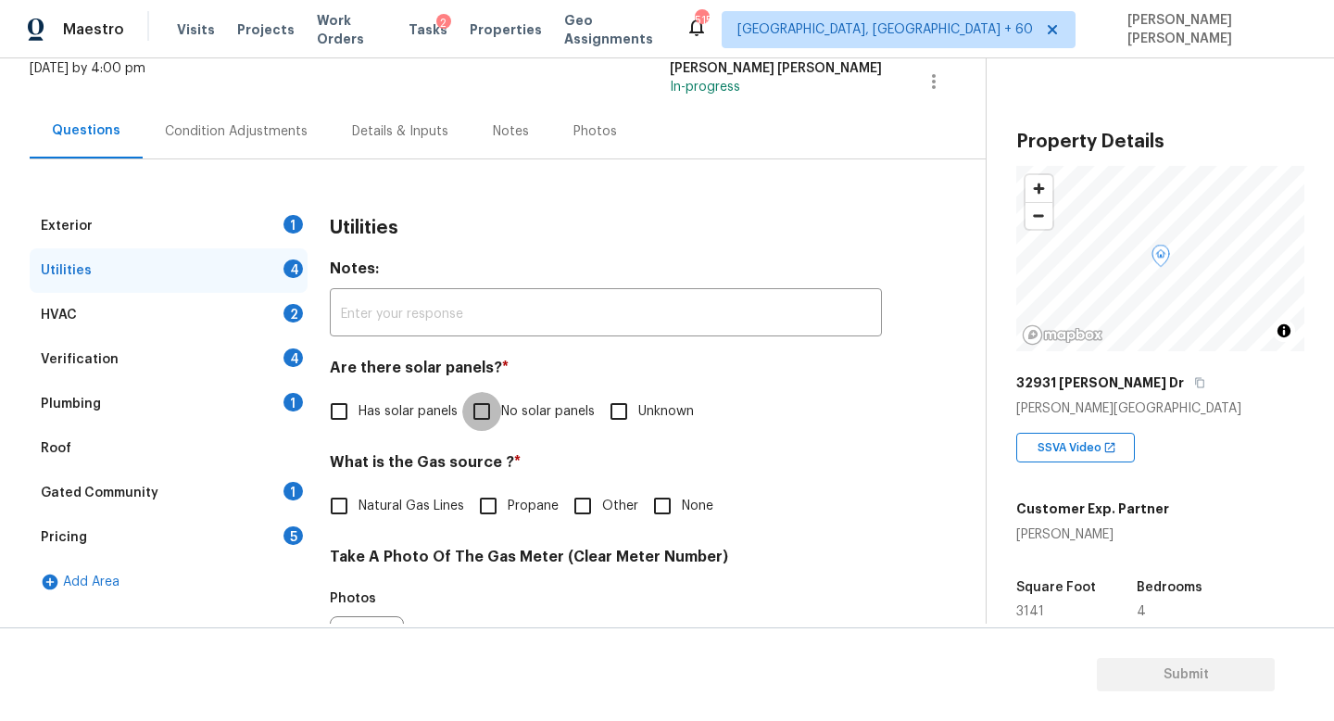
click at [487, 423] on input "No solar panels" at bounding box center [481, 411] width 39 height 39
checkbox input "true"
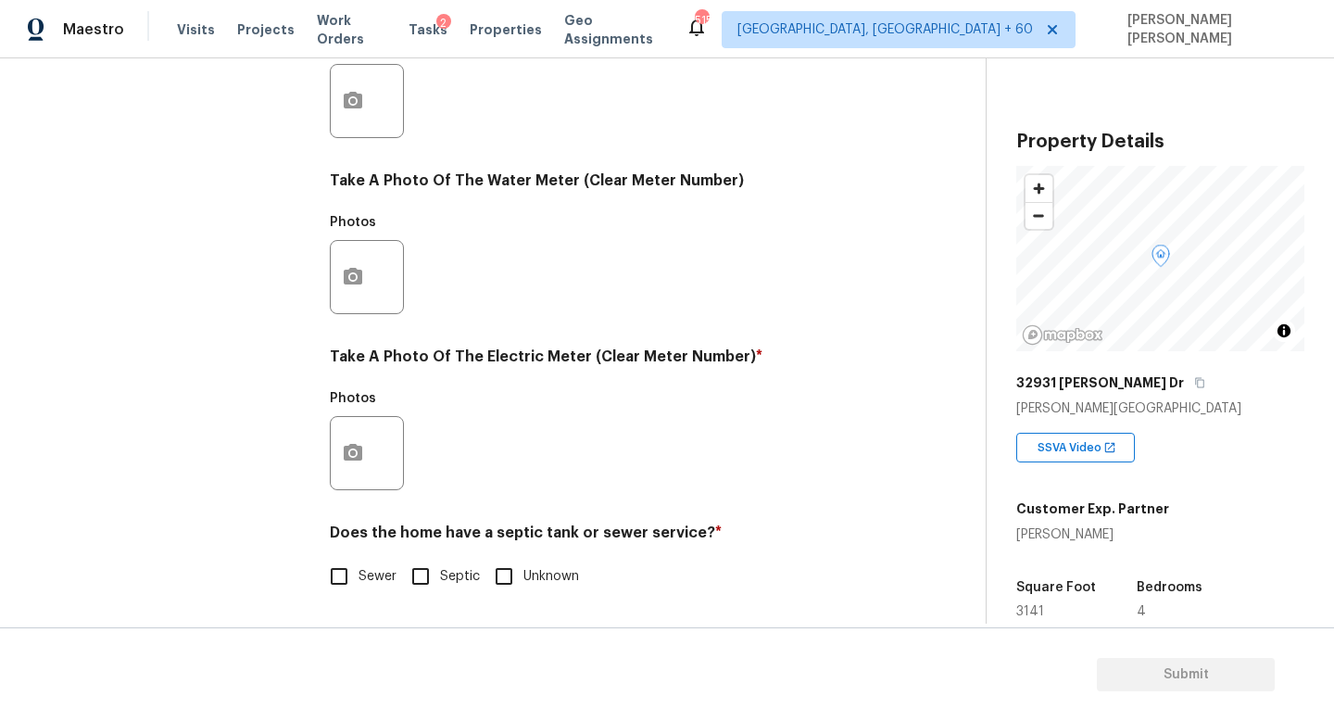
click at [327, 571] on input "Sewer" at bounding box center [339, 576] width 39 height 39
checkbox input "true"
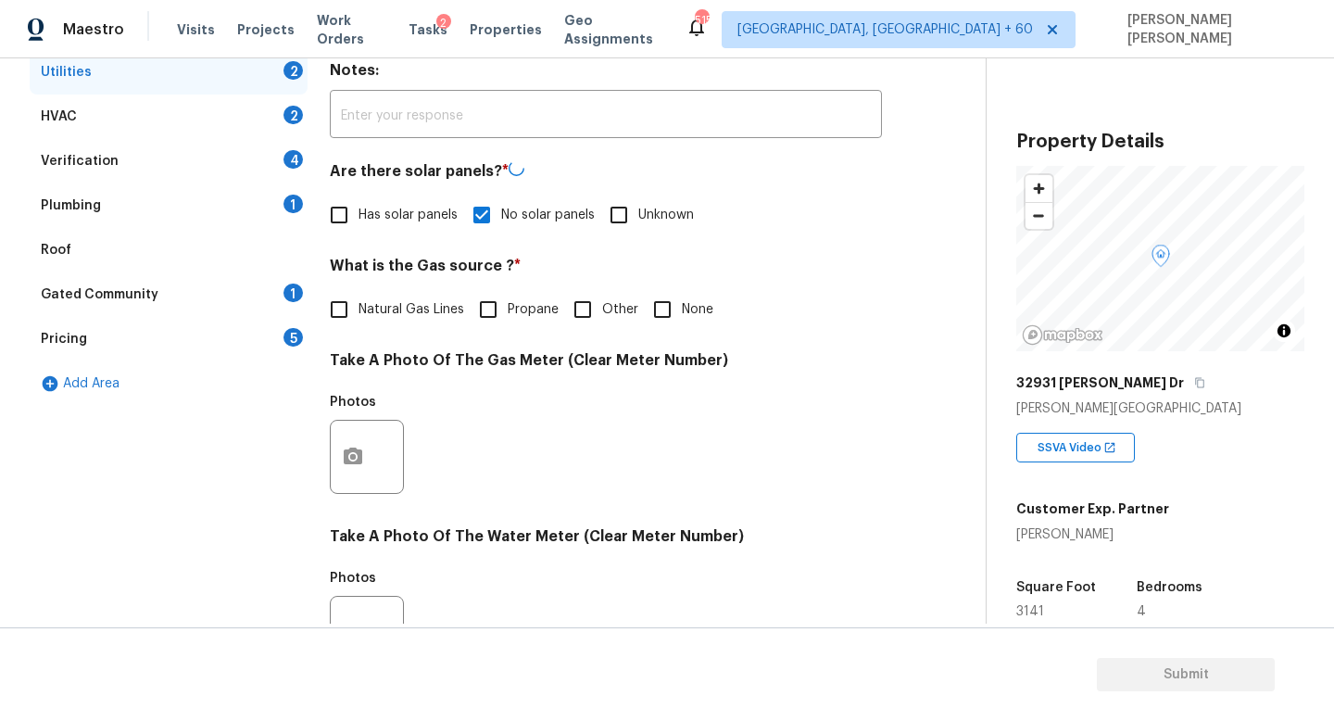
checkbox input "false"
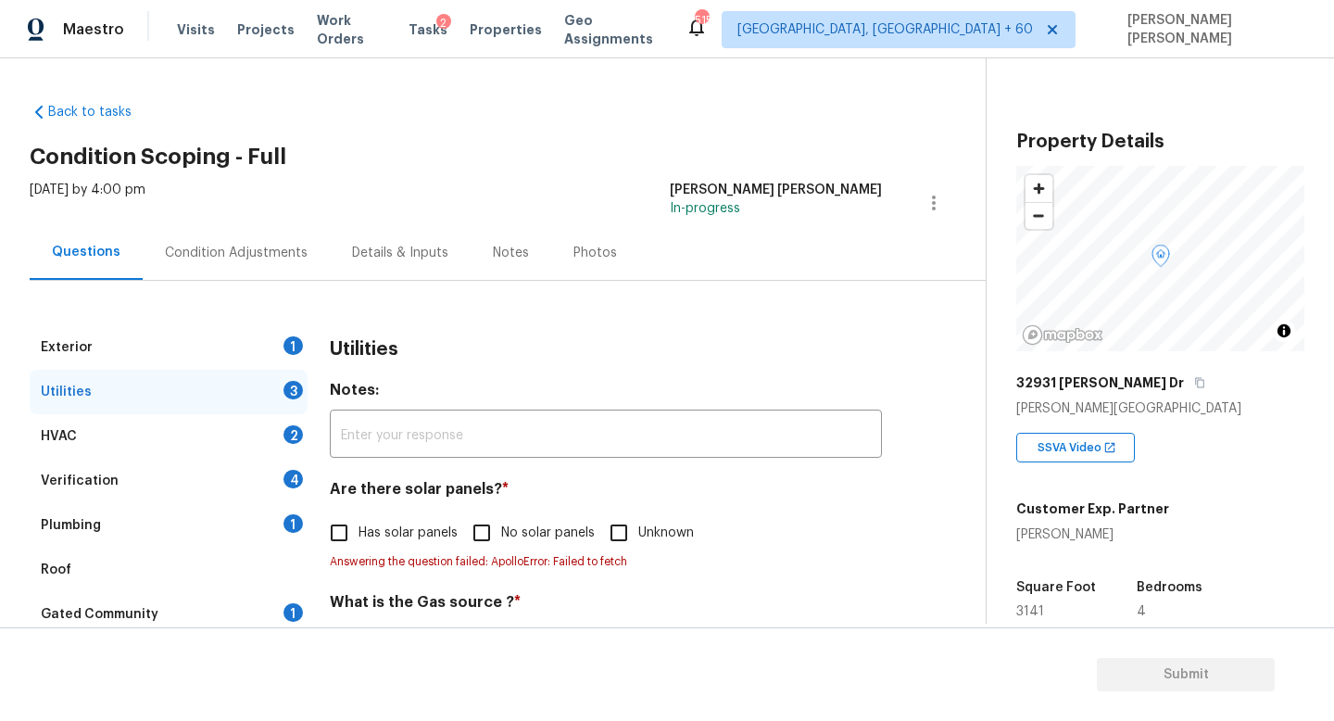
click at [133, 529] on div "Plumbing 1" at bounding box center [169, 525] width 278 height 44
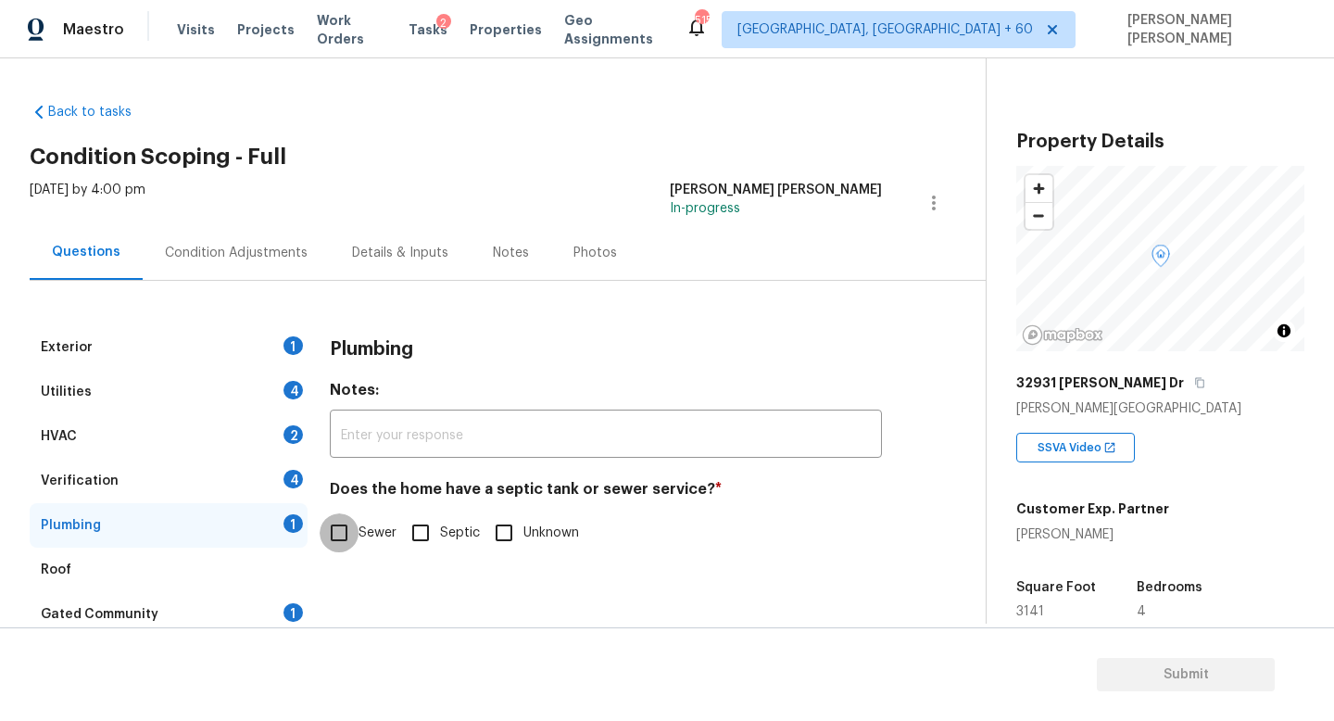
click at [342, 533] on input "Sewer" at bounding box center [339, 532] width 39 height 39
checkbox input "true"
click at [214, 354] on div "Exterior 1" at bounding box center [169, 347] width 278 height 44
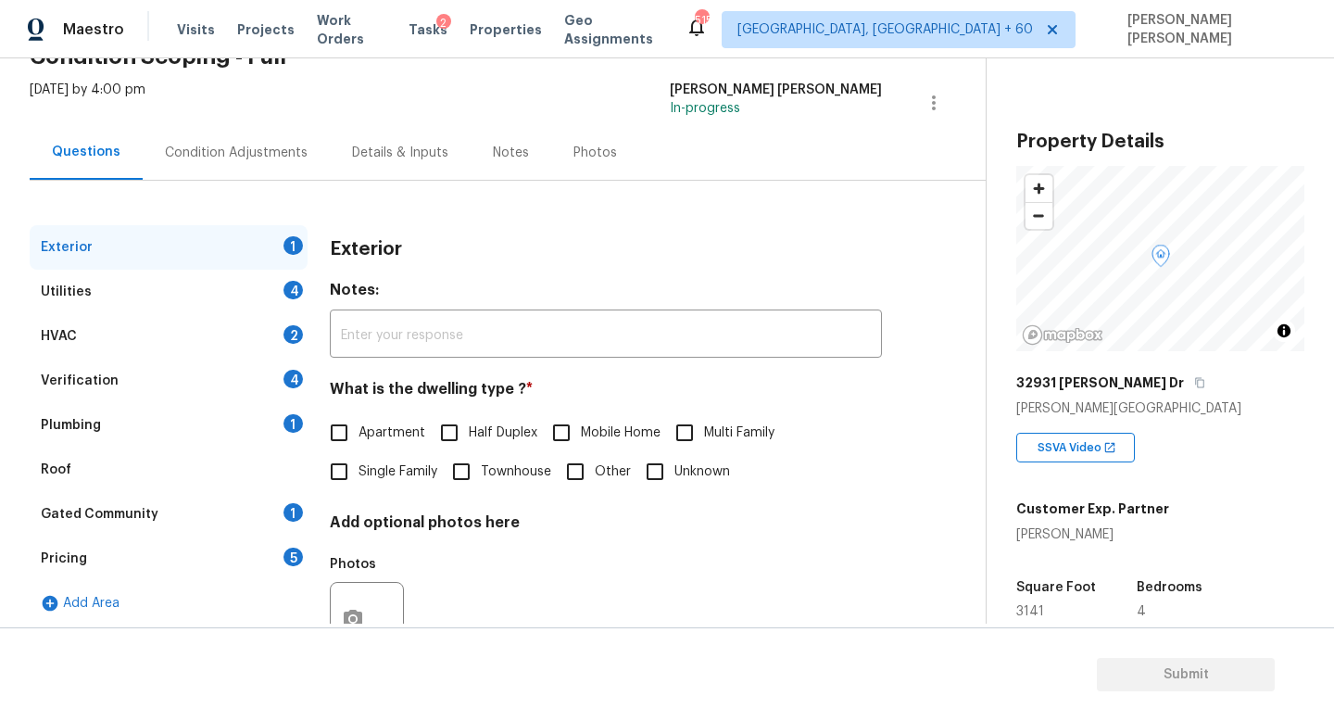
scroll to position [171, 0]
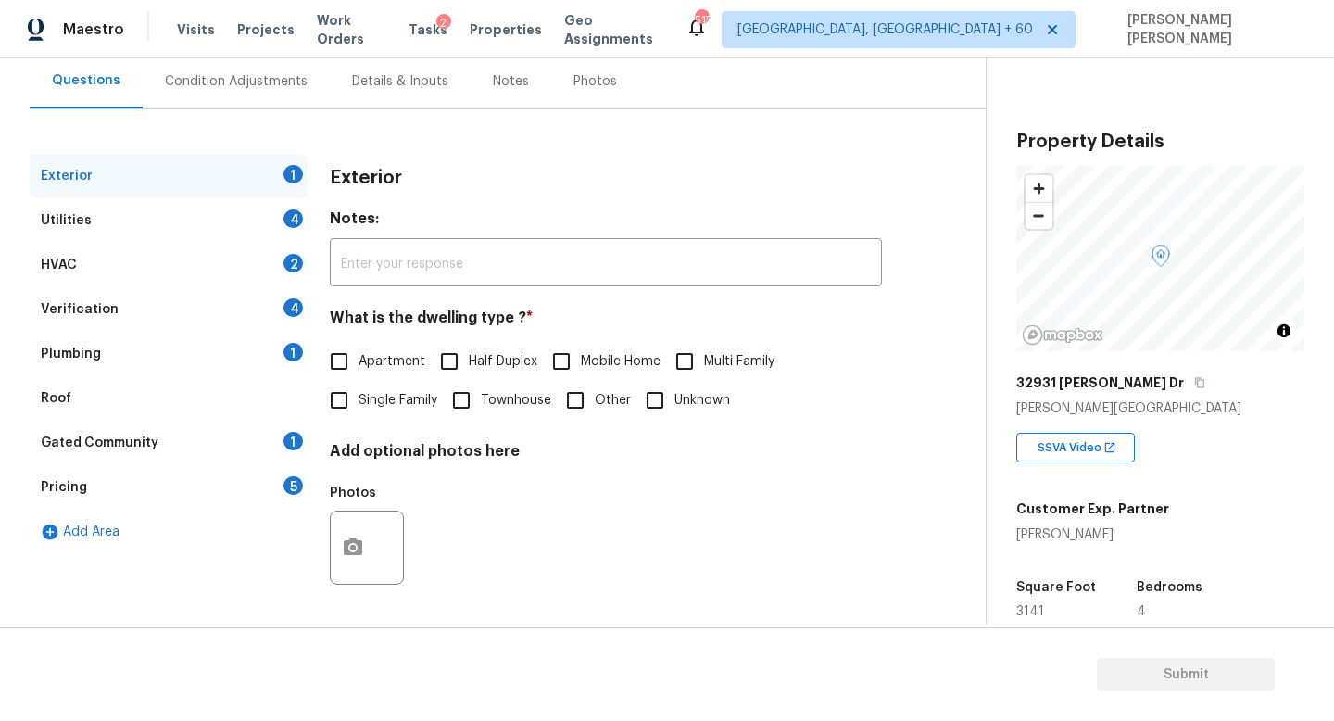
click at [343, 412] on input "Single Family" at bounding box center [339, 400] width 39 height 39
checkbox input "false"
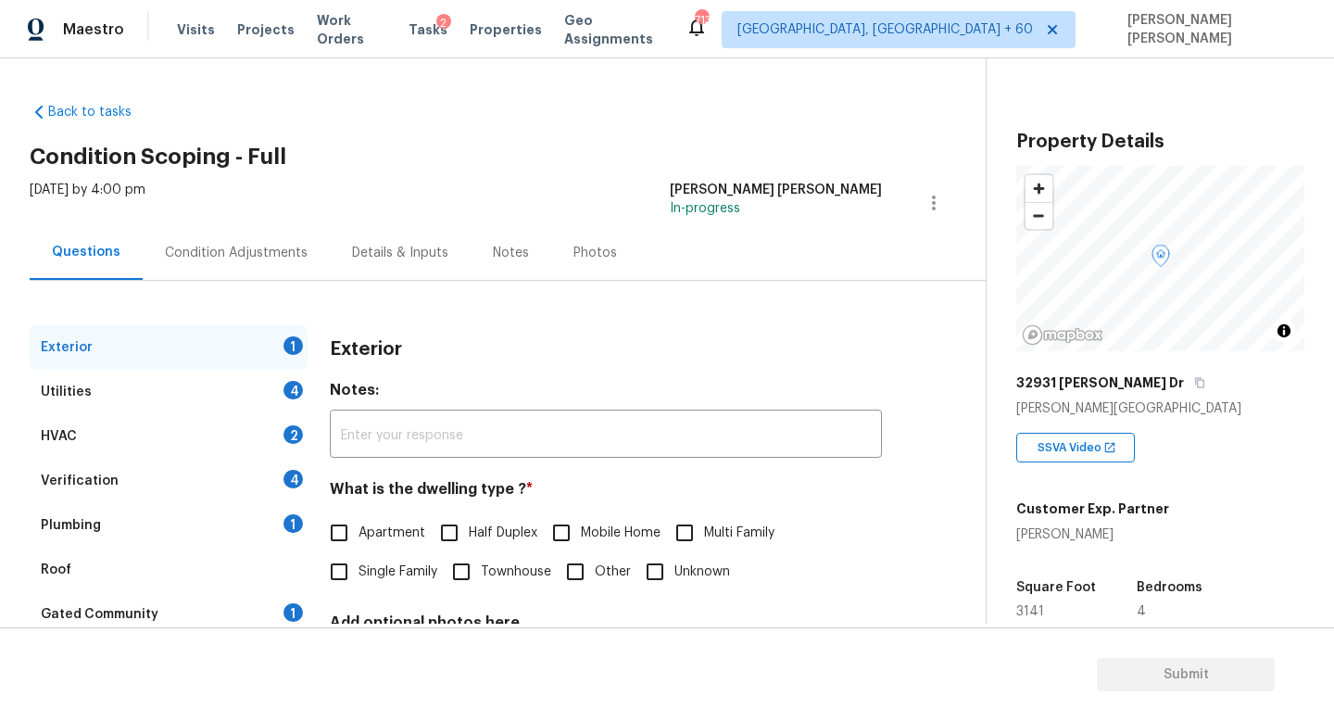
click at [348, 573] on input "Single Family" at bounding box center [339, 571] width 39 height 39
checkbox input "true"
click at [199, 386] on div "Utilities 4" at bounding box center [169, 392] width 278 height 44
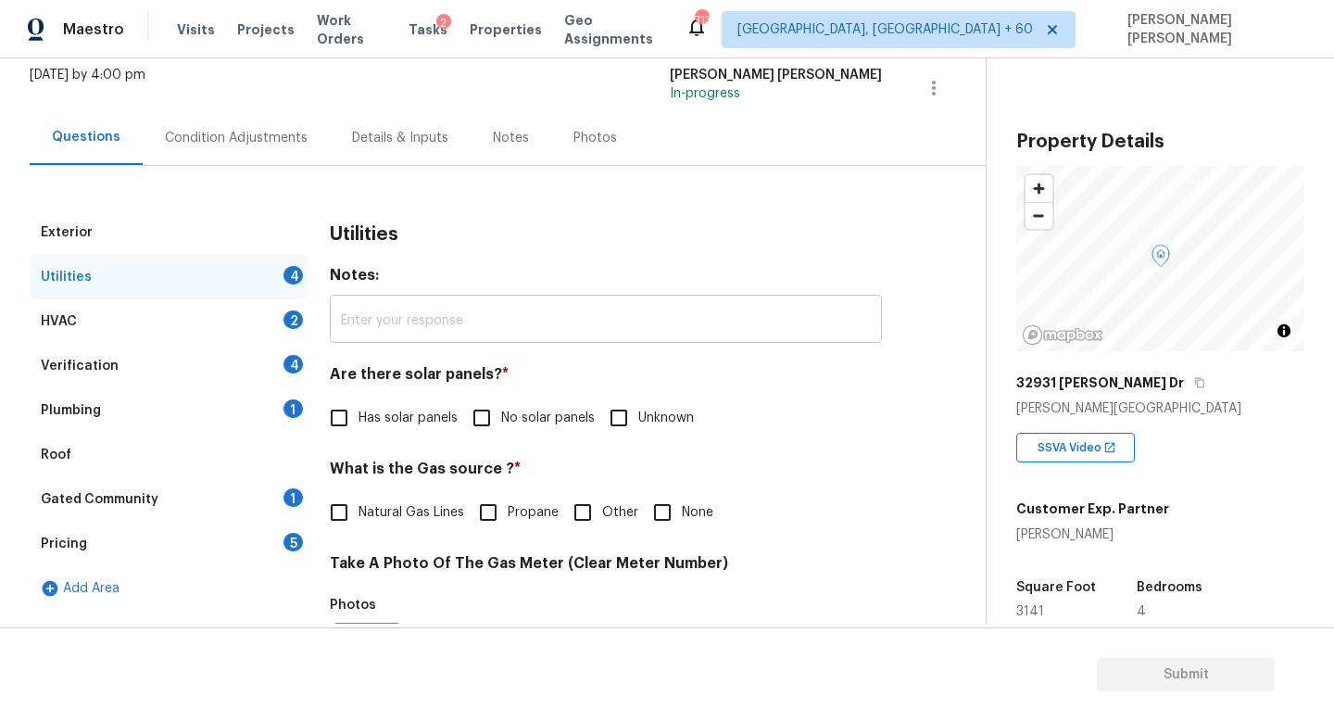
scroll to position [122, 0]
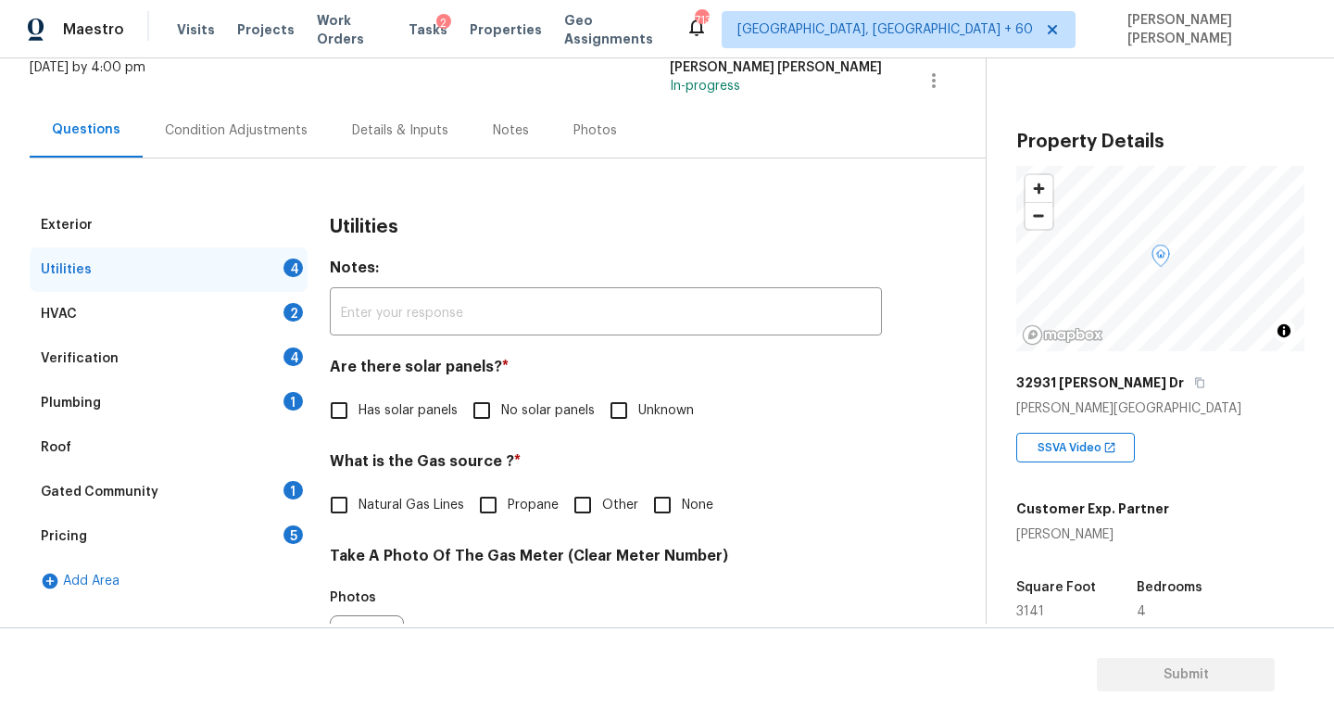
click at [500, 416] on input "No solar panels" at bounding box center [481, 410] width 39 height 39
checkbox input "true"
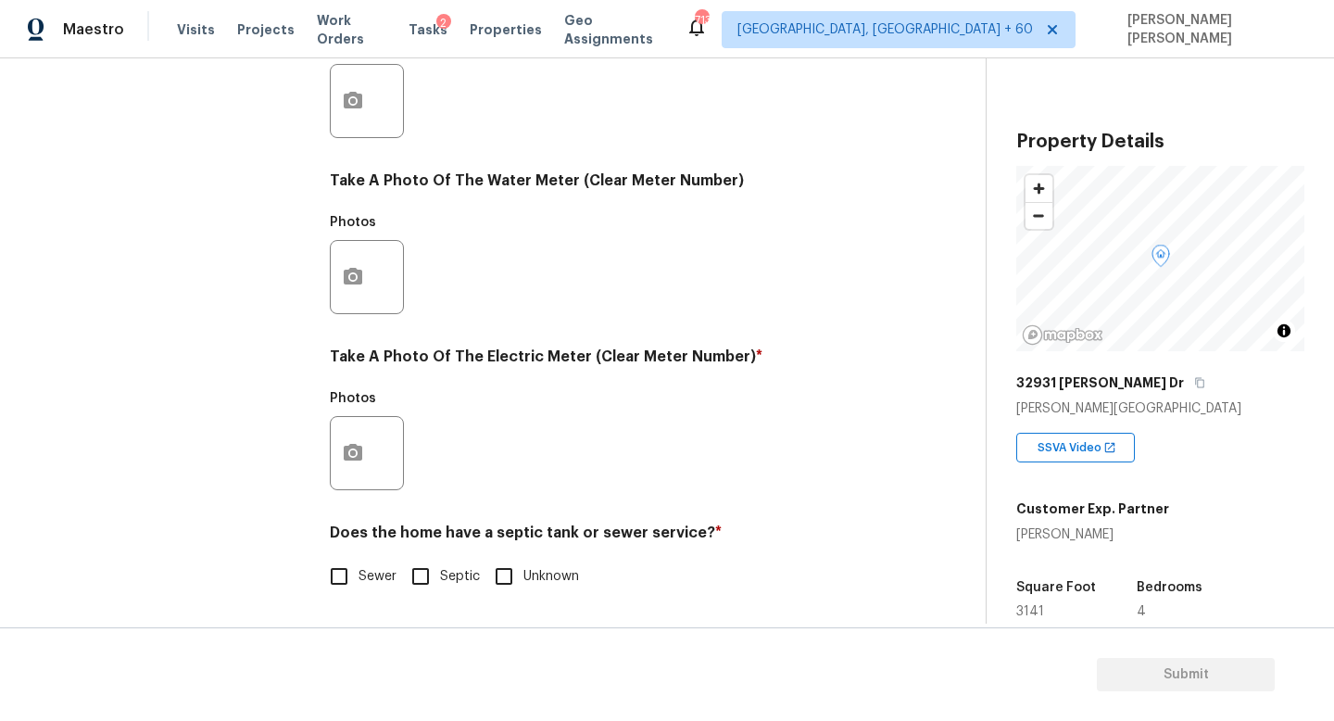
scroll to position [673, 0]
click at [327, 600] on div "Exterior Utilities 3 HVAC 2 Verification 4 Plumbing 1 Roof Gated Community 1 Pr…" at bounding box center [485, 135] width 911 height 966
click at [338, 562] on input "Sewer" at bounding box center [339, 576] width 39 height 39
checkbox input "true"
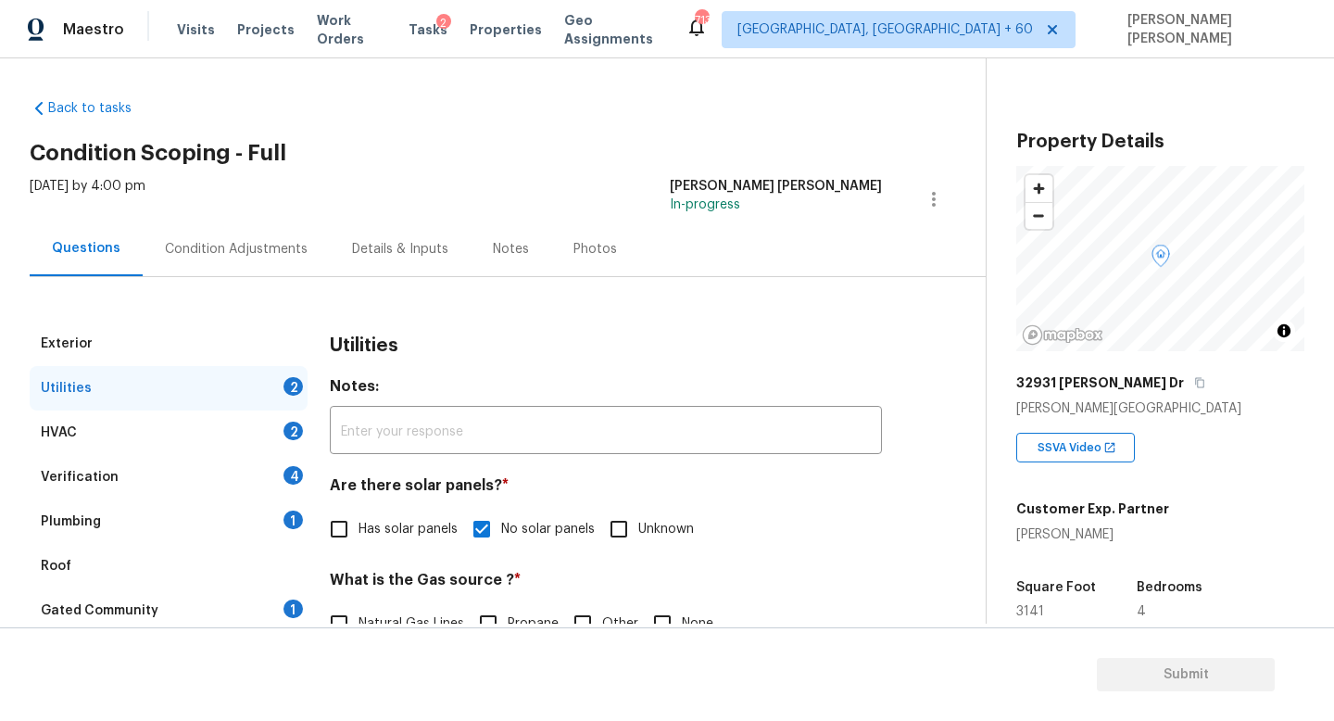
scroll to position [7, 0]
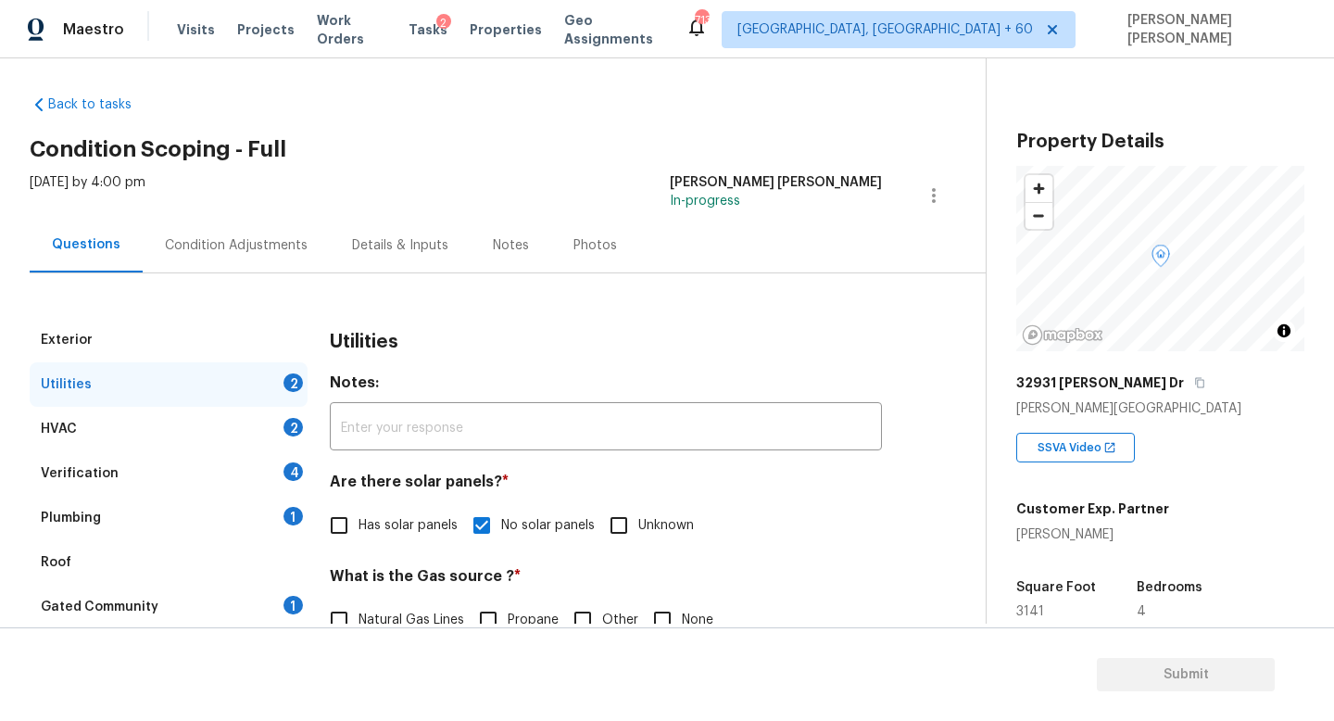
click at [234, 449] on div "HVAC 2" at bounding box center [169, 429] width 278 height 44
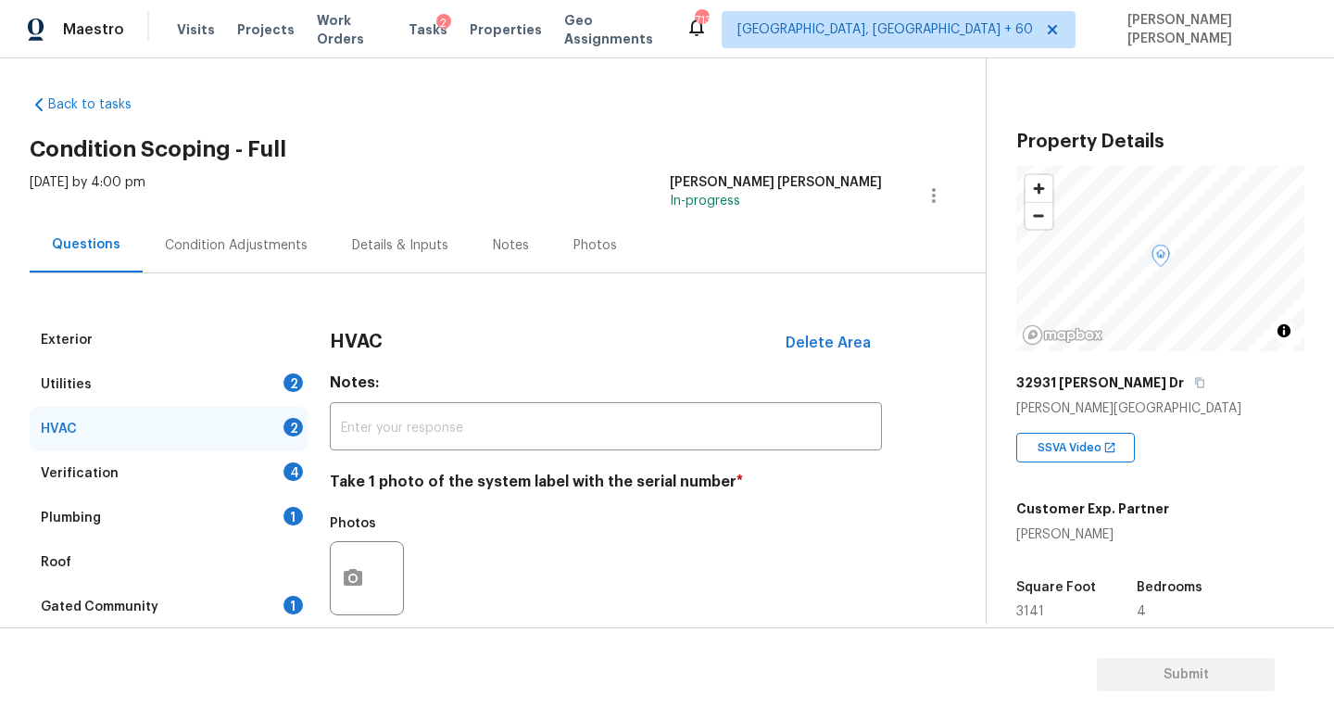
click at [210, 522] on div "Plumbing 1" at bounding box center [169, 518] width 278 height 44
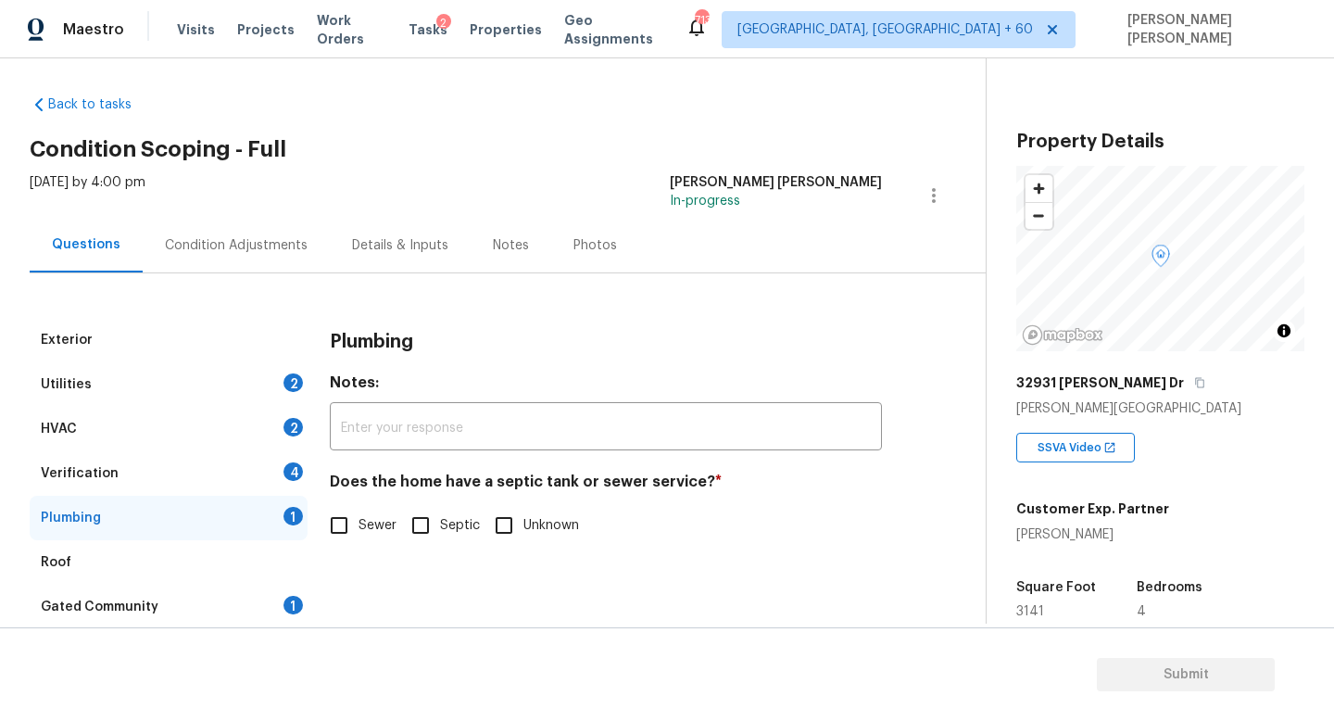
click at [353, 527] on input "Sewer" at bounding box center [339, 525] width 39 height 39
checkbox input "true"
click at [257, 388] on div "Utilities 2" at bounding box center [169, 384] width 278 height 44
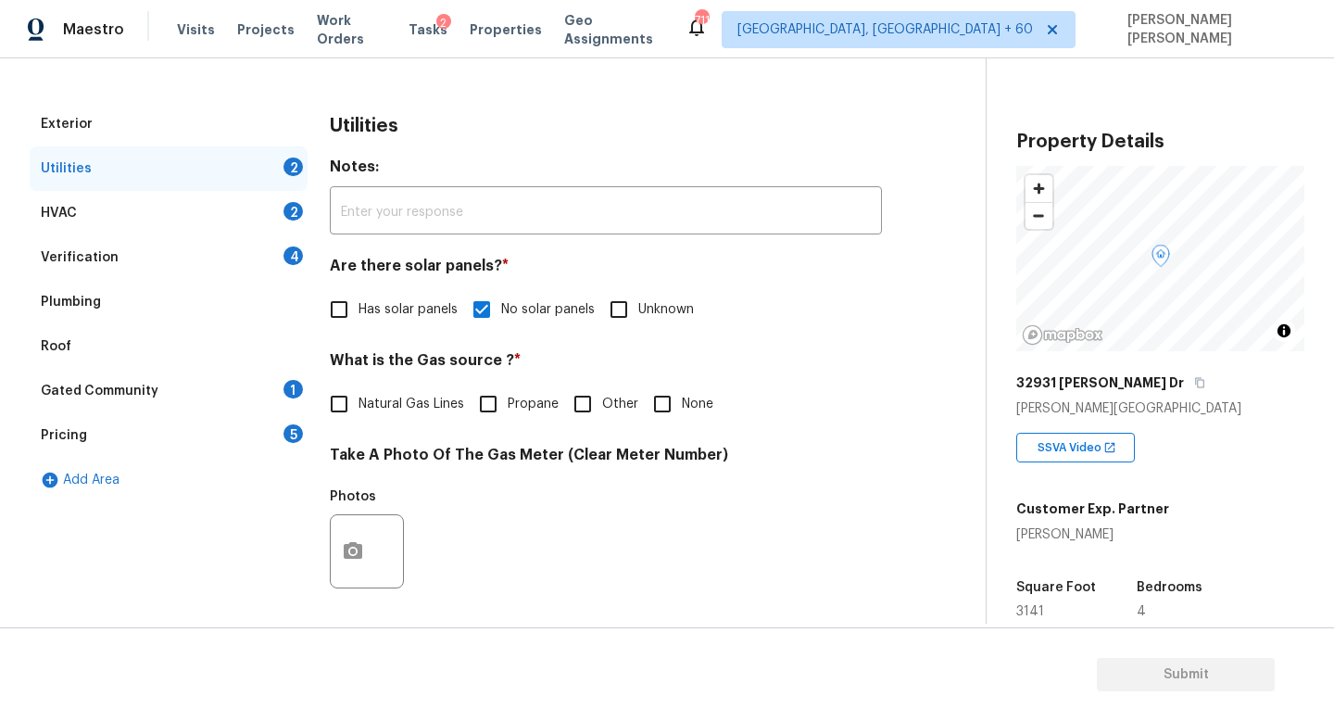
scroll to position [233, 0]
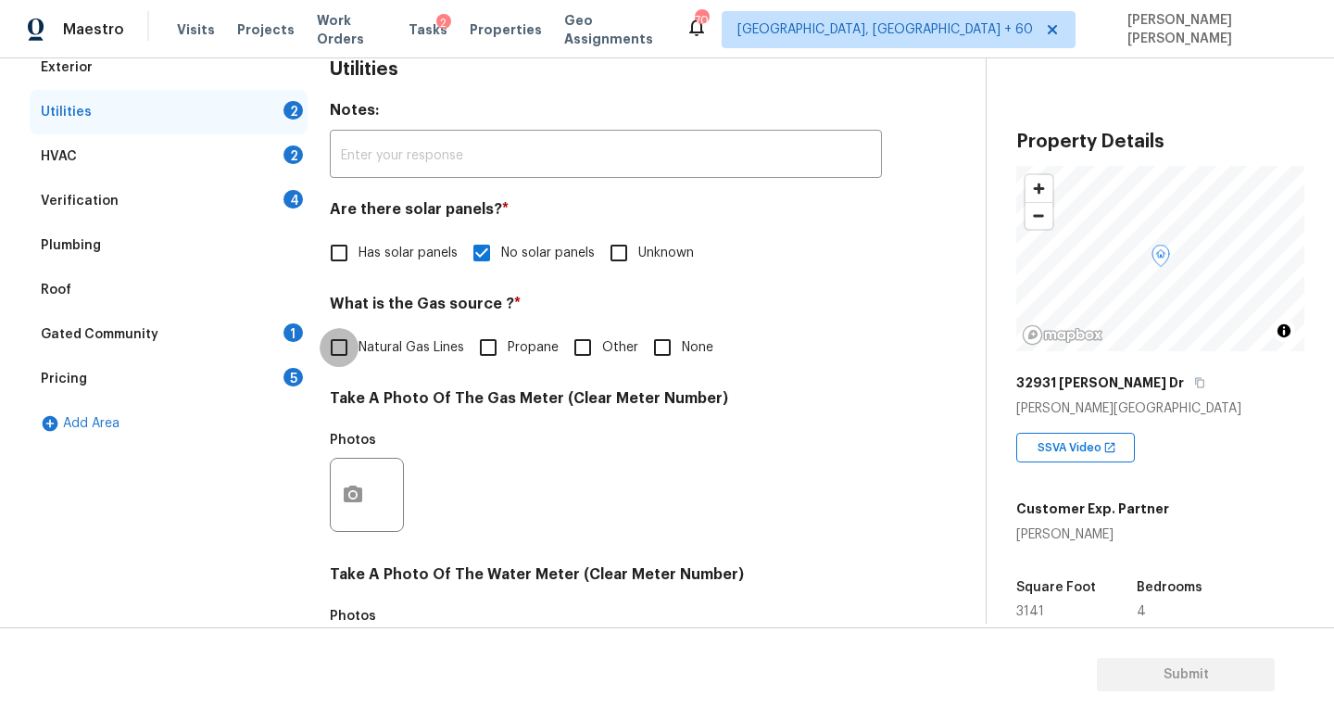
click at [350, 345] on input "Natural Gas Lines" at bounding box center [339, 347] width 39 height 39
checkbox input "true"
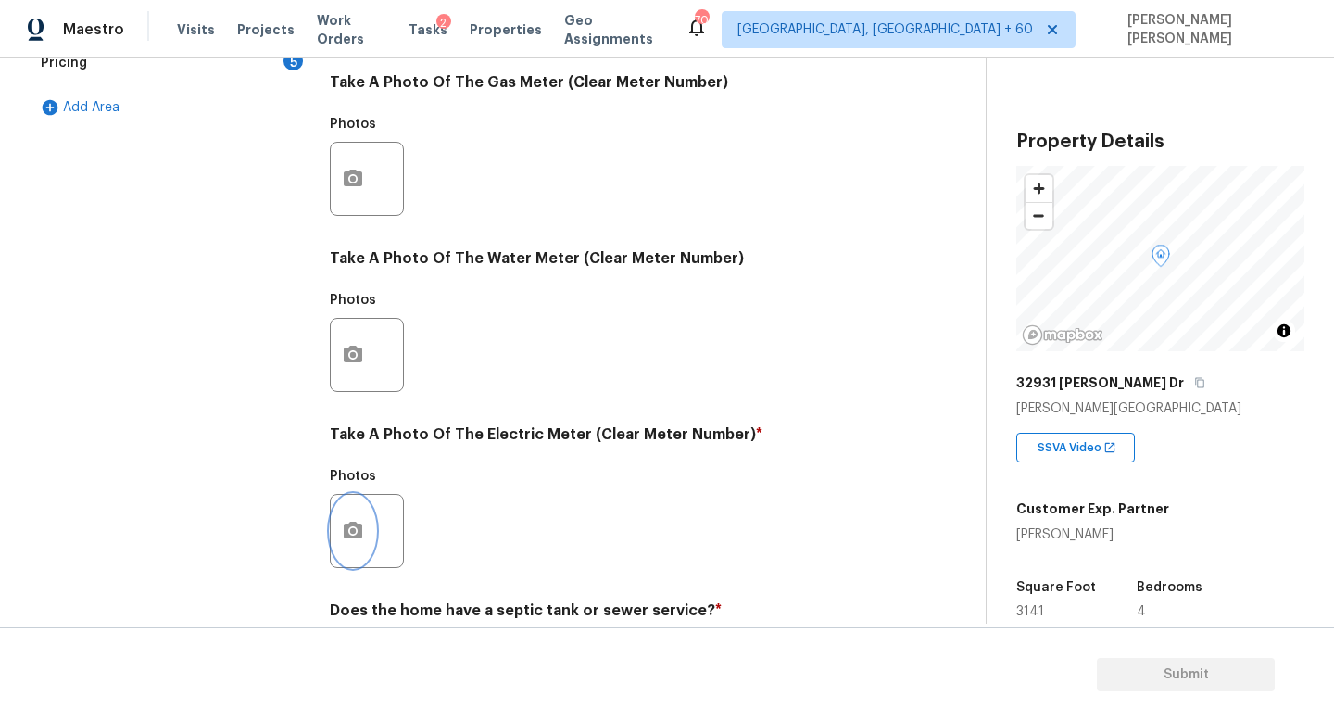
click at [345, 524] on icon "button" at bounding box center [353, 529] width 19 height 17
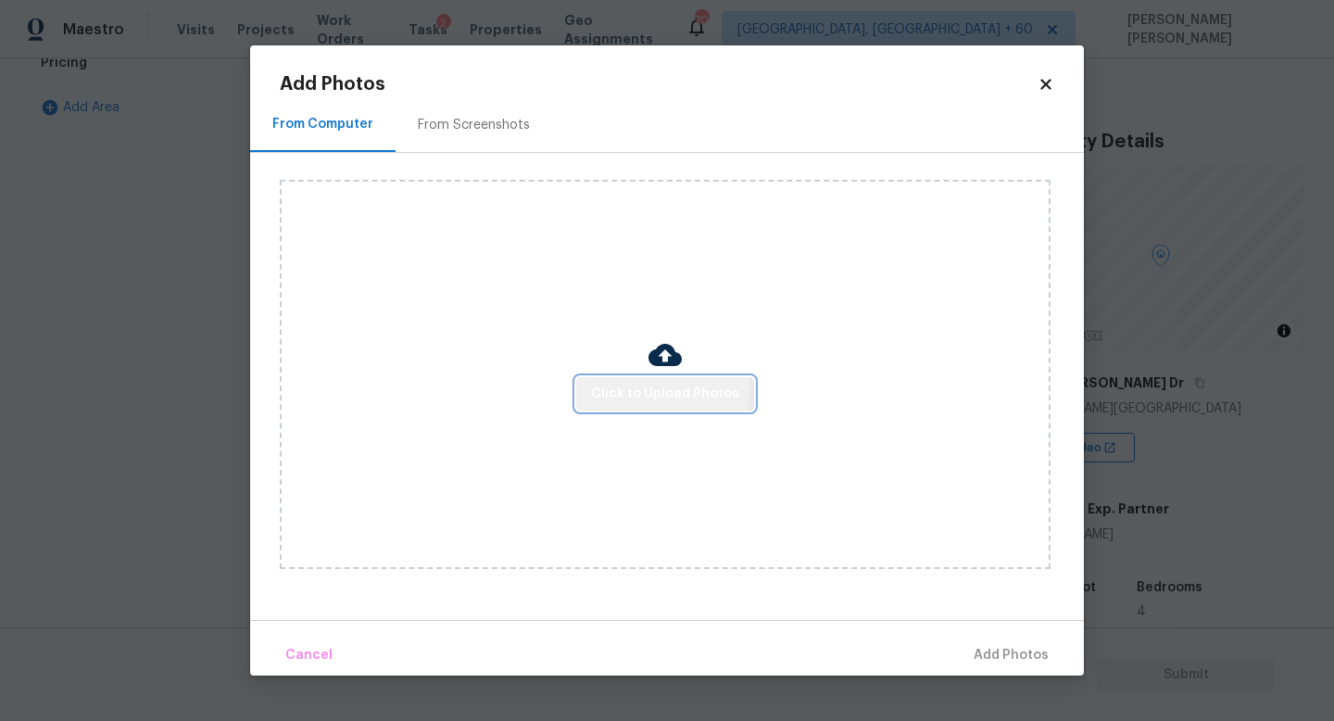
click at [642, 388] on span "Click to Upload Photos" at bounding box center [665, 394] width 148 height 23
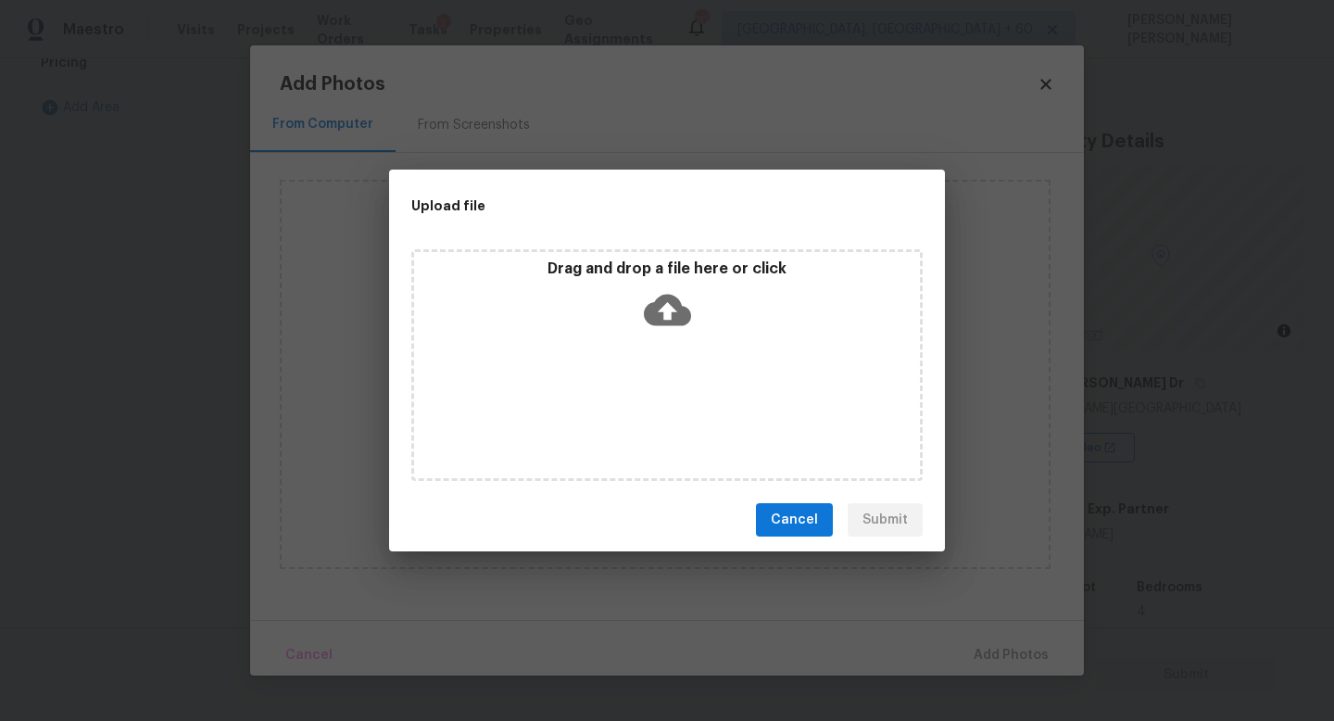
click at [679, 308] on icon at bounding box center [667, 310] width 47 height 31
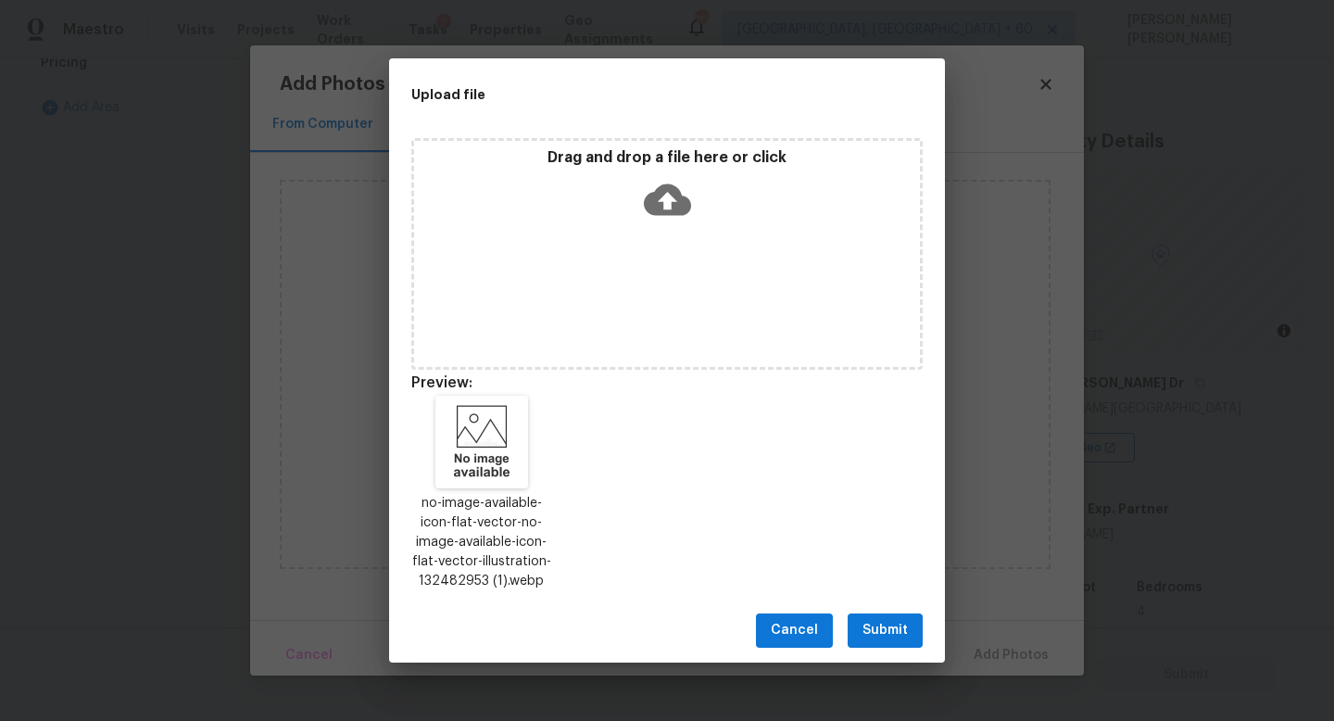
click at [894, 628] on span "Submit" at bounding box center [884, 630] width 45 height 23
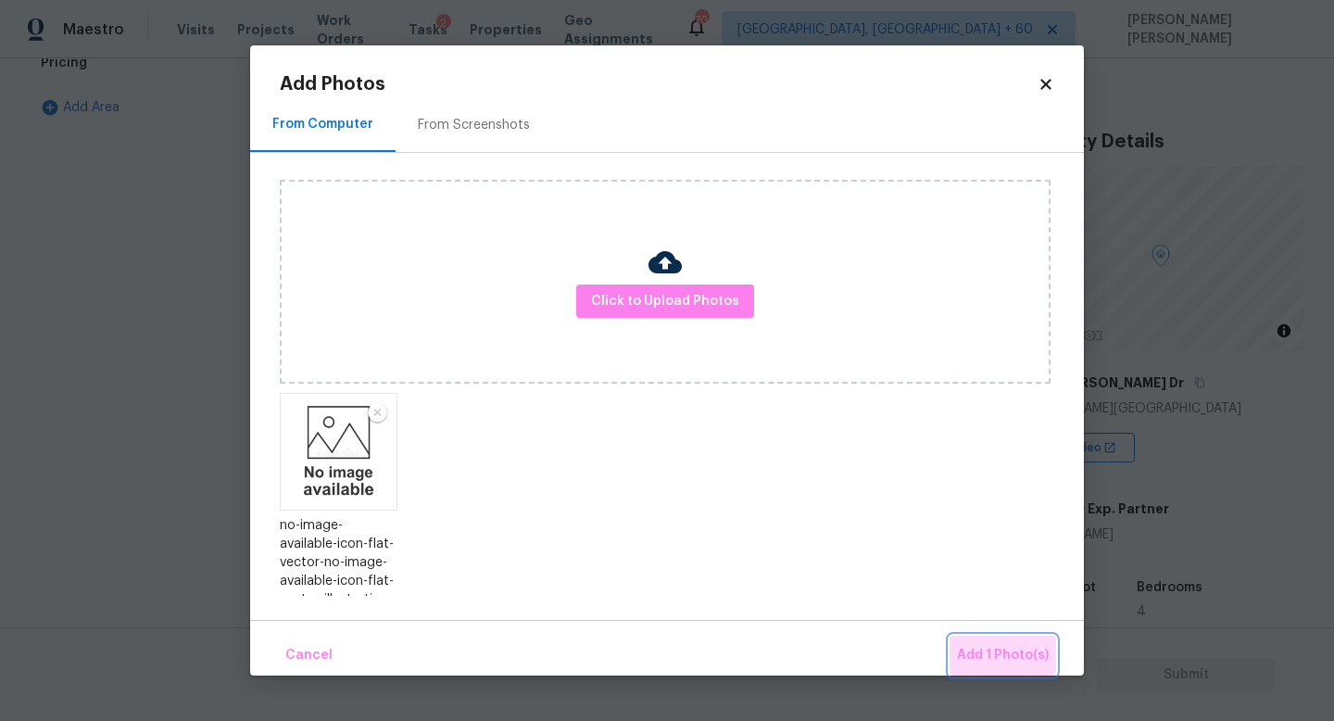
click at [987, 647] on span "Add 1 Photo(s)" at bounding box center [1003, 655] width 92 height 23
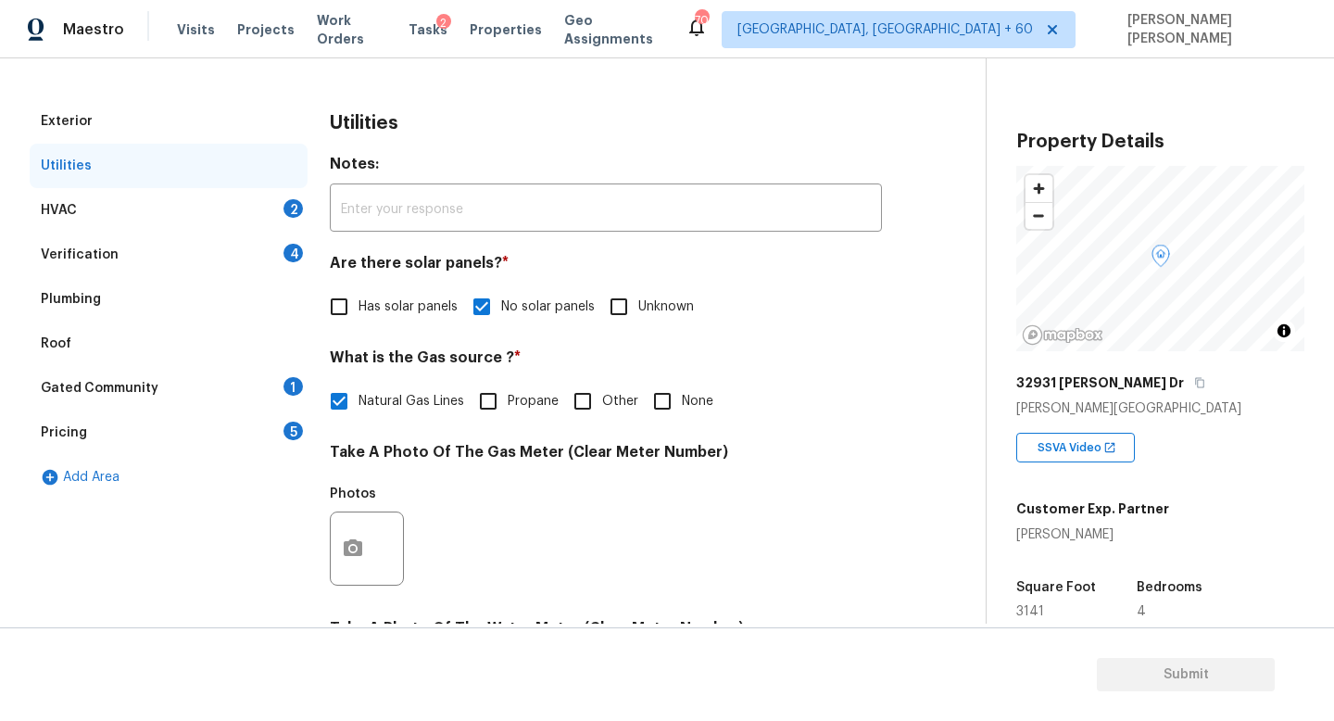
click at [245, 208] on div "HVAC 2" at bounding box center [169, 210] width 278 height 44
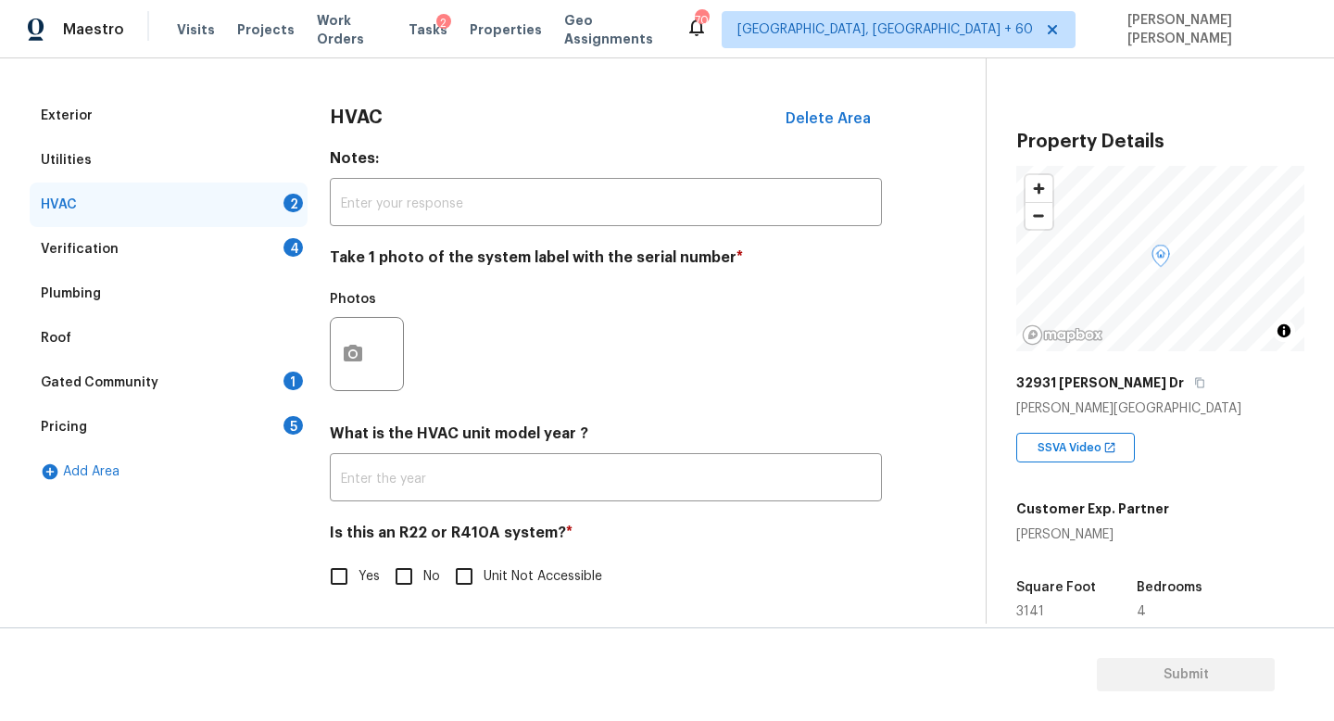
scroll to position [231, 0]
click at [343, 322] on button "button" at bounding box center [353, 355] width 44 height 72
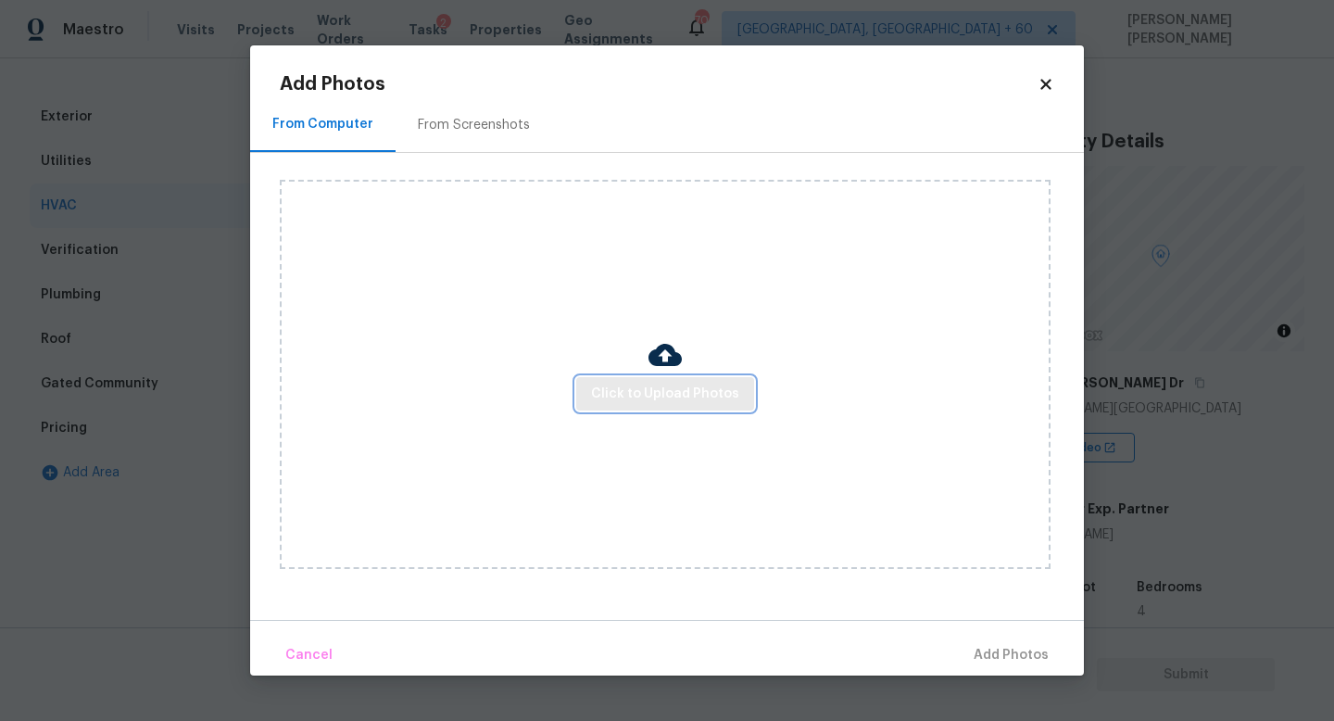
click at [644, 397] on span "Click to Upload Photos" at bounding box center [665, 394] width 148 height 23
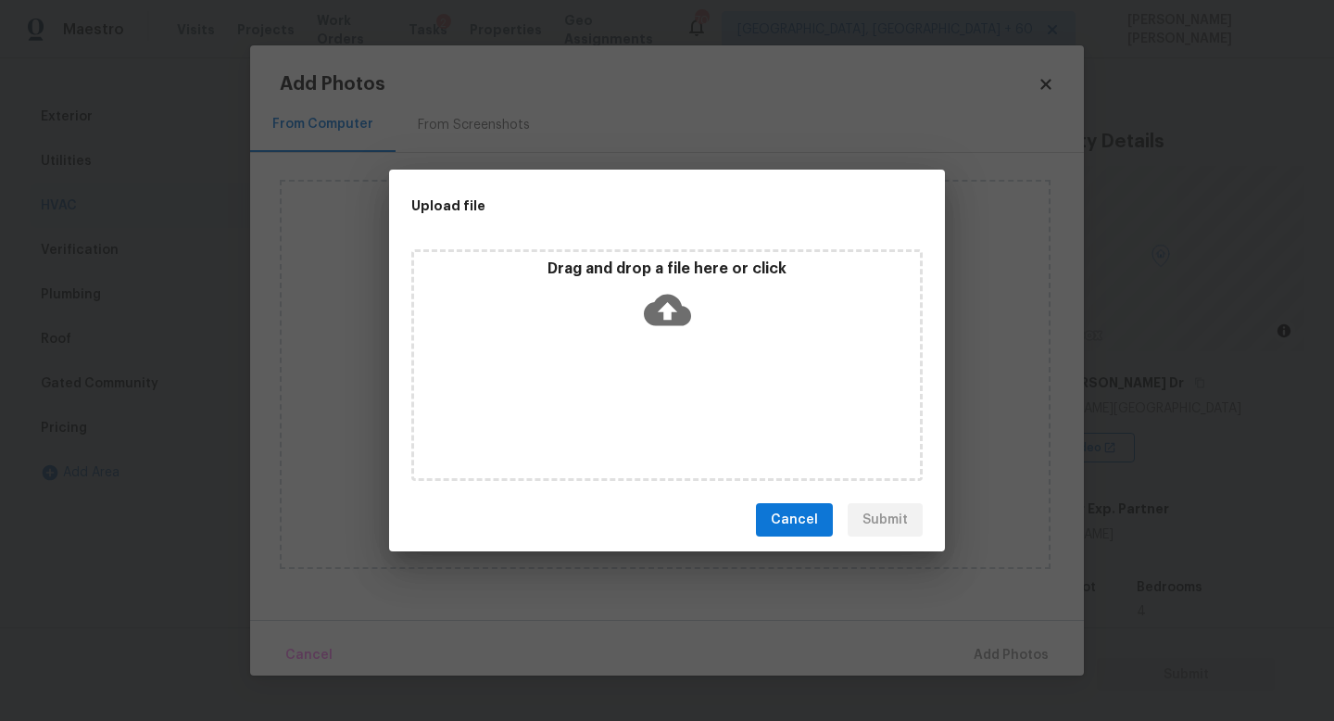
click at [670, 316] on icon at bounding box center [667, 309] width 47 height 47
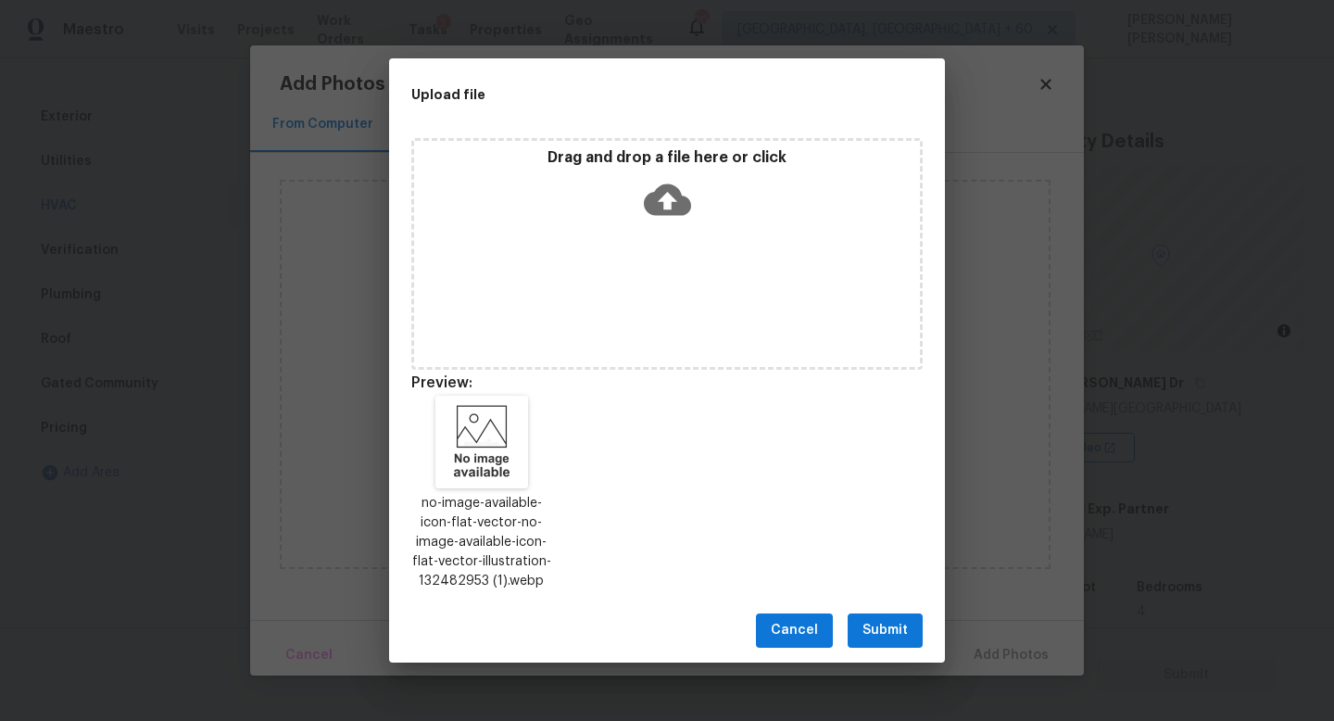
click at [911, 641] on button "Submit" at bounding box center [885, 630] width 75 height 34
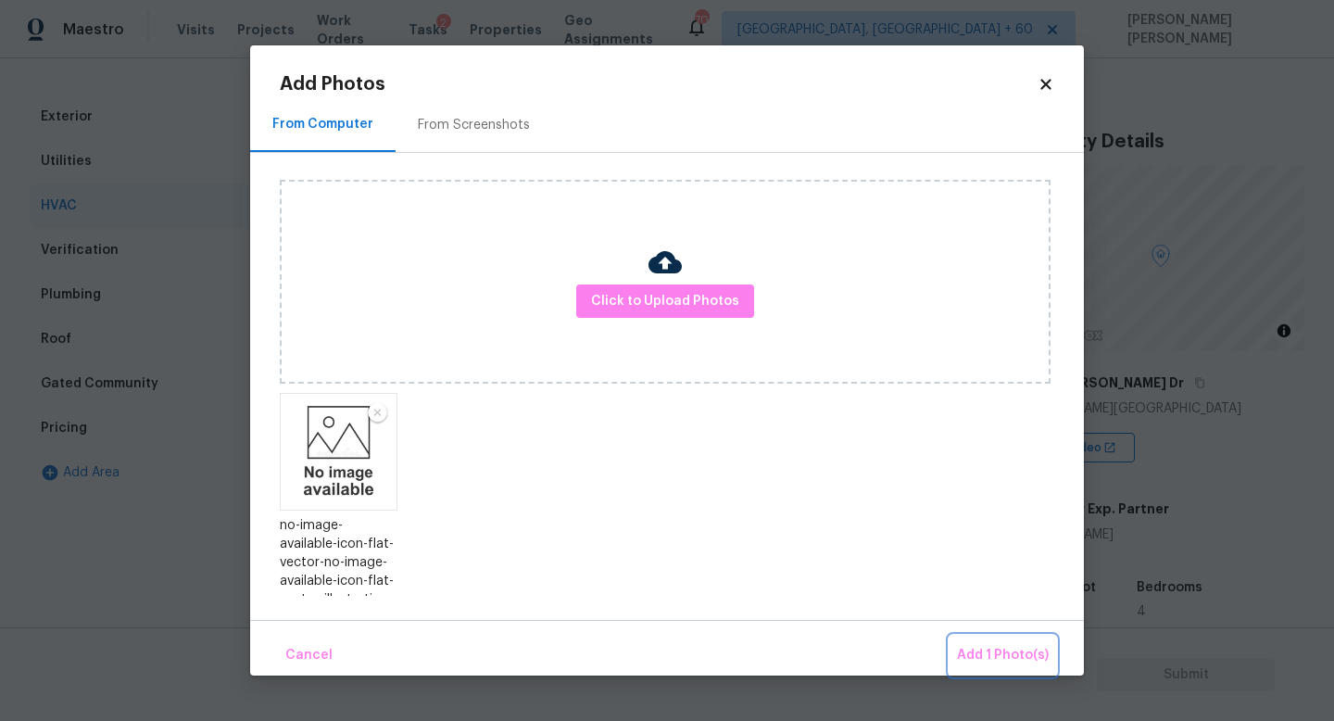
click at [971, 644] on span "Add 1 Photo(s)" at bounding box center [1003, 655] width 92 height 23
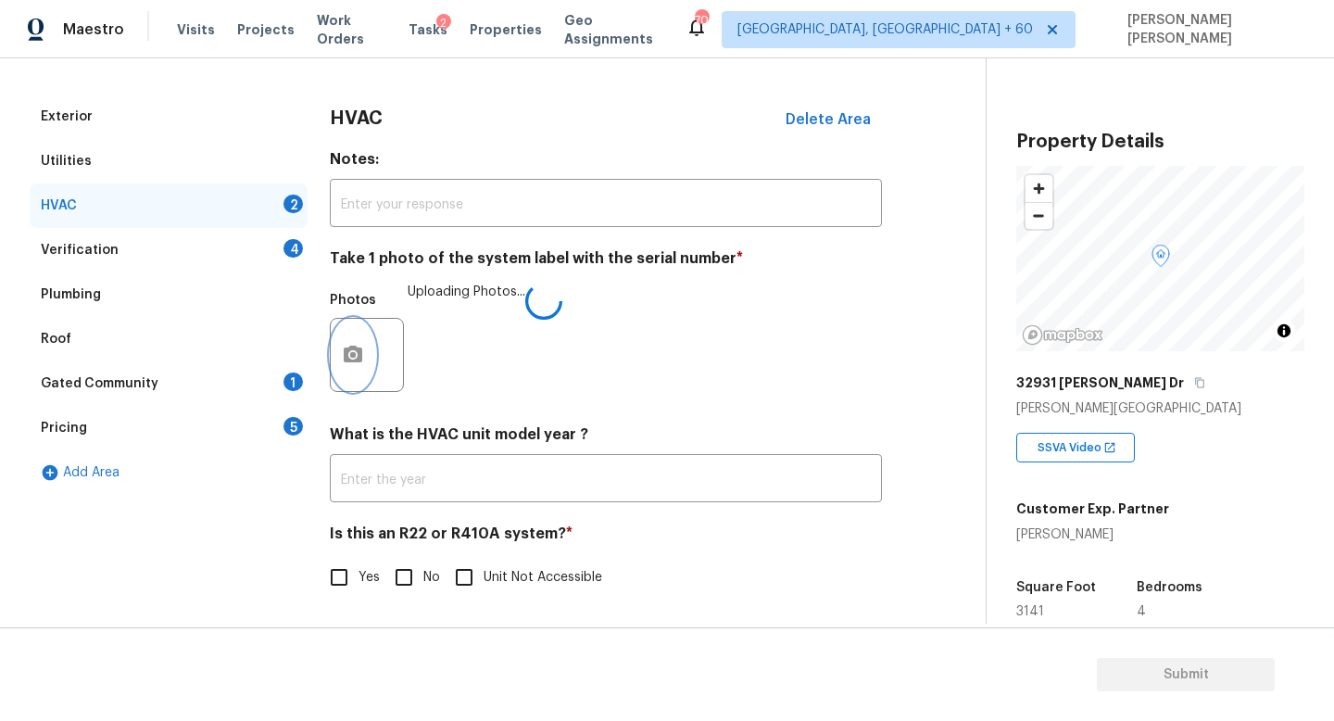
scroll to position [232, 0]
click at [372, 582] on span "Yes" at bounding box center [368, 576] width 21 height 19
click at [358, 582] on input "Yes" at bounding box center [339, 576] width 39 height 39
click at [367, 581] on span "Yes" at bounding box center [368, 577] width 21 height 19
click at [358, 581] on input "Yes" at bounding box center [339, 577] width 39 height 39
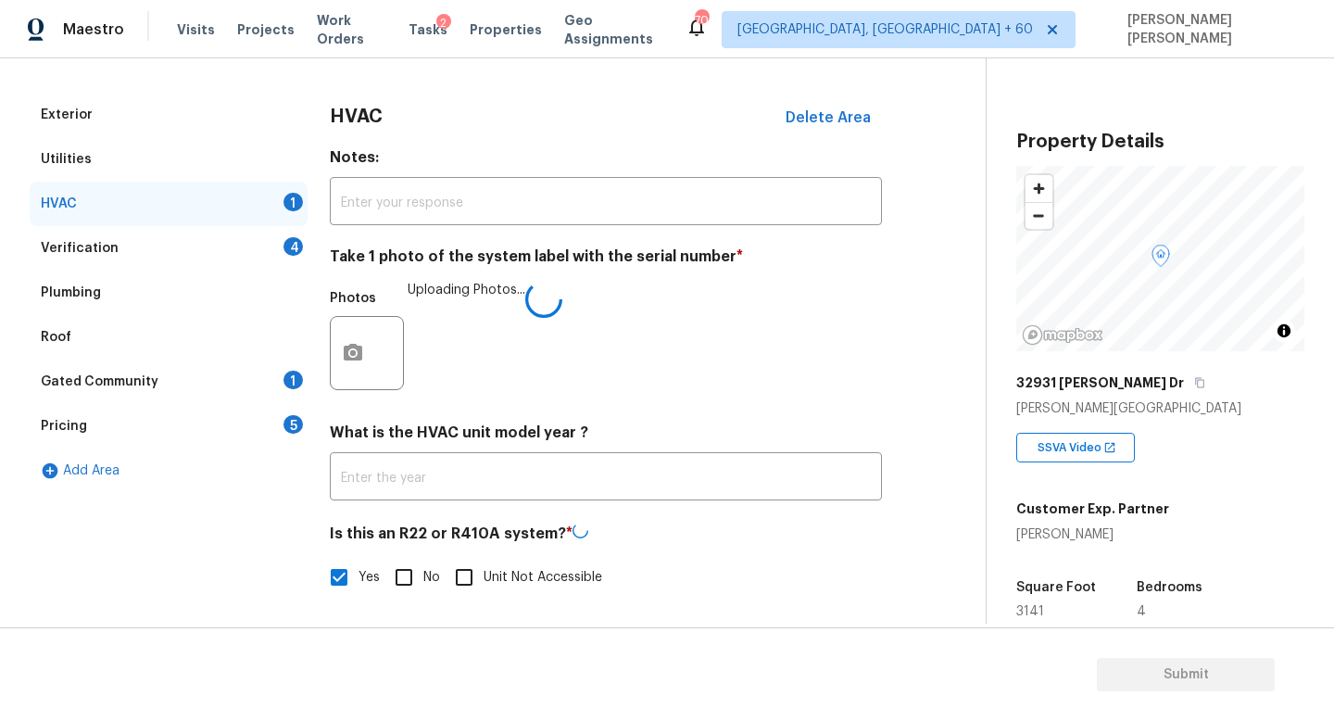
checkbox input "false"
click at [386, 581] on input "No" at bounding box center [403, 577] width 39 height 39
checkbox input "true"
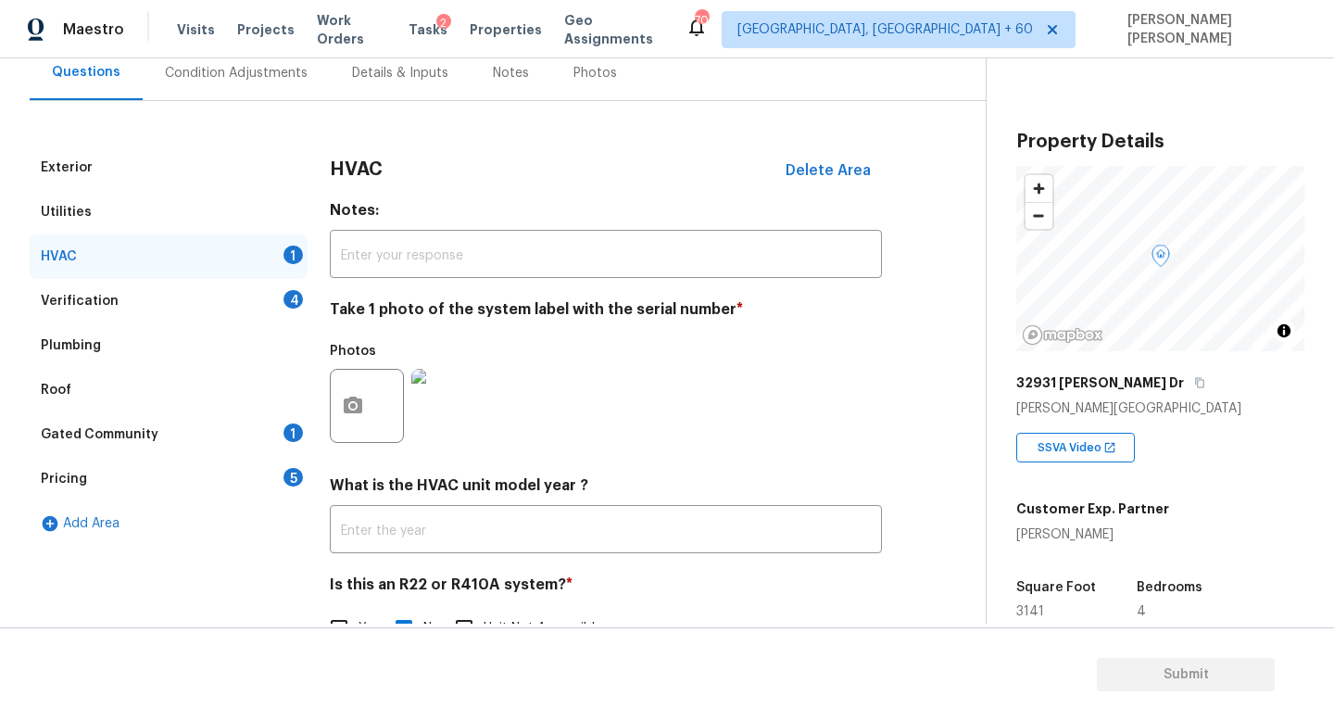
scroll to position [149, 0]
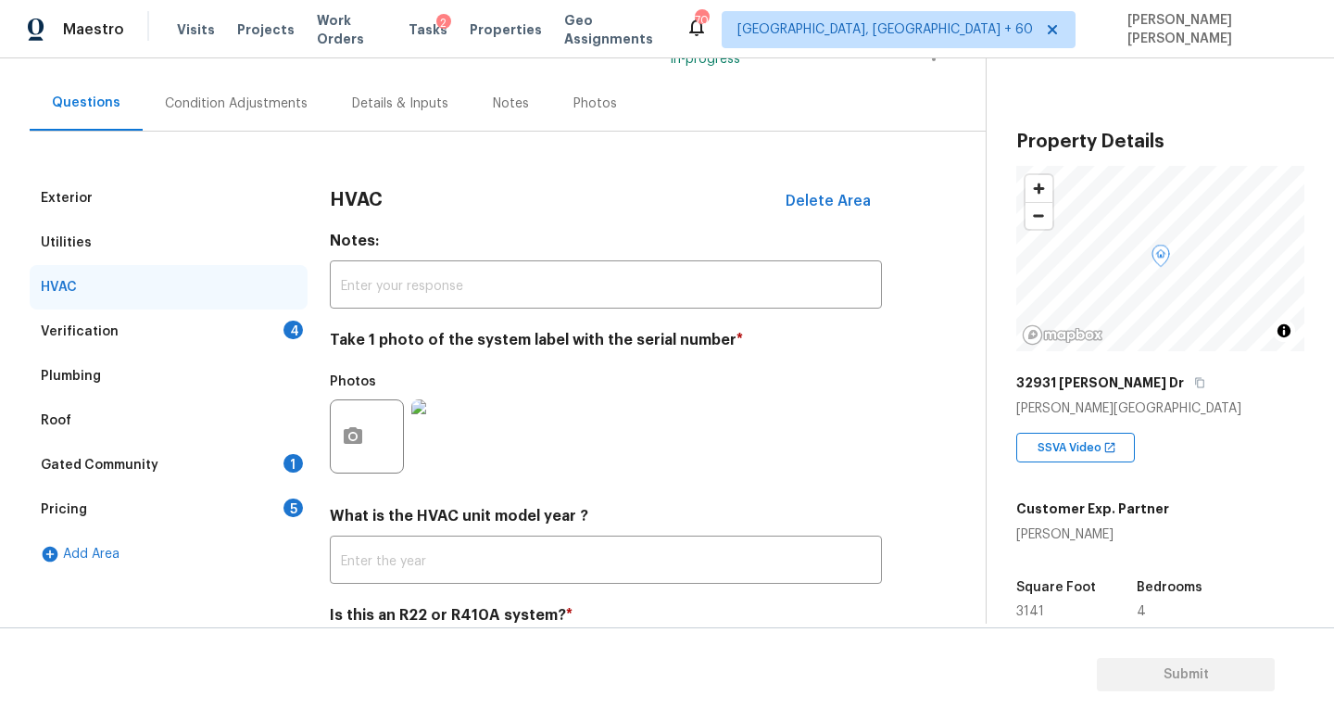
click at [241, 336] on div "Verification 4" at bounding box center [169, 331] width 278 height 44
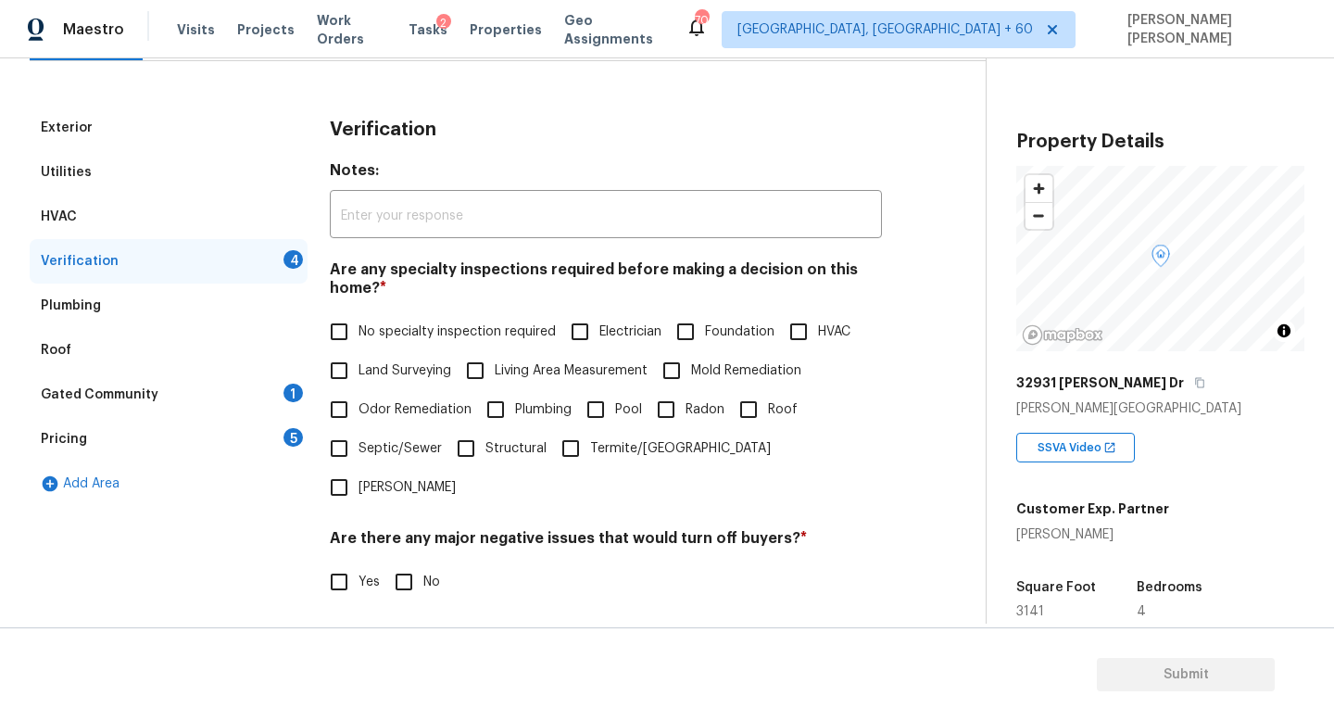
click at [356, 333] on input "No specialty inspection required" at bounding box center [339, 331] width 39 height 39
checkbox input "true"
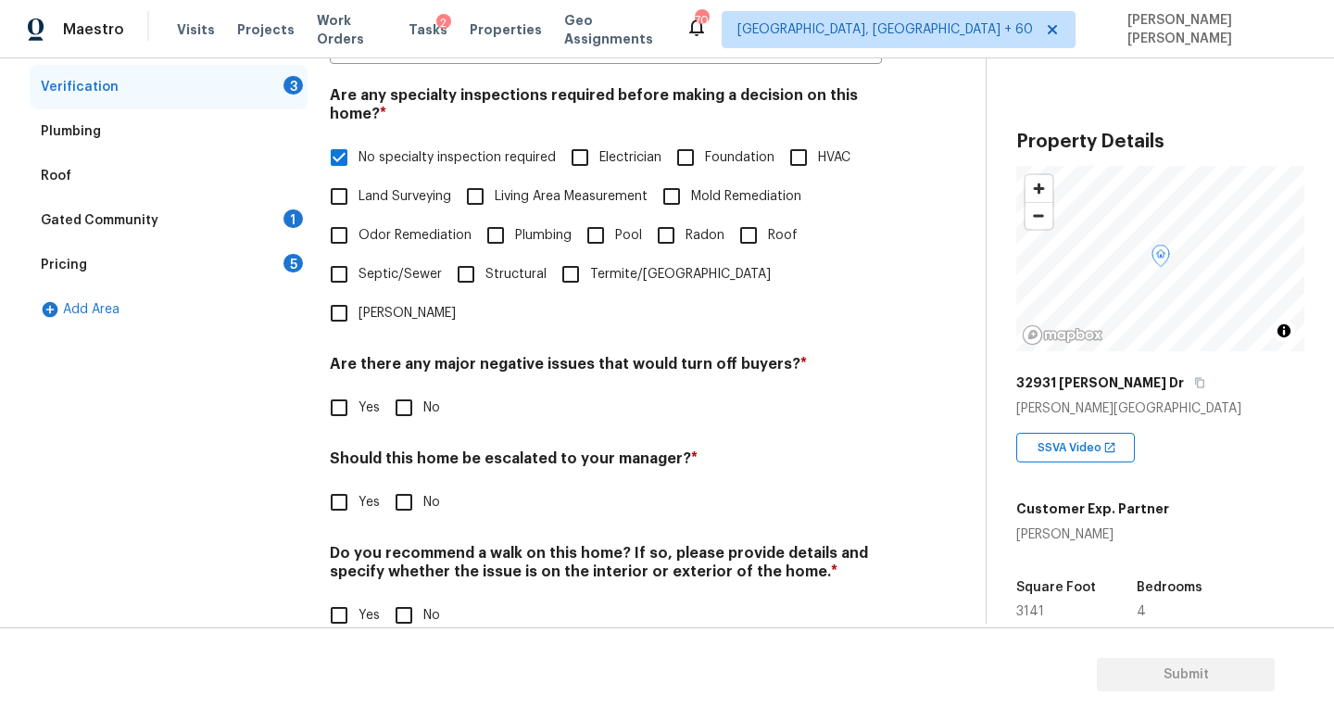
click at [406, 388] on input "No" at bounding box center [403, 407] width 39 height 39
checkbox input "true"
click at [421, 484] on input "No" at bounding box center [403, 503] width 39 height 39
checkbox input "true"
click at [394, 597] on input "No" at bounding box center [403, 616] width 39 height 39
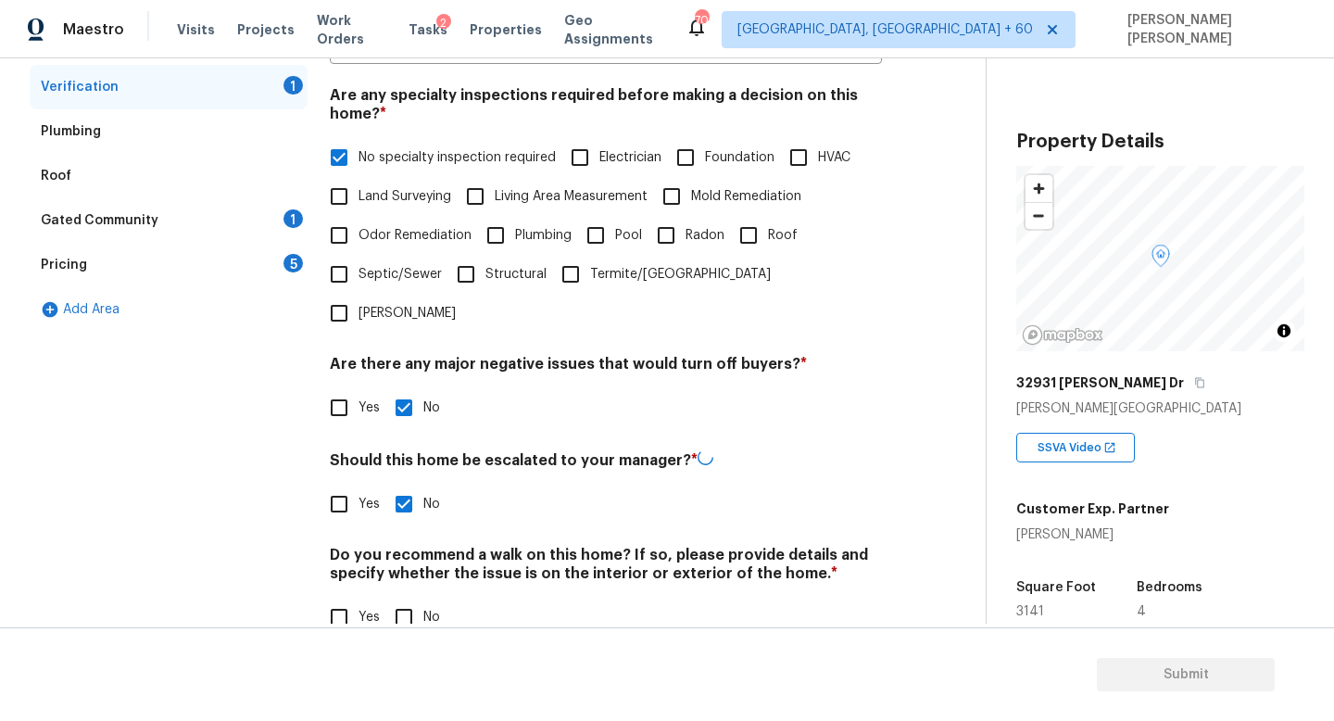
checkbox input "true"
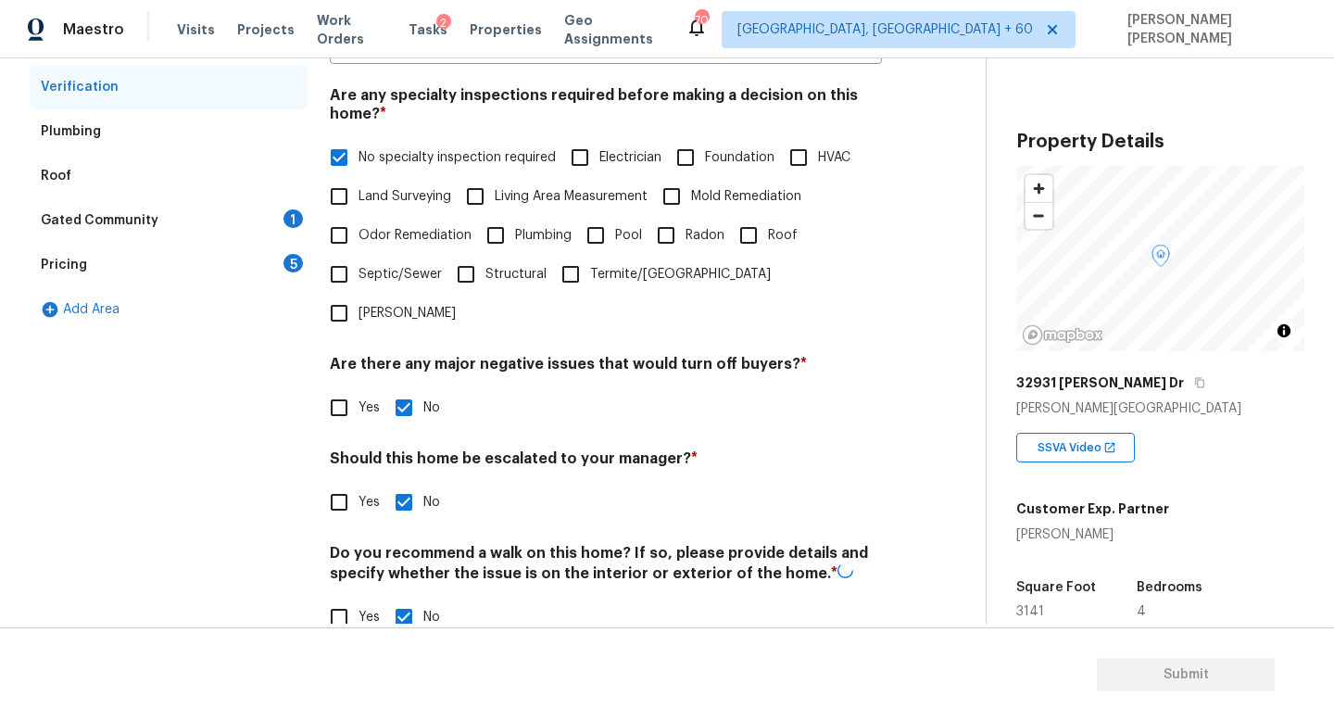
scroll to position [83, 0]
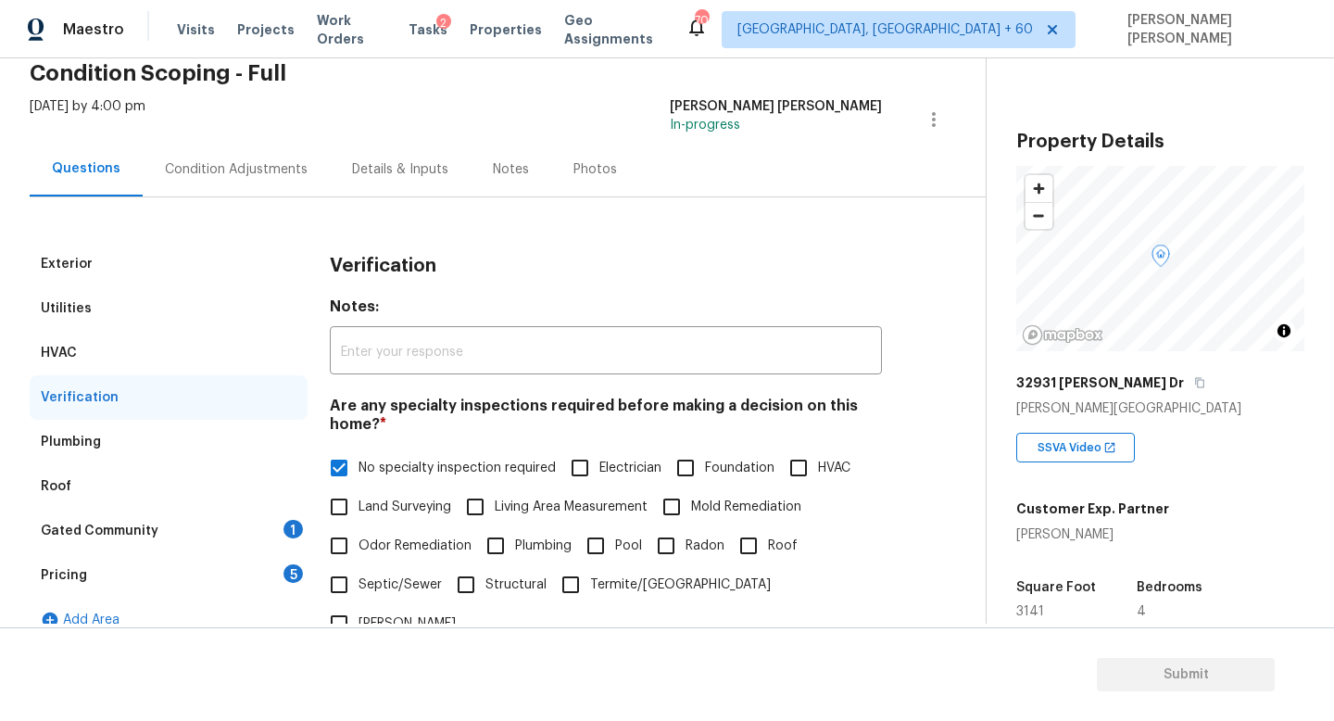
click at [186, 496] on div "Roof" at bounding box center [169, 486] width 278 height 44
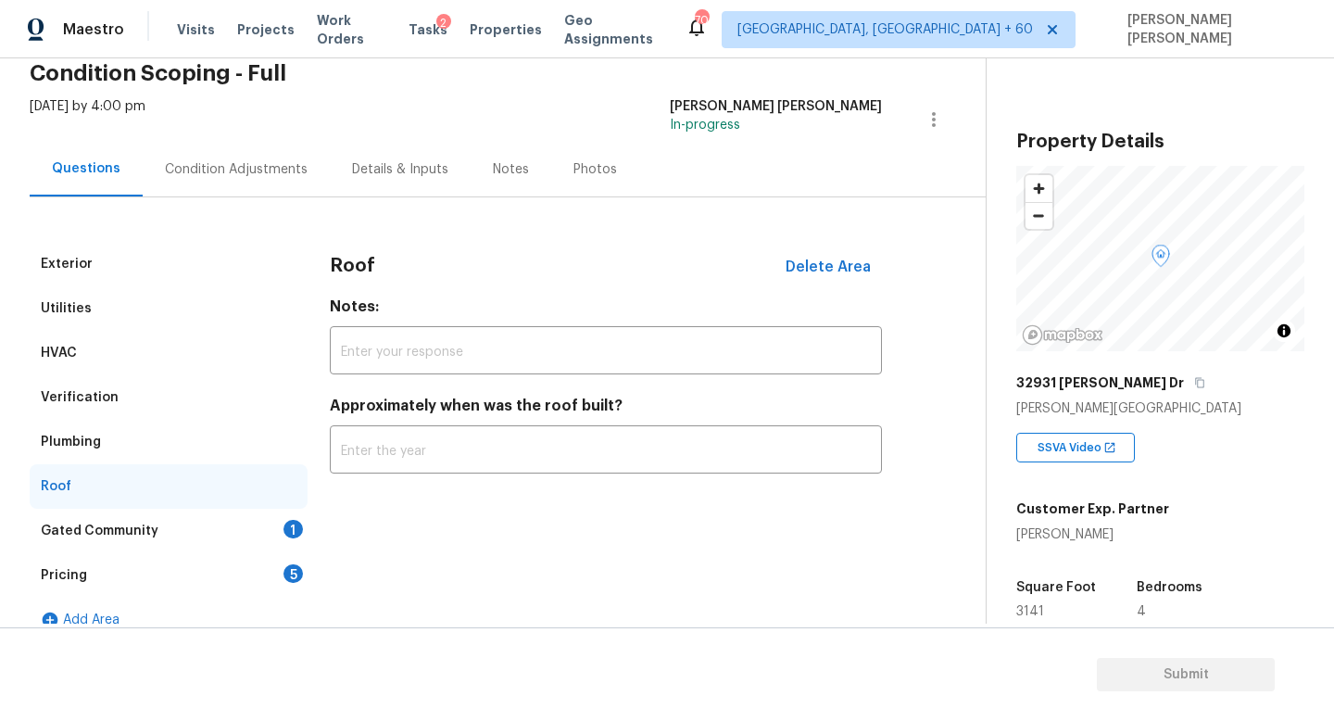
click at [195, 532] on div "Gated Community 1" at bounding box center [169, 531] width 278 height 44
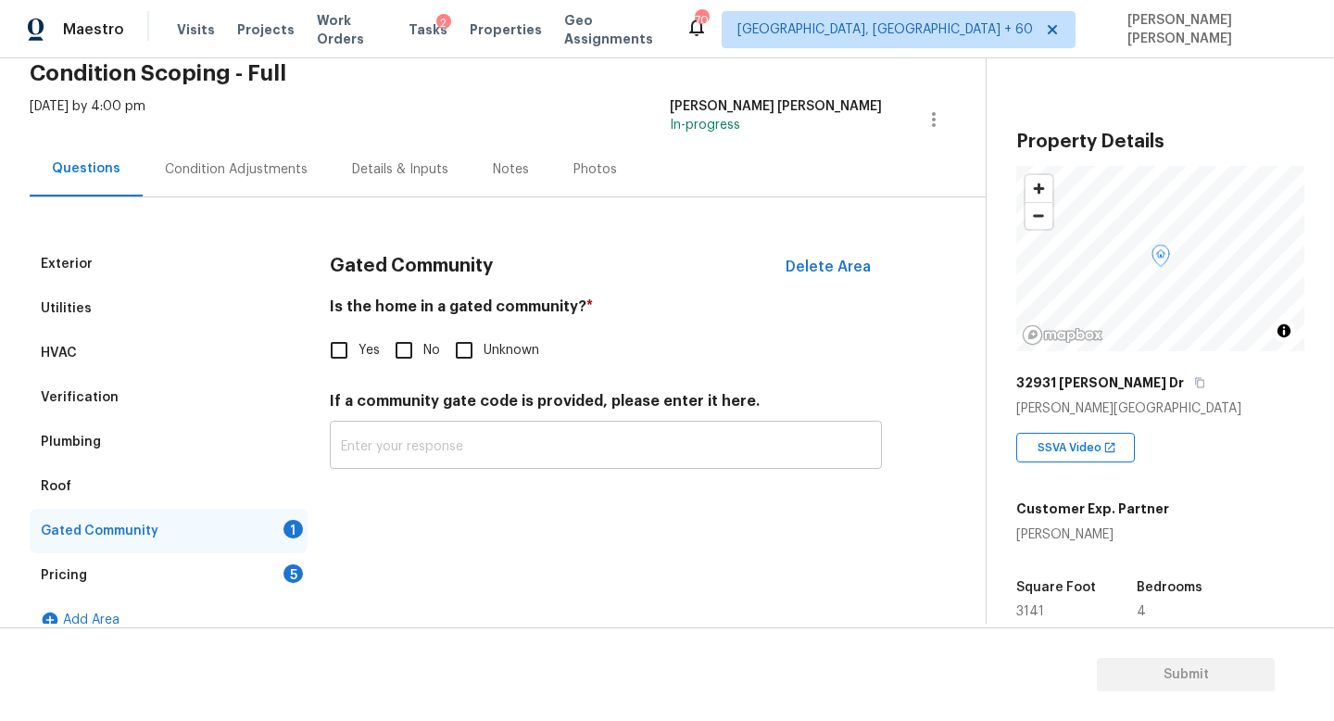
scroll to position [107, 0]
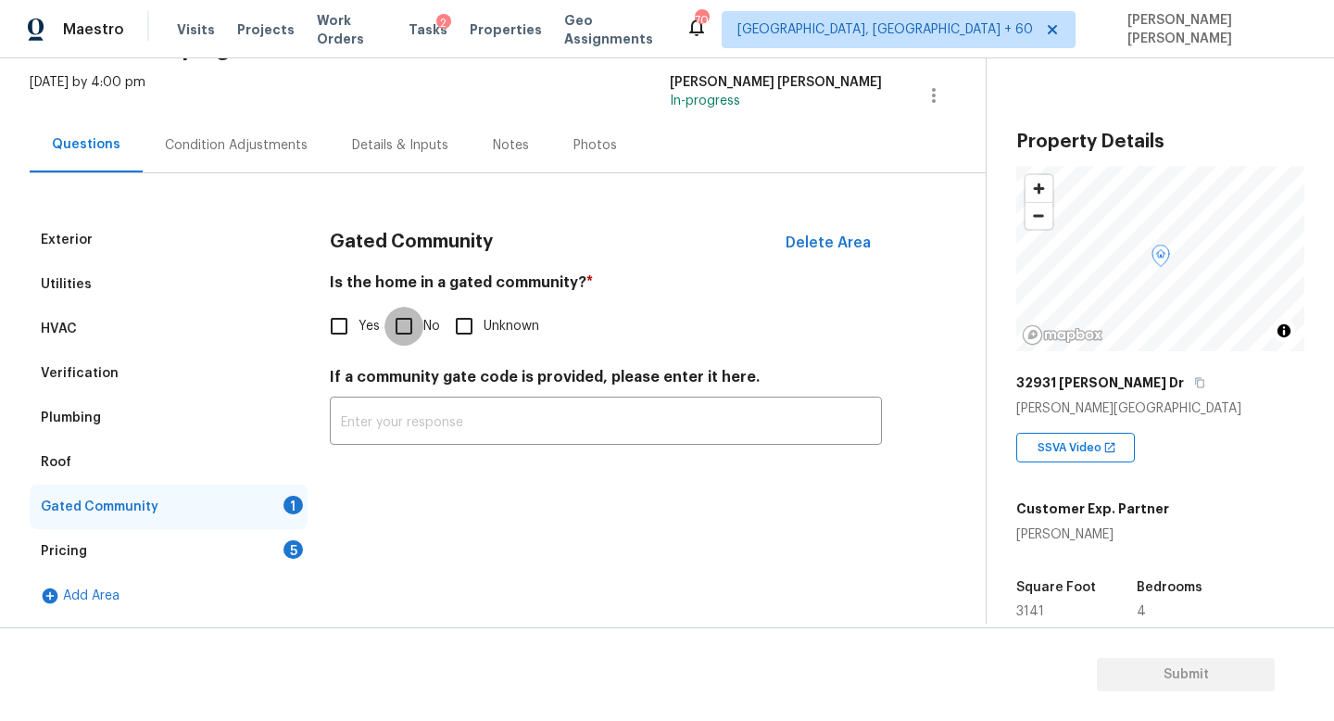
click at [414, 321] on input "No" at bounding box center [403, 326] width 39 height 39
checkbox input "true"
click at [205, 540] on div "Pricing 5" at bounding box center [169, 551] width 278 height 44
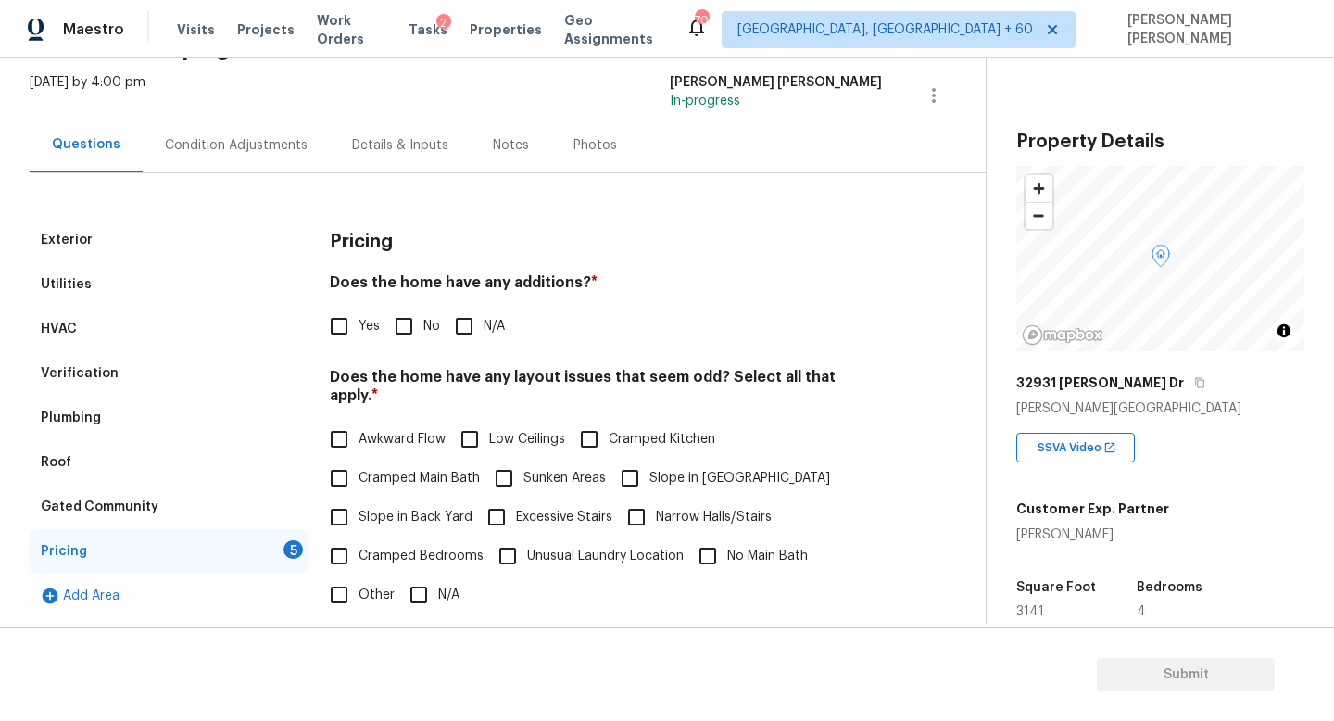
click at [394, 303] on div "Does the home have any additions? * Yes No N/A" at bounding box center [606, 309] width 552 height 72
click at [404, 320] on input "No" at bounding box center [403, 326] width 39 height 39
checkbox input "true"
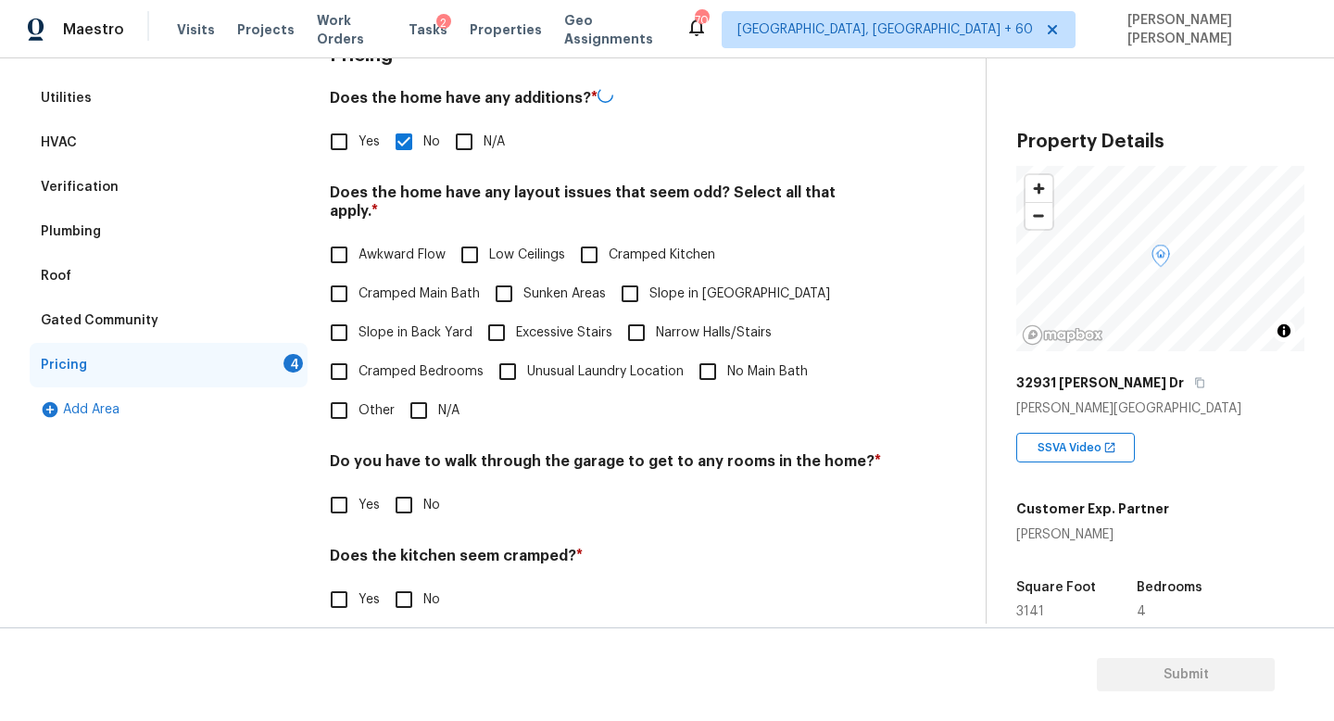
scroll to position [391, 0]
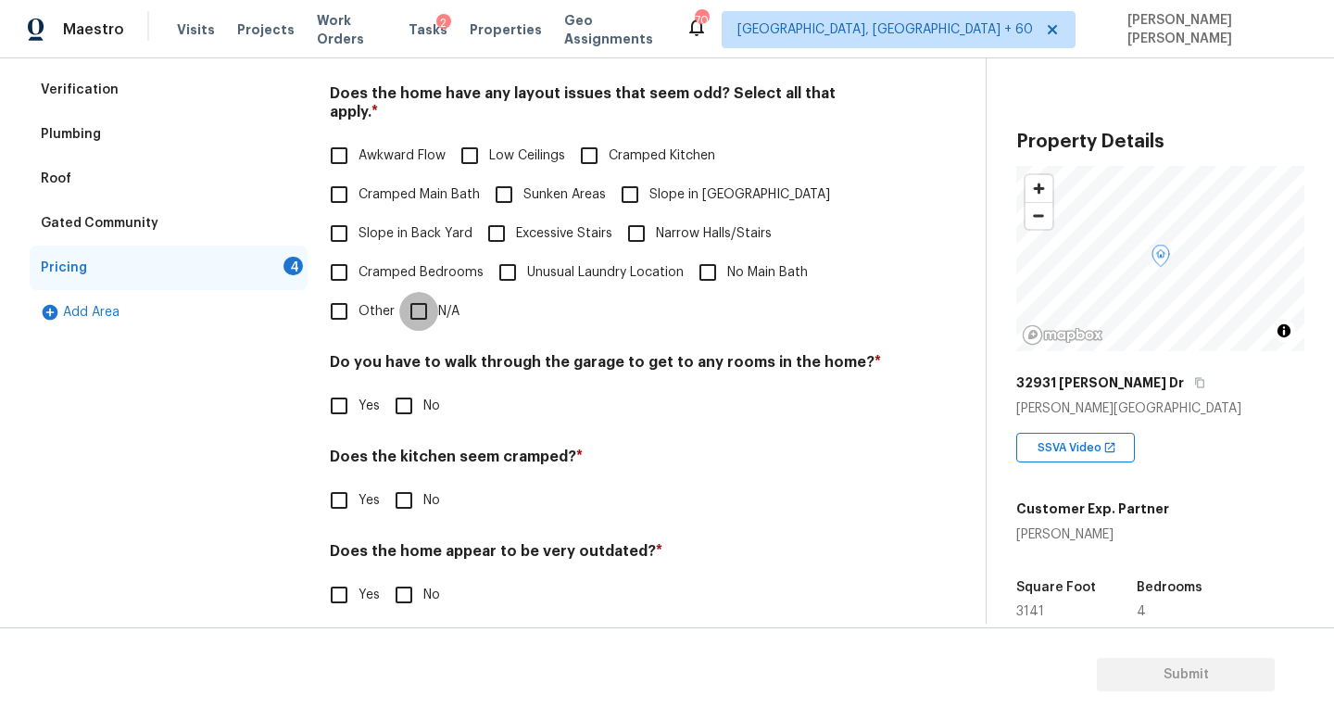
click at [419, 292] on input "N/A" at bounding box center [418, 311] width 39 height 39
checkbox input "true"
click at [404, 424] on input "No" at bounding box center [403, 407] width 39 height 39
checkbox input "true"
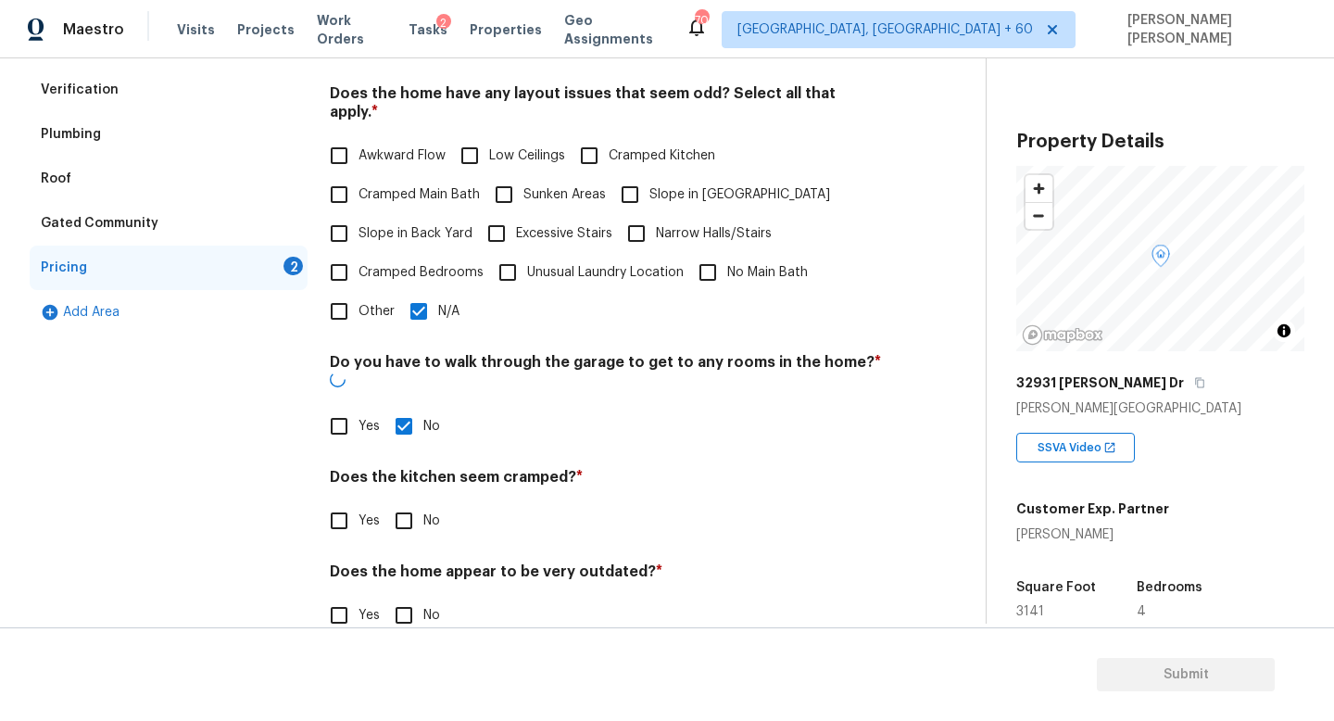
click at [411, 562] on h4 "Does the home appear to be very outdated? *" at bounding box center [606, 575] width 552 height 26
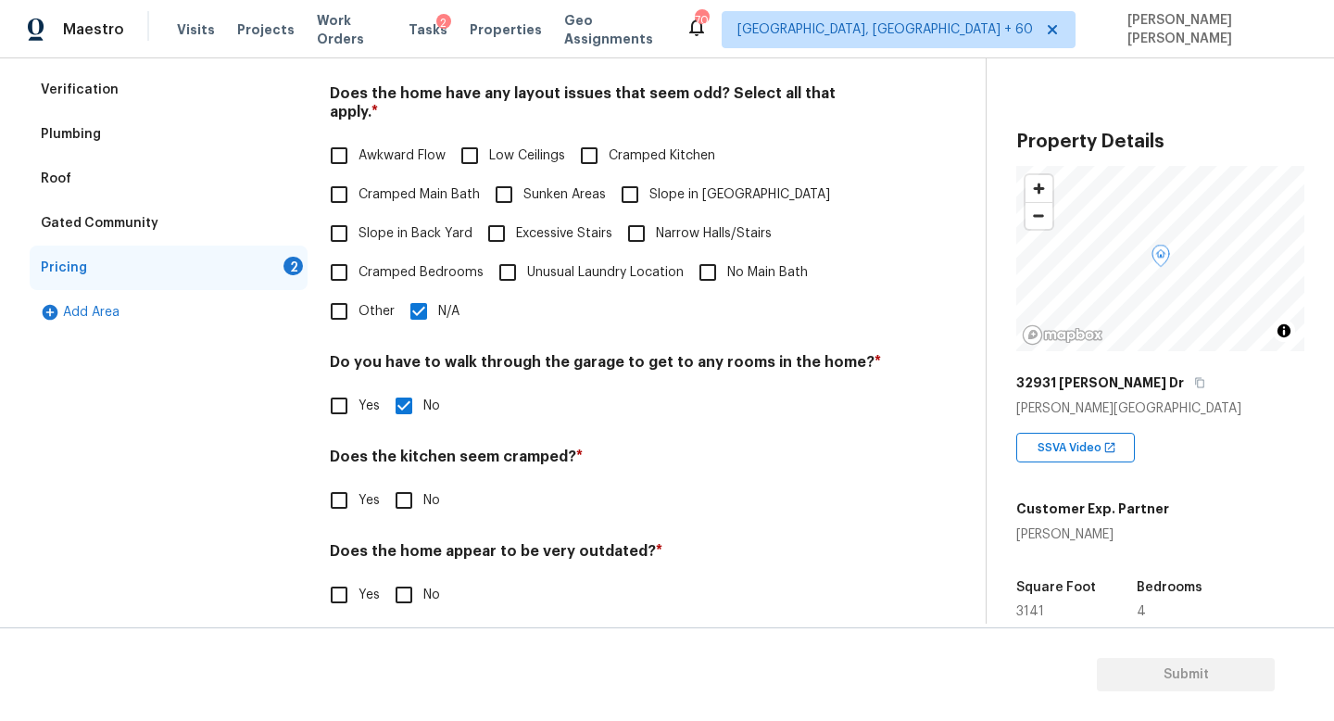
click at [411, 498] on input "No" at bounding box center [403, 500] width 39 height 39
checkbox input "true"
click at [412, 547] on h4 "Does the home appear to be very outdated? *" at bounding box center [606, 557] width 552 height 26
click at [408, 575] on input "No" at bounding box center [403, 594] width 39 height 39
checkbox input "true"
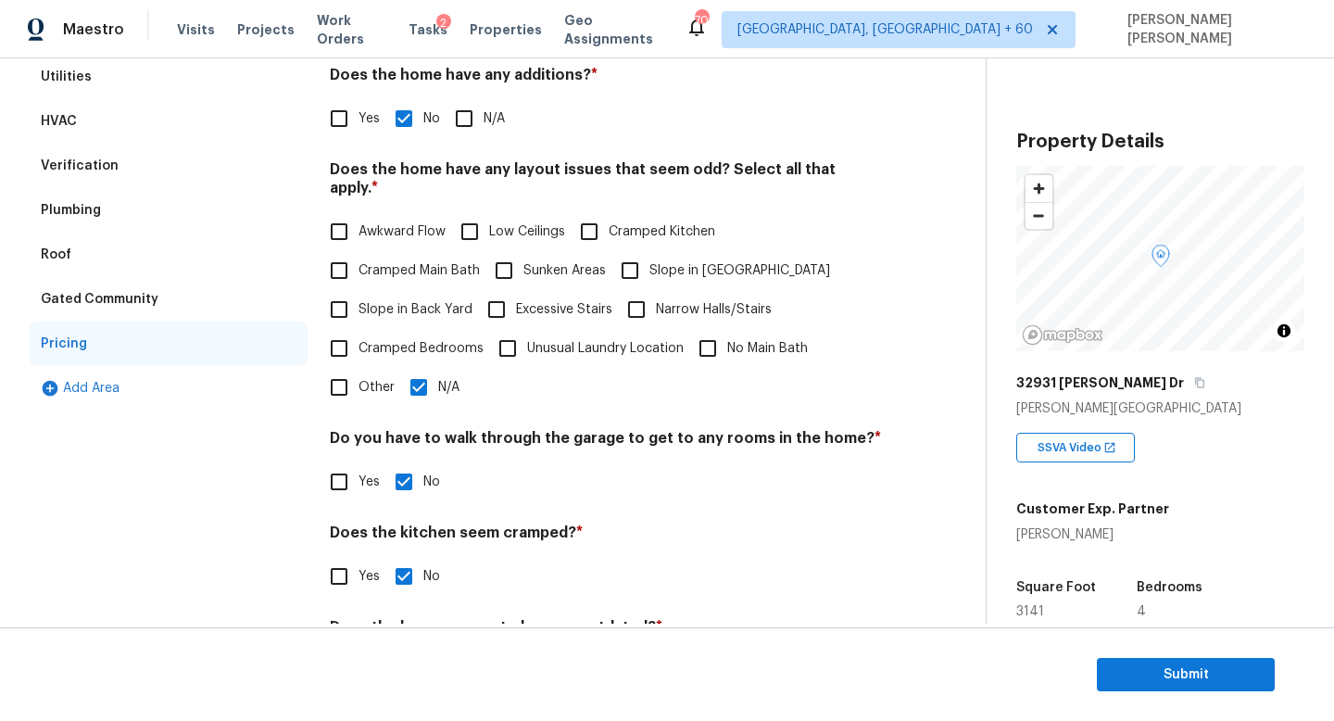
scroll to position [0, 0]
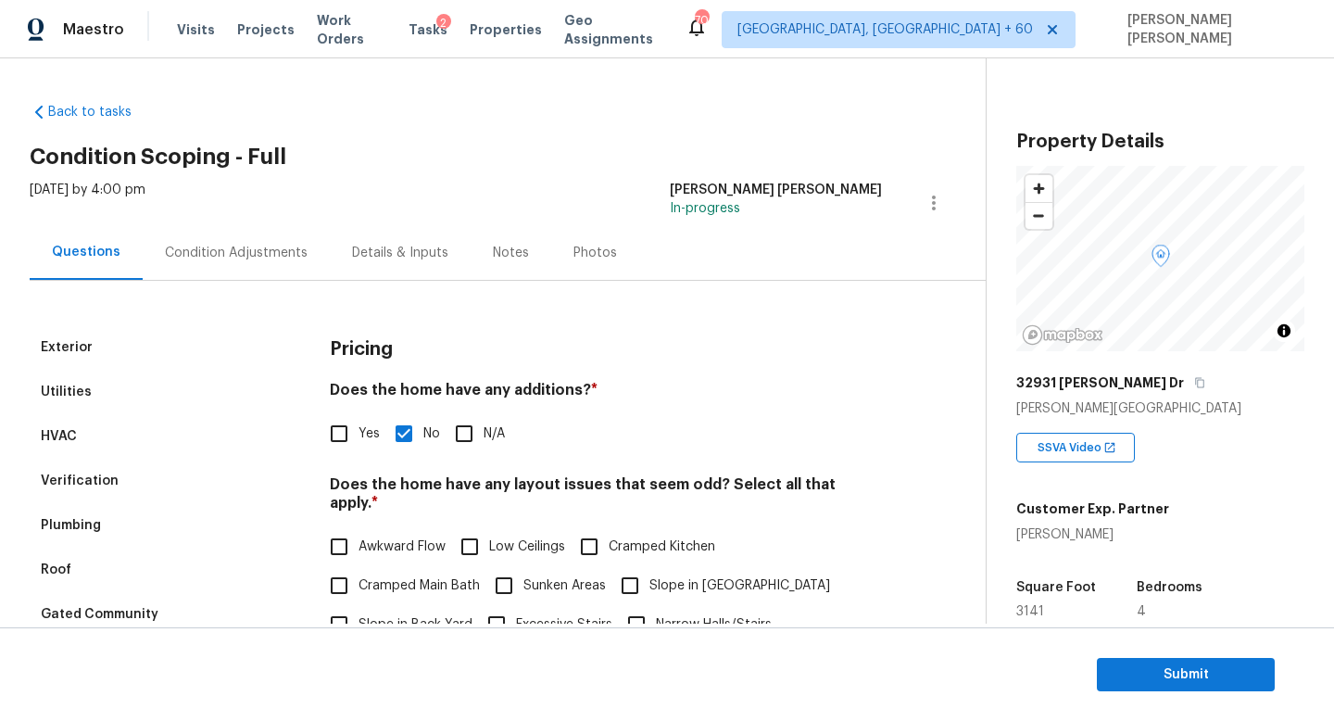
click at [203, 252] on div "Condition Adjustments" at bounding box center [236, 253] width 143 height 19
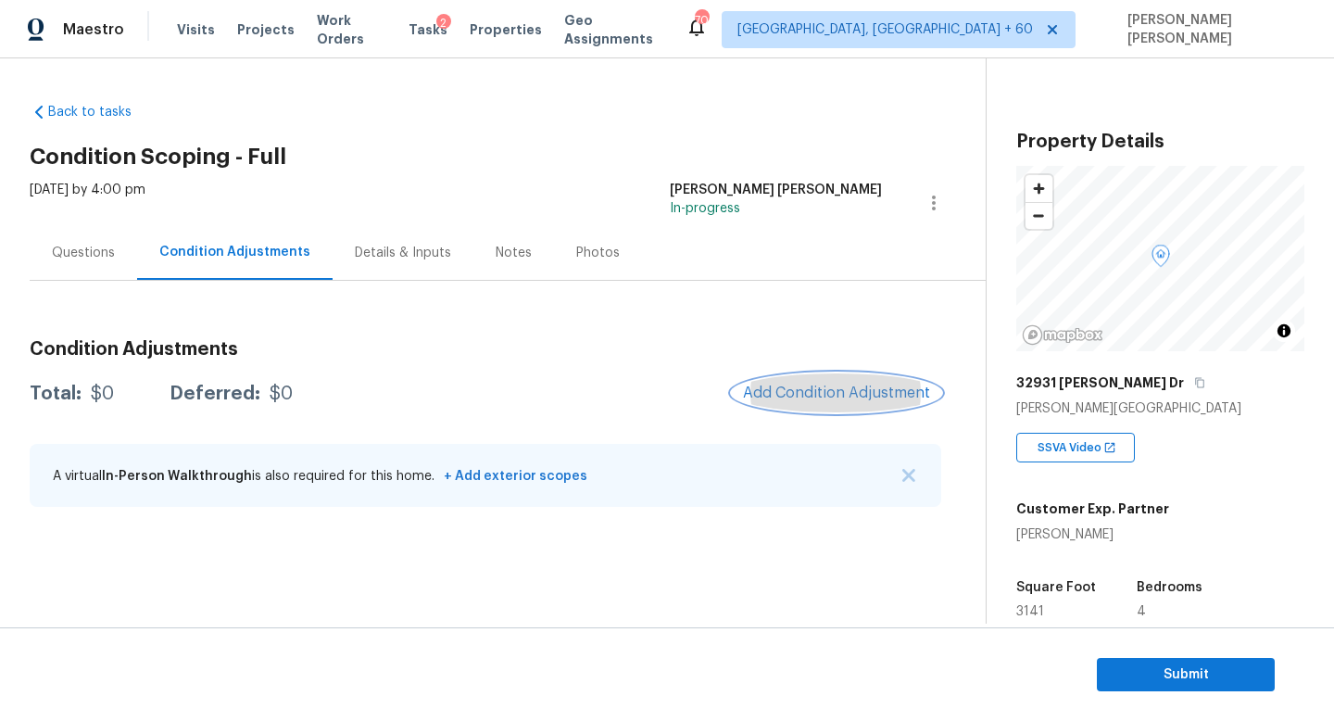
click at [841, 393] on span "Add Condition Adjustment" at bounding box center [836, 392] width 187 height 17
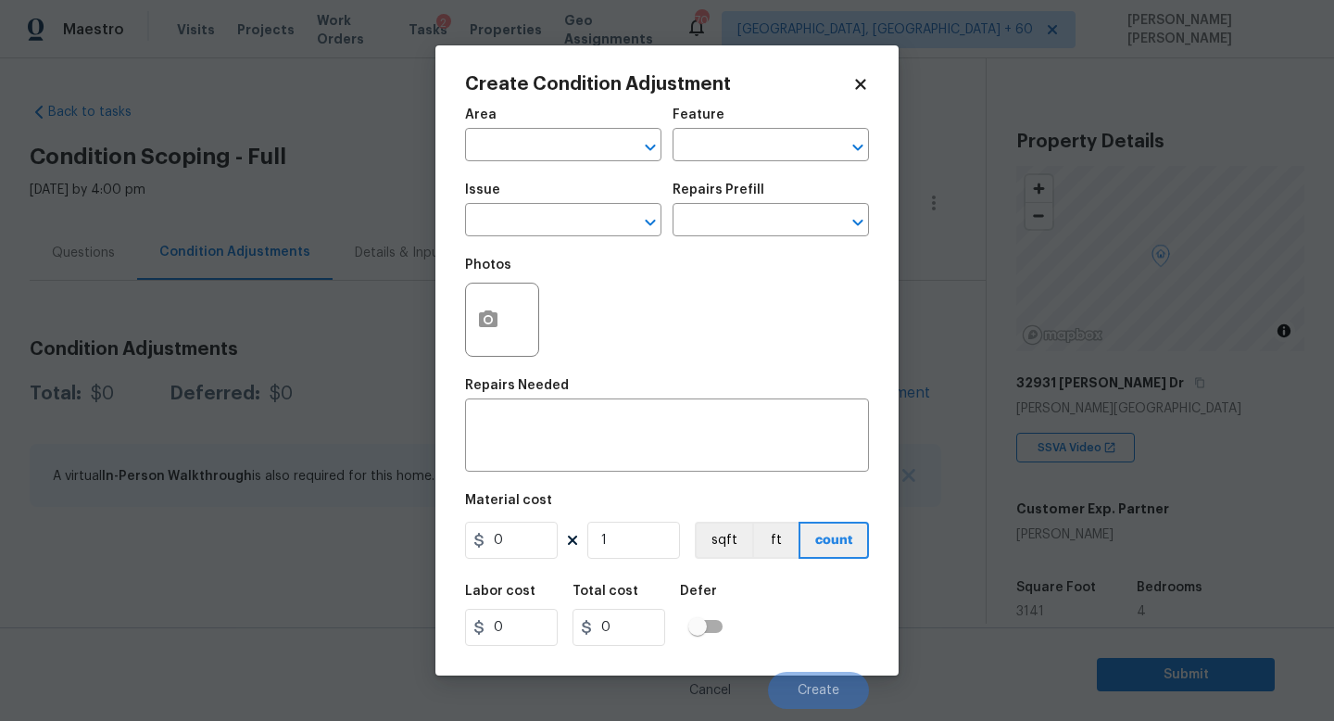
click at [942, 428] on body "Maestro Visits Projects Work Orders Tasks 2 Properties Geo Assignments 709 [GEO…" at bounding box center [667, 360] width 1334 height 721
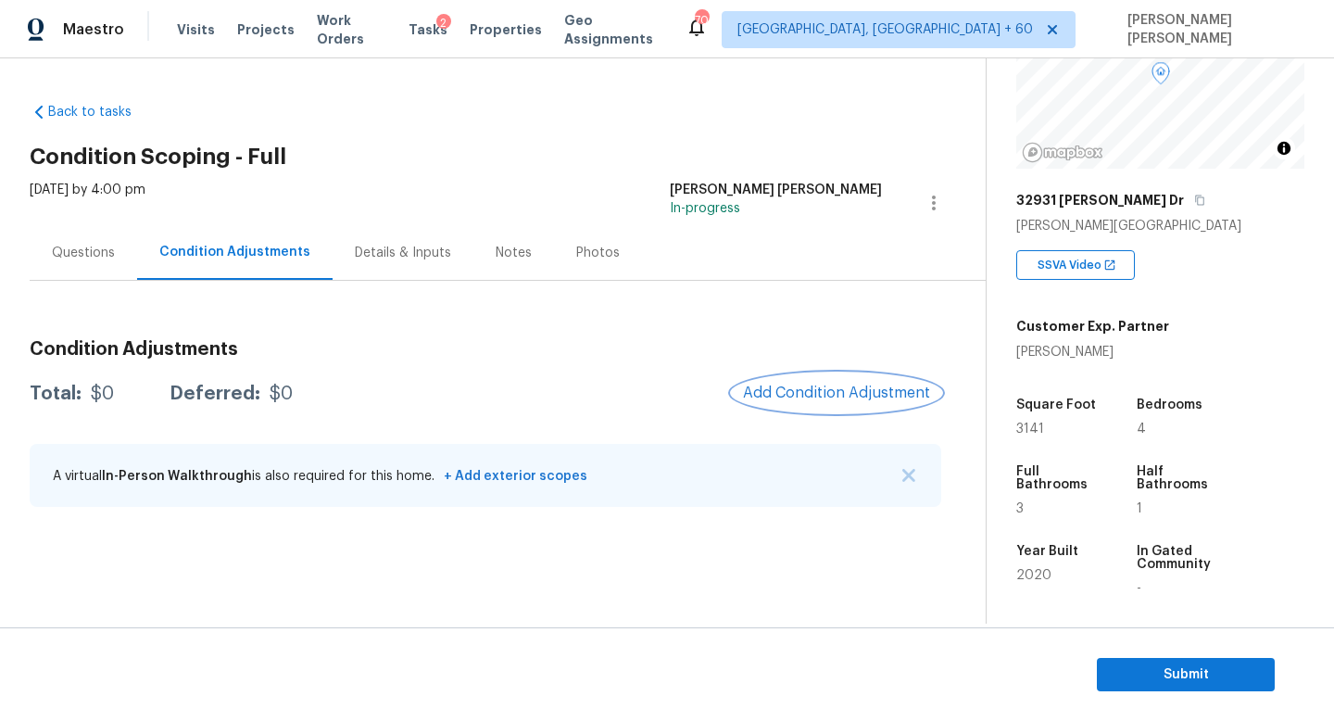
scroll to position [210, 0]
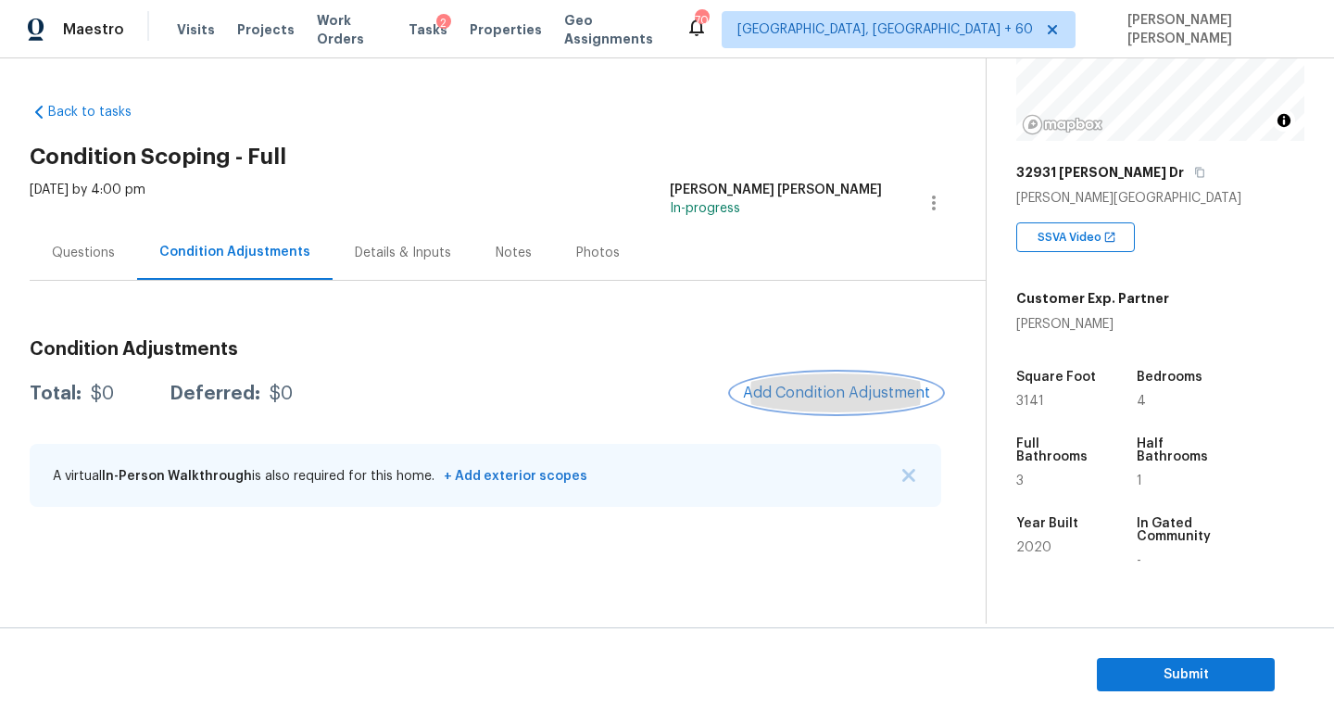
click at [862, 395] on span "Add Condition Adjustment" at bounding box center [836, 392] width 187 height 17
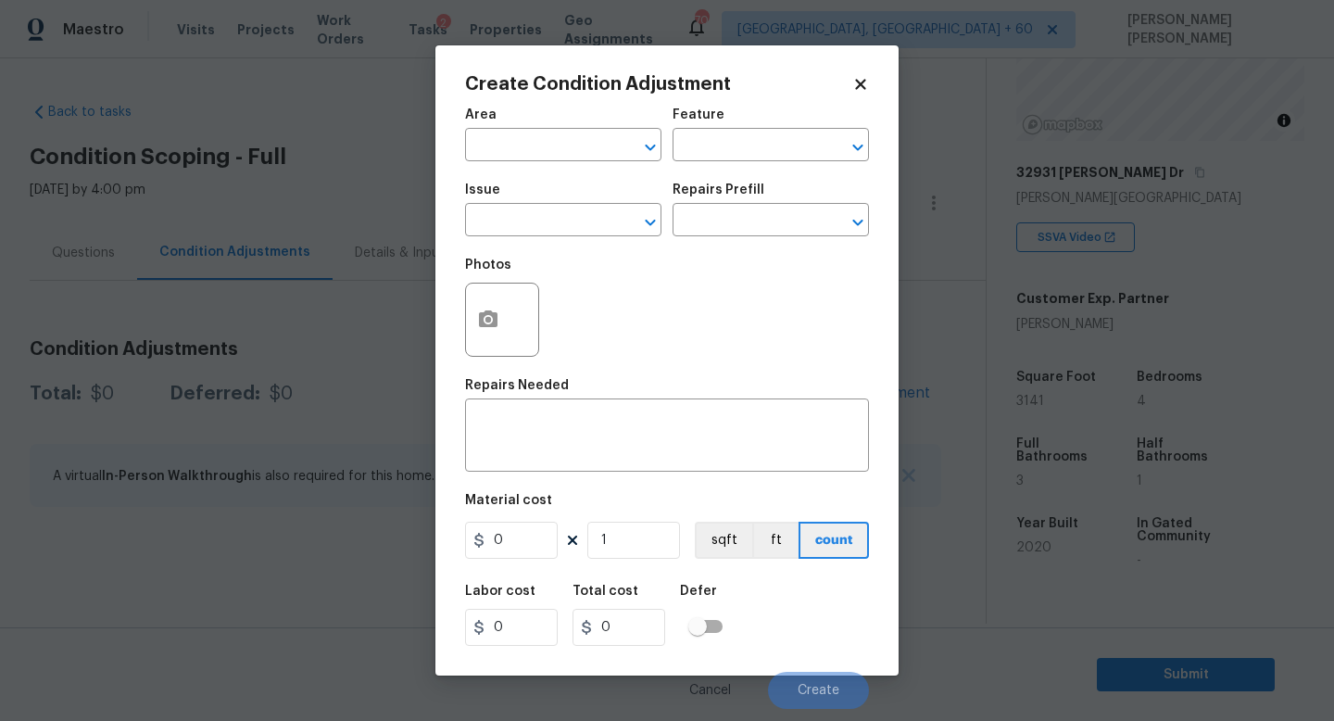
click at [624, 309] on div "Photos" at bounding box center [667, 307] width 404 height 120
click at [540, 220] on input "text" at bounding box center [537, 221] width 144 height 29
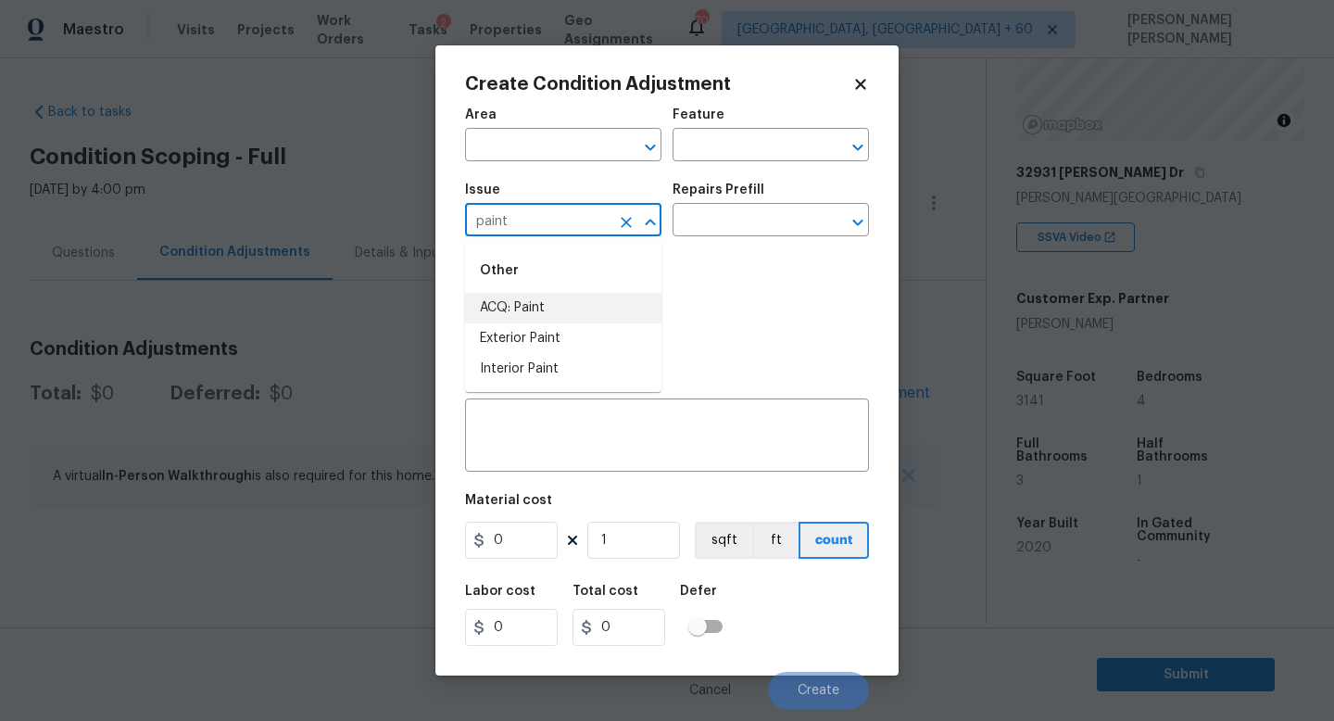
click at [534, 305] on li "ACQ: Paint" at bounding box center [563, 308] width 196 height 31
type input "ACQ: Paint"
click at [724, 219] on input "text" at bounding box center [744, 221] width 144 height 29
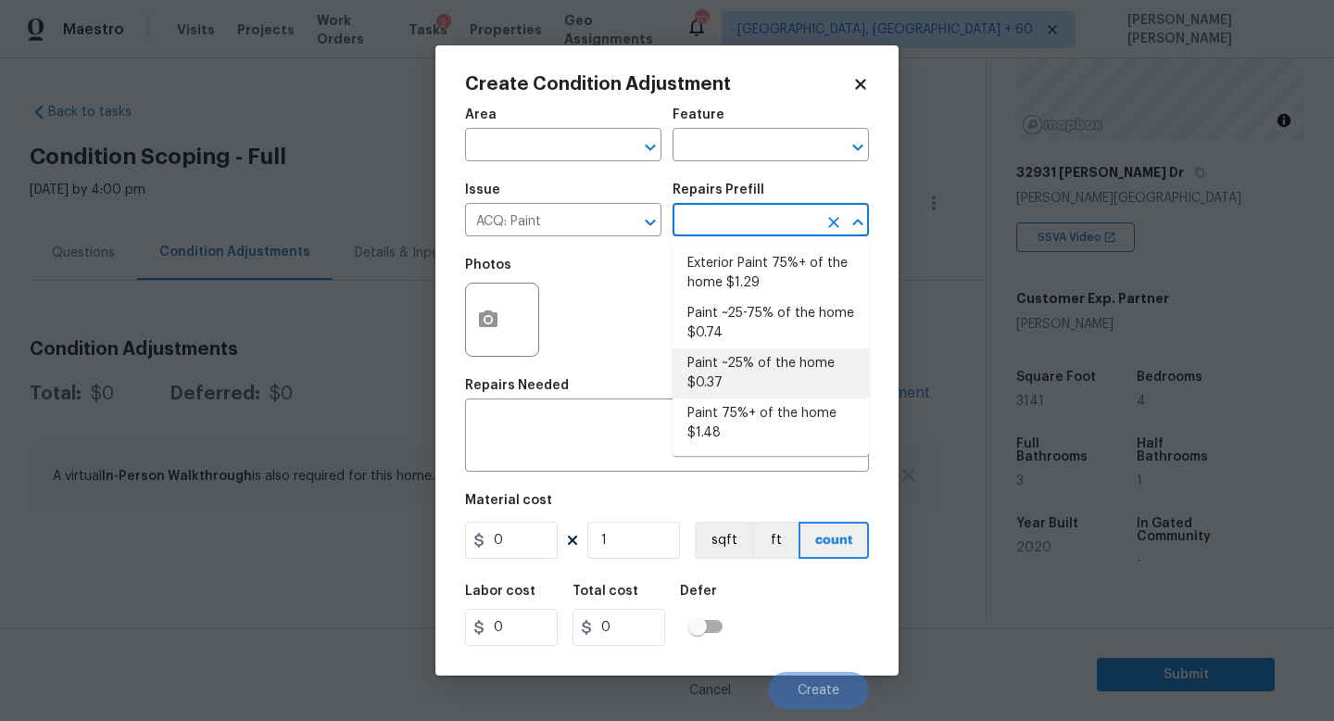
click at [728, 372] on li "Paint ~25% of the home $0.37" at bounding box center [770, 373] width 196 height 50
type input "Acquisition"
type textarea "Acquisition Scope: ~25% of the home needs interior paint"
type input "0.37"
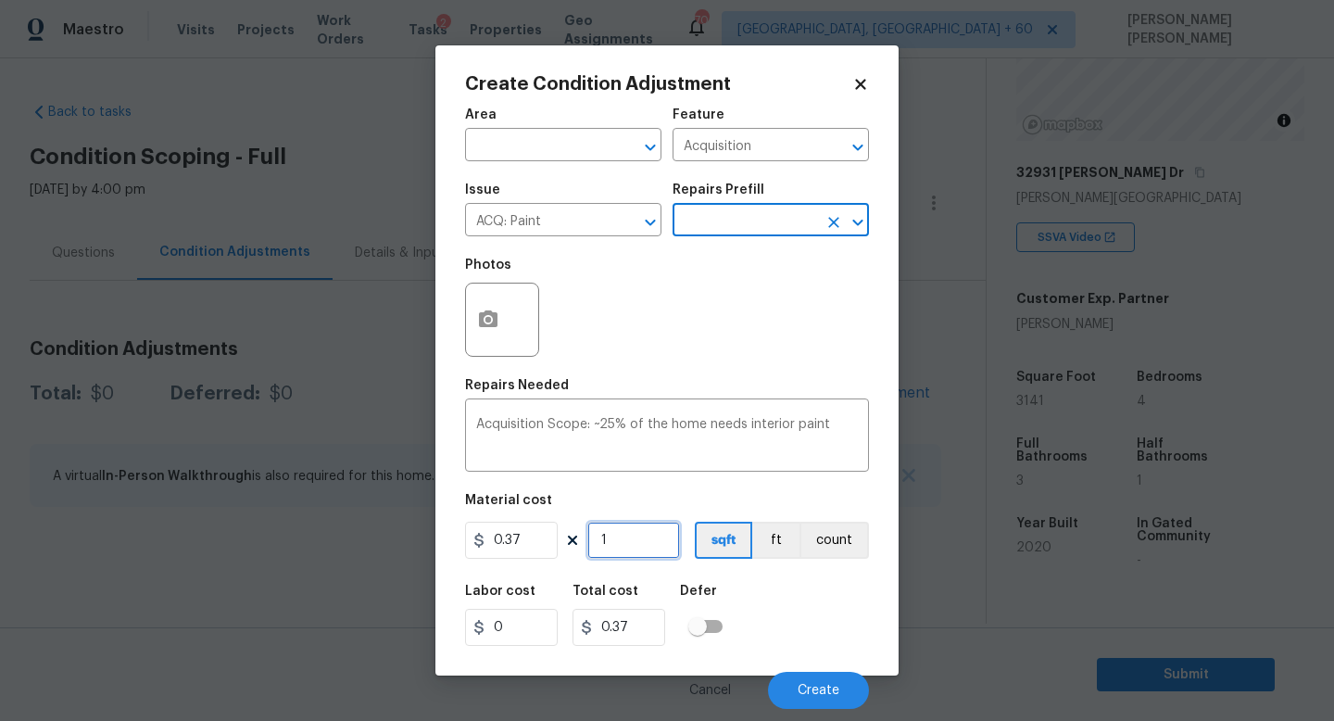
click at [627, 539] on input "1" at bounding box center [633, 539] width 93 height 37
type input "0"
type input "3"
type input "1.11"
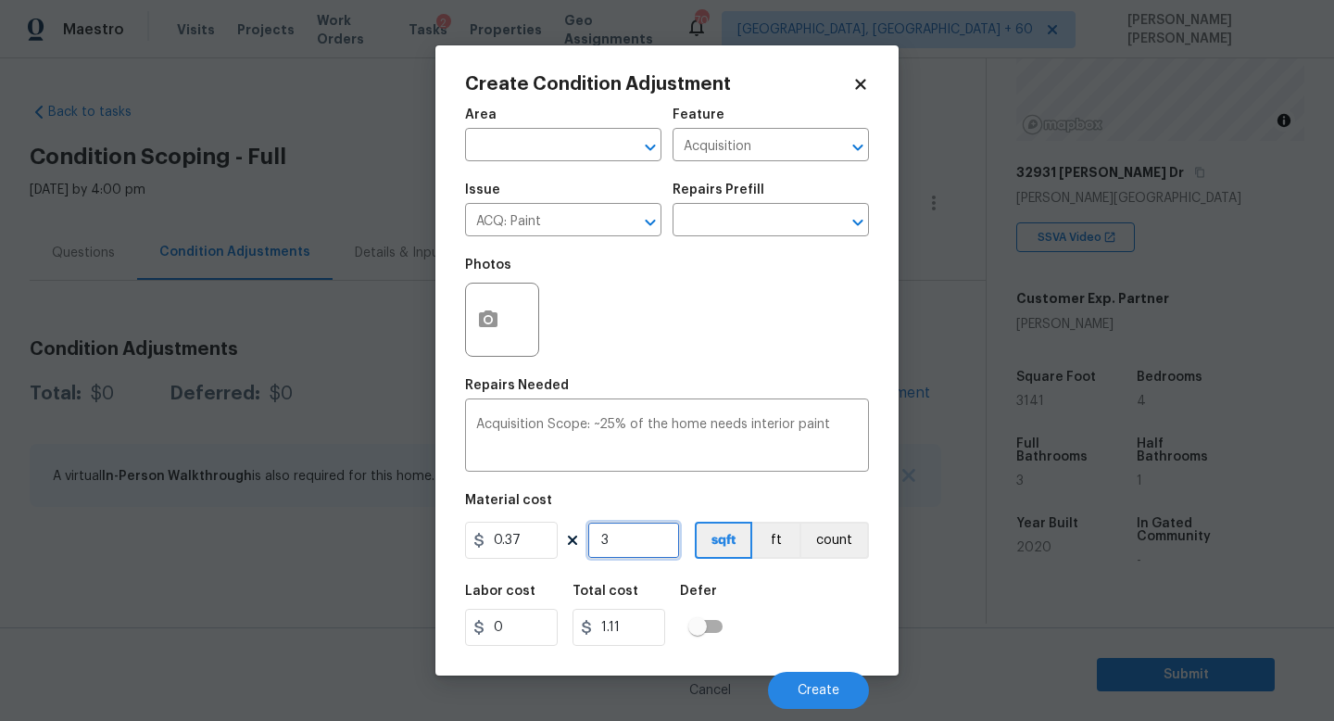
type input "31"
type input "11.47"
type input "314"
type input "116.18"
type input "3141"
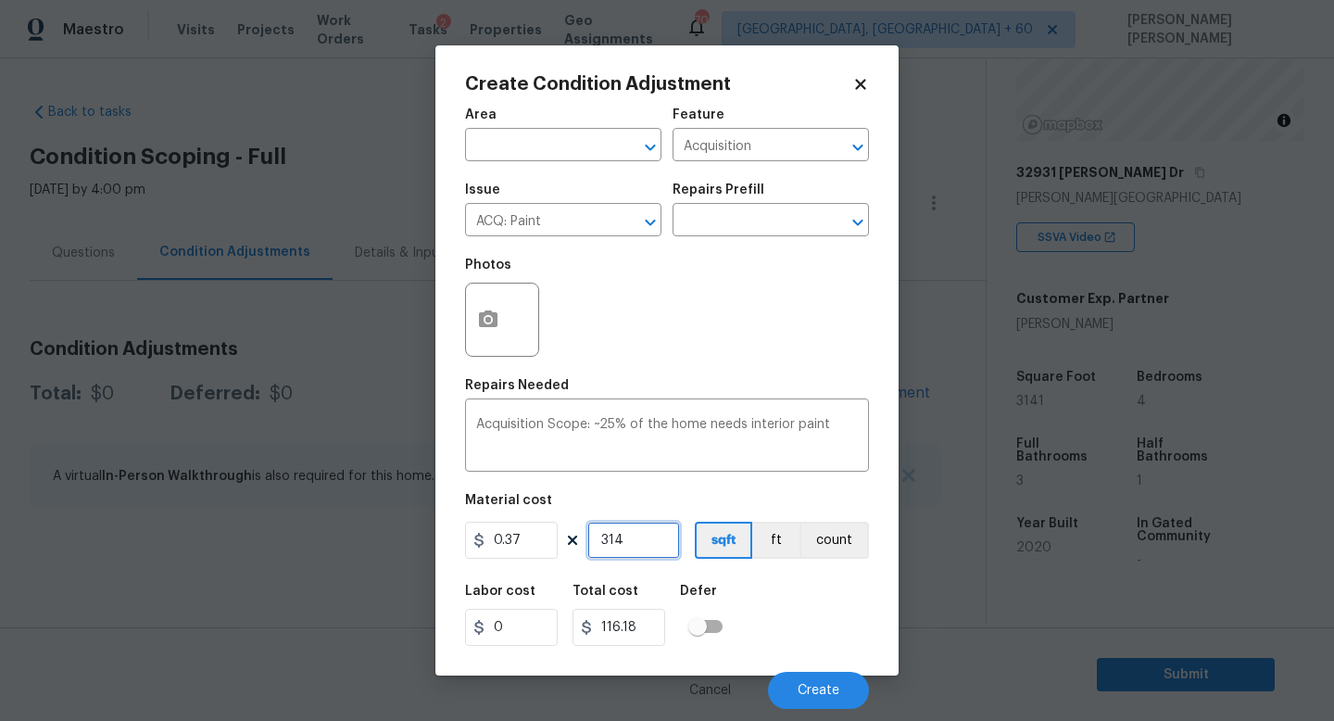
type input "1162.17"
type input "3141"
click at [824, 686] on span "Create" at bounding box center [818, 691] width 42 height 14
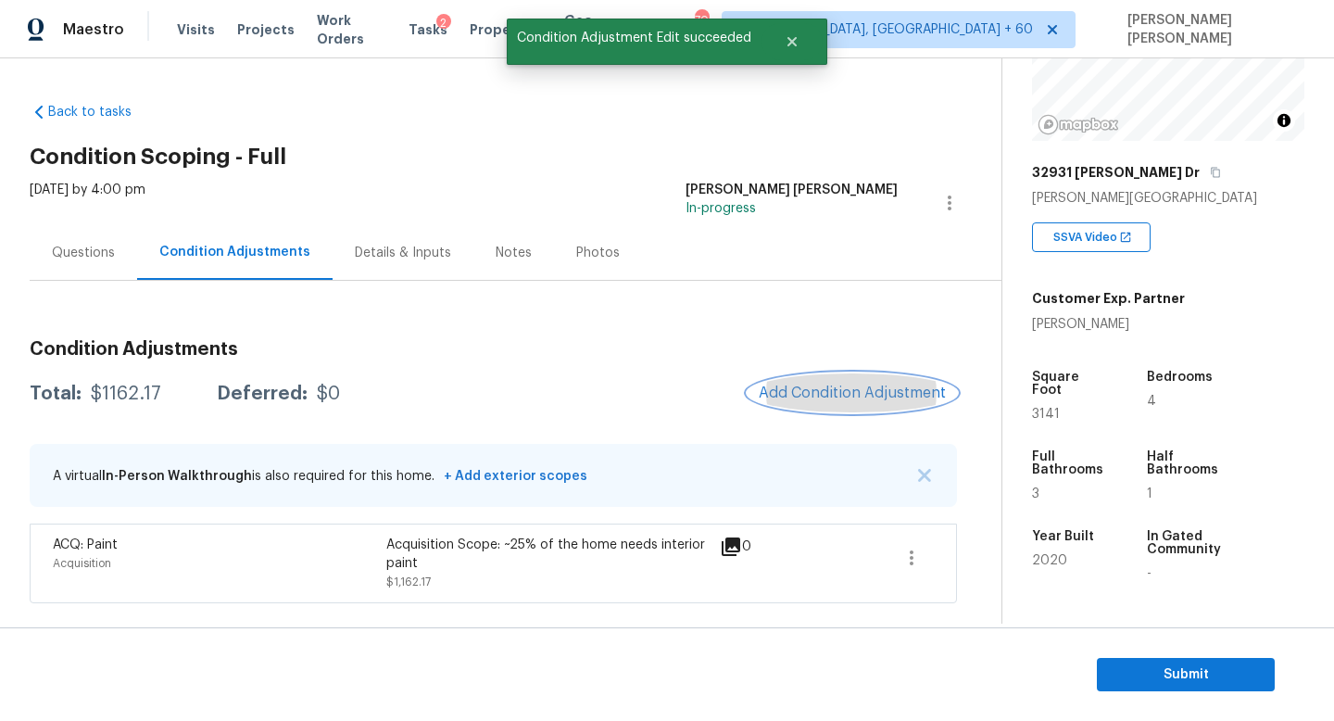
click at [872, 406] on button "Add Condition Adjustment" at bounding box center [851, 392] width 209 height 39
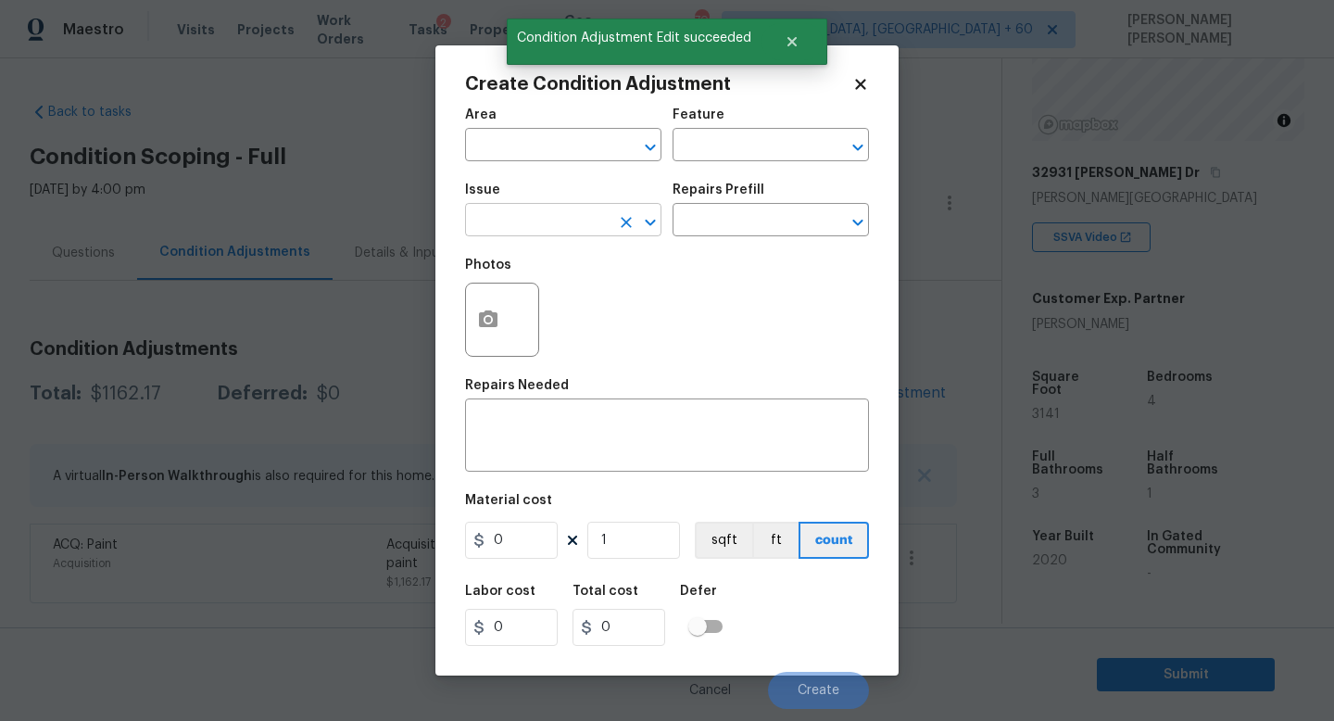
click at [519, 228] on input "text" at bounding box center [537, 221] width 144 height 29
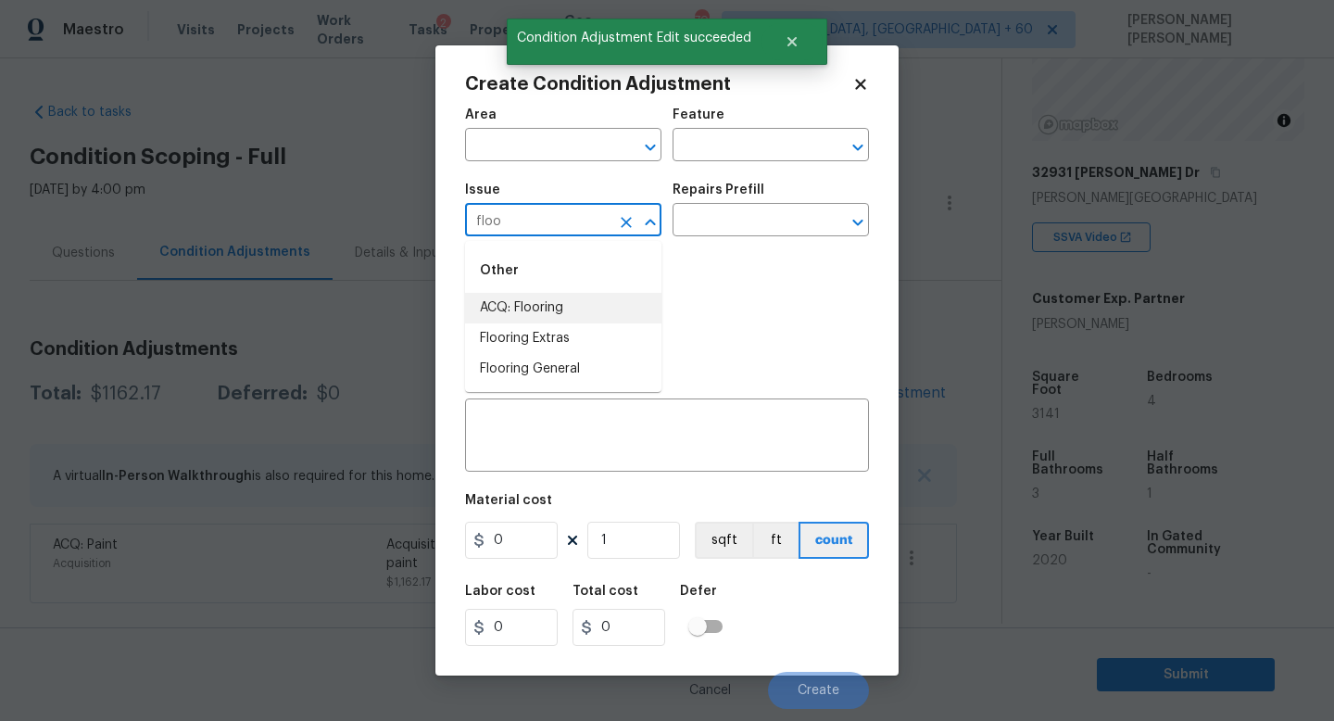
click at [533, 310] on li "ACQ: Flooring" at bounding box center [563, 308] width 196 height 31
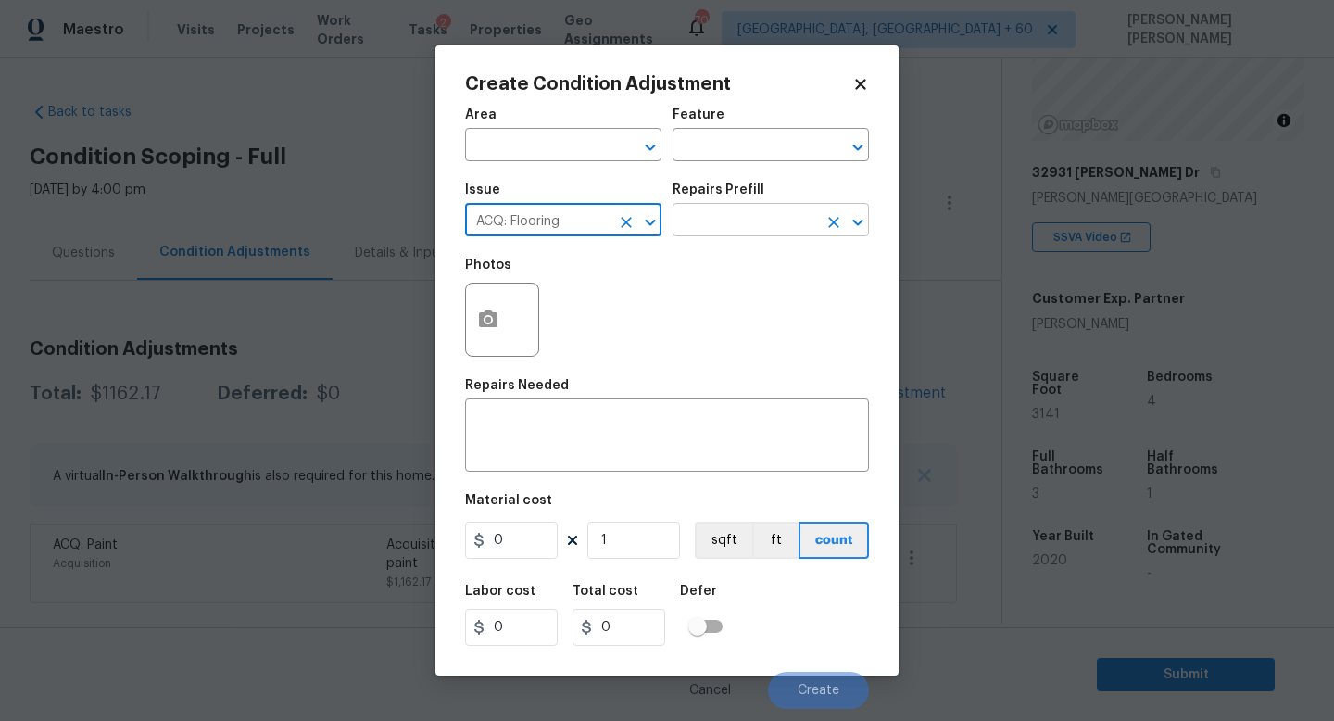
type input "ACQ: Flooring"
click at [760, 212] on input "text" at bounding box center [744, 221] width 144 height 29
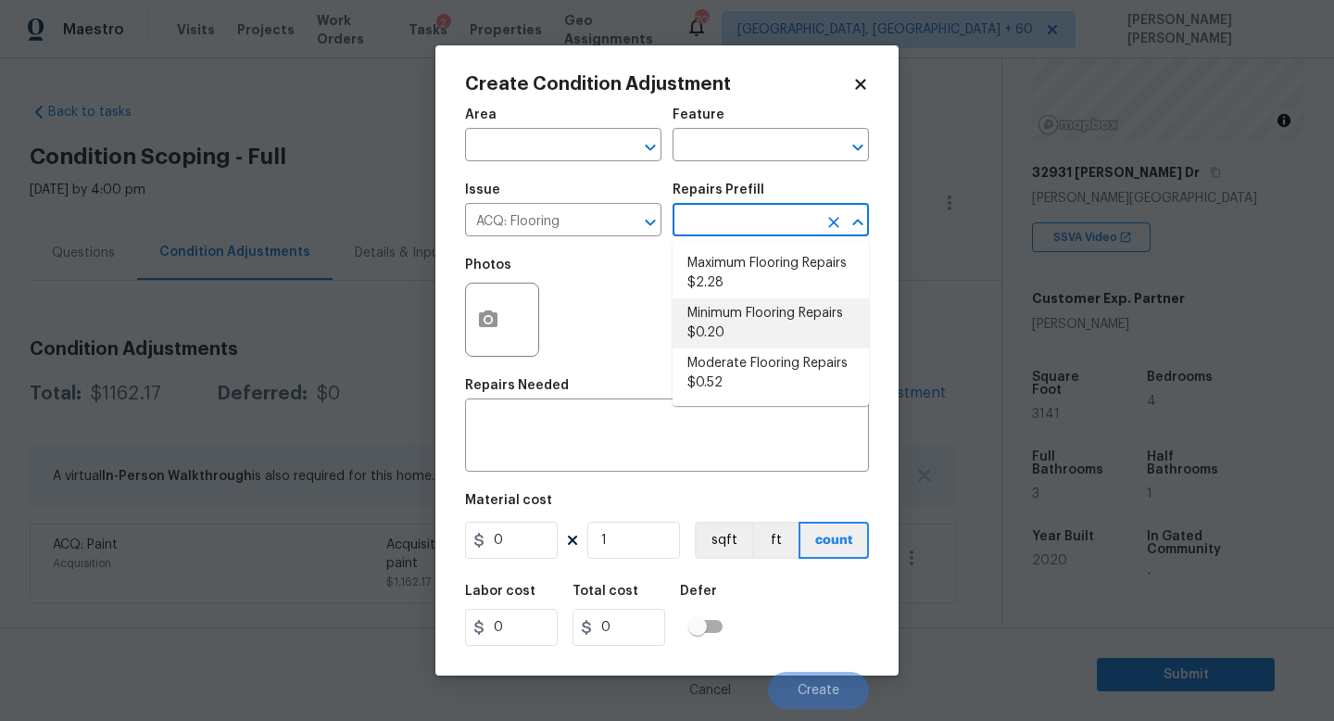
drag, startPoint x: 634, startPoint y: 215, endPoint x: 594, endPoint y: 278, distance: 74.5
click at [594, 278] on div "Area ​ Feature ​ Issue ACQ: Flooring ​ Repairs Prefill ​ Photos Repairs Needed …" at bounding box center [667, 402] width 404 height 611
click at [760, 331] on li "Minimum Flooring Repairs $0.20" at bounding box center [770, 323] width 196 height 50
type input "Acquisition"
type textarea "Acquisition Scope: Minimum flooring repairs"
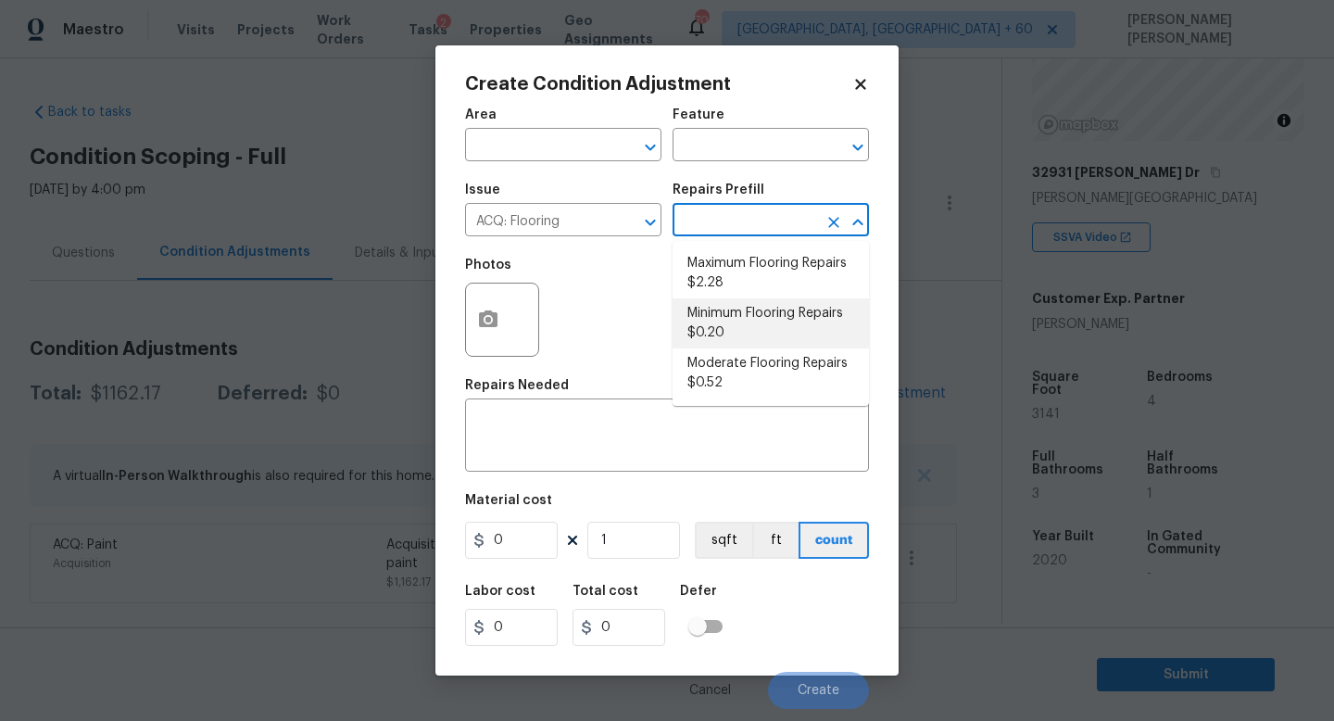
type input "0.2"
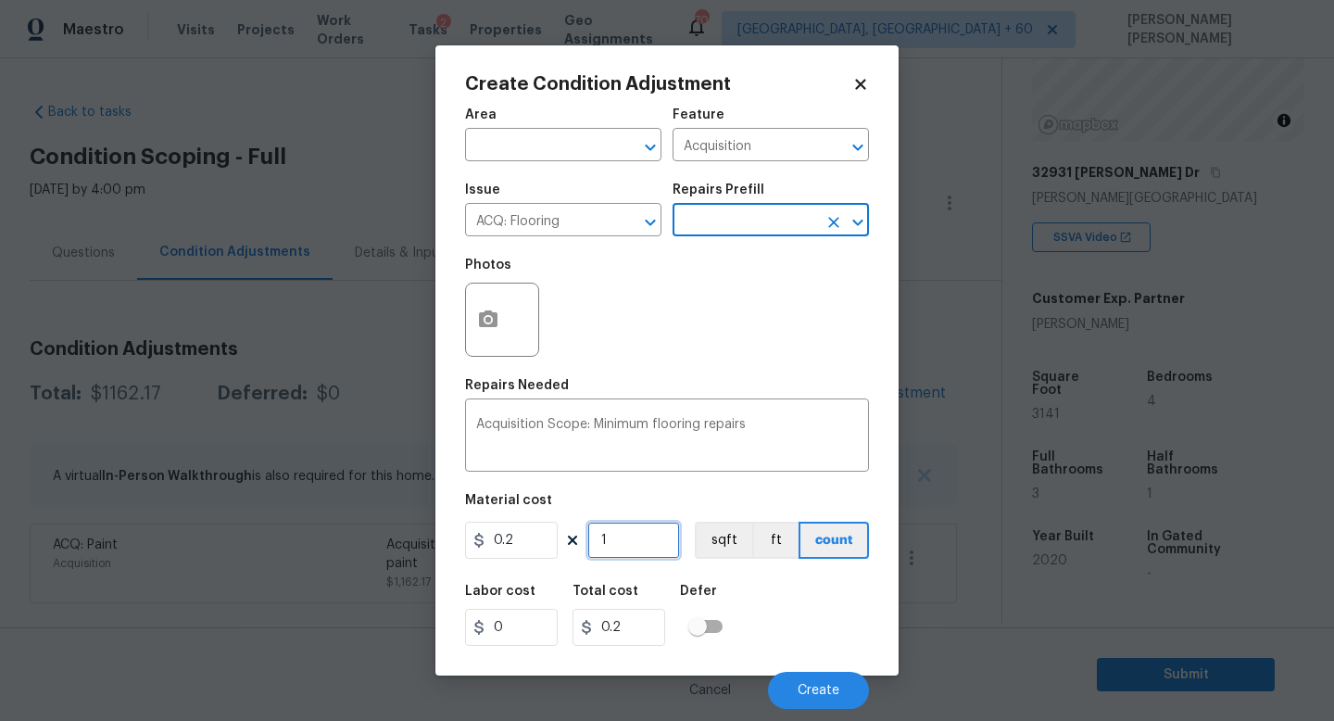
click at [646, 526] on input "1" at bounding box center [633, 539] width 93 height 37
type input "0"
type input "3"
type input "0.6"
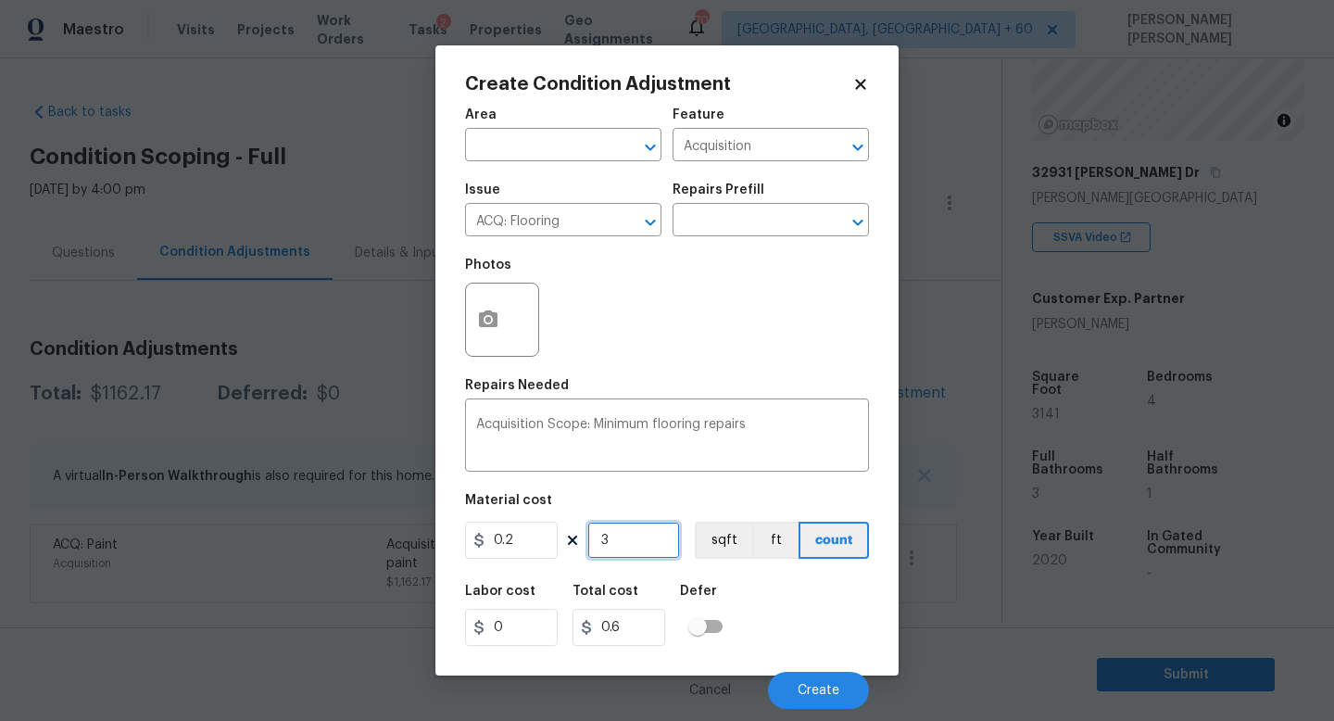
type input "31"
type input "6.2"
type input "314"
type input "62.8"
type input "3141"
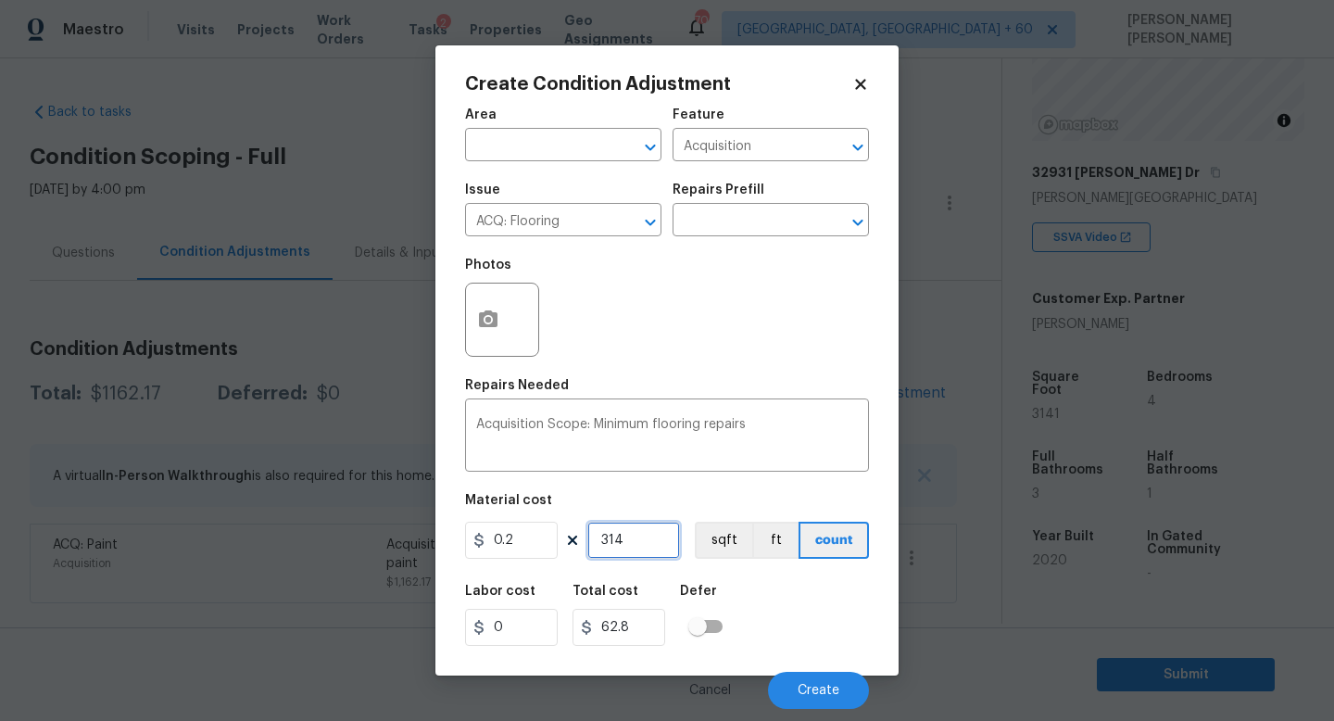
type input "628.2"
type input "3141"
click at [834, 691] on span "Create" at bounding box center [818, 691] width 42 height 14
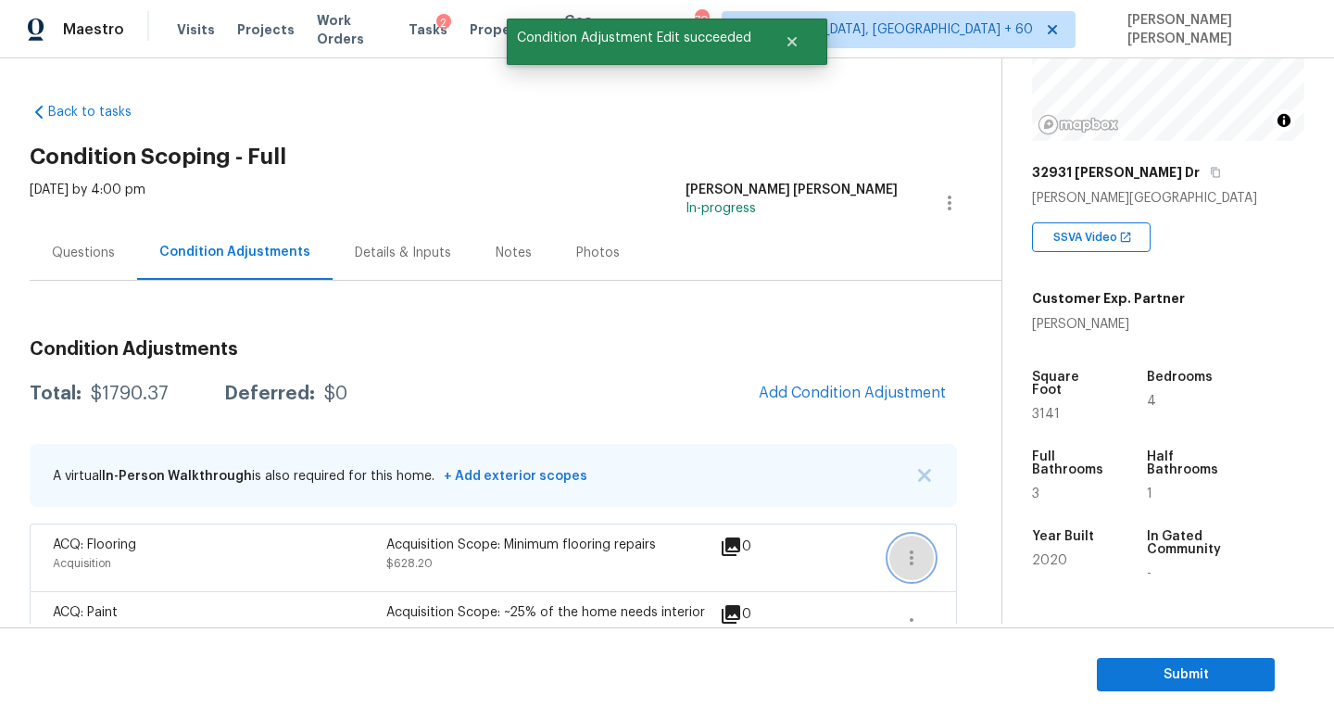
click at [903, 559] on icon "button" at bounding box center [911, 557] width 22 height 22
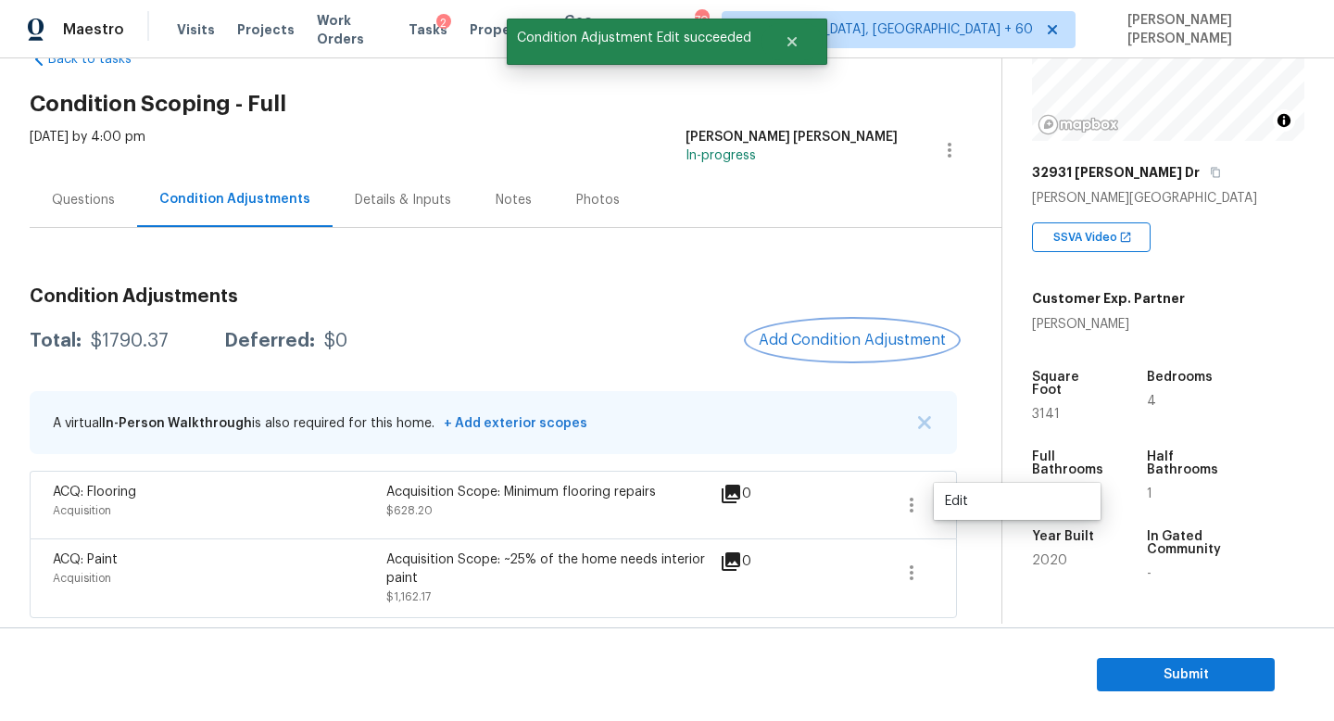
click at [810, 345] on span "Add Condition Adjustment" at bounding box center [852, 340] width 187 height 17
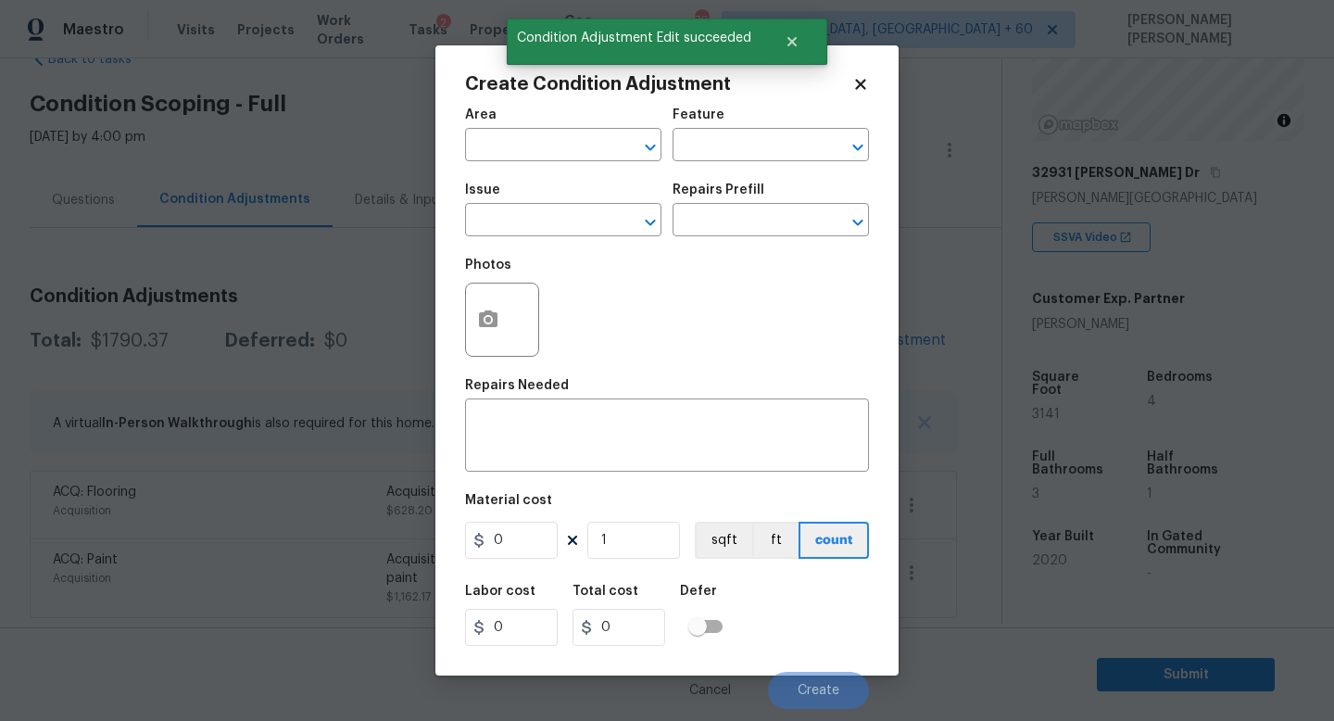
click at [146, 378] on body "Maestro Visits Projects Work Orders Tasks 2 Properties Geo Assignments 708 [GEO…" at bounding box center [667, 360] width 1334 height 721
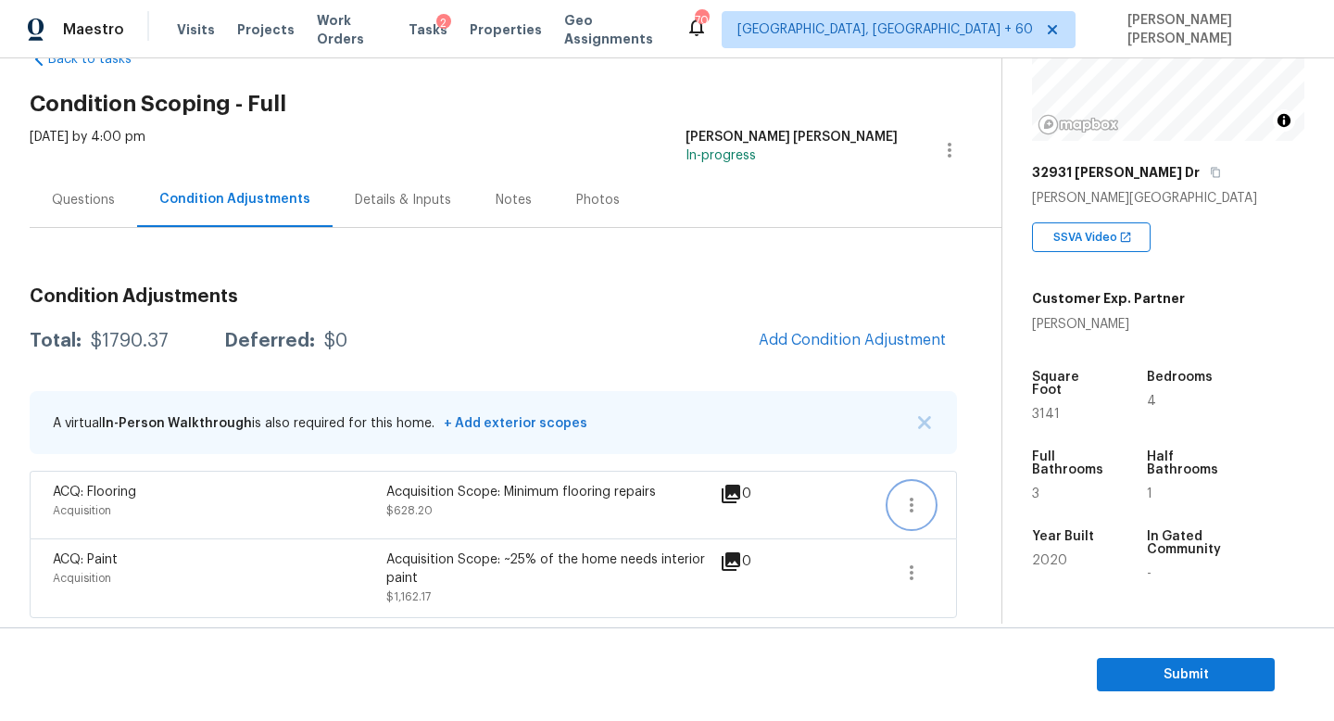
click at [910, 509] on icon "button" at bounding box center [912, 504] width 4 height 15
click at [961, 508] on div "Edit" at bounding box center [1017, 501] width 144 height 19
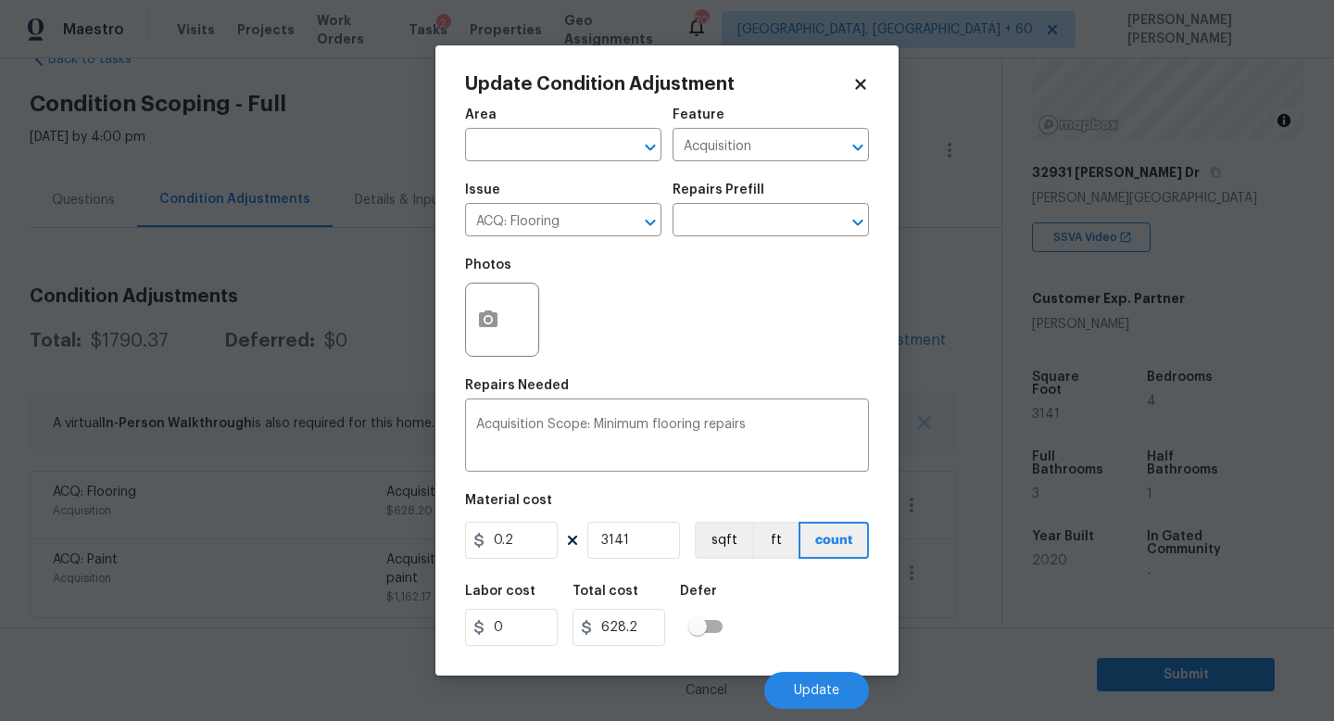
click at [715, 243] on div "Issue ACQ: Flooring ​ Repairs Prefill ​" at bounding box center [667, 209] width 404 height 75
click at [700, 220] on input "text" at bounding box center [744, 221] width 144 height 29
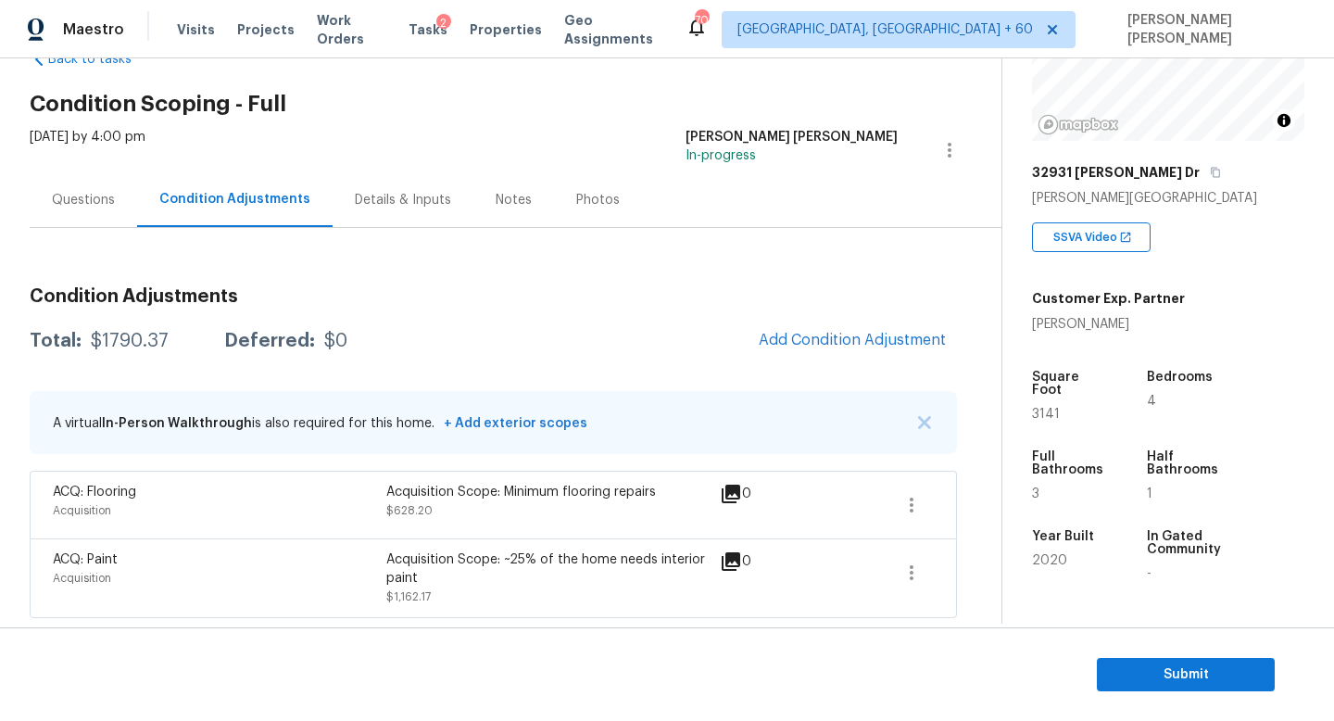
click at [353, 611] on body "Maestro Visits Projects Work Orders Tasks 2 Properties Geo Assignments 708 [GEO…" at bounding box center [667, 360] width 1334 height 721
click at [829, 358] on span "Add Condition Adjustment" at bounding box center [851, 340] width 209 height 41
click at [831, 345] on span "Add Condition Adjustment" at bounding box center [852, 340] width 187 height 17
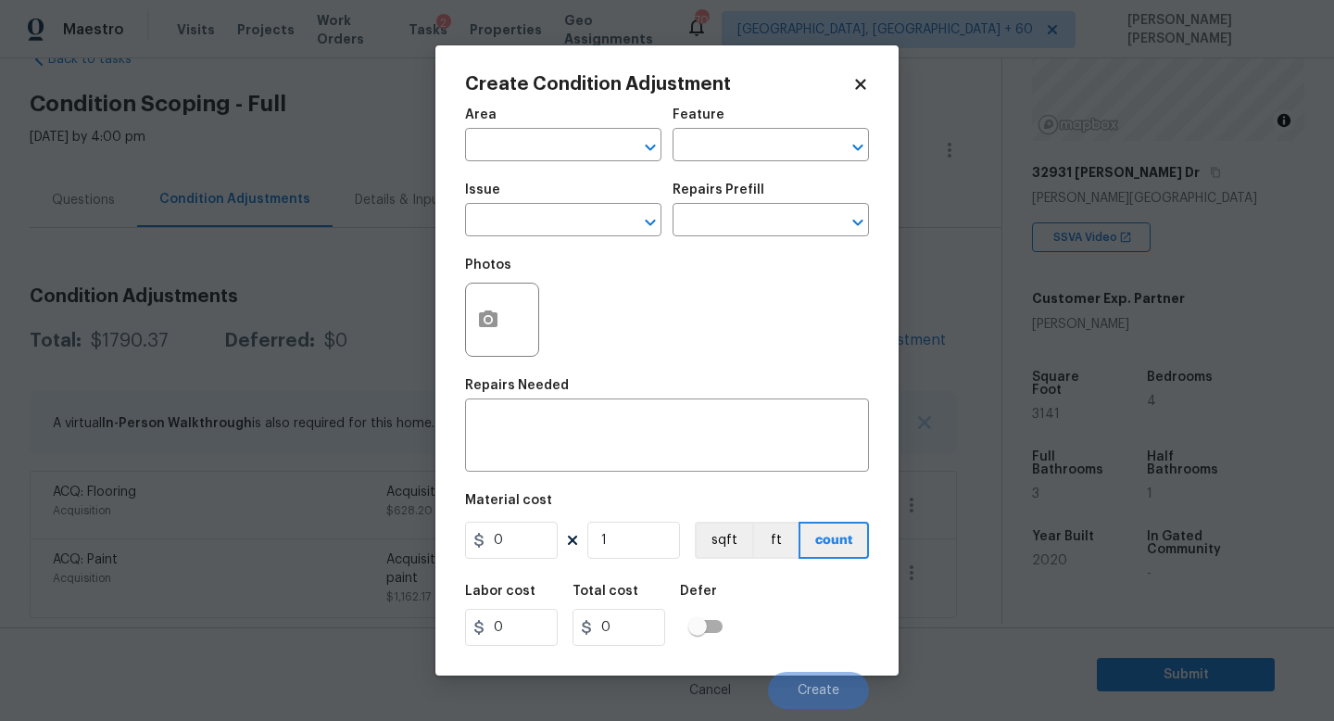
click at [546, 268] on div "Photos" at bounding box center [667, 307] width 404 height 120
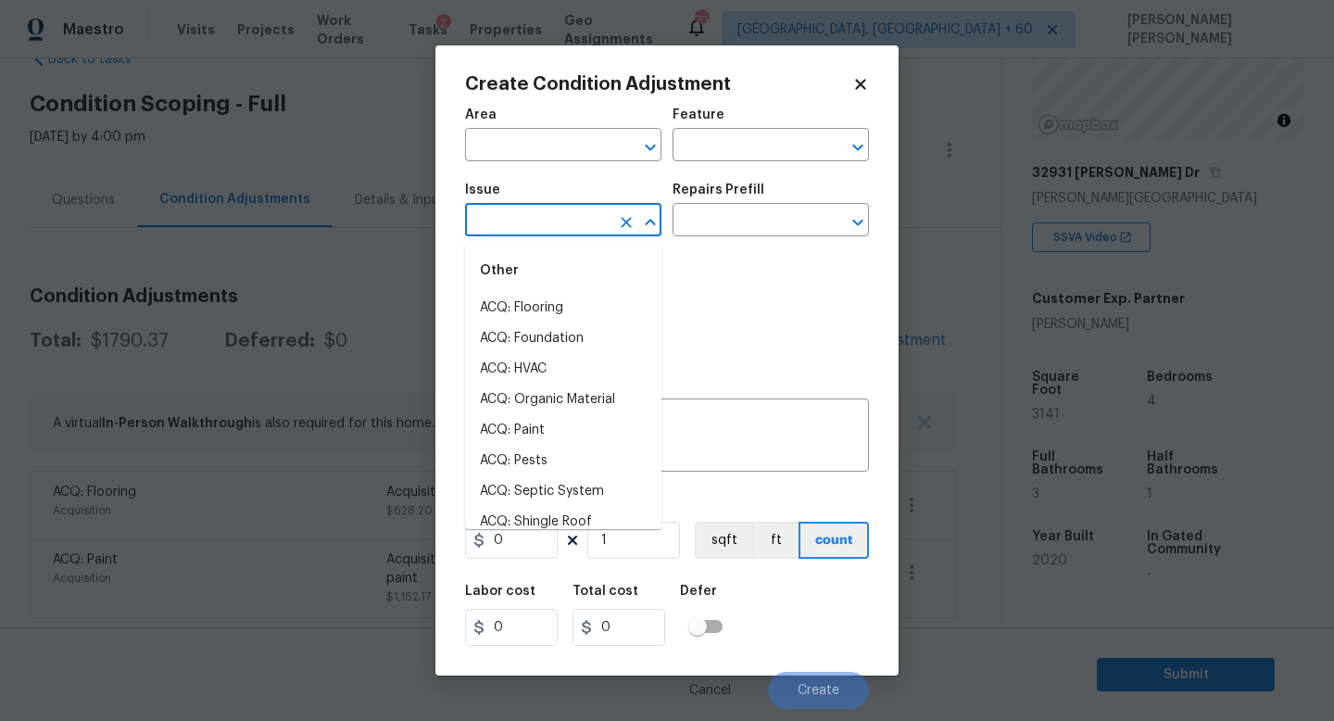
click at [546, 234] on input "text" at bounding box center [537, 221] width 144 height 29
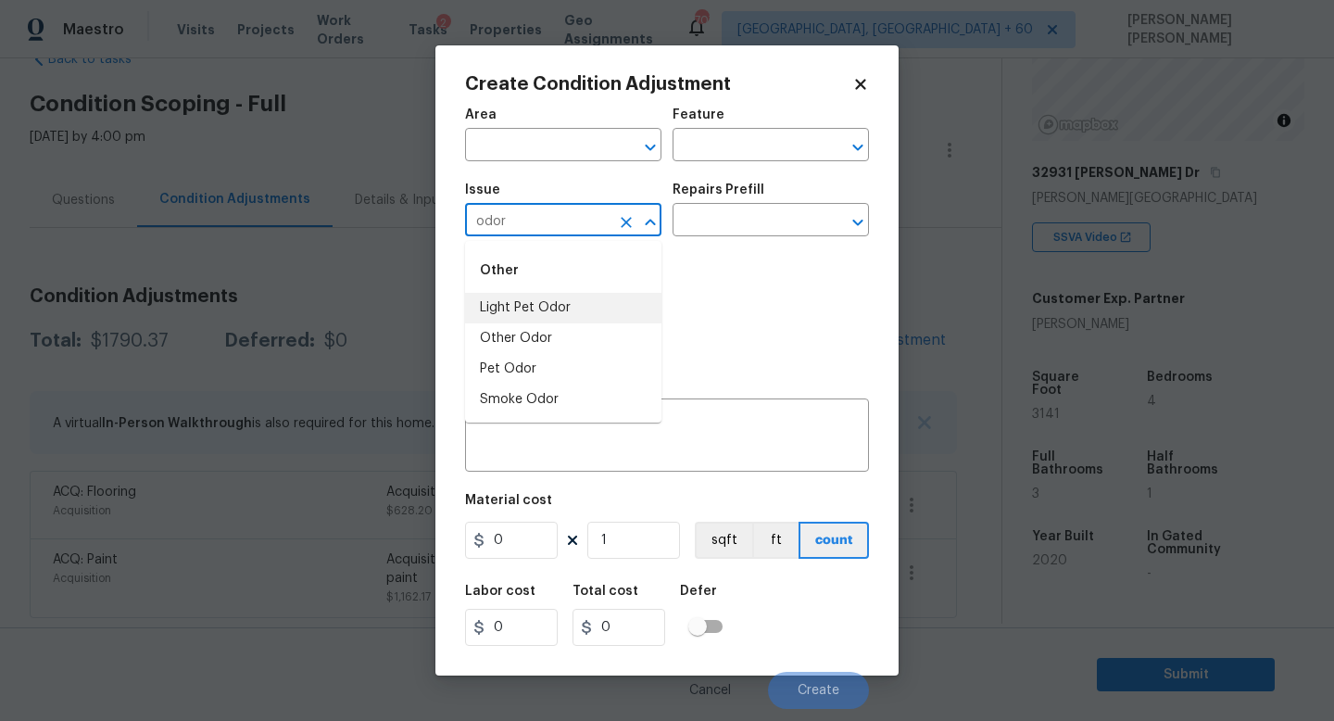
click at [530, 311] on li "Light Pet Odor" at bounding box center [563, 308] width 196 height 31
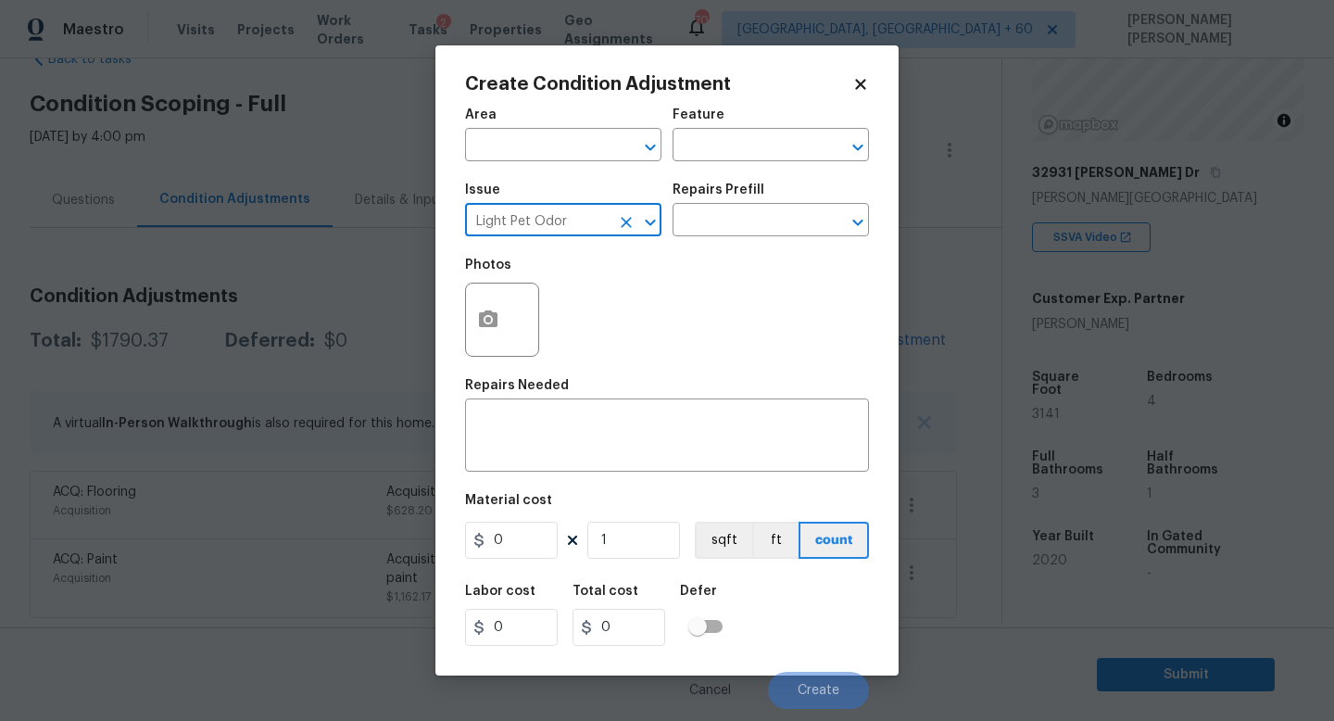
type input "Light Pet Odor"
click at [492, 311] on icon "button" at bounding box center [488, 319] width 22 height 22
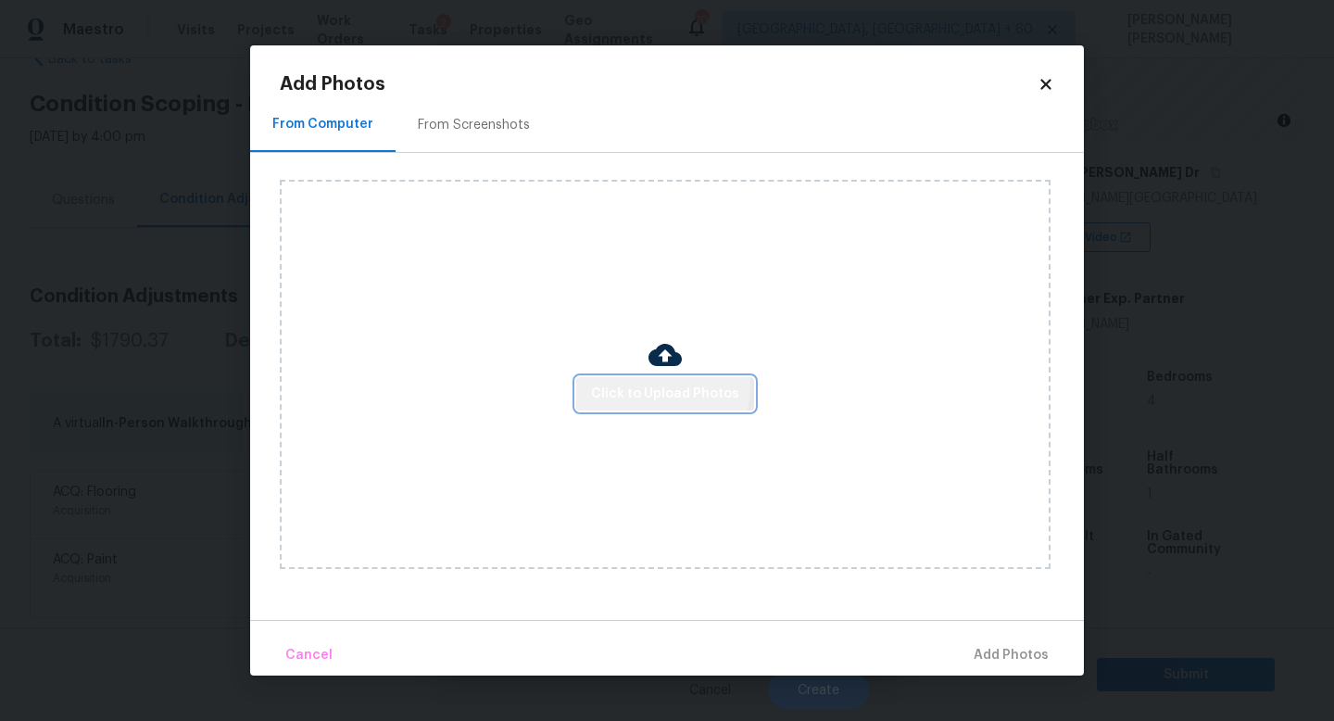
click at [634, 383] on span "Click to Upload Photos" at bounding box center [665, 394] width 148 height 23
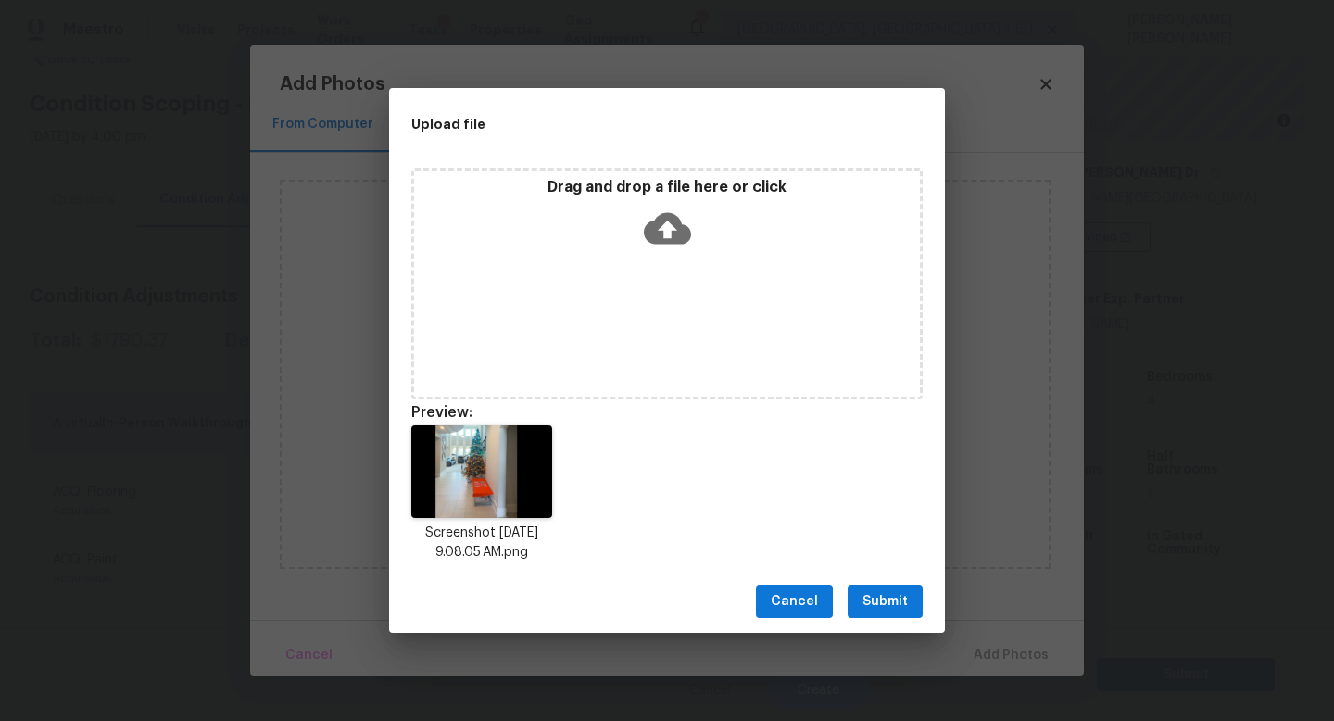
click at [880, 594] on span "Submit" at bounding box center [884, 601] width 45 height 23
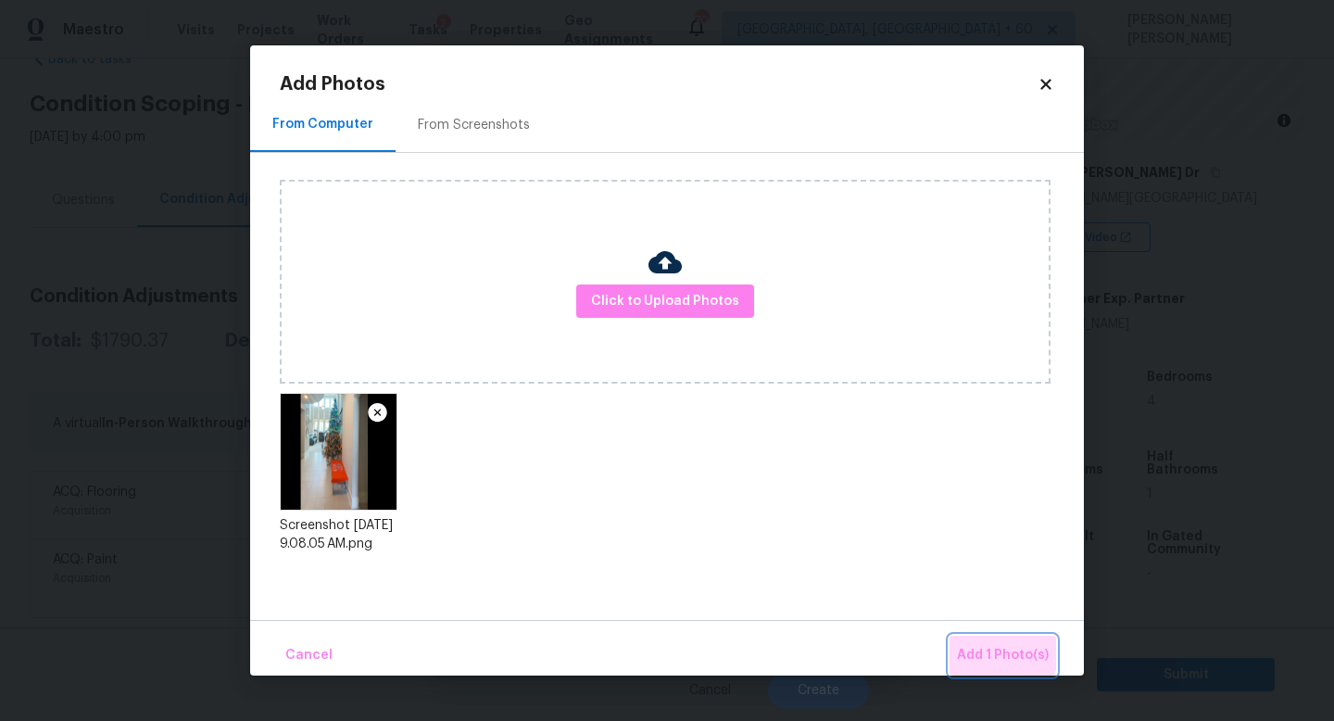
click at [965, 636] on button "Add 1 Photo(s)" at bounding box center [1002, 655] width 107 height 40
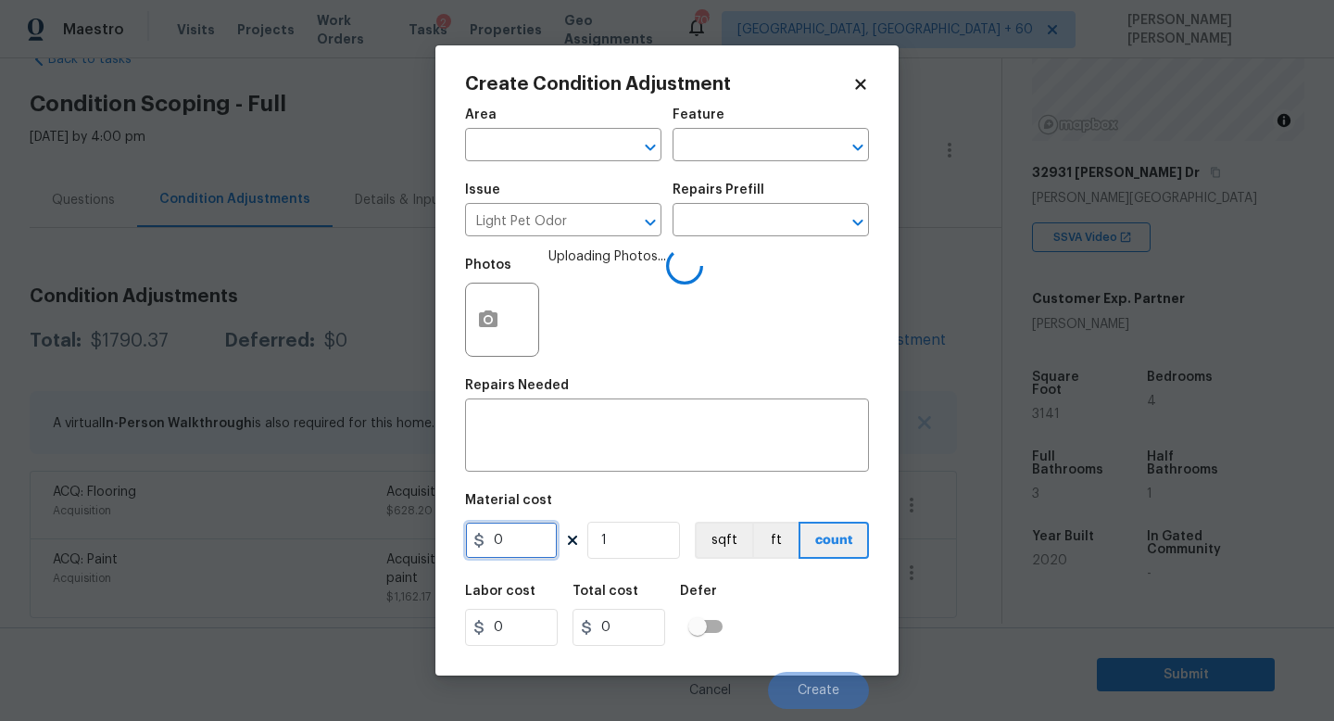
drag, startPoint x: 454, startPoint y: 538, endPoint x: 317, endPoint y: 503, distance: 141.5
click at [384, 524] on div "Create Condition Adjustment Area ​ Feature ​ Issue Light Pet Odor ​ Repairs Pre…" at bounding box center [667, 360] width 1334 height 721
type input "575"
click at [860, 639] on div "Labor cost 0 Total cost 575 Defer" at bounding box center [667, 614] width 404 height 83
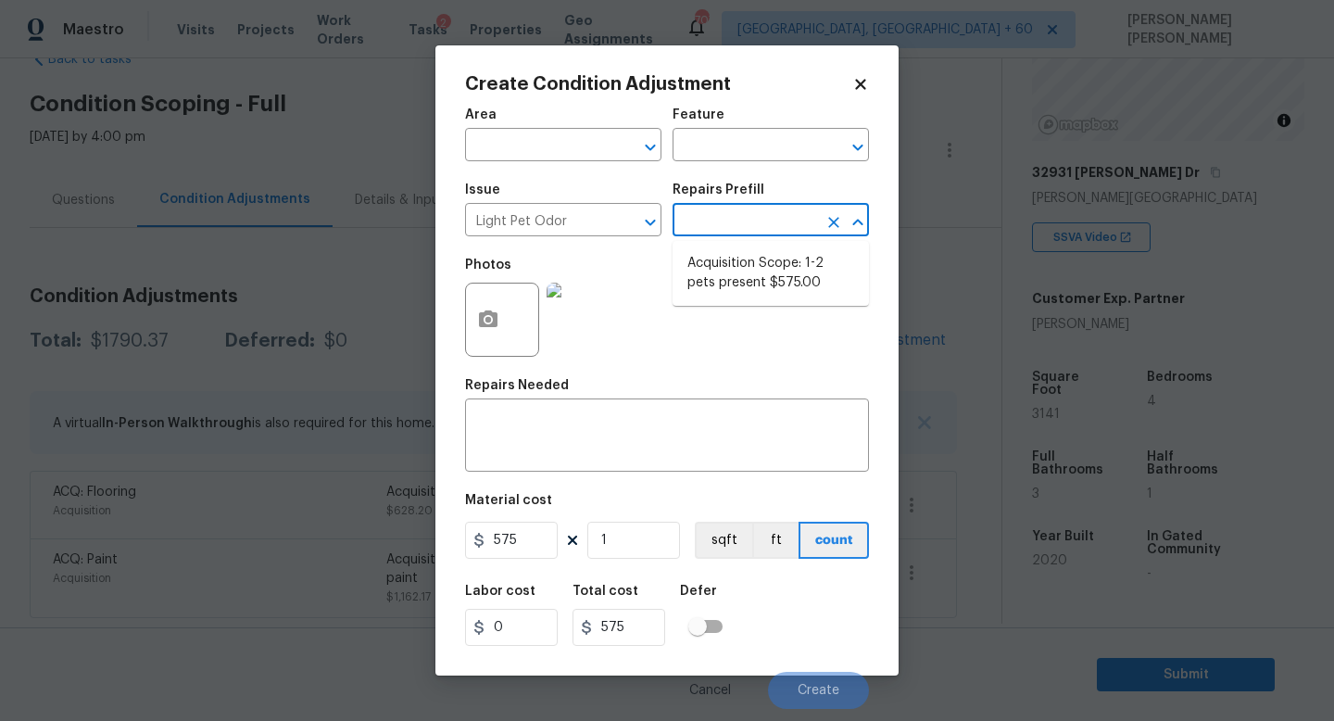
click at [761, 221] on input "text" at bounding box center [744, 221] width 144 height 29
click at [762, 270] on li "Acquisition Scope: 1-2 pets present $575.00" at bounding box center [770, 273] width 196 height 50
type textarea "Acquisition Scope: 1-2 pets present"
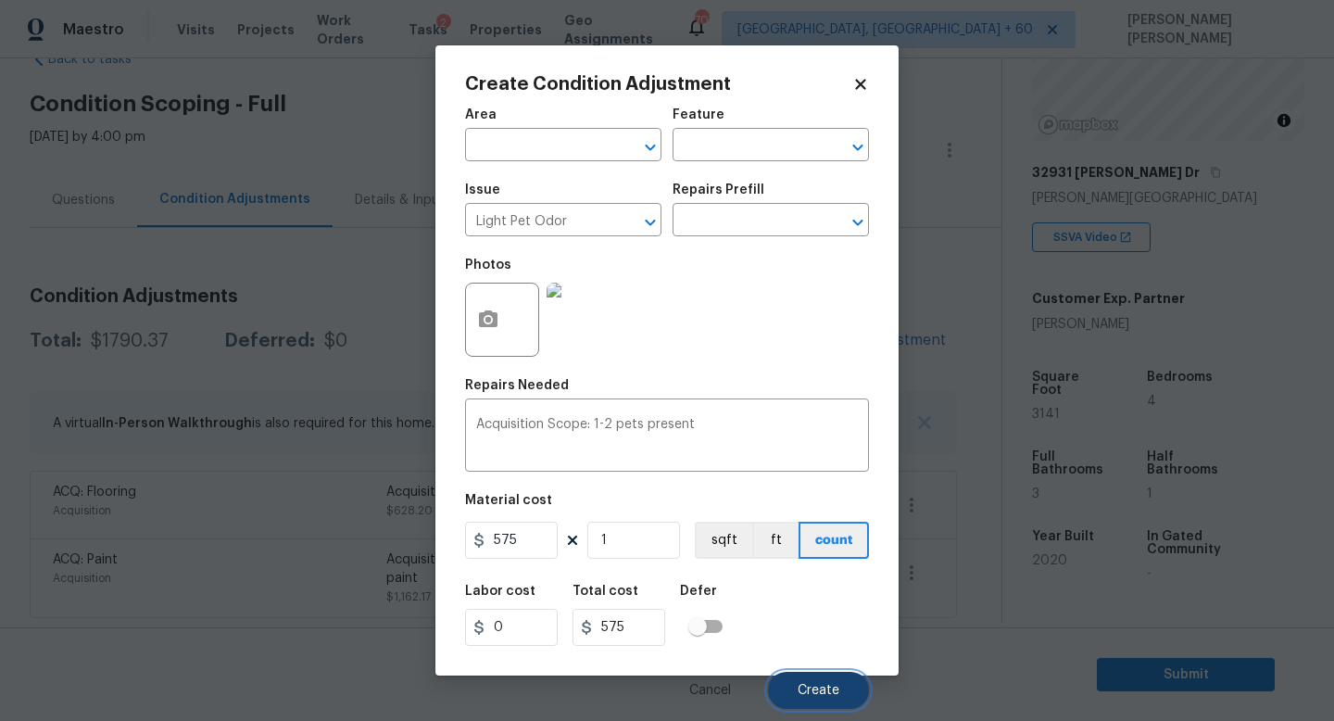
click at [796, 677] on button "Create" at bounding box center [818, 690] width 101 height 37
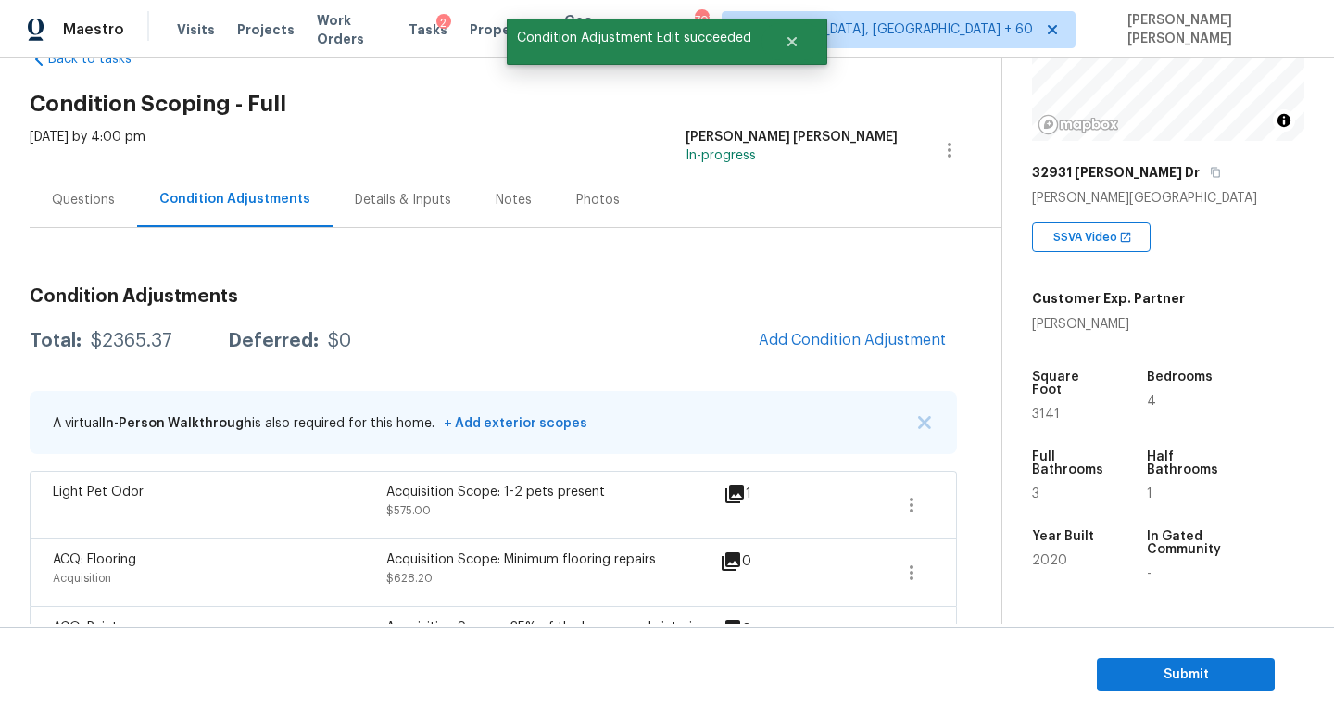
click at [856, 312] on div "Condition Adjustments Total: $2365.37 Deferred: $0 Add Condition Adjustment A v…" at bounding box center [493, 478] width 927 height 413
click at [836, 332] on span "Add Condition Adjustment" at bounding box center [852, 340] width 187 height 17
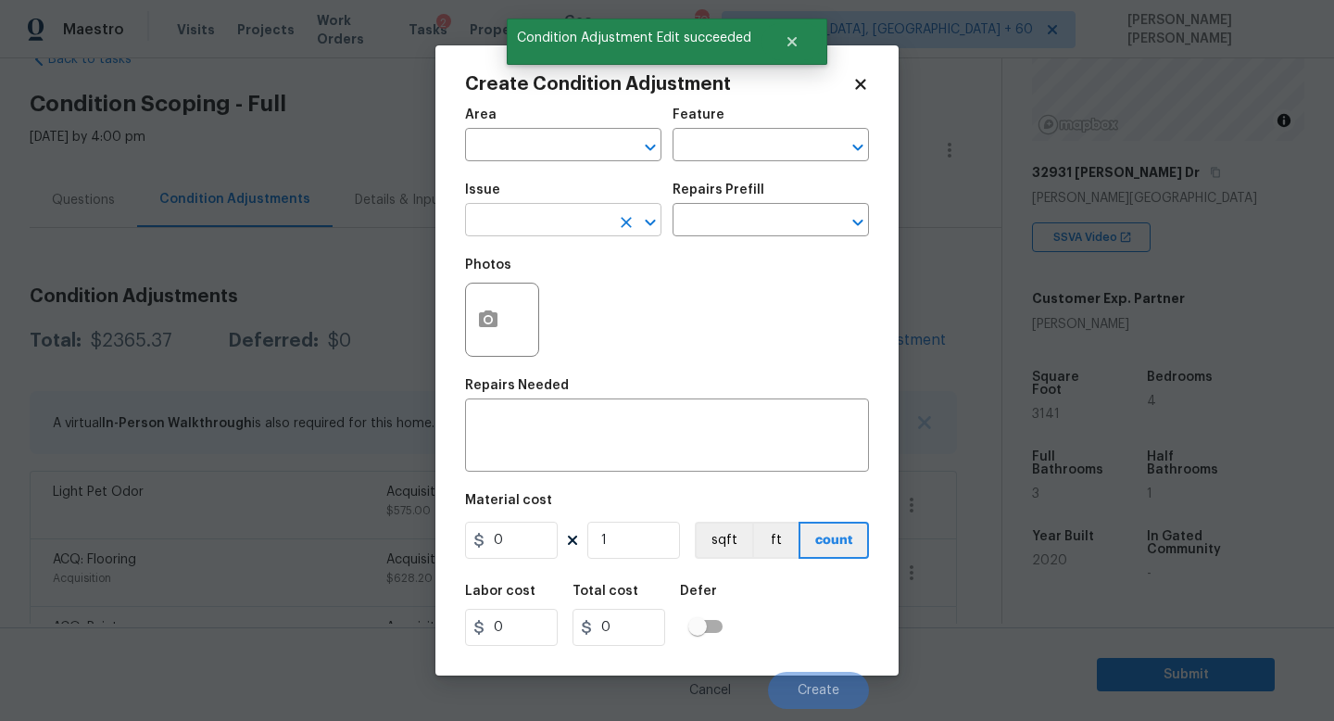
click at [545, 211] on input "text" at bounding box center [537, 221] width 144 height 29
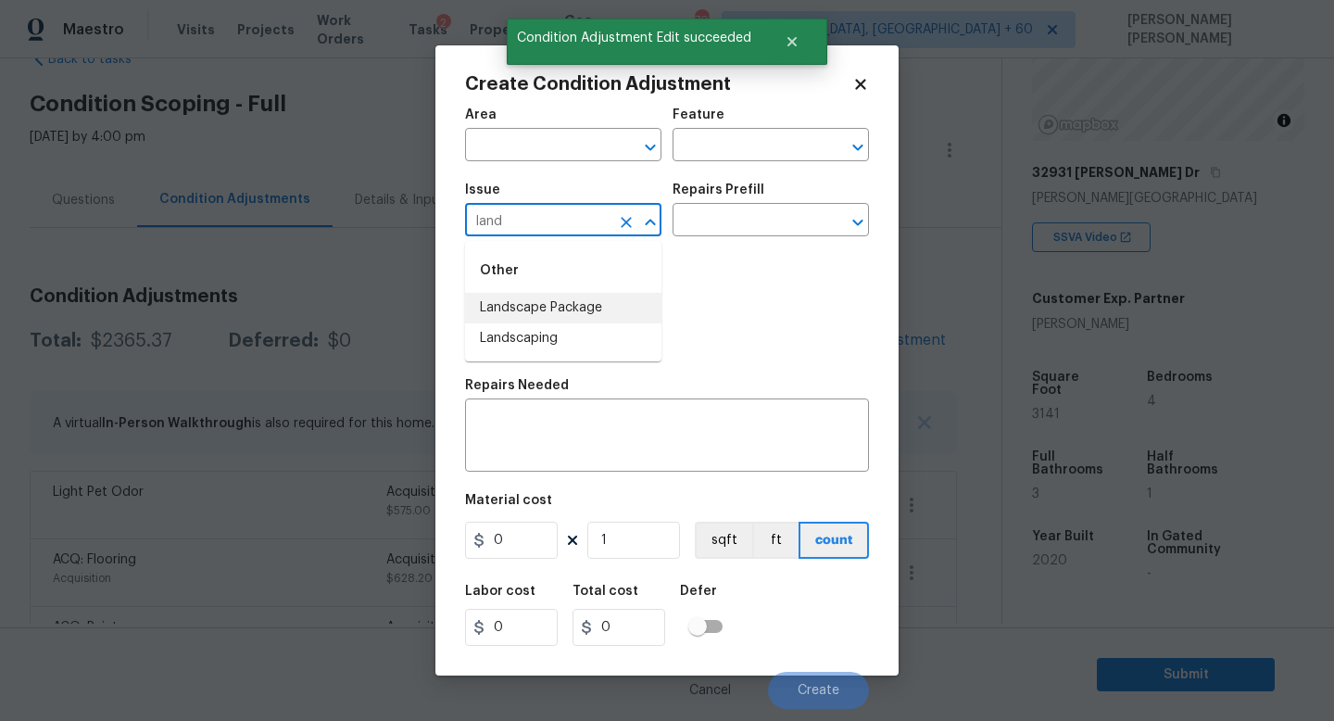
click at [562, 301] on li "Landscape Package" at bounding box center [563, 308] width 196 height 31
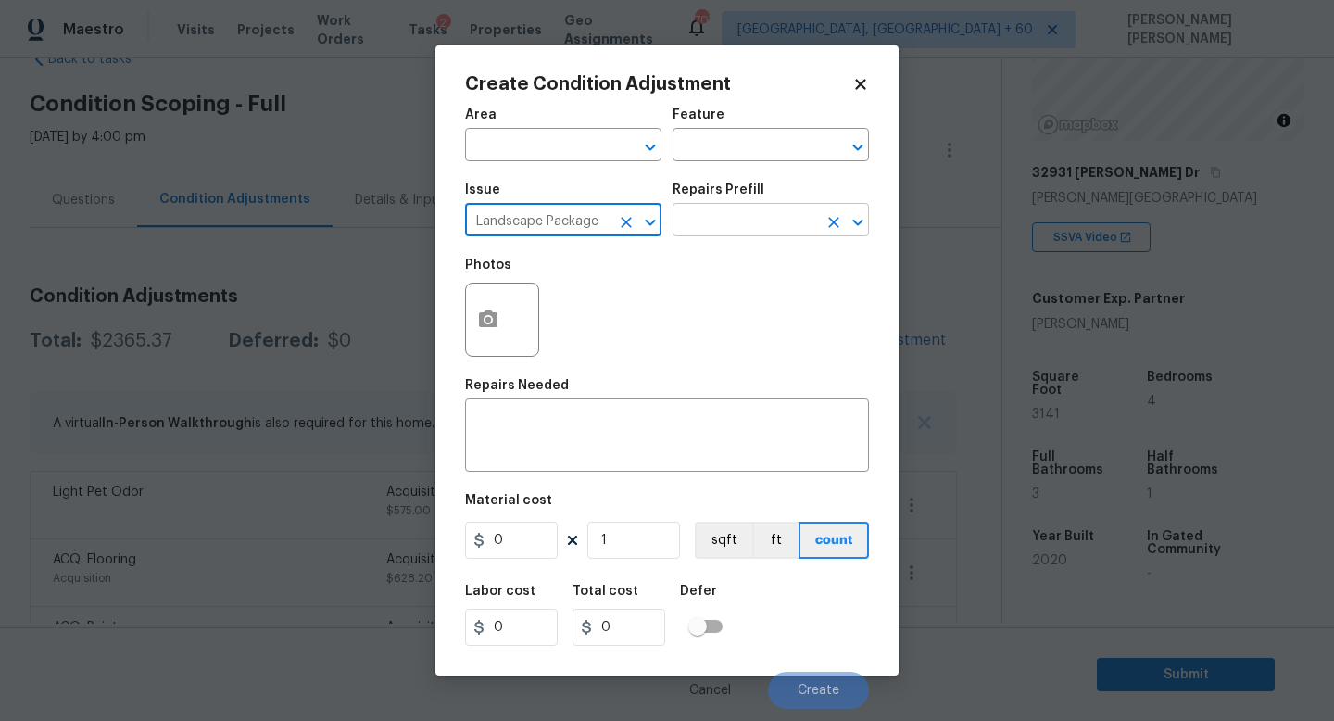
type input "Landscape Package"
click at [732, 223] on input "text" at bounding box center [744, 221] width 144 height 29
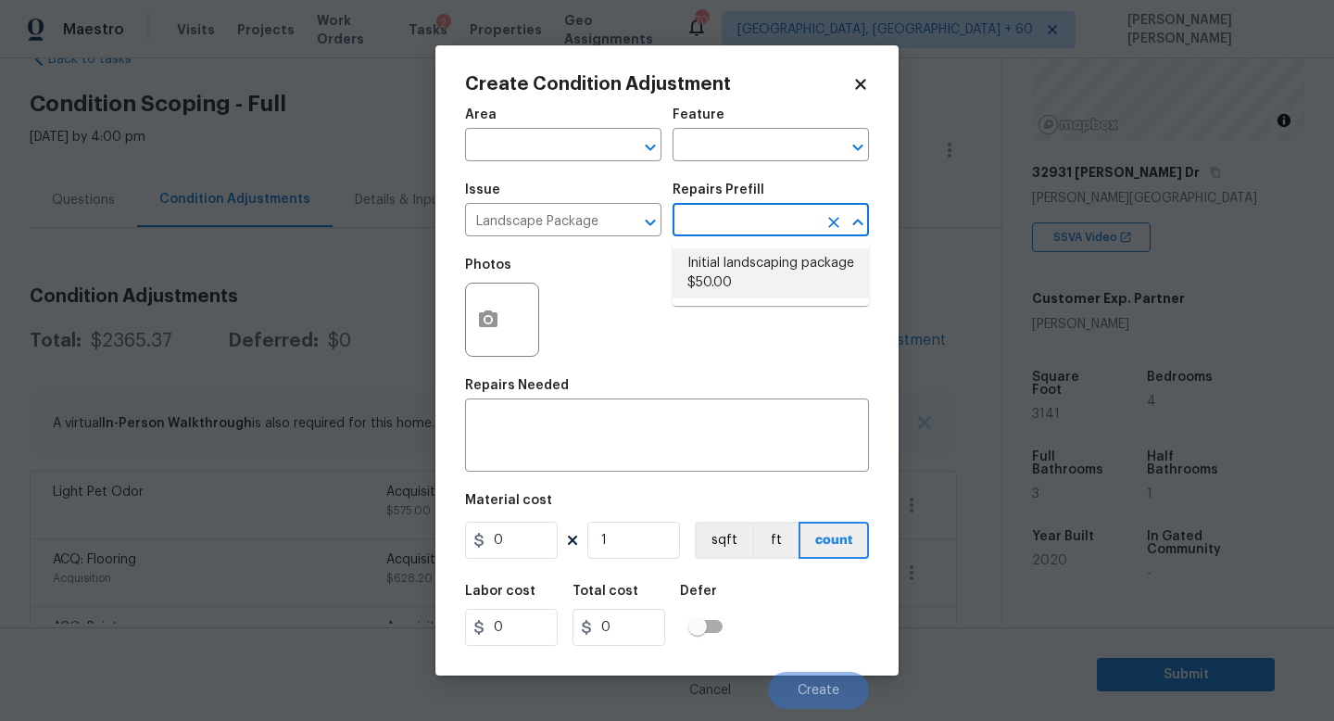
click at [727, 294] on li "Initial landscaping package $50.00" at bounding box center [770, 273] width 196 height 50
type input "Home Readiness Packages"
type textarea "Mowing of grass up to 6" in height. Mow, edge along driveways & sidewalks, trim…"
type input "50"
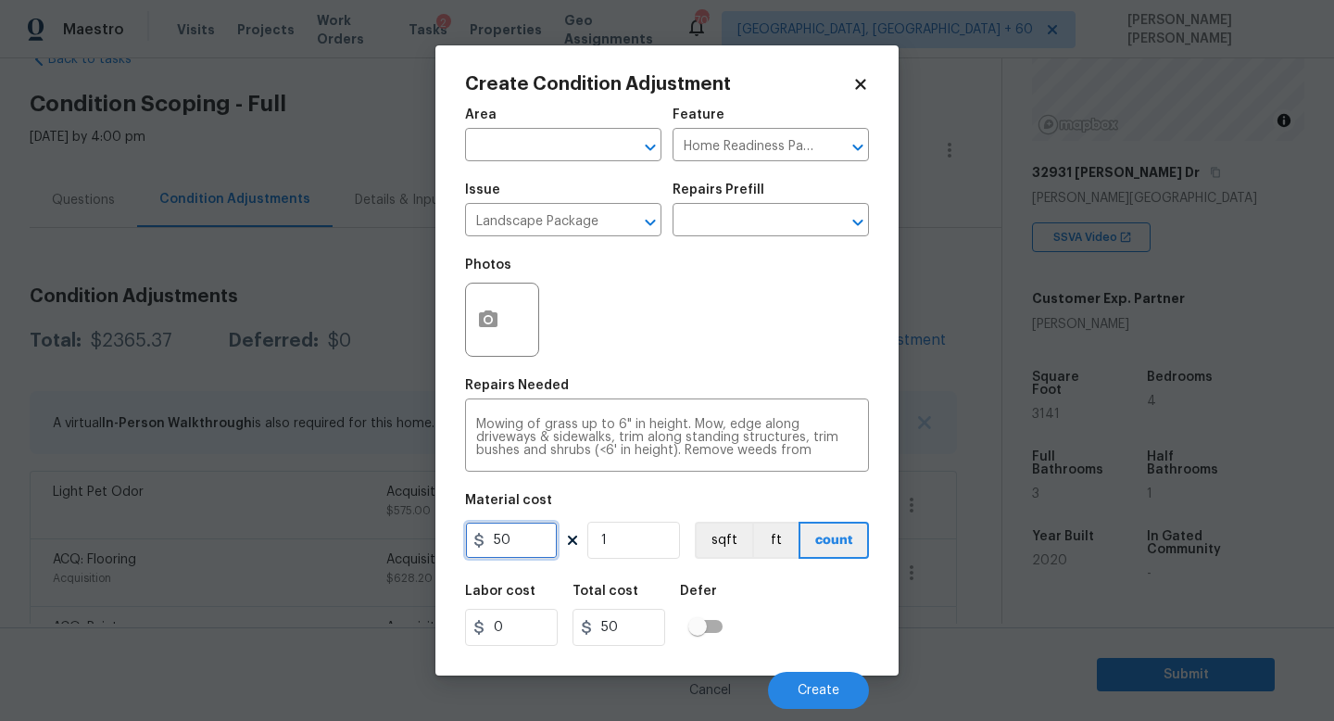
drag, startPoint x: 525, startPoint y: 543, endPoint x: 0, endPoint y: 434, distance: 536.2
click at [0, 434] on div "Create Condition Adjustment Area ​ Feature Home Readiness Packages ​ Issue Land…" at bounding box center [667, 360] width 1334 height 721
type input "300"
click at [480, 308] on icon "button" at bounding box center [488, 319] width 22 height 22
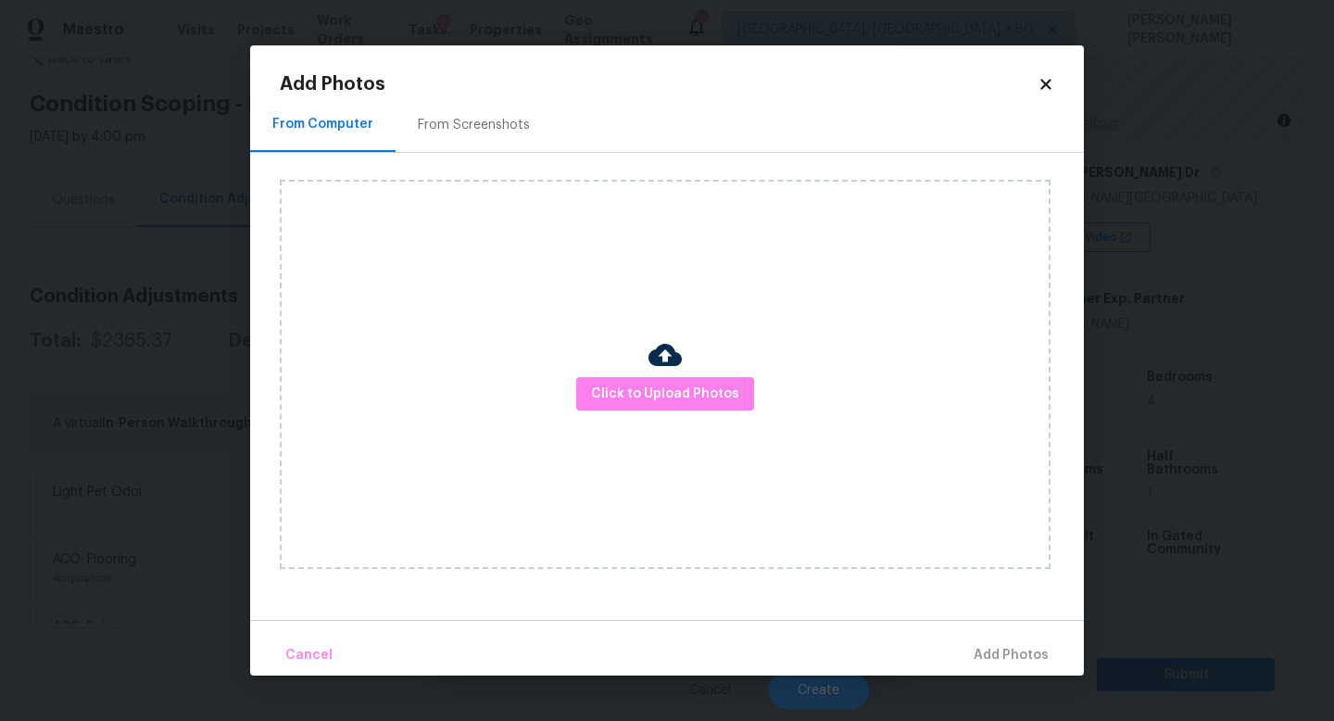
click at [676, 422] on div "Click to Upload Photos" at bounding box center [665, 374] width 771 height 389
click at [688, 383] on span "Click to Upload Photos" at bounding box center [665, 394] width 148 height 23
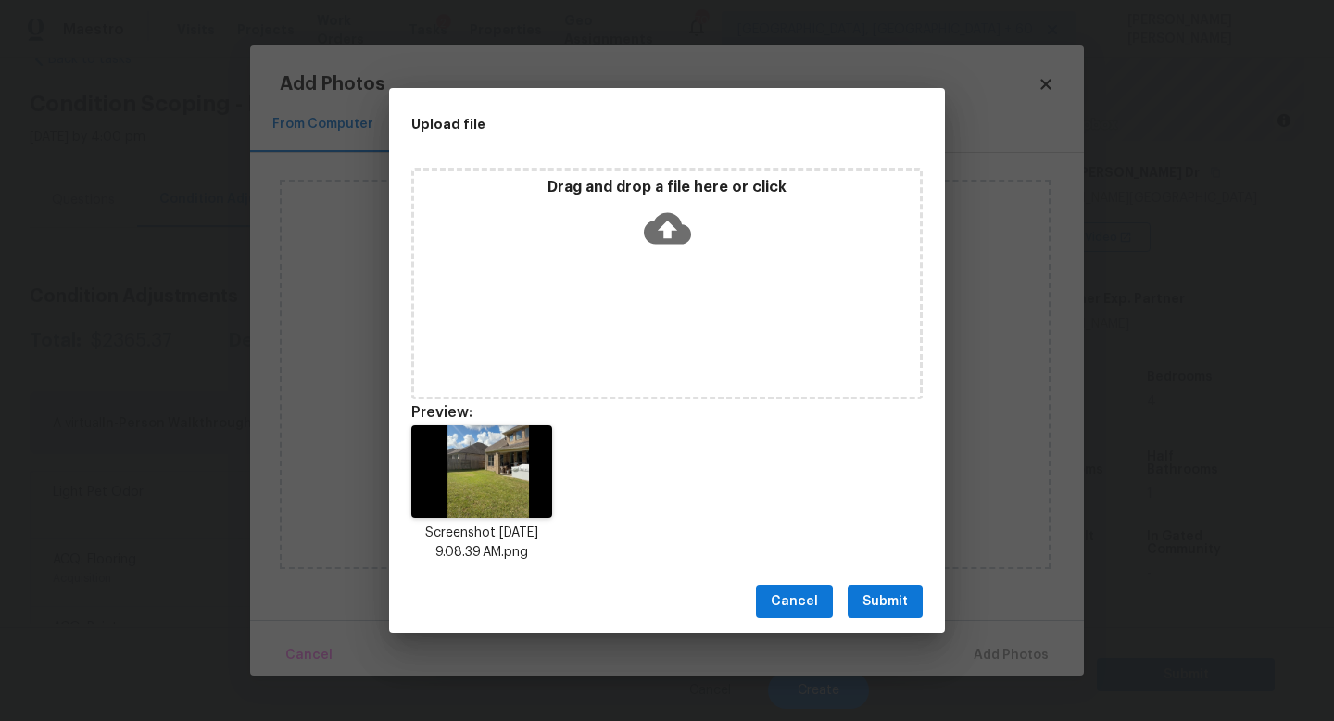
click at [869, 592] on span "Submit" at bounding box center [884, 601] width 45 height 23
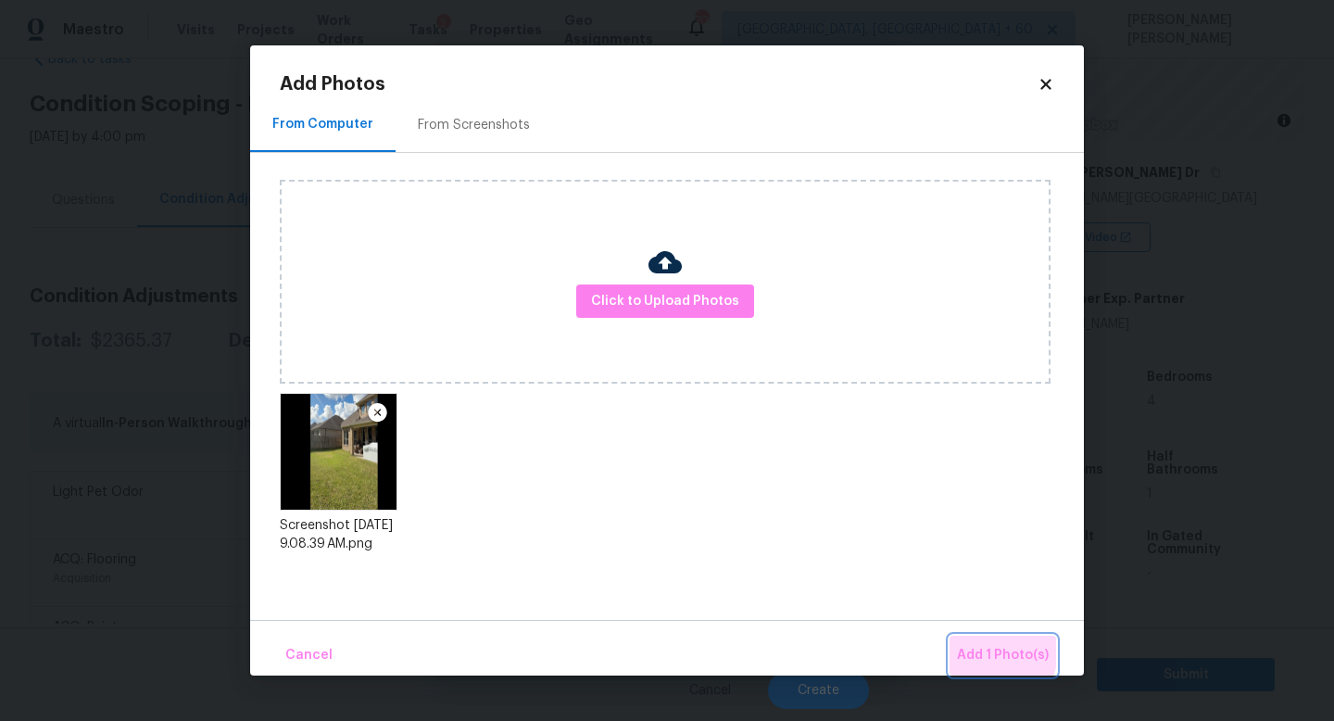
click at [965, 648] on span "Add 1 Photo(s)" at bounding box center [1003, 655] width 92 height 23
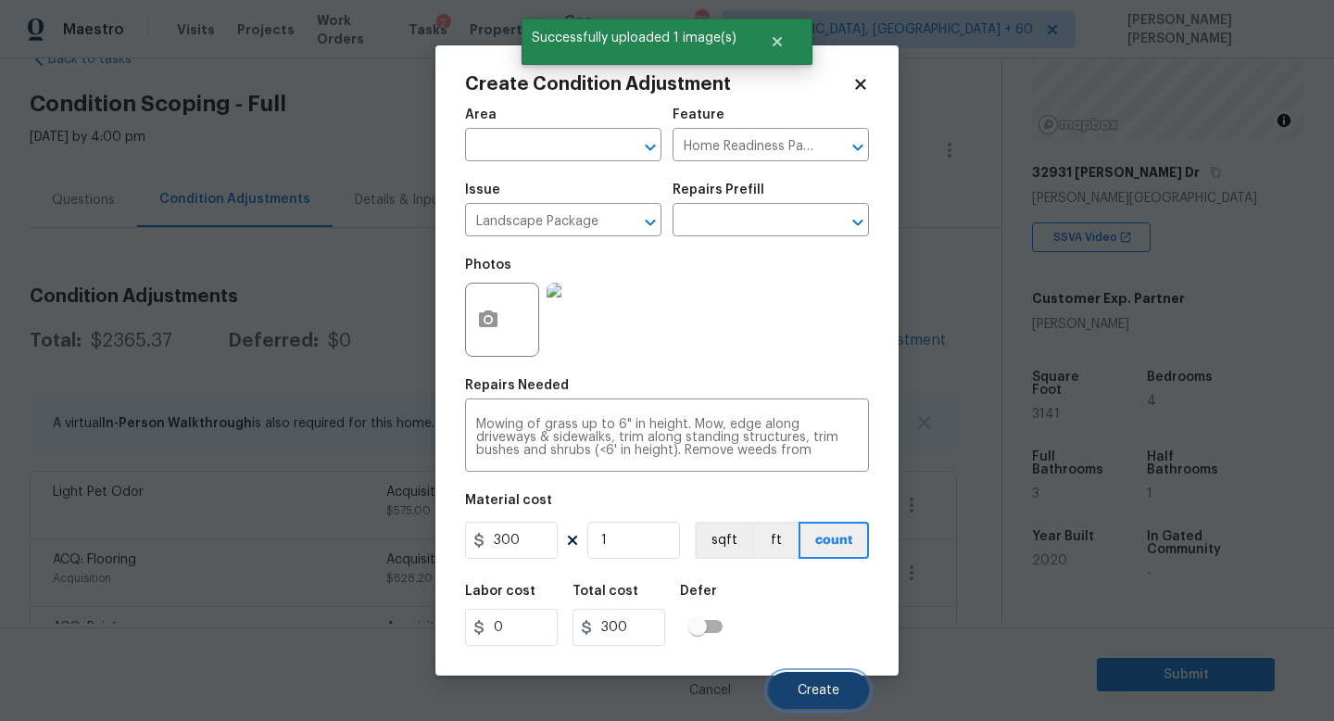
click at [801, 685] on span "Create" at bounding box center [818, 691] width 42 height 14
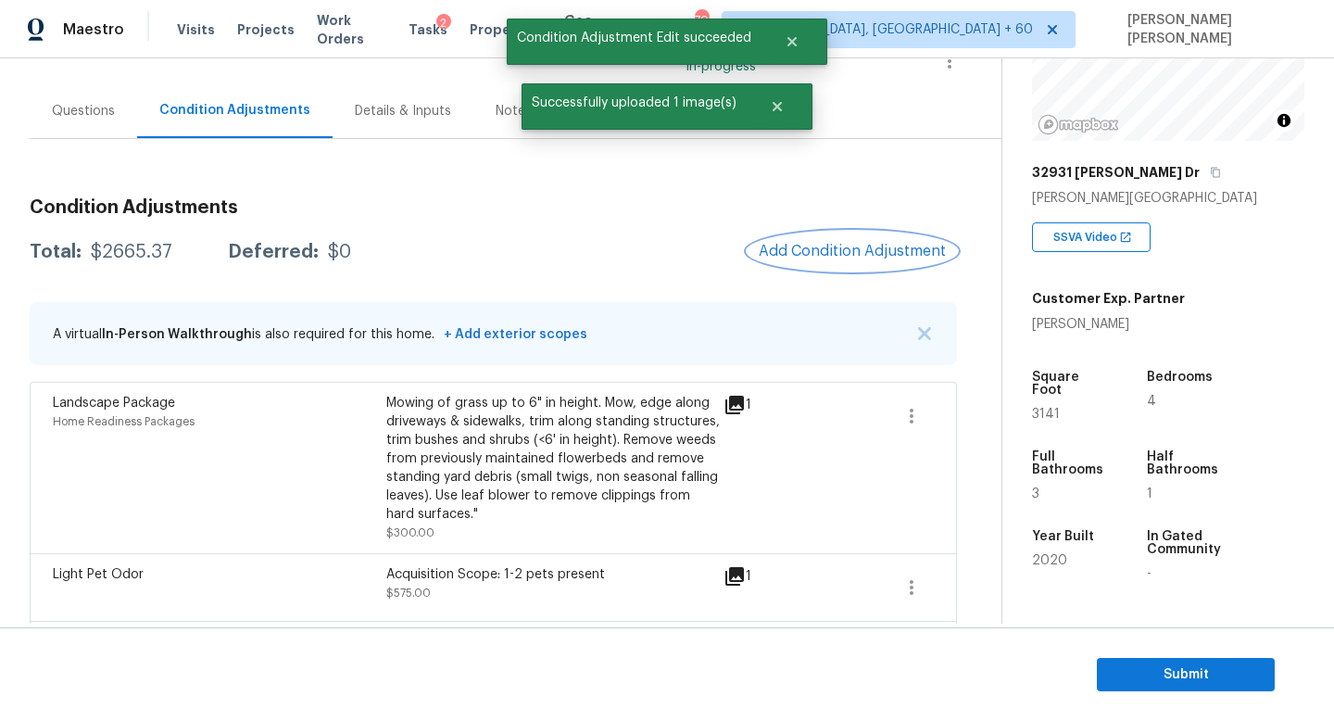
scroll to position [169, 0]
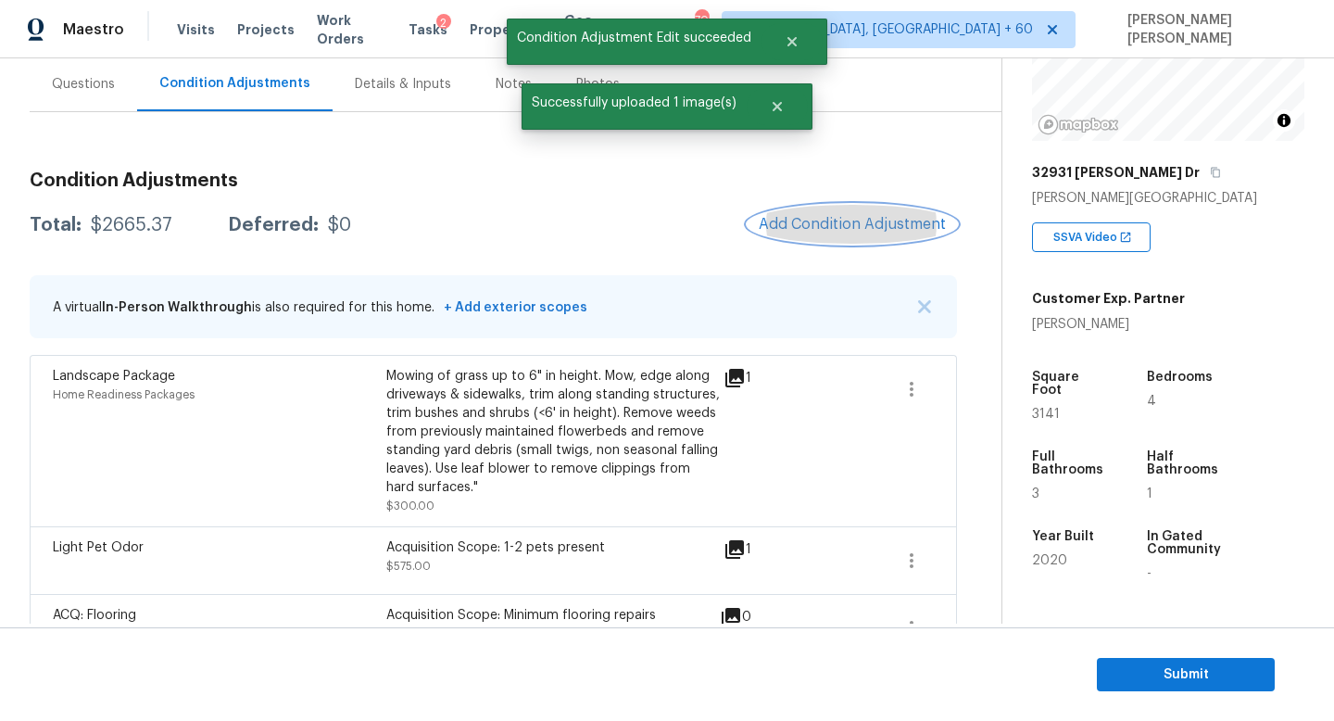
click at [843, 235] on button "Add Condition Adjustment" at bounding box center [851, 224] width 209 height 39
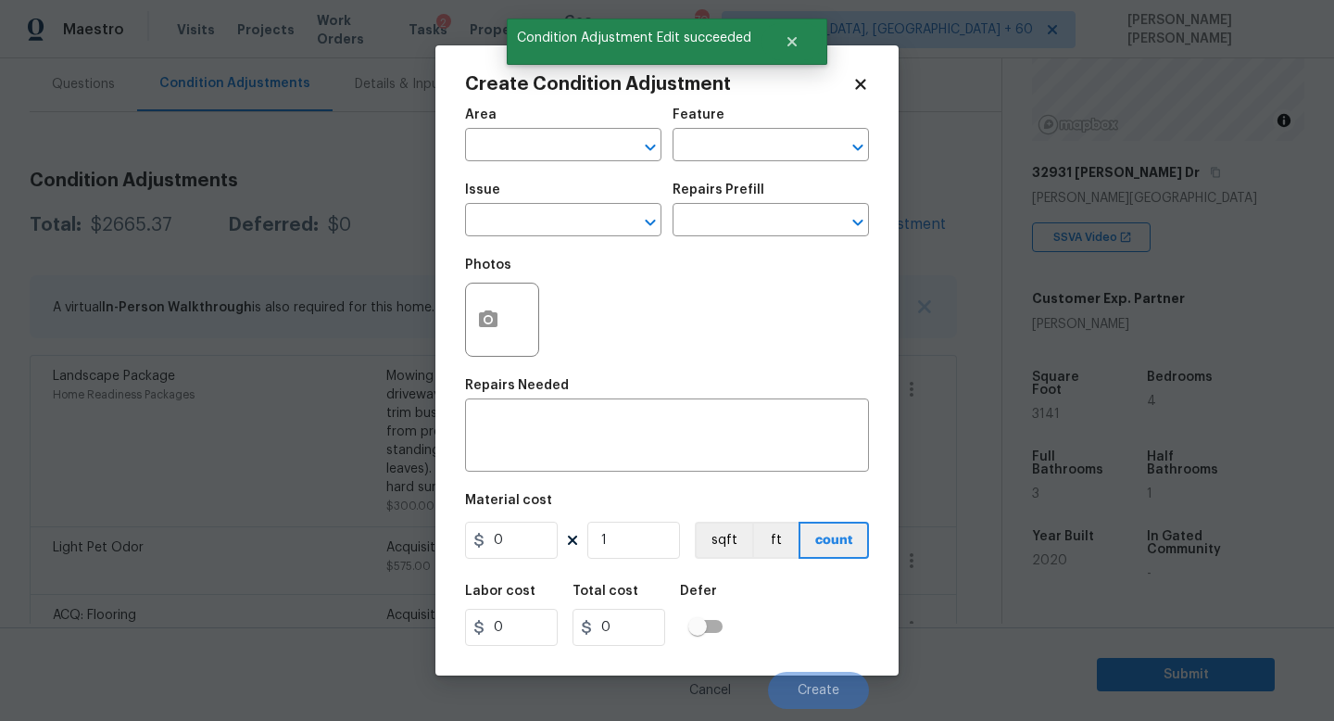
click at [534, 206] on div "Issue" at bounding box center [563, 195] width 196 height 24
click at [542, 222] on input "text" at bounding box center [537, 221] width 144 height 29
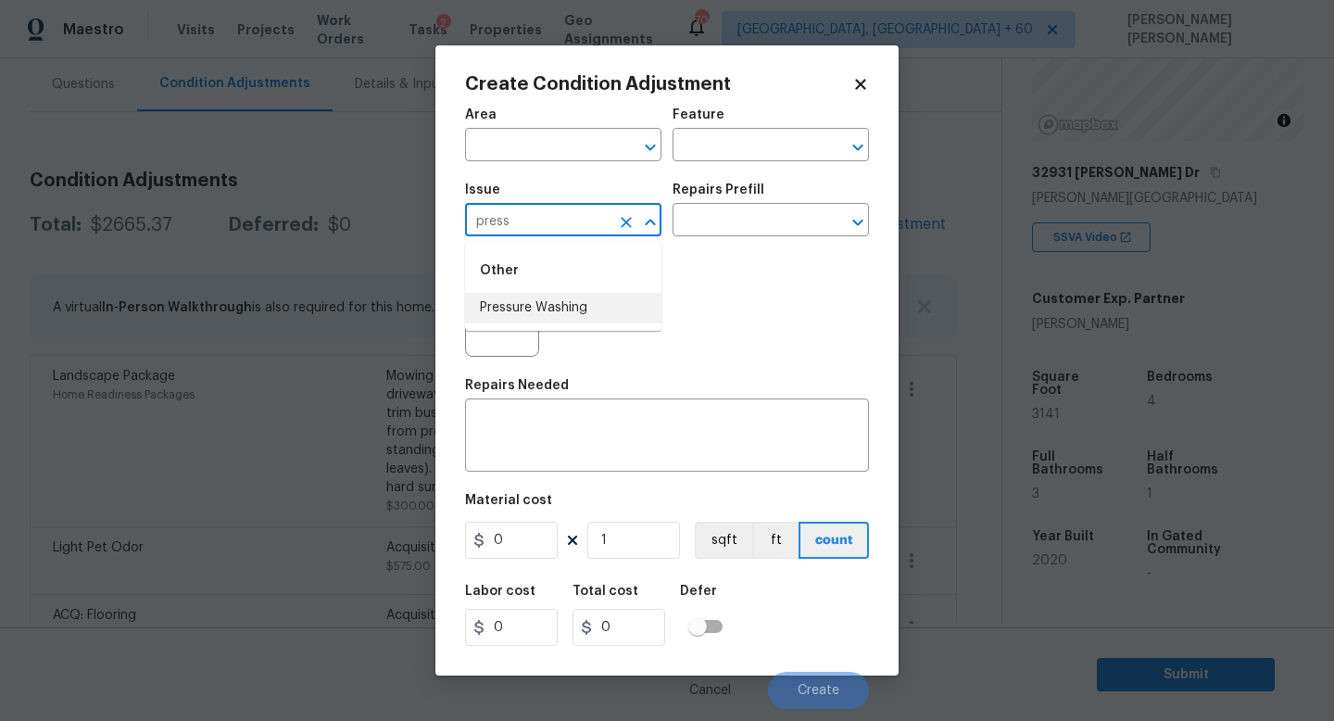
click at [581, 314] on li "Pressure Washing" at bounding box center [563, 308] width 196 height 31
type input "Pressure Washing"
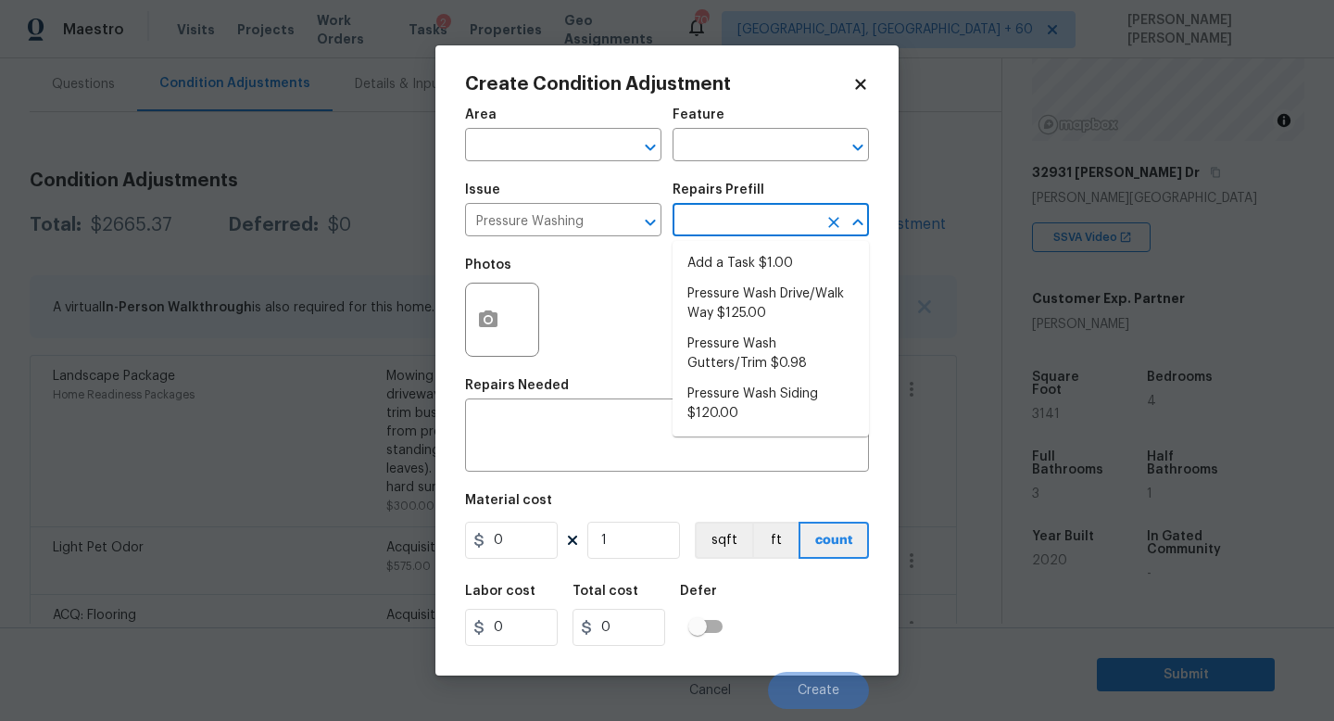
click at [733, 232] on input "text" at bounding box center [744, 221] width 144 height 29
click at [741, 327] on li "Pressure Wash Drive/Walk Way $125.00" at bounding box center [770, 304] width 196 height 50
type input "Siding"
type textarea "Pressure wash the driveways/walkways as directed by the PM. Ensure that all deb…"
type input "125"
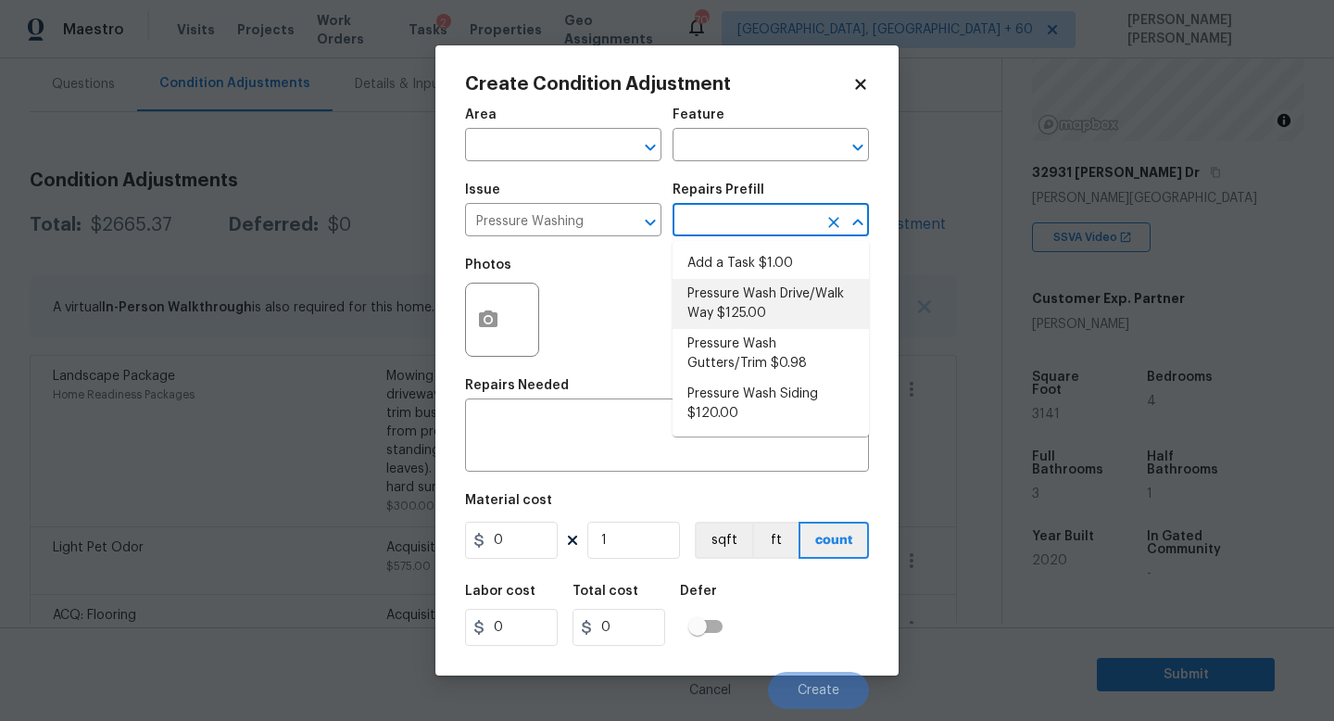
type input "125"
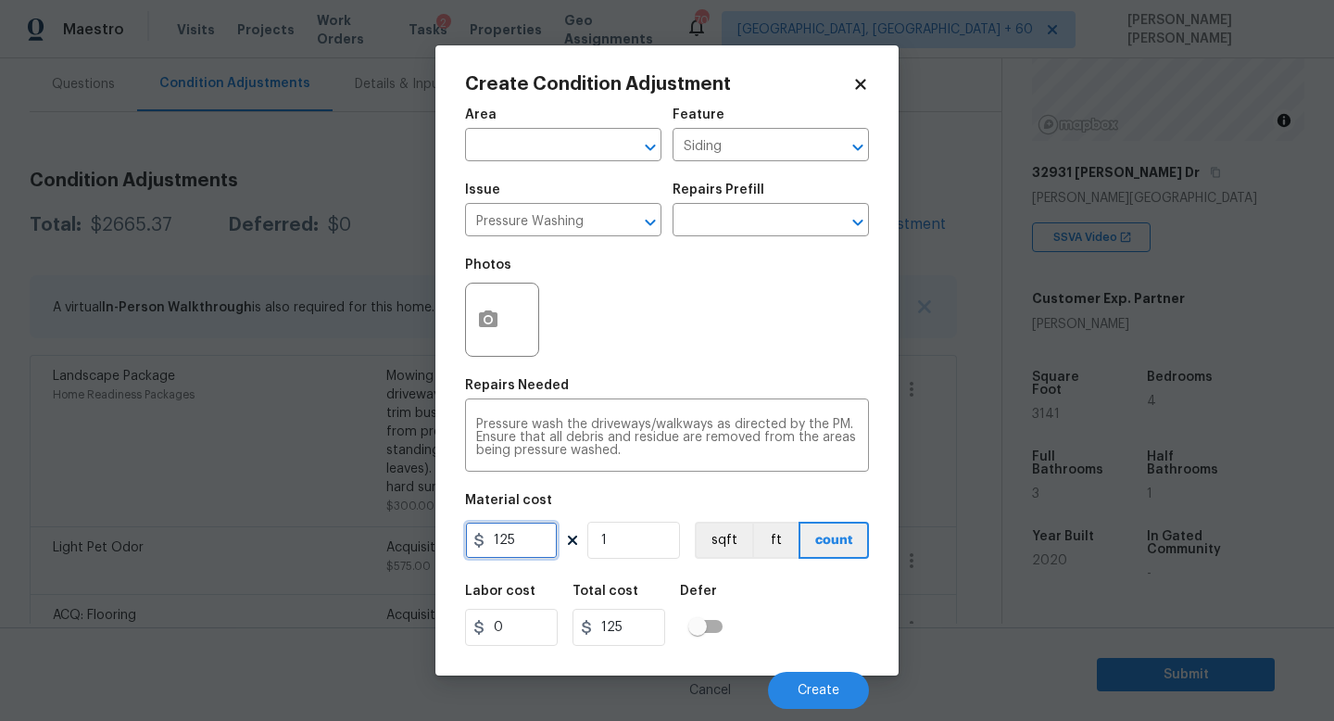
drag, startPoint x: 540, startPoint y: 538, endPoint x: 188, endPoint y: 535, distance: 352.0
click at [188, 535] on div "Create Condition Adjustment Area ​ Feature Siding ​ Issue Pressure Washing ​ Re…" at bounding box center [667, 360] width 1334 height 721
type input "200"
click at [825, 697] on span "Create" at bounding box center [818, 691] width 42 height 14
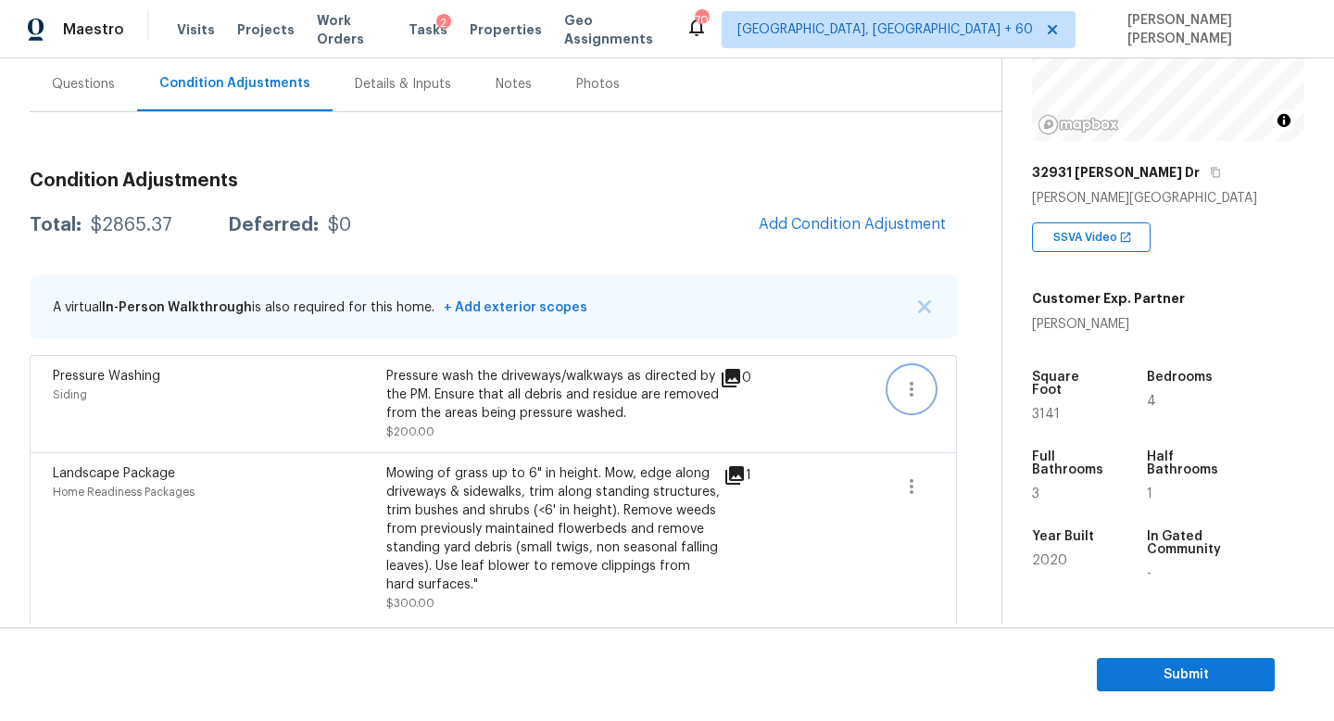
click at [923, 375] on button "button" at bounding box center [911, 389] width 44 height 44
click at [968, 383] on div "Edit" at bounding box center [1017, 385] width 144 height 19
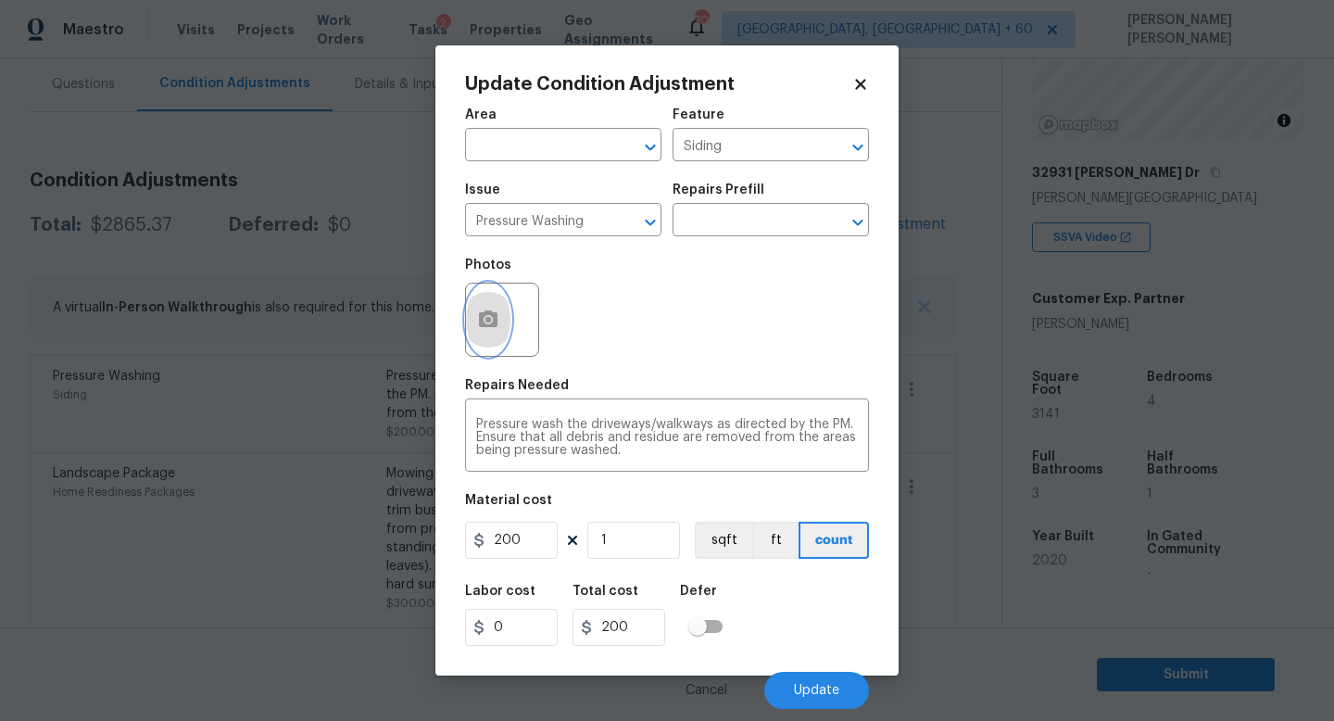
click at [477, 317] on icon "button" at bounding box center [488, 319] width 22 height 22
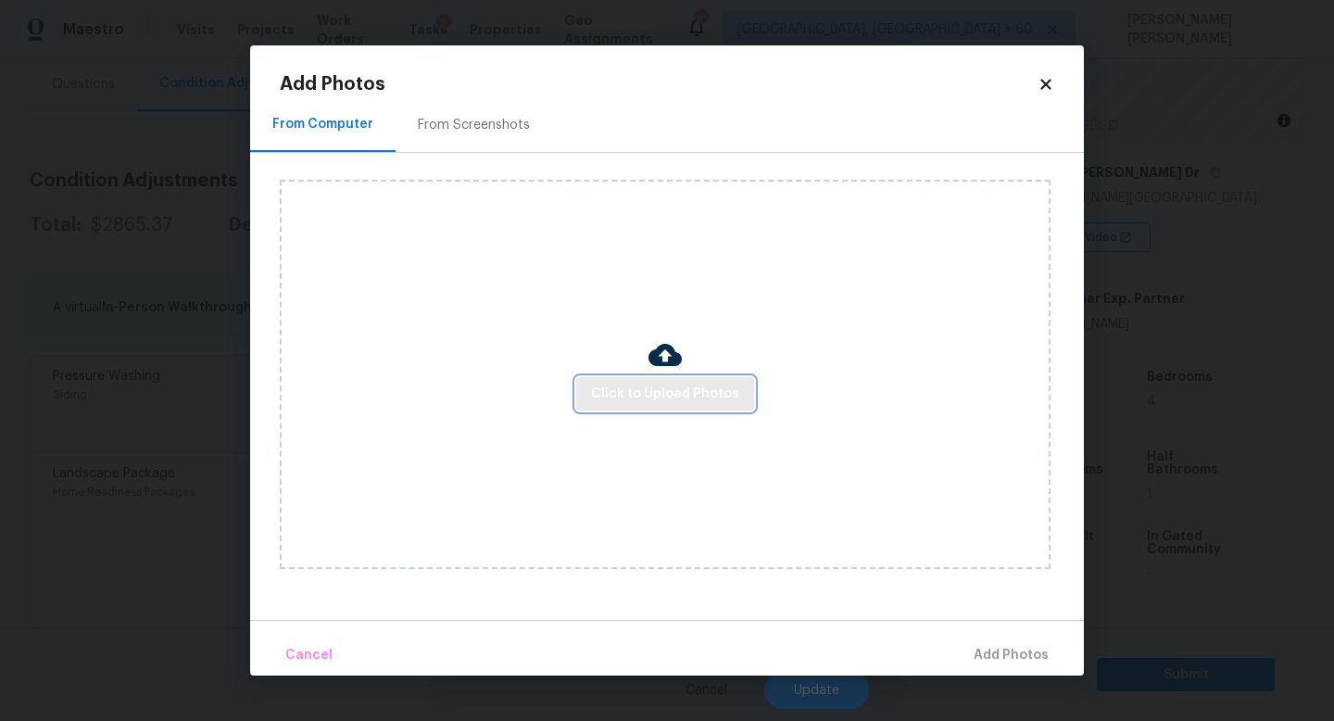
click at [679, 396] on span "Click to Upload Photos" at bounding box center [665, 394] width 148 height 23
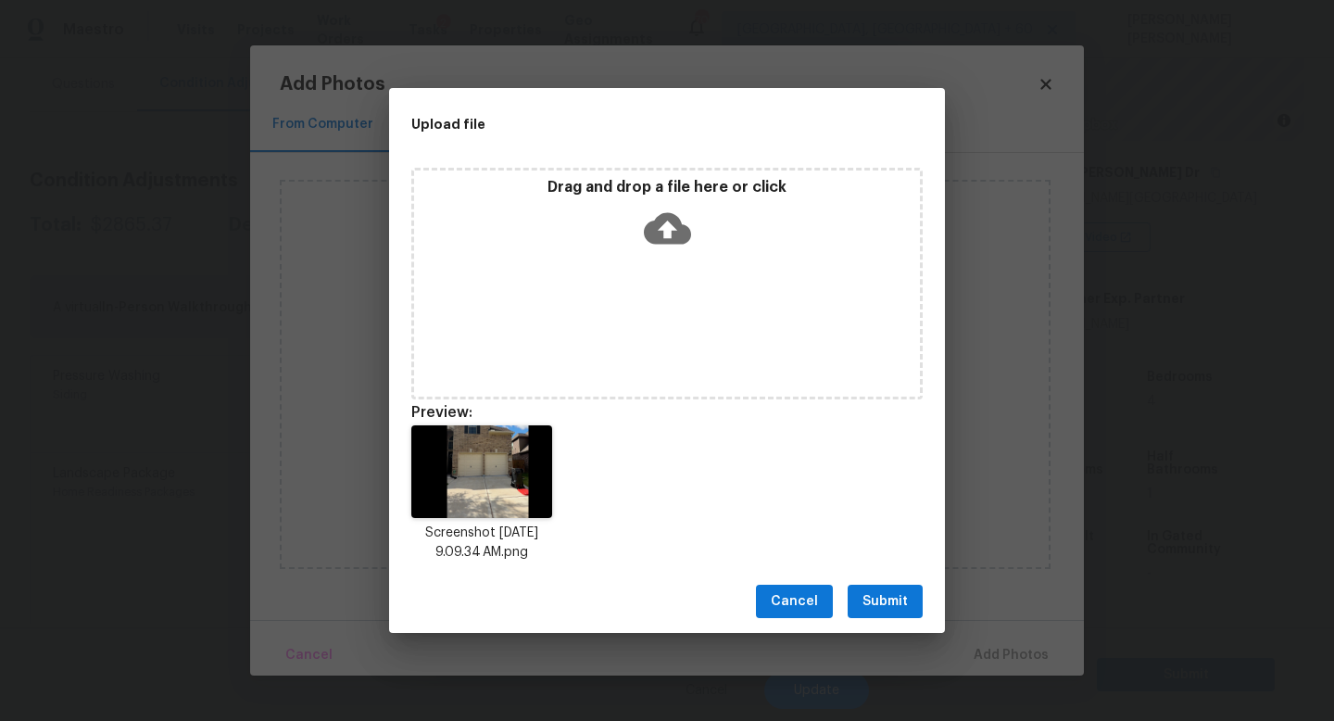
click at [898, 592] on span "Submit" at bounding box center [884, 601] width 45 height 23
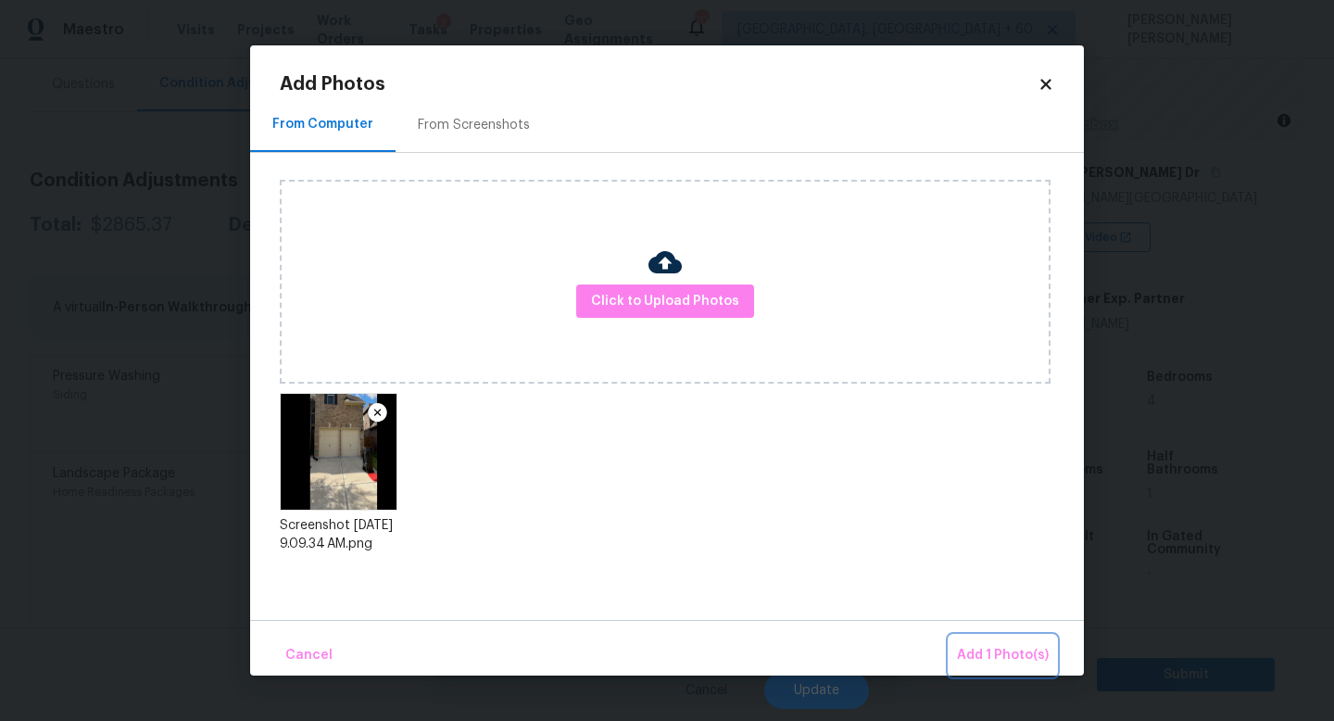
click at [998, 658] on span "Add 1 Photo(s)" at bounding box center [1003, 655] width 92 height 23
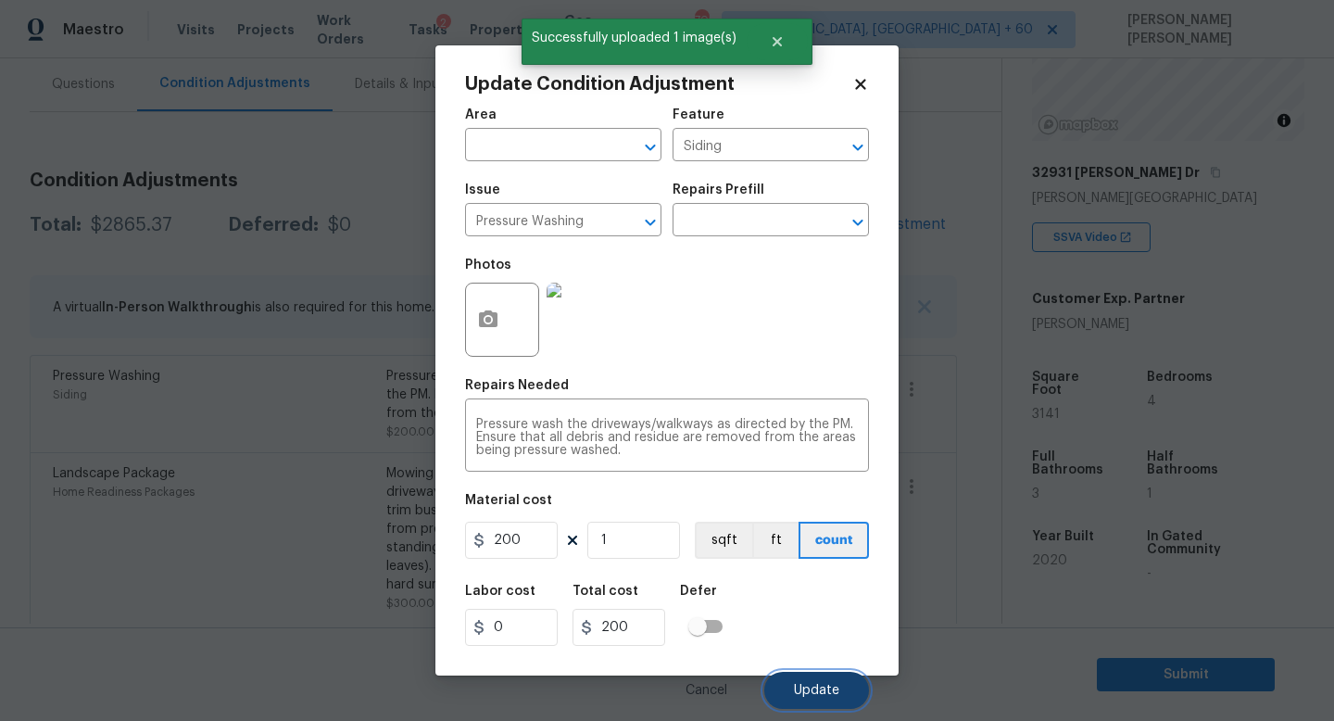
click at [831, 690] on span "Update" at bounding box center [816, 691] width 45 height 14
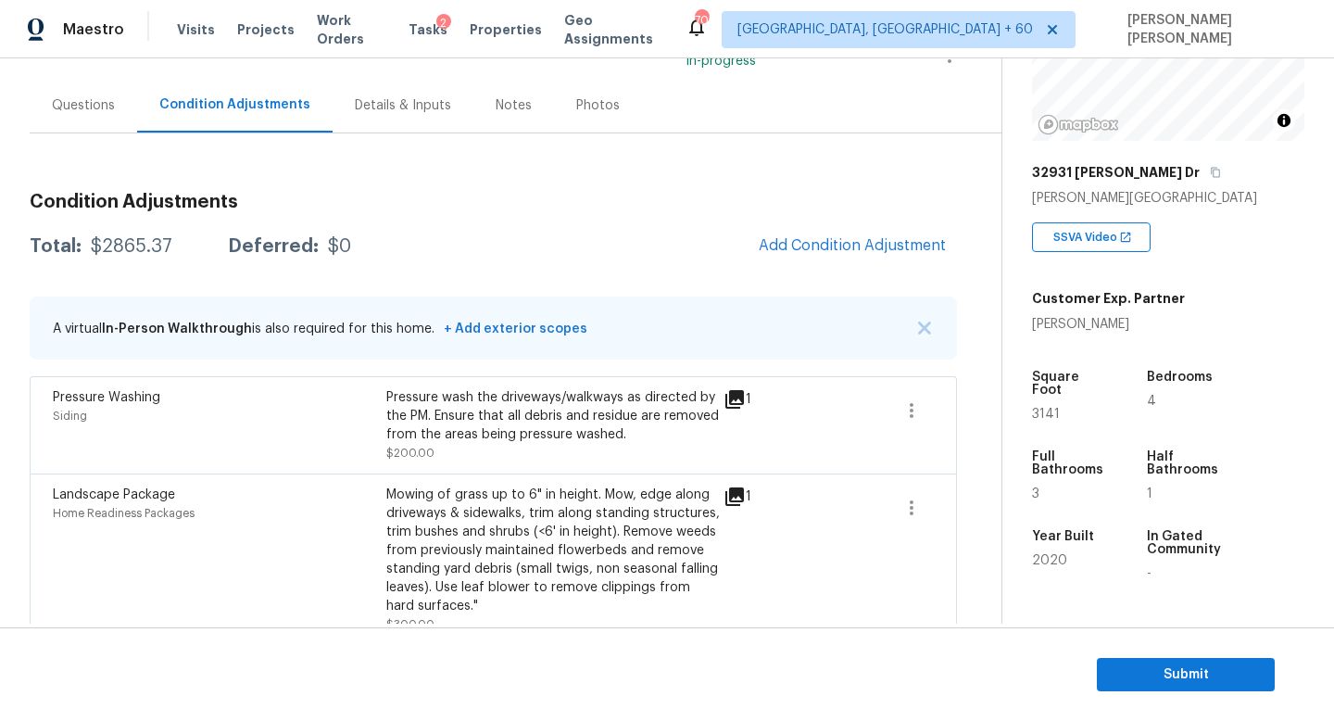
scroll to position [256, 0]
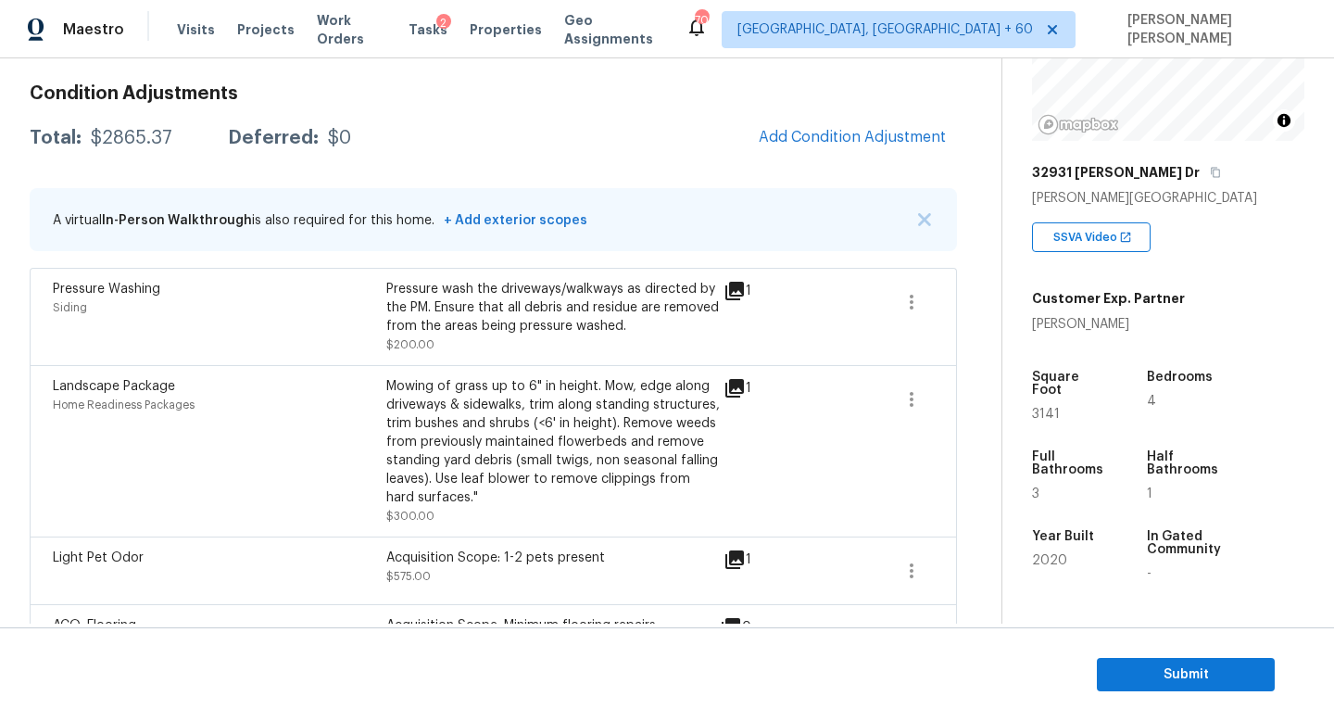
click at [469, 183] on div "Condition Adjustments Total: $2865.37 Deferred: $0 Add Condition Adjustment A v…" at bounding box center [493, 410] width 927 height 682
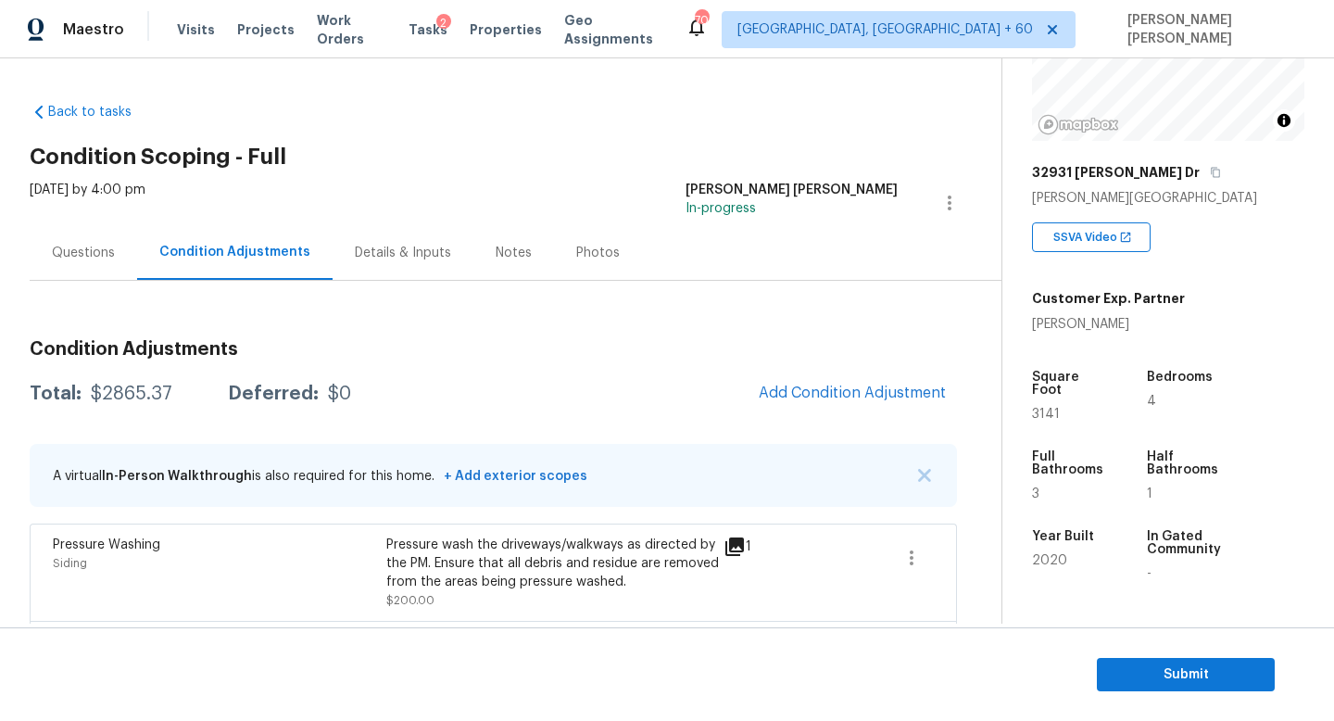
click at [568, 403] on div "Total: $2865.37 Deferred: $0 Add Condition Adjustment" at bounding box center [493, 393] width 927 height 41
click at [57, 265] on div "Questions" at bounding box center [83, 252] width 107 height 55
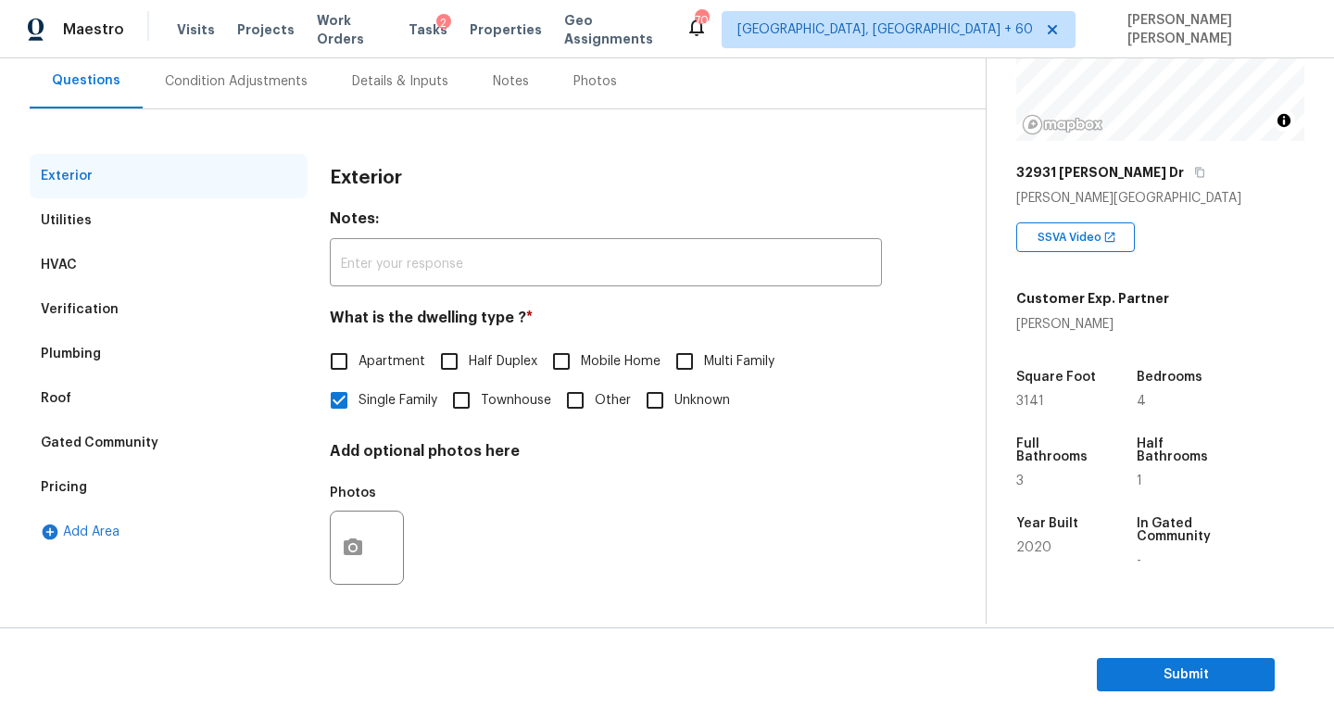
click at [227, 94] on div "Condition Adjustments" at bounding box center [236, 81] width 187 height 55
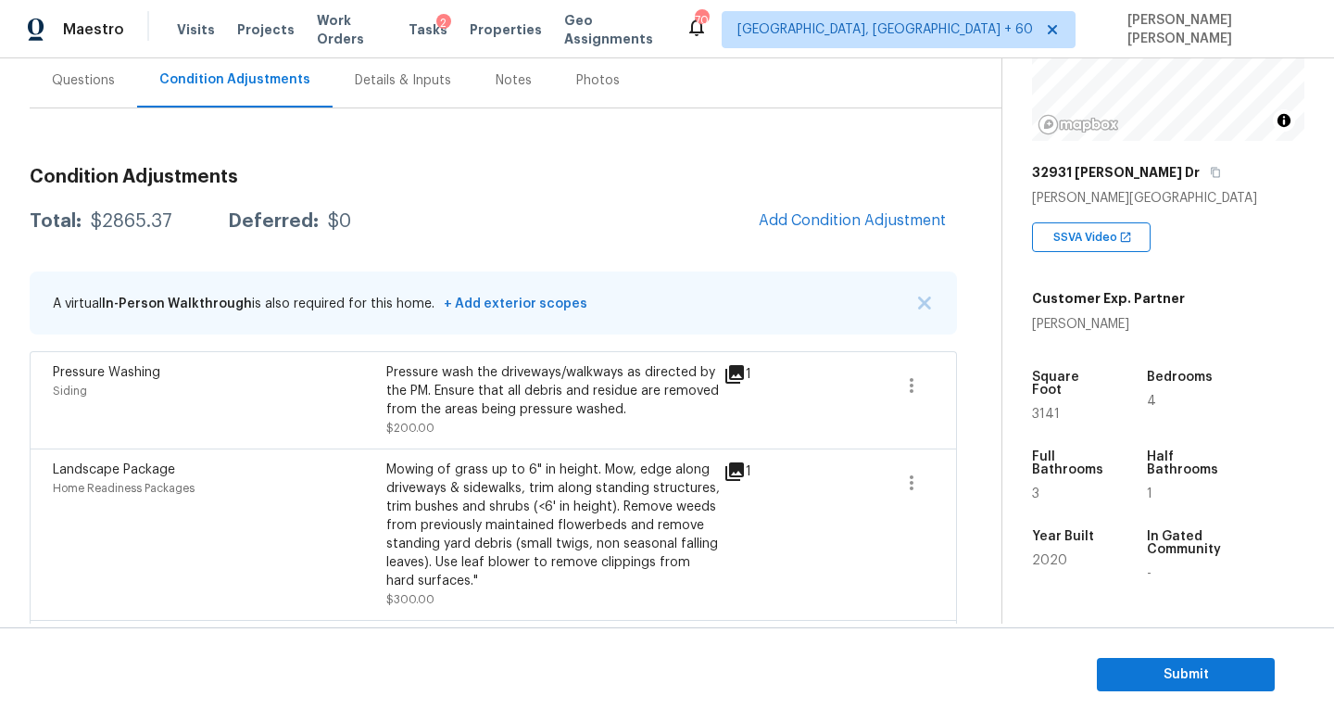
scroll to position [390, 0]
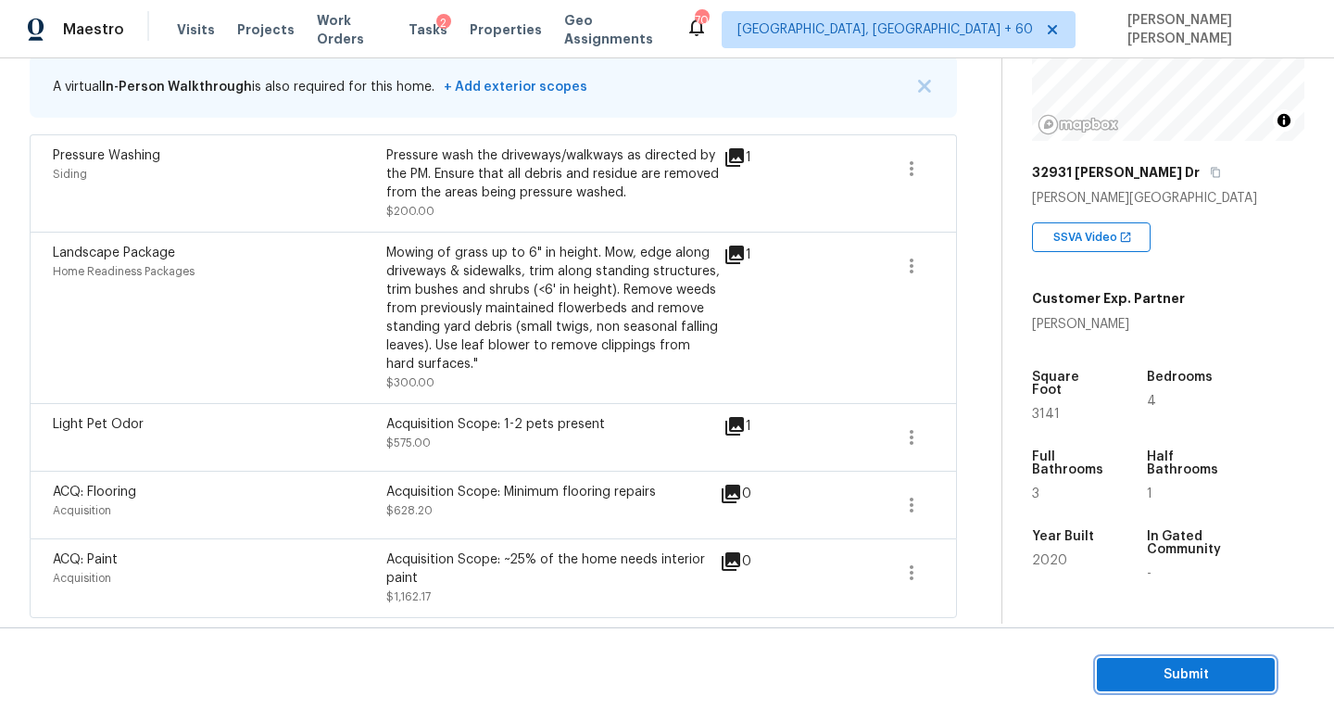
click at [1114, 663] on span "Submit" at bounding box center [1185, 674] width 148 height 23
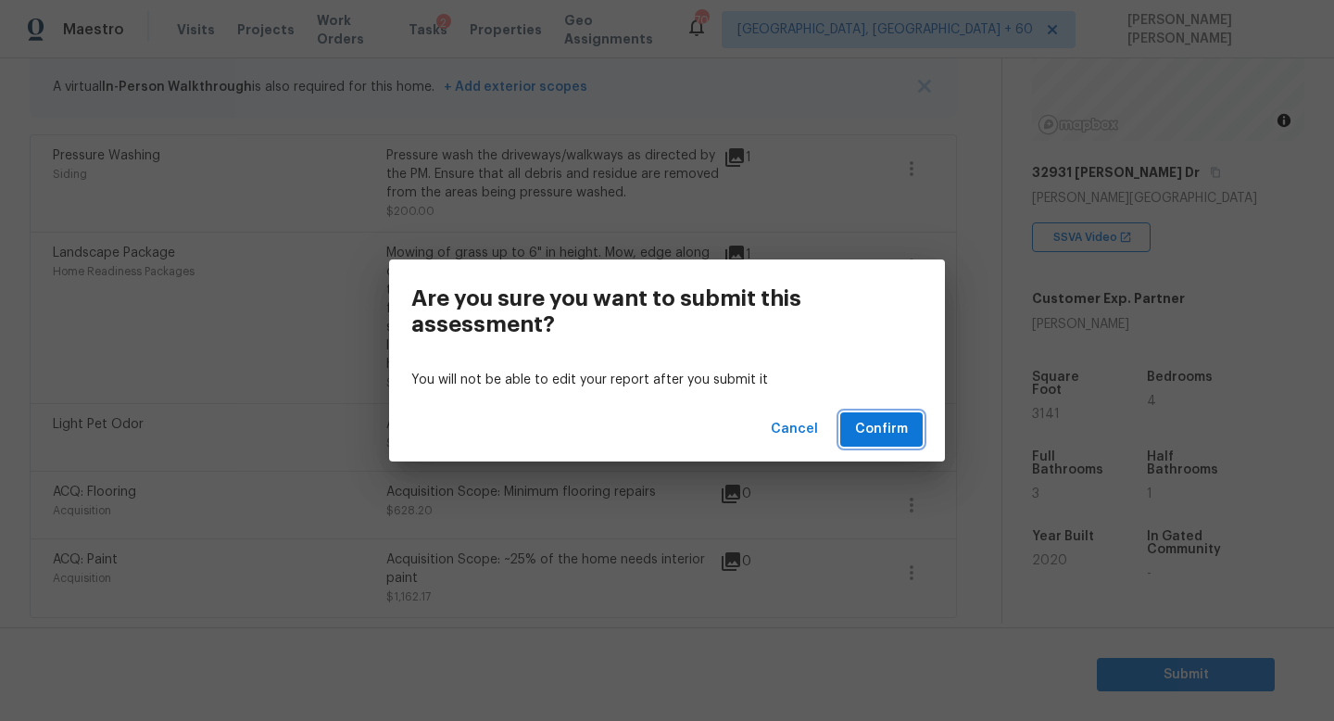
click at [863, 420] on span "Confirm" at bounding box center [881, 429] width 53 height 23
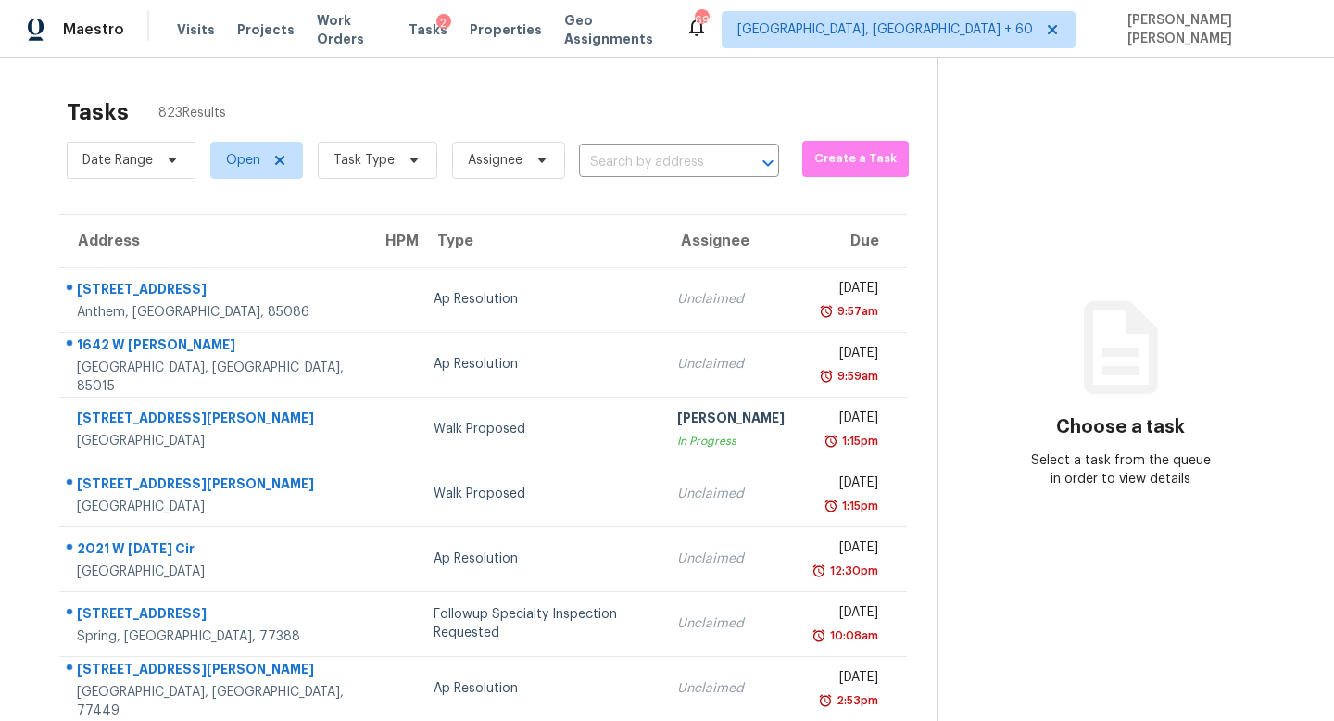
click at [663, 146] on div "Date Range Open Task Type Assignee ​" at bounding box center [423, 160] width 712 height 48
paste input "[STREET_ADDRESS][PERSON_NAME]"
click at [662, 165] on input "text" at bounding box center [653, 162] width 148 height 29
type input "[STREET_ADDRESS][PERSON_NAME]"
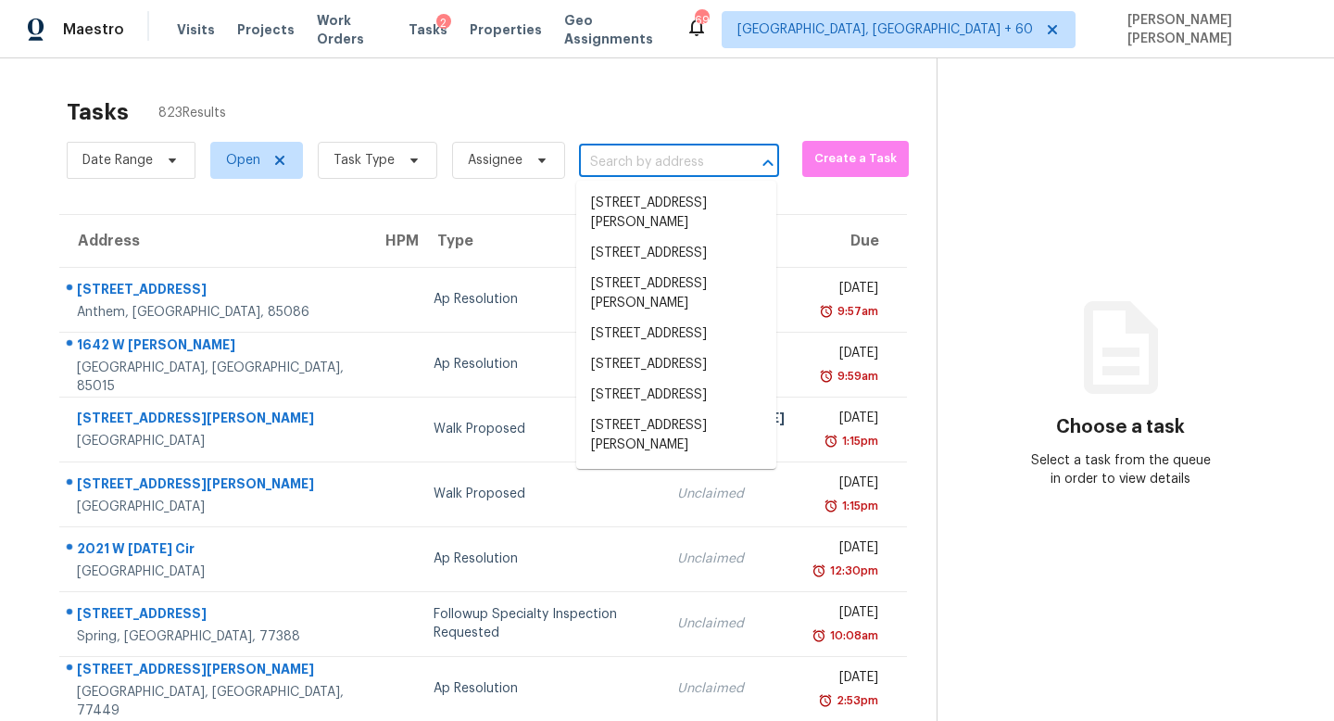
paste input "[STREET_ADDRESS][PERSON_NAME]"
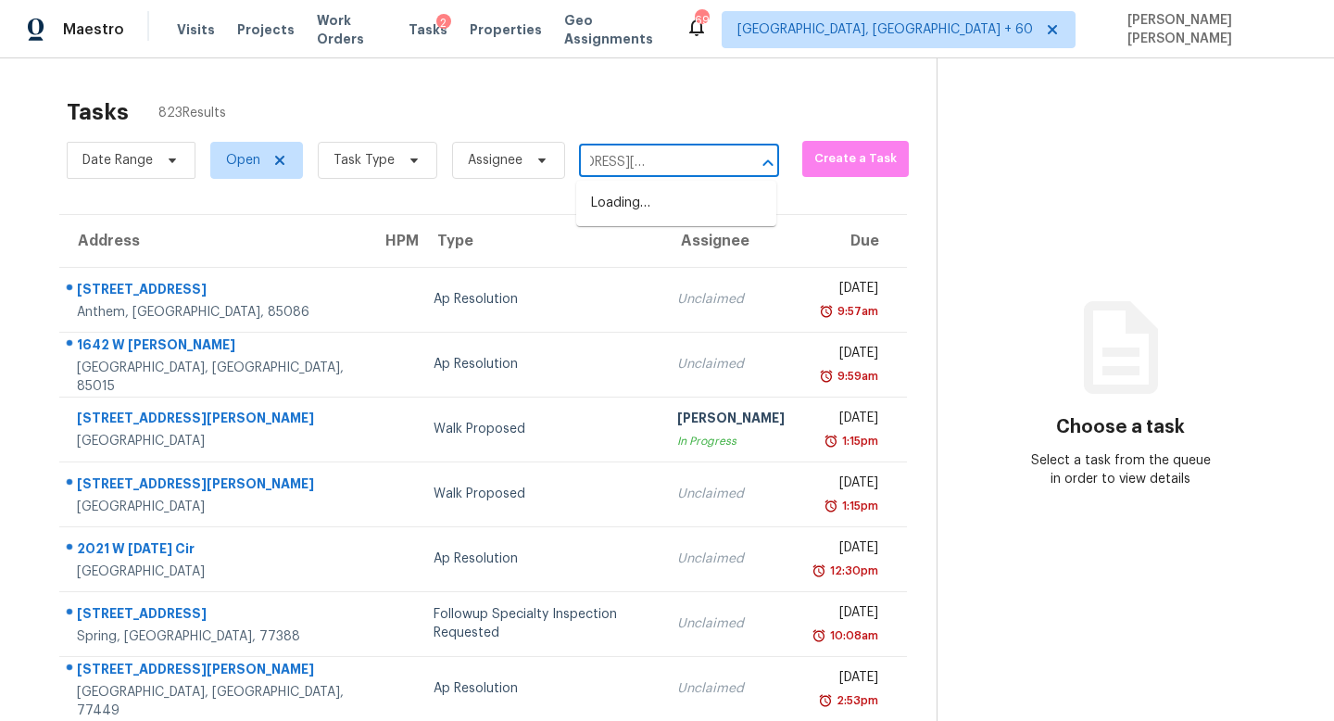
type input "[STREET_ADDRESS][PERSON_NAME]"
click at [640, 200] on li "[STREET_ADDRESS][PERSON_NAME]" at bounding box center [676, 213] width 200 height 50
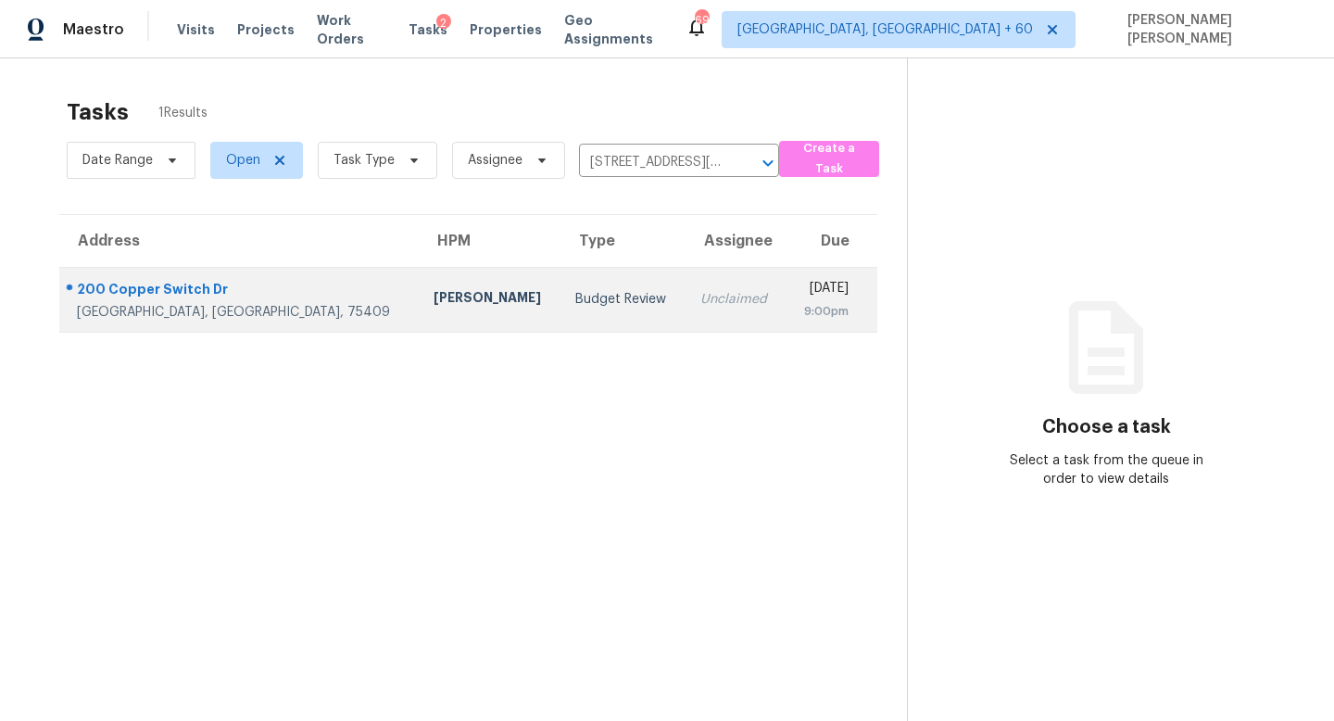
click at [685, 318] on td "Unclaimed" at bounding box center [735, 299] width 100 height 65
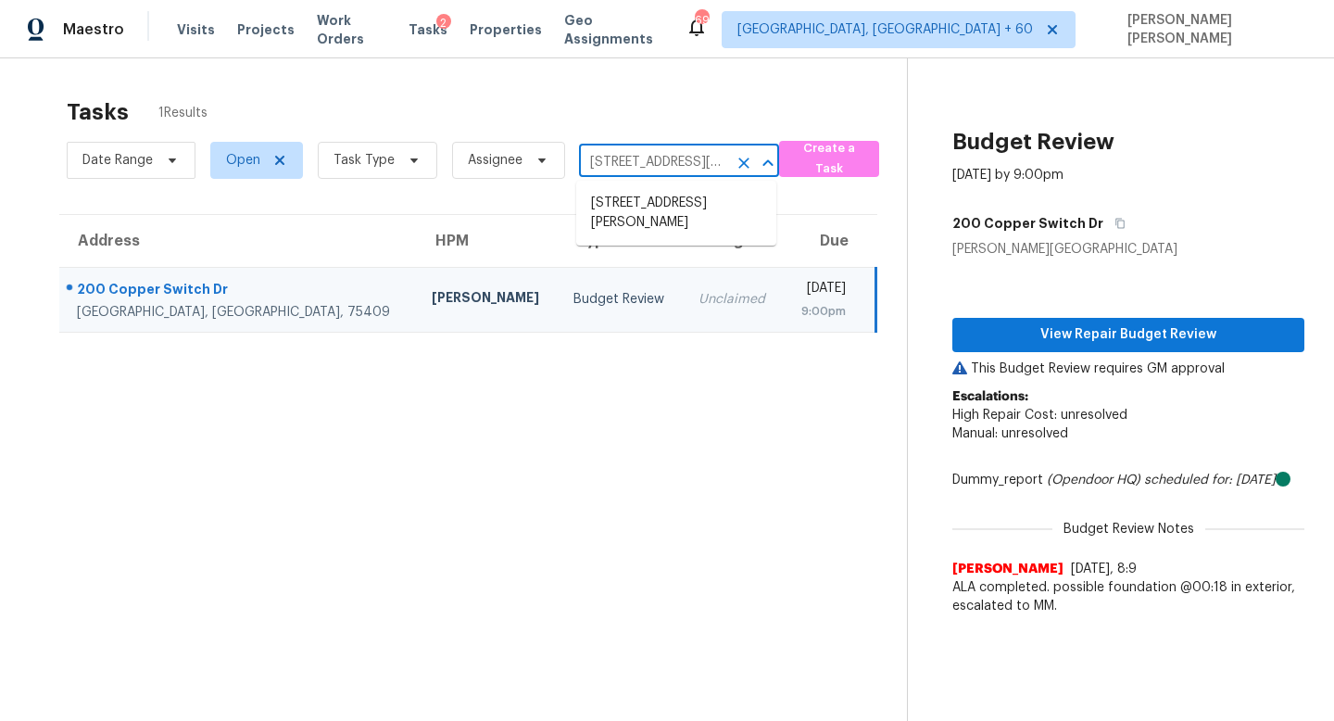
click at [641, 168] on input "[STREET_ADDRESS][PERSON_NAME]" at bounding box center [653, 162] width 148 height 29
paste input "[STREET_ADDRESS][PERSON_NAME]"
type input "[STREET_ADDRESS][PERSON_NAME]"
click at [677, 201] on li "[STREET_ADDRESS]" at bounding box center [676, 203] width 200 height 31
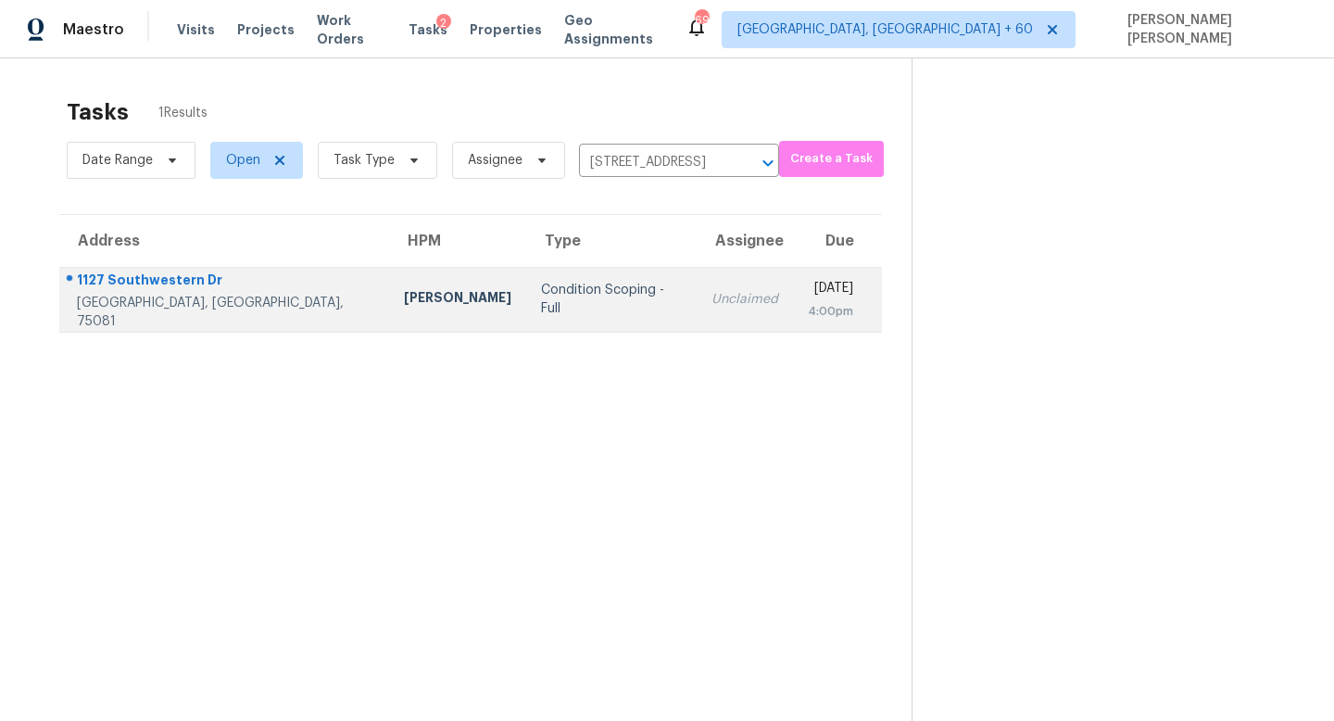
click at [711, 305] on div "Unclaimed" at bounding box center [744, 299] width 67 height 19
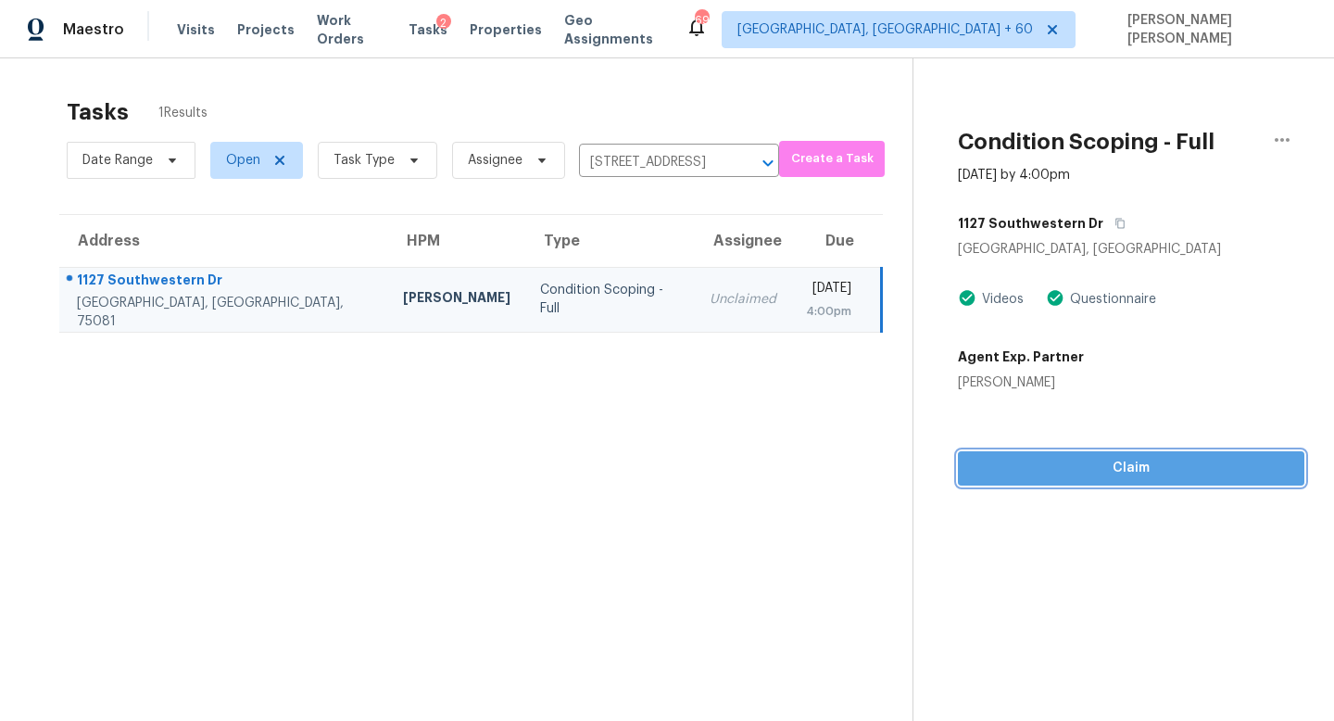
click at [1036, 479] on button "Claim" at bounding box center [1131, 468] width 346 height 34
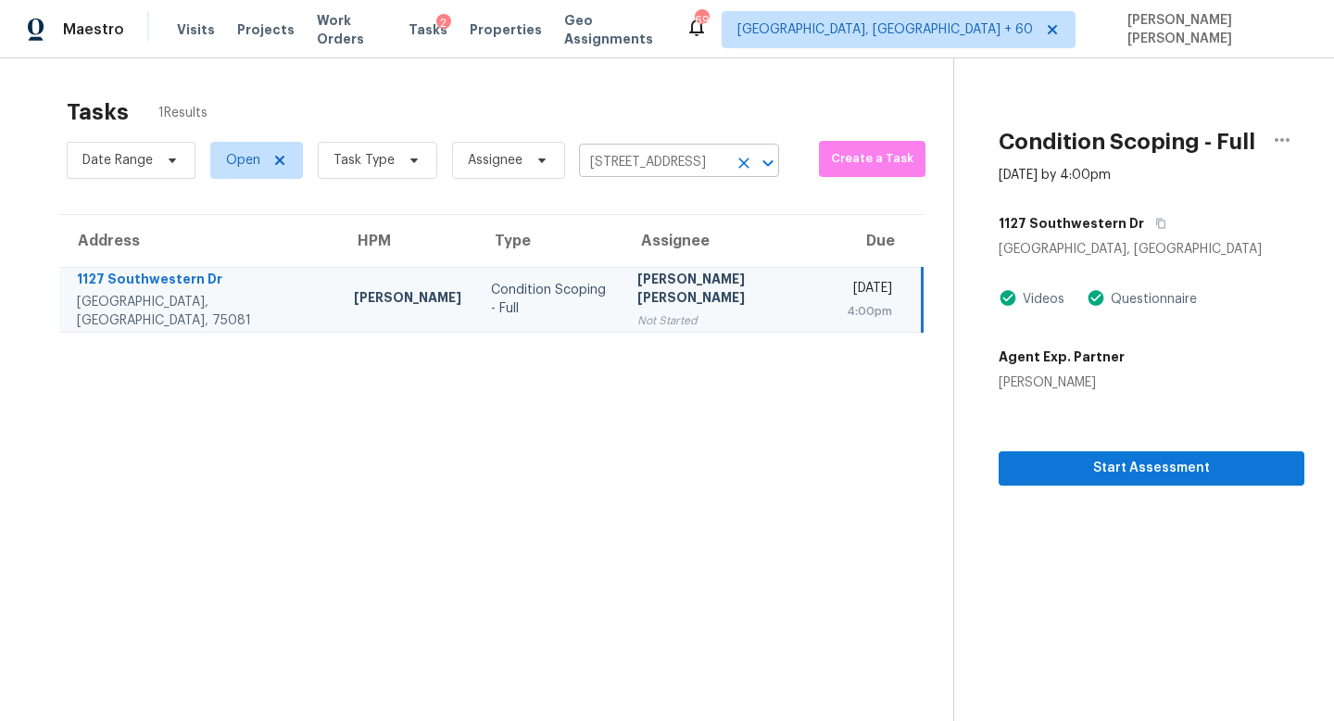
click at [650, 171] on input "[STREET_ADDRESS]" at bounding box center [653, 162] width 148 height 29
paste input "[STREET_ADDRESS][PERSON_NAME]"
type input "[STREET_ADDRESS][PERSON_NAME]"
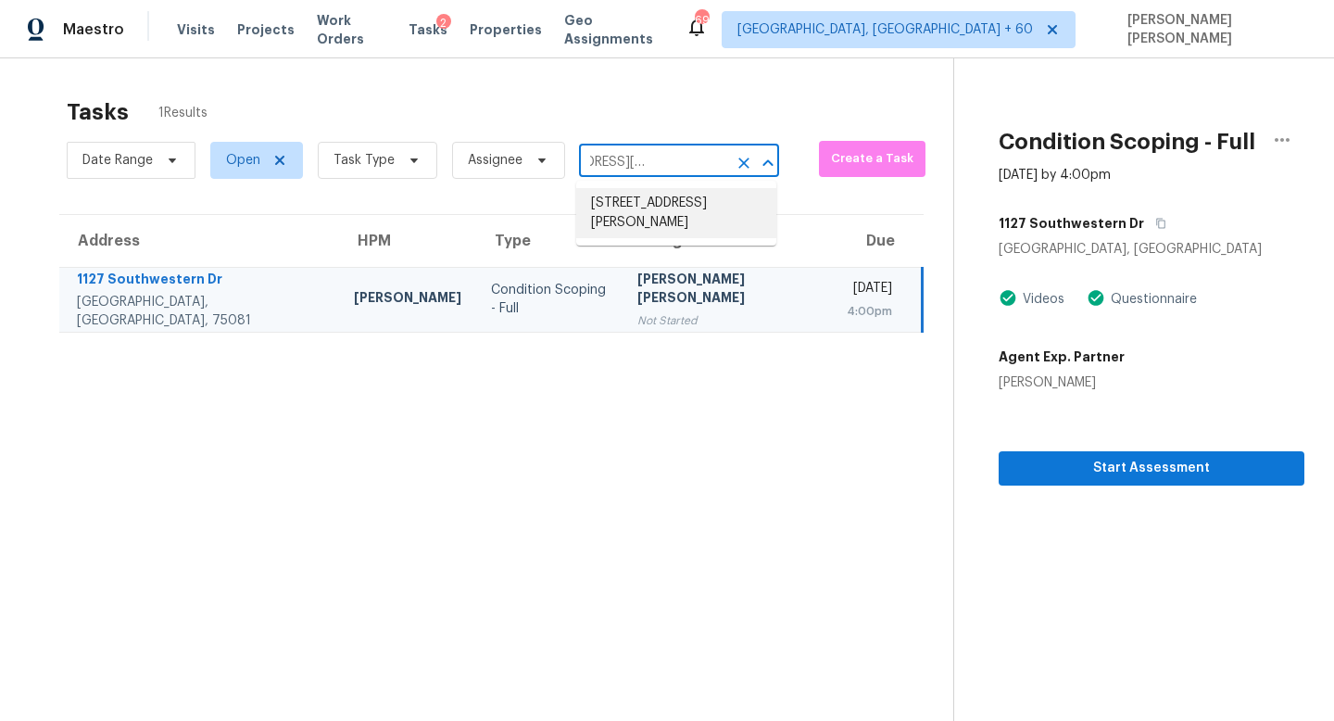
click at [654, 205] on li "[STREET_ADDRESS][PERSON_NAME]" at bounding box center [676, 213] width 200 height 50
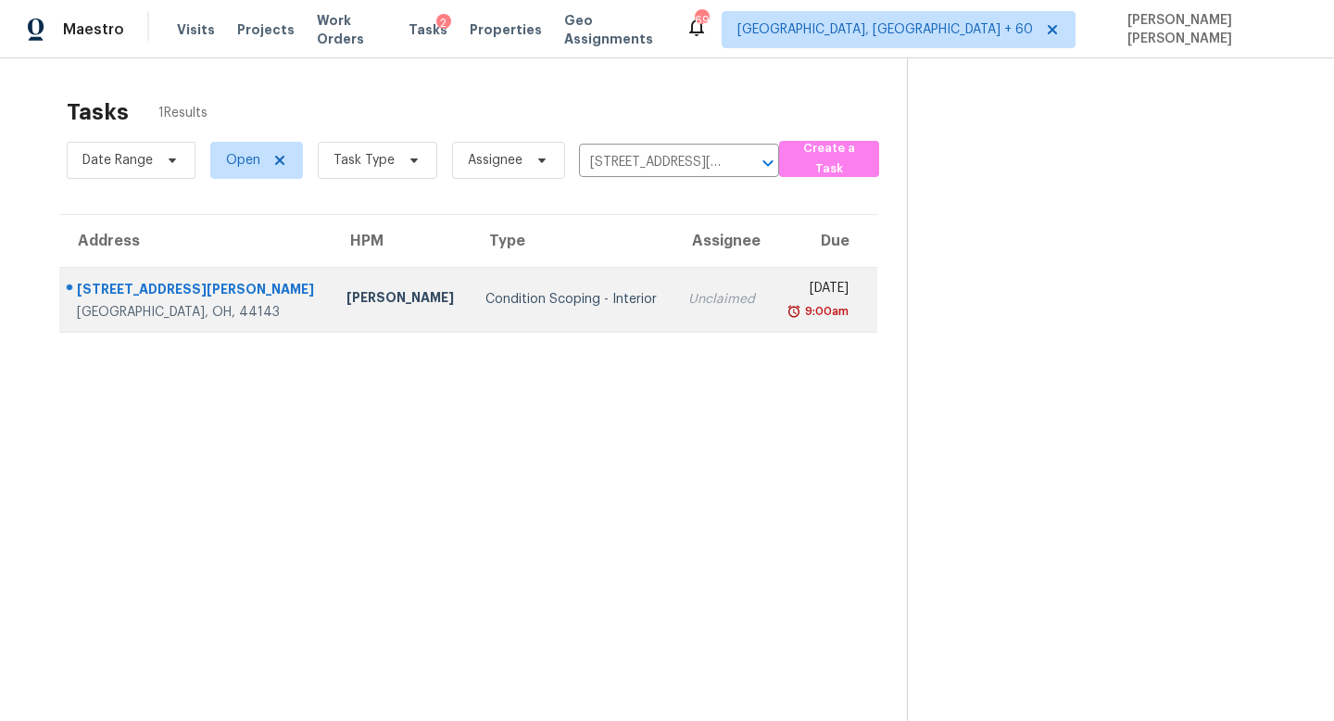
click at [688, 293] on div "Unclaimed" at bounding box center [722, 299] width 68 height 19
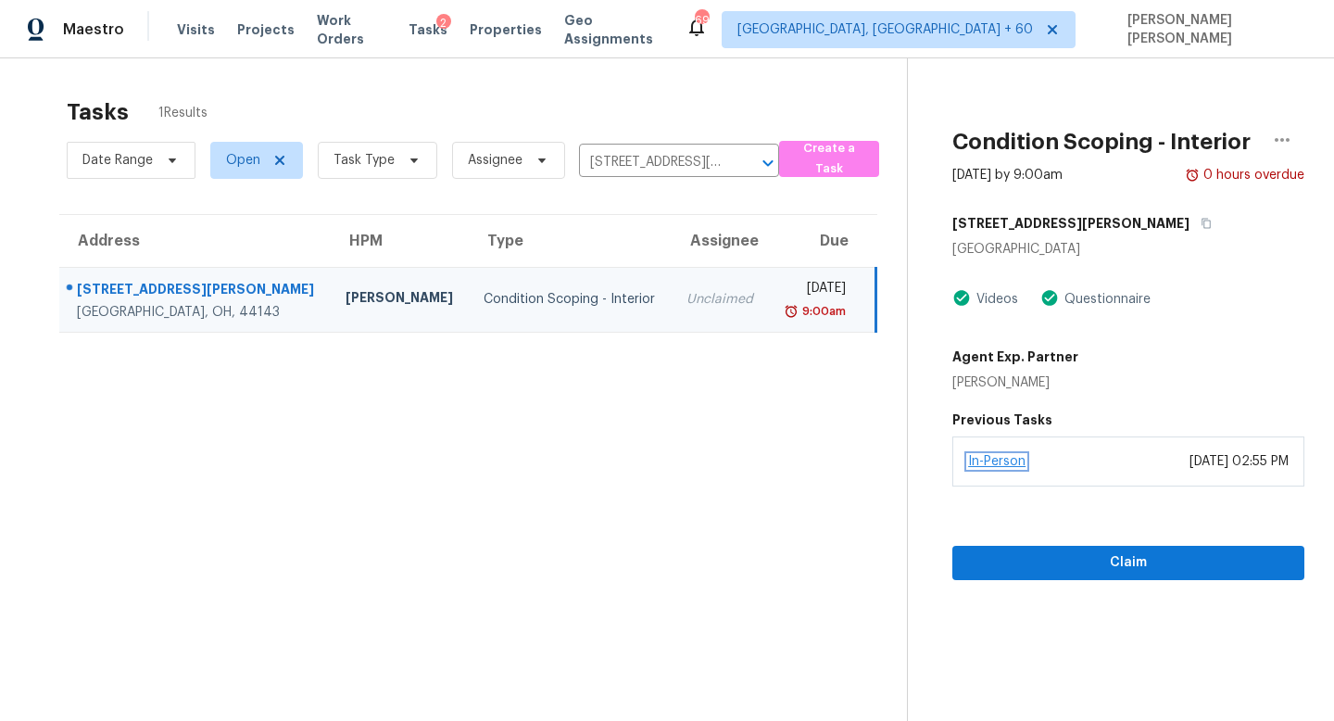
click at [994, 460] on link "In-Person" at bounding box center [996, 461] width 57 height 13
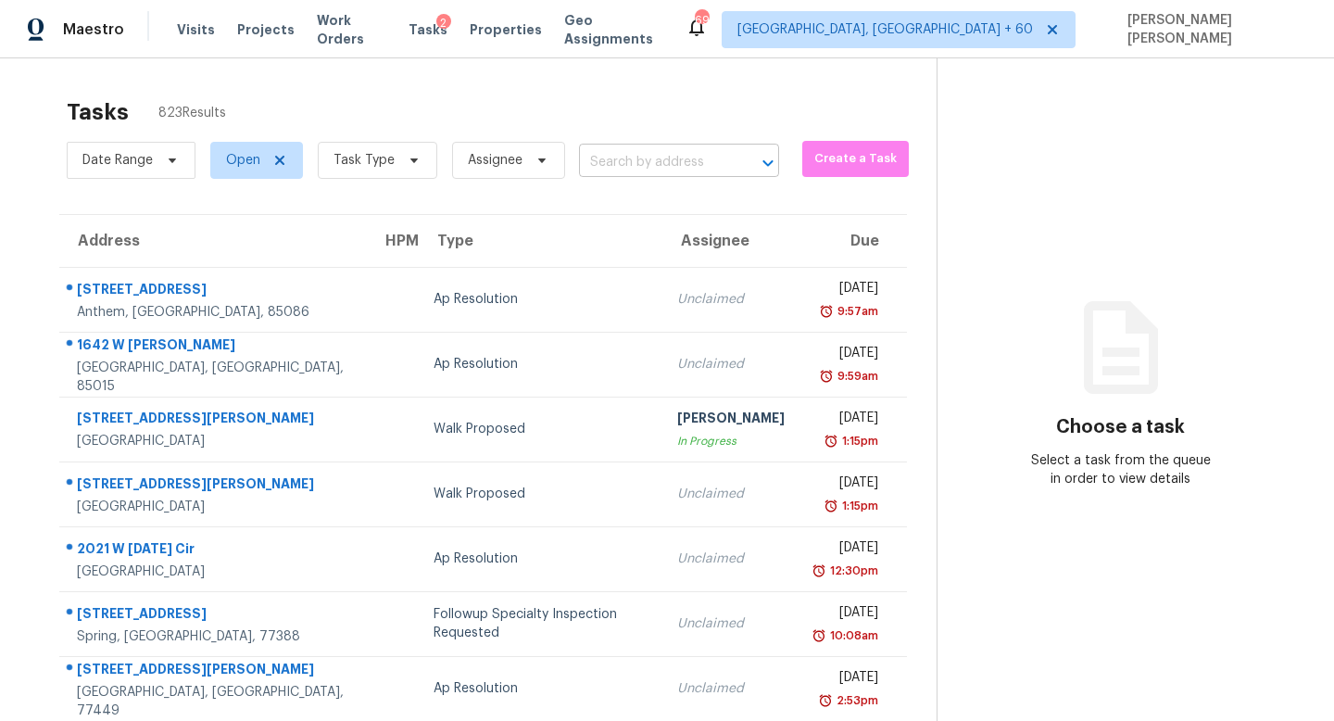
click at [631, 157] on input "text" at bounding box center [653, 162] width 148 height 29
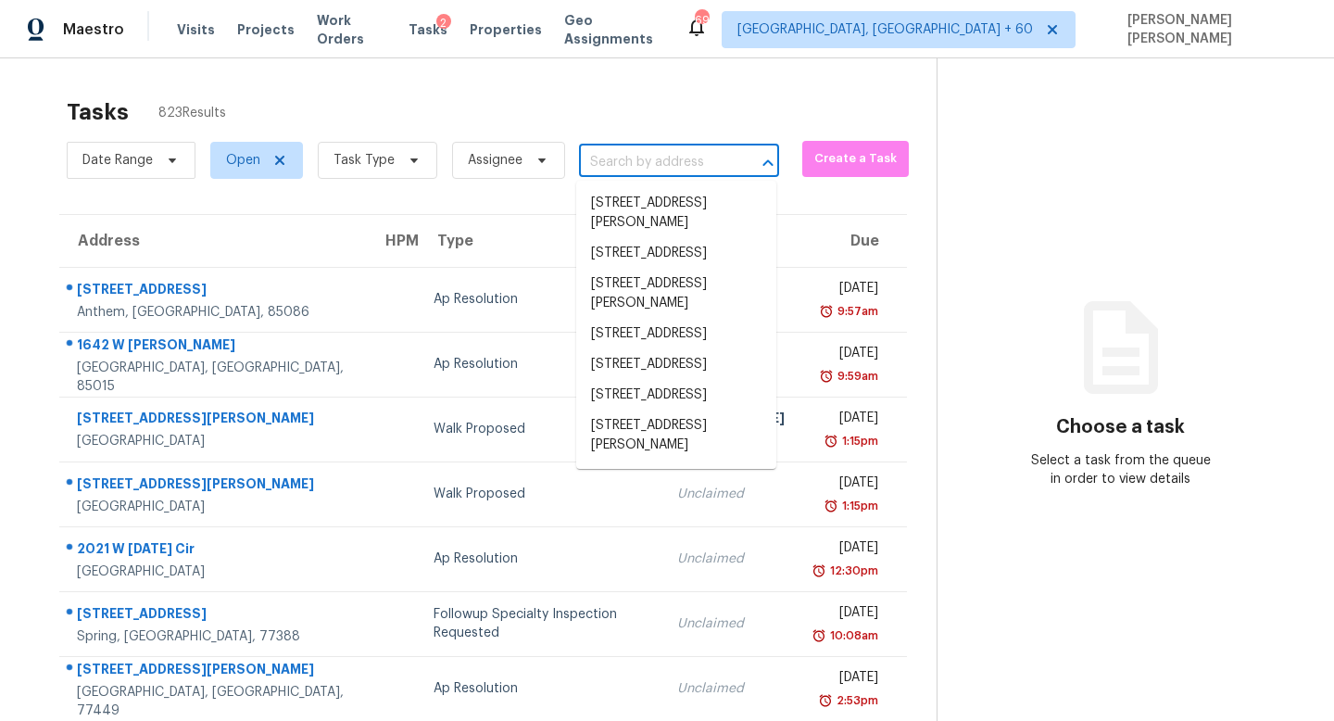
paste input "[STREET_ADDRESS][PERSON_NAME]"
type input "[STREET_ADDRESS][PERSON_NAME]"
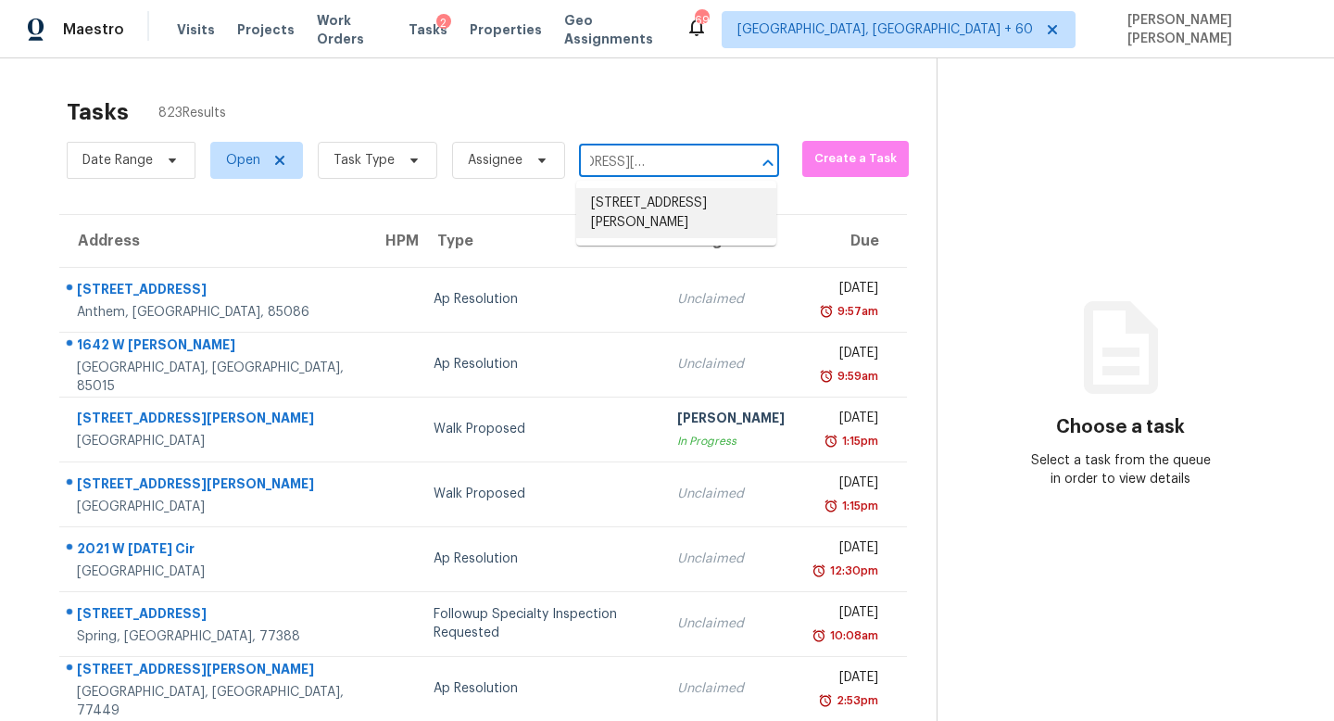
click at [664, 208] on li "[STREET_ADDRESS][PERSON_NAME]" at bounding box center [676, 213] width 200 height 50
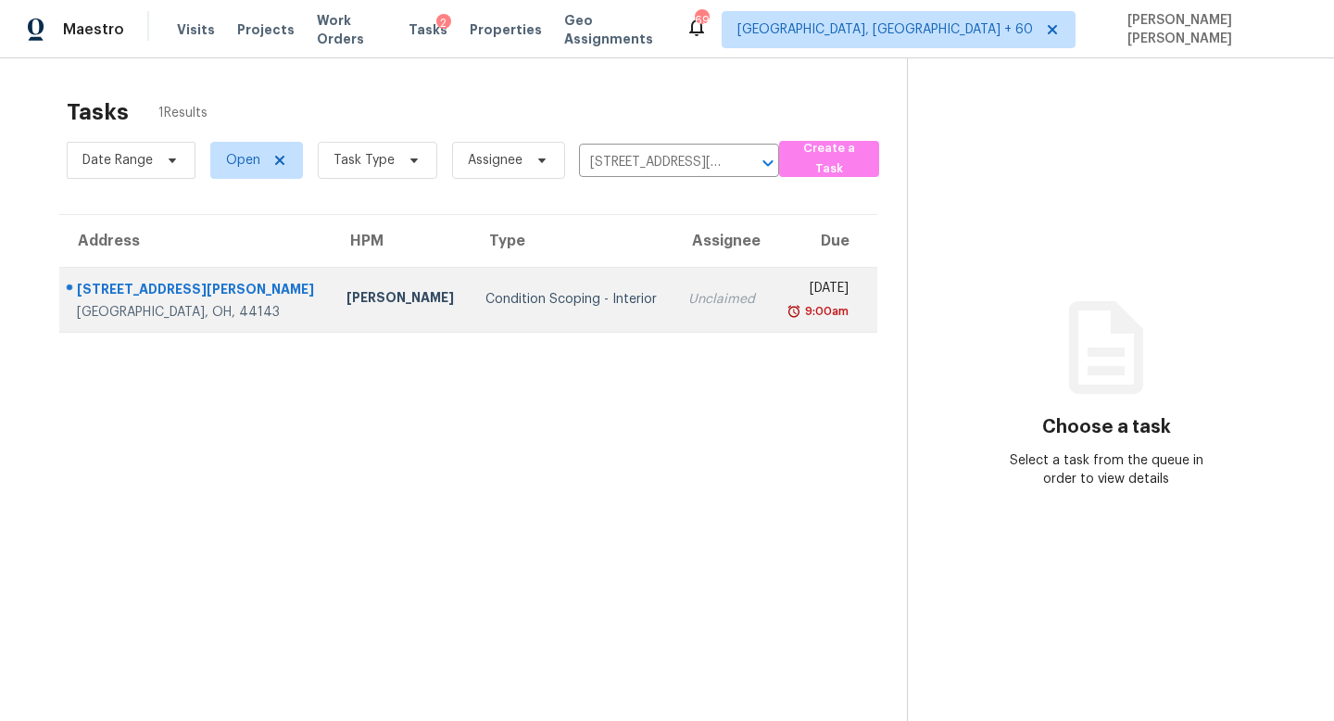
click at [688, 295] on div "Unclaimed" at bounding box center [722, 299] width 68 height 19
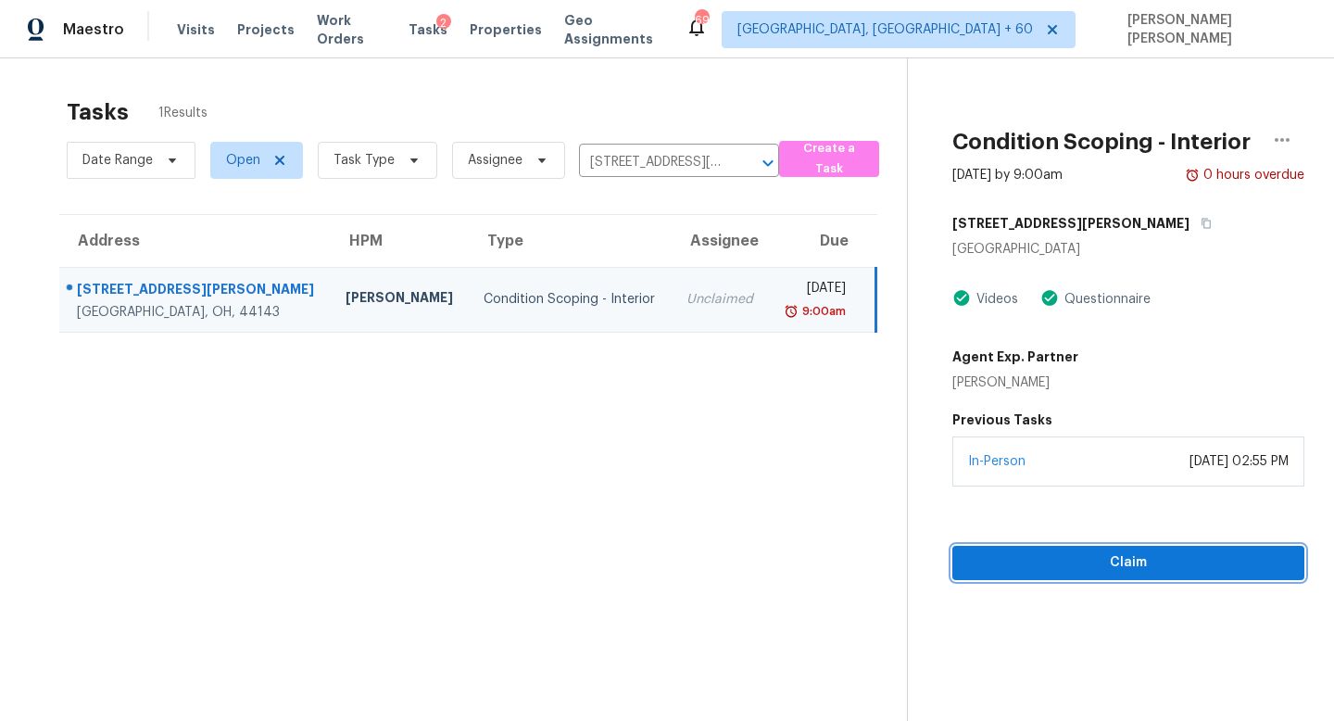
click at [1071, 555] on span "Claim" at bounding box center [1128, 562] width 322 height 23
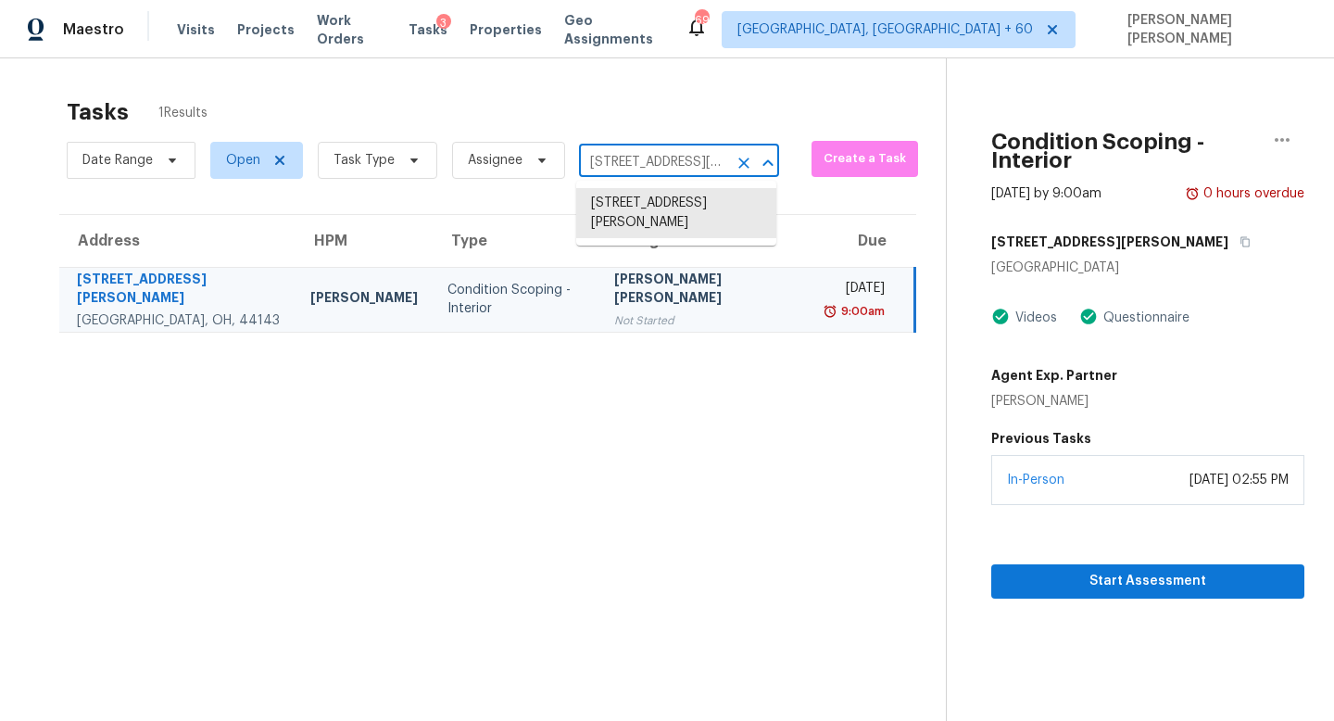
click at [664, 154] on input "[STREET_ADDRESS][PERSON_NAME]" at bounding box center [653, 162] width 148 height 29
paste input "[STREET_ADDRESS][PERSON_NAME]"
type input "[STREET_ADDRESS][PERSON_NAME]"
click at [667, 198] on li "[STREET_ADDRESS][PERSON_NAME]" at bounding box center [676, 213] width 200 height 50
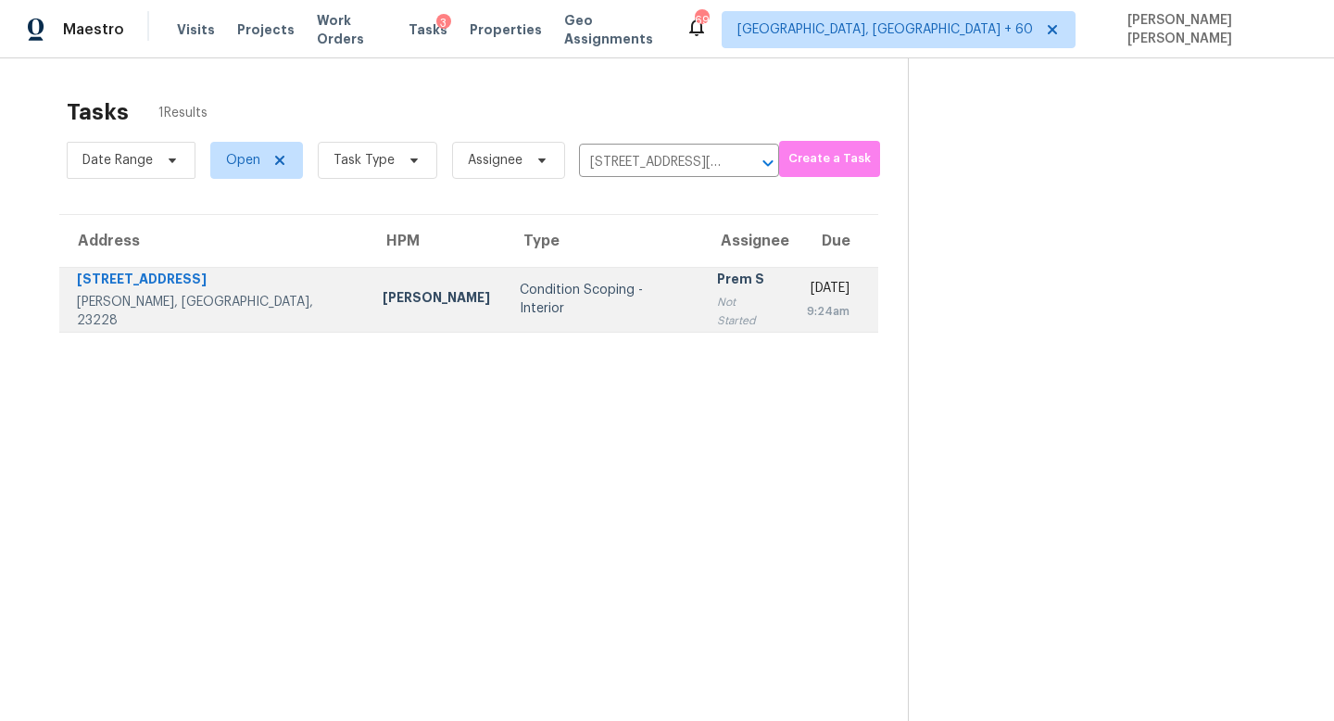
click at [792, 311] on td "[DATE] 9:24am" at bounding box center [835, 299] width 86 height 65
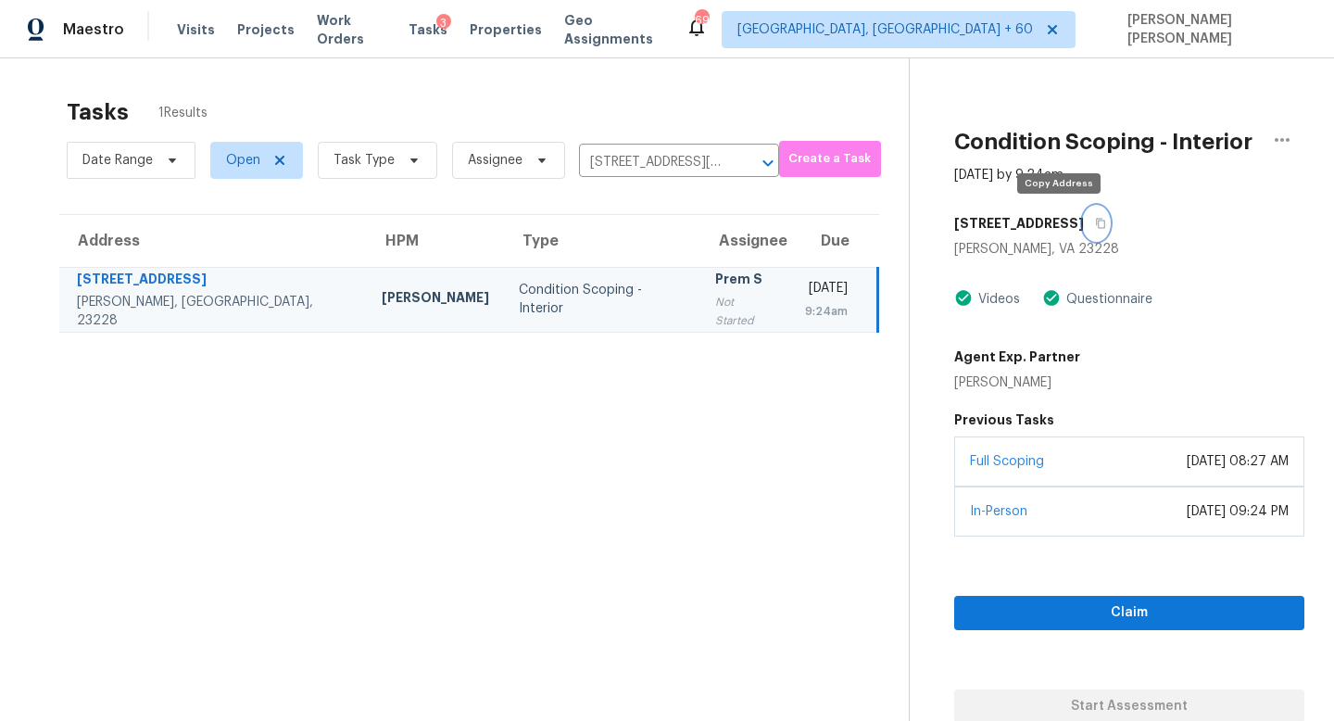
click at [1095, 227] on icon "button" at bounding box center [1100, 223] width 11 height 11
click at [1024, 594] on div "Claim Start Assessment" at bounding box center [1129, 629] width 350 height 186
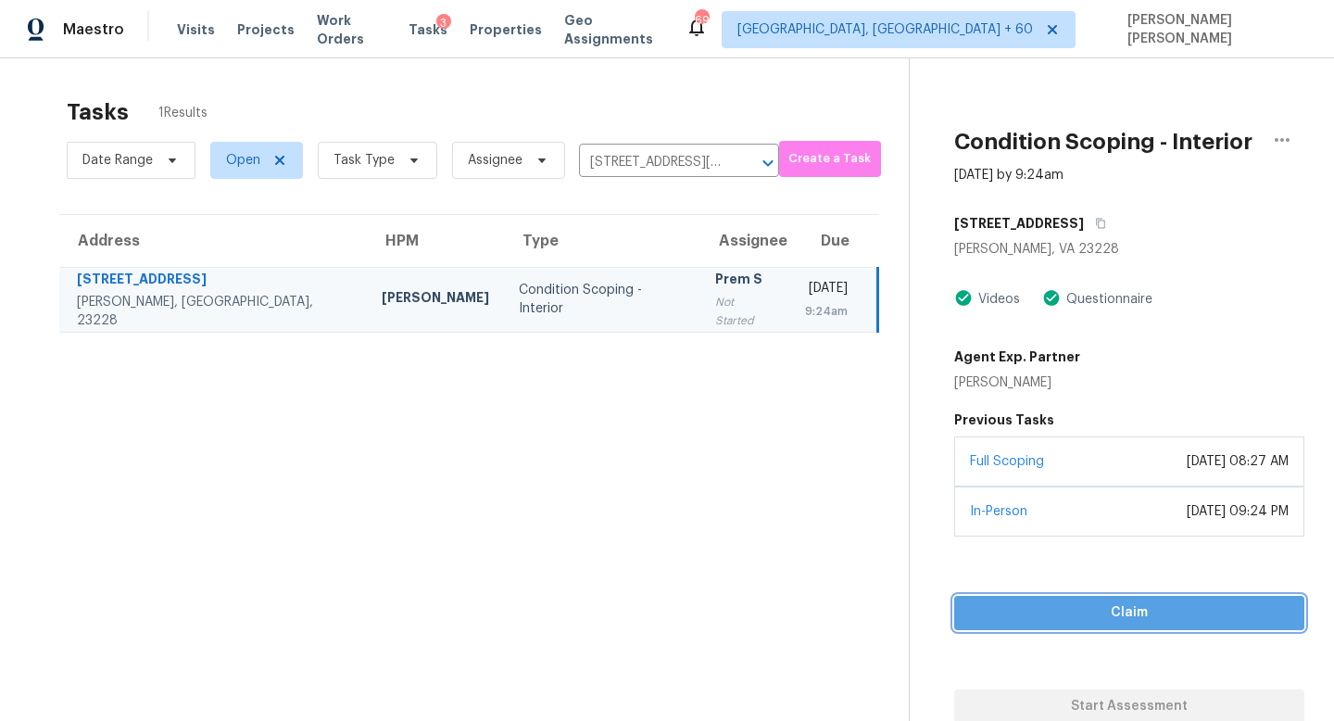
click at [1012, 620] on span "Claim" at bounding box center [1129, 612] width 320 height 23
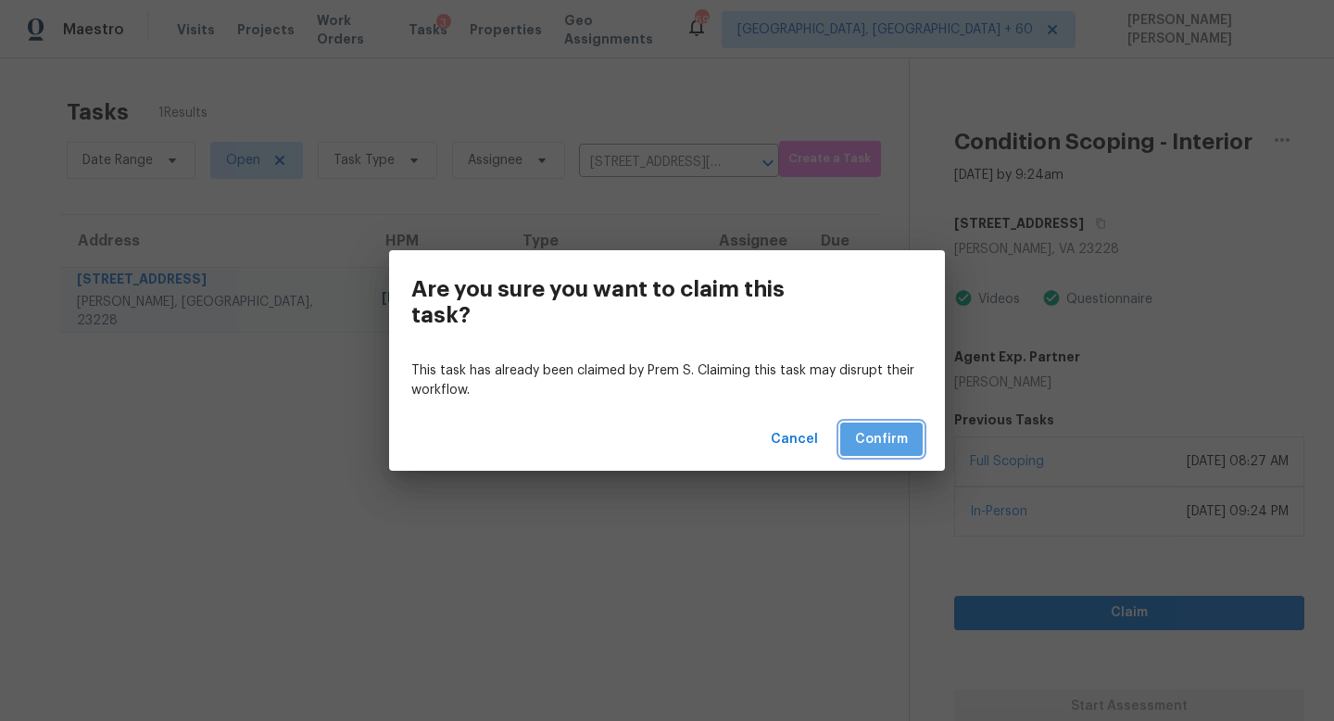
click at [881, 422] on button "Confirm" at bounding box center [881, 439] width 82 height 34
